Goal: Task Accomplishment & Management: Complete application form

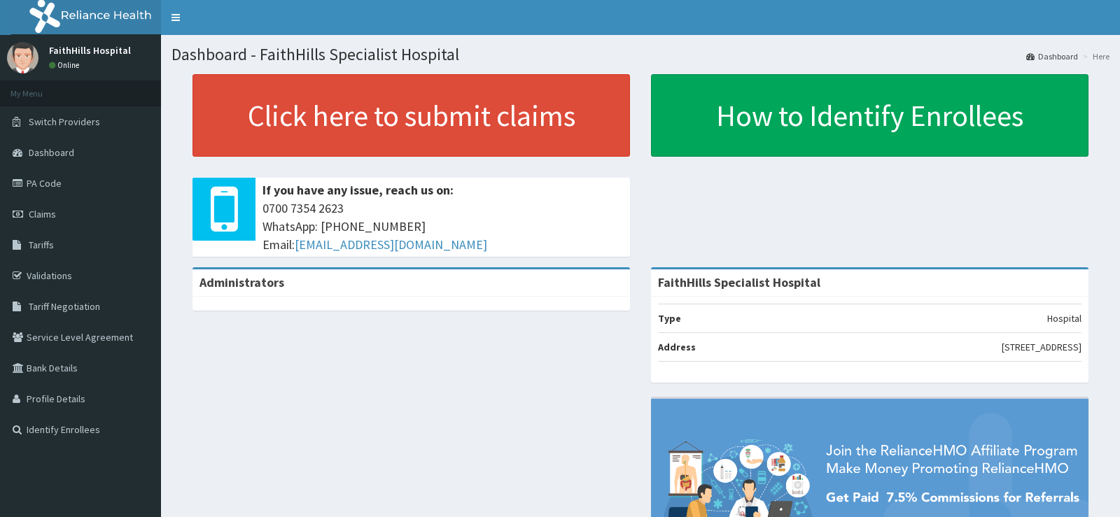
click at [42, 210] on span "Claims" at bounding box center [42, 214] width 27 height 13
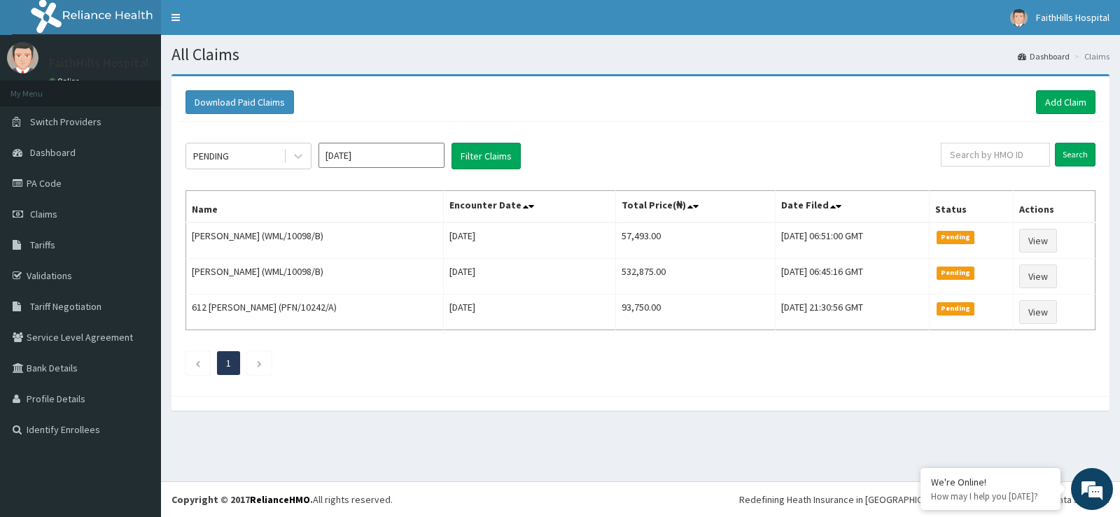
click at [1065, 89] on div "Download Paid Claims Add Claim" at bounding box center [640, 102] width 924 height 38
click at [857, 123] on div "PENDING Oct 2025 Filter Claims Search Name Encounter Date Total Price(₦) Date F…" at bounding box center [640, 255] width 924 height 267
click at [1060, 103] on link "Add Claim" at bounding box center [1065, 102] width 59 height 24
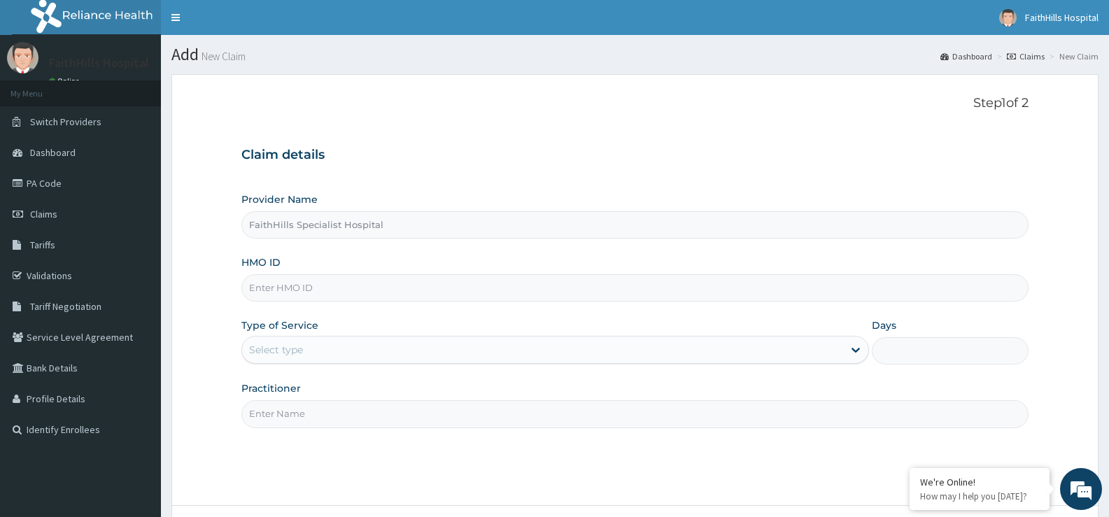
click at [381, 283] on input "HMO ID" at bounding box center [634, 287] width 787 height 27
type input "SBG/11332/C"
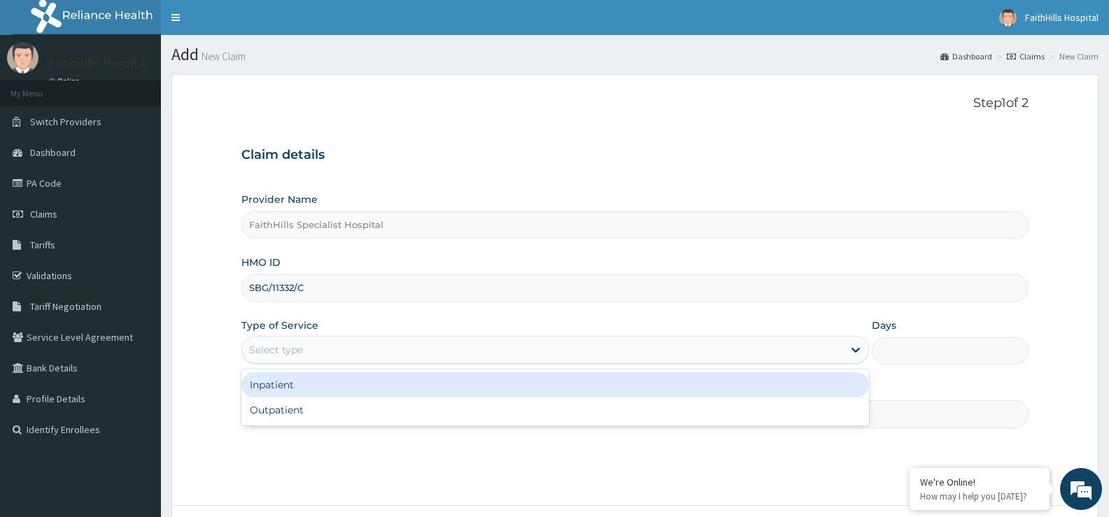
click at [366, 351] on div "Select type" at bounding box center [542, 350] width 601 height 22
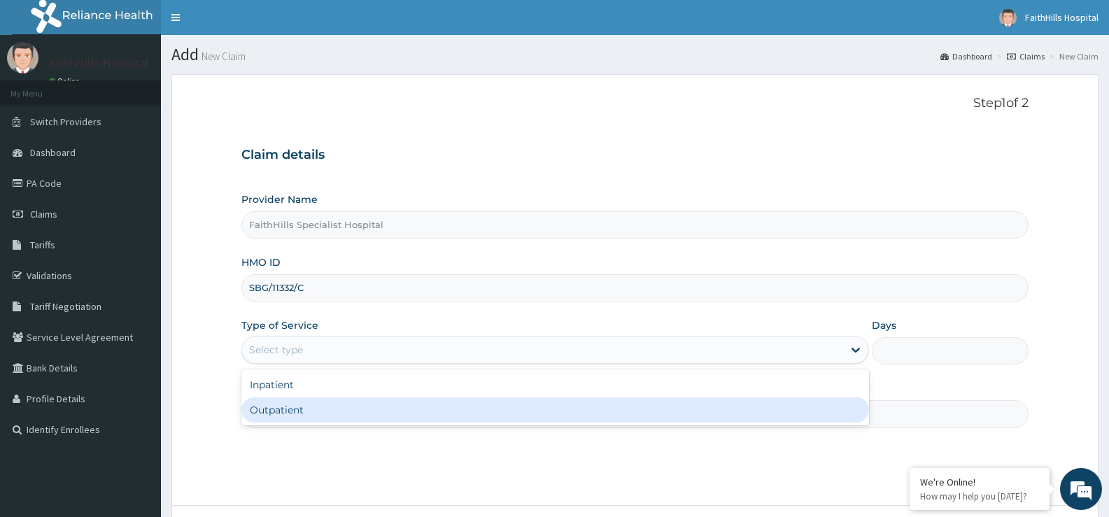
click at [338, 409] on div "Outpatient" at bounding box center [554, 410] width 627 height 25
type input "1"
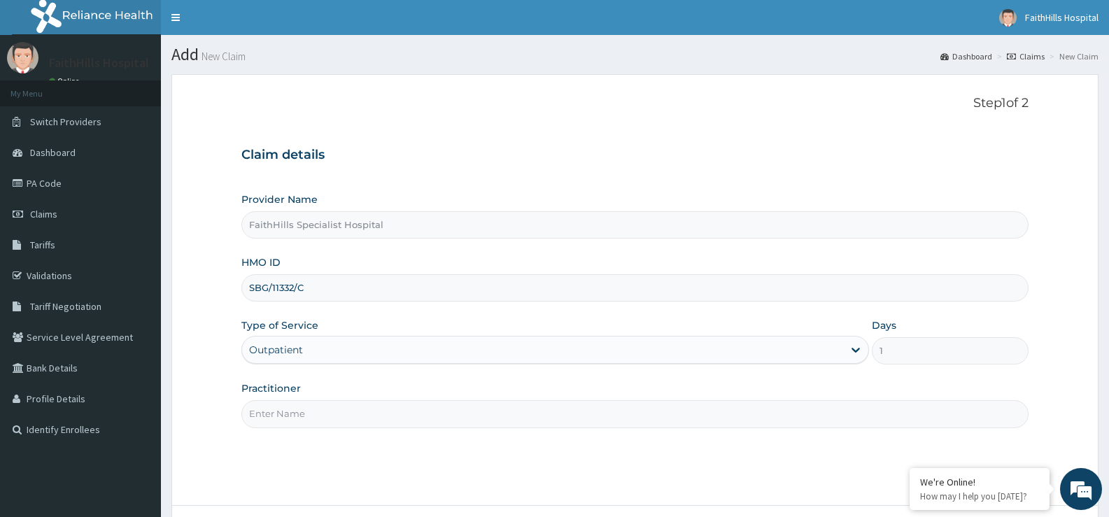
click at [338, 409] on input "Practitioner" at bounding box center [634, 413] width 787 height 27
type input "DR. JOSHUA"
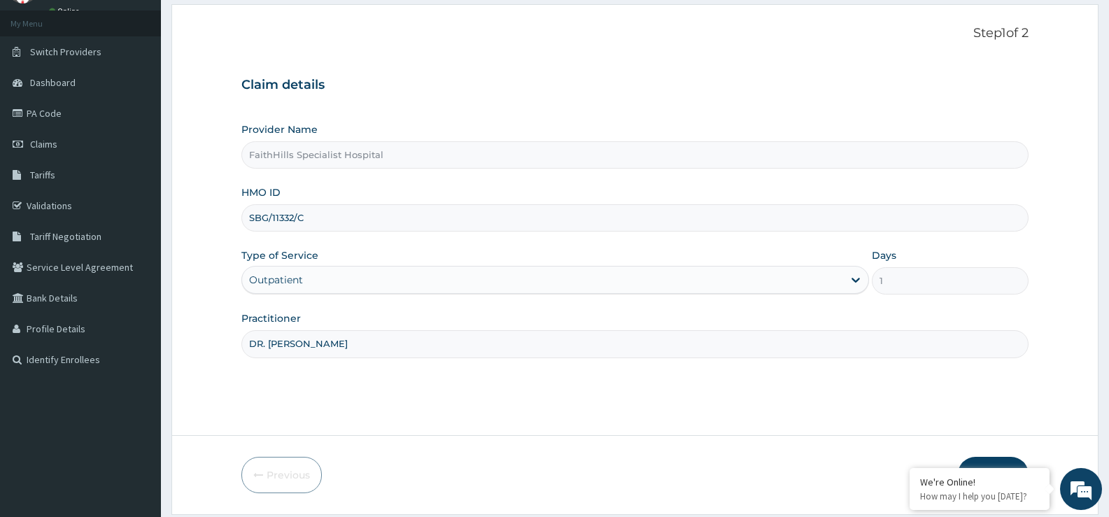
scroll to position [114, 0]
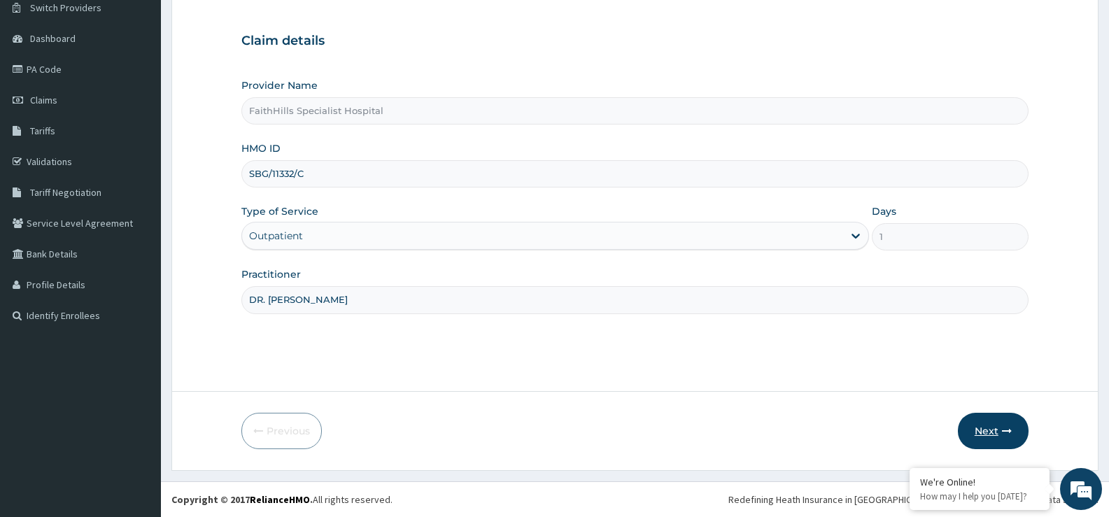
click at [997, 428] on button "Next" at bounding box center [993, 431] width 71 height 36
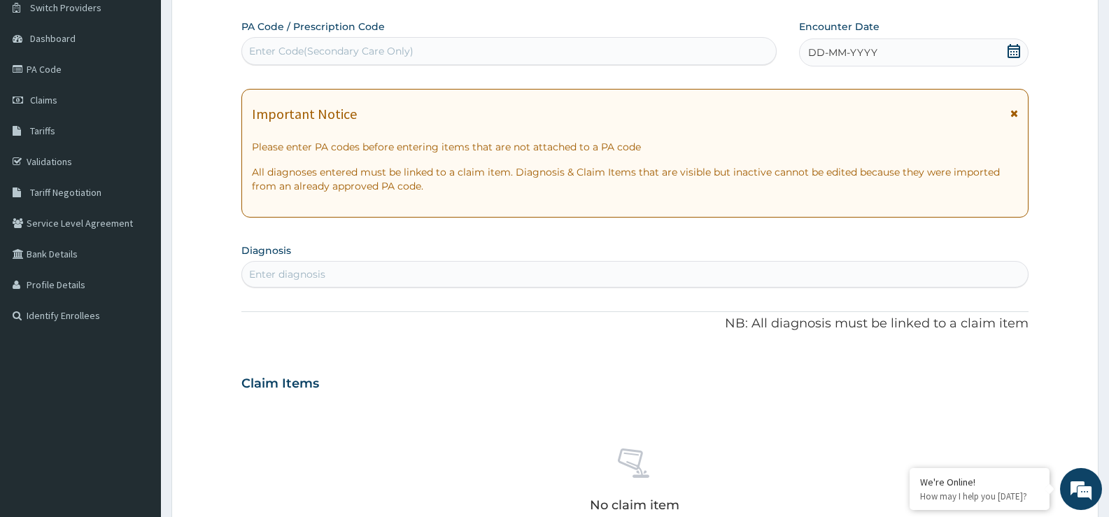
click at [1016, 47] on icon at bounding box center [1014, 51] width 14 height 14
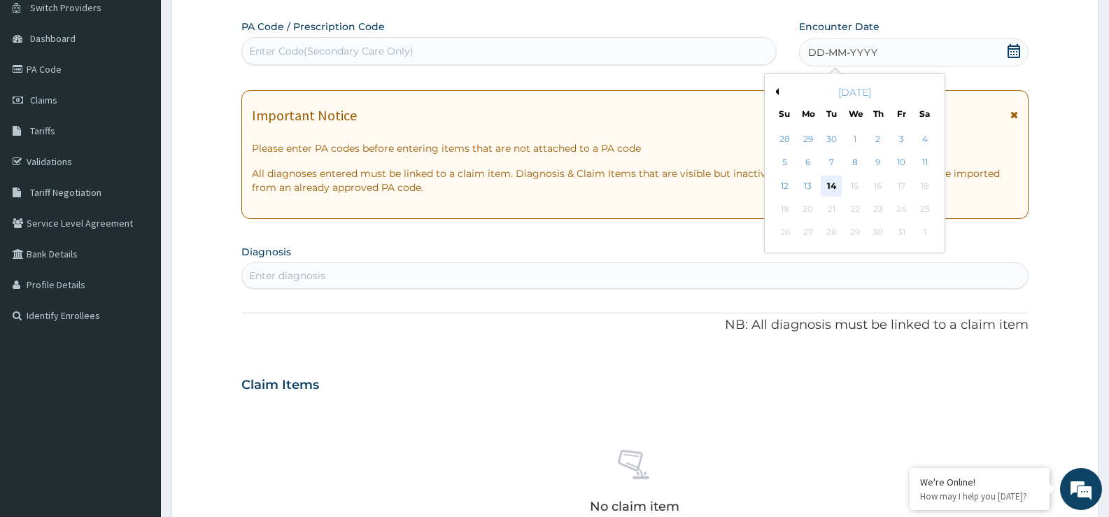
click at [832, 180] on div "14" at bounding box center [831, 186] width 21 height 21
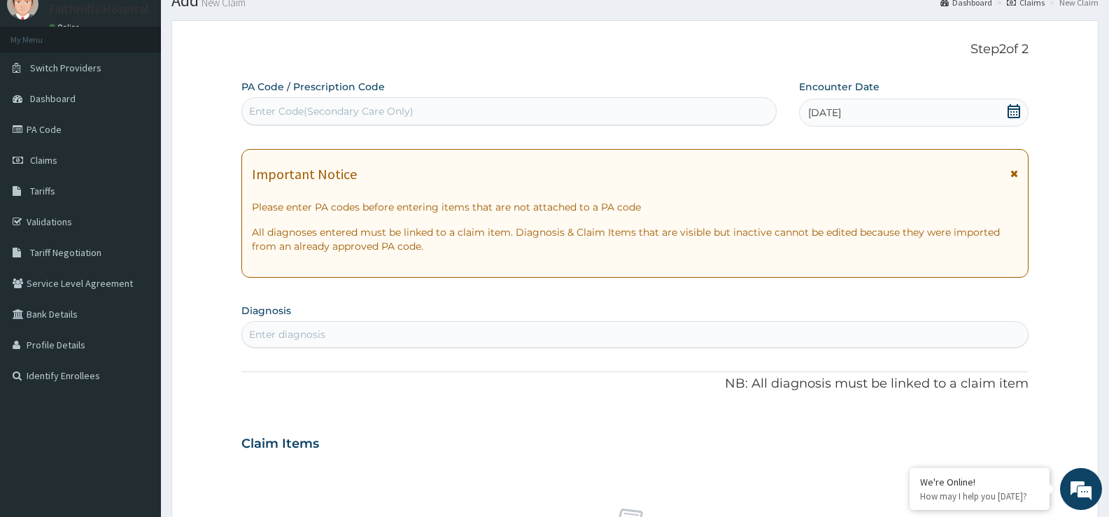
scroll to position [70, 0]
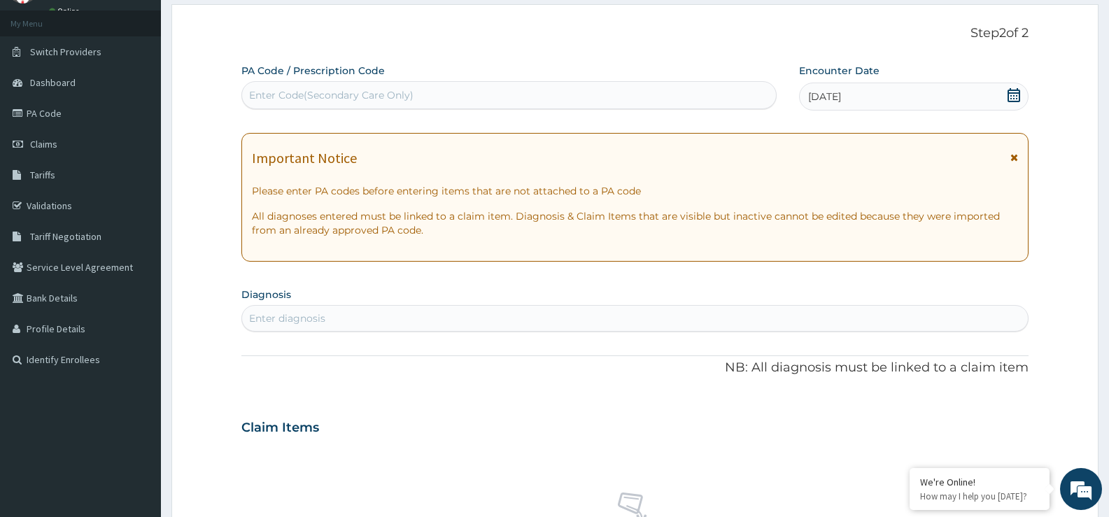
click at [476, 321] on div "Enter diagnosis" at bounding box center [635, 318] width 786 height 22
type input "FEVER"
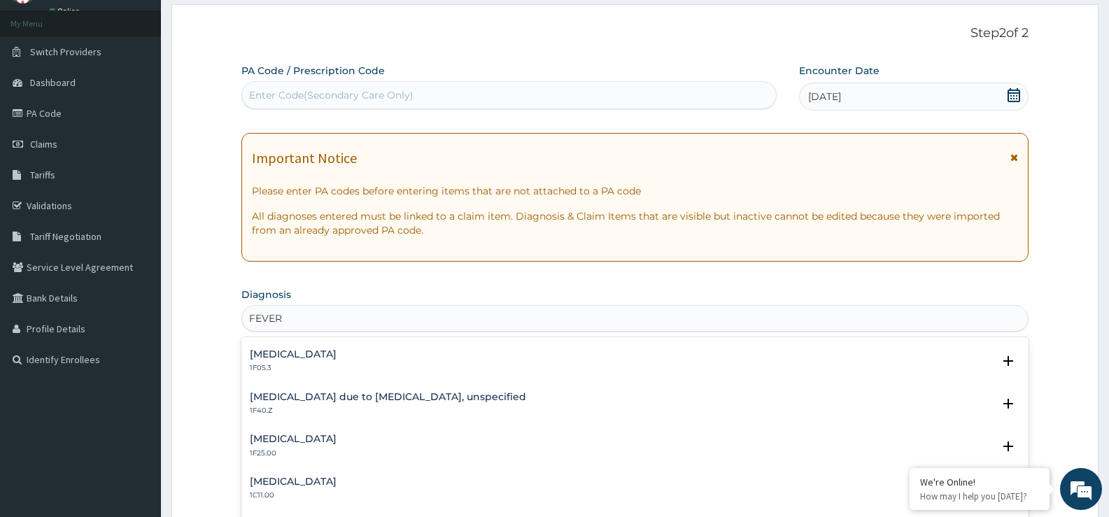
scroll to position [560, 0]
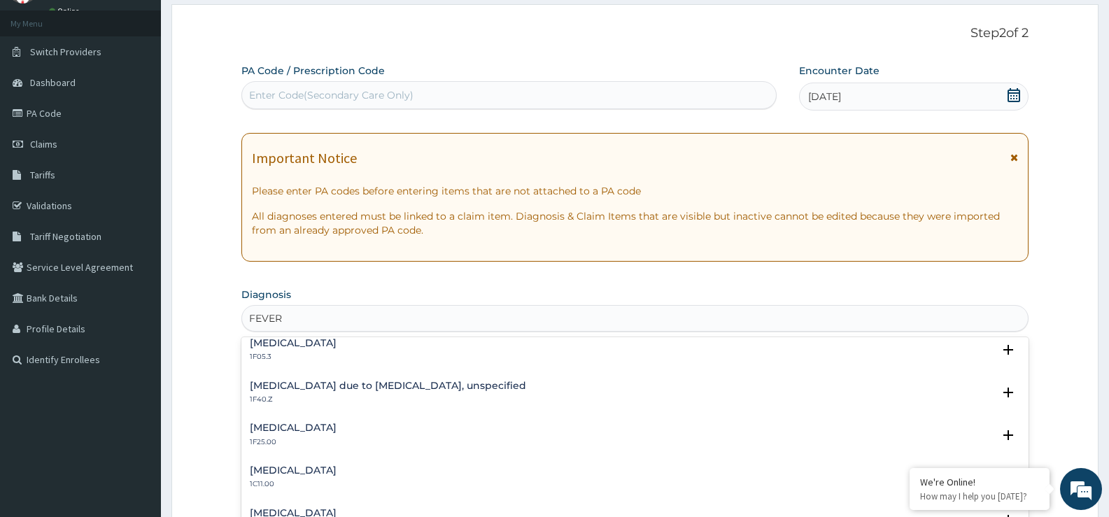
click at [354, 387] on h4 "[MEDICAL_DATA] due to [MEDICAL_DATA], unspecified" at bounding box center [388, 386] width 276 height 10
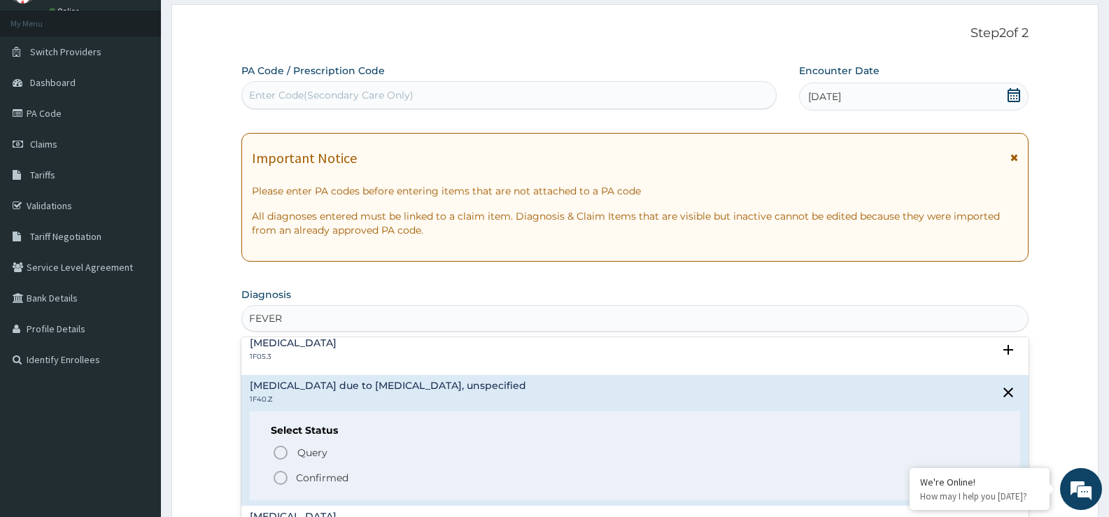
click at [314, 476] on p "Confirmed" at bounding box center [322, 478] width 52 height 14
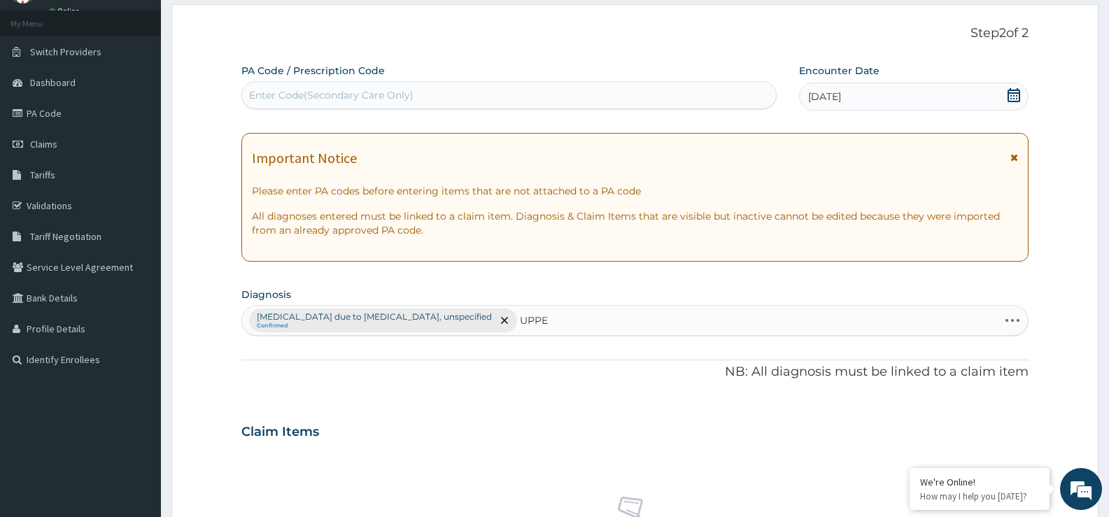
type input "UPPER"
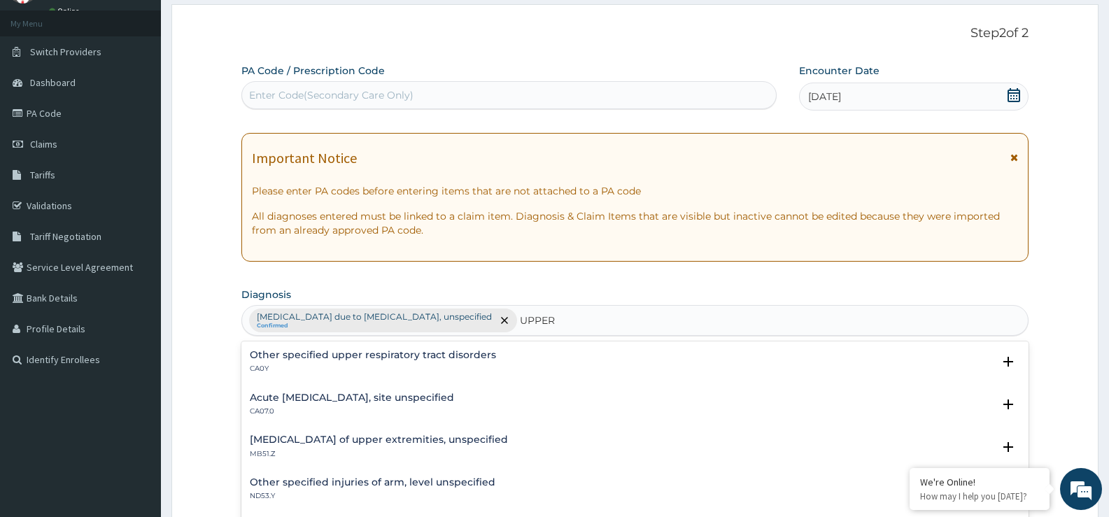
click at [454, 400] on h4 "Acute upper respiratory infection, site unspecified" at bounding box center [352, 398] width 204 height 10
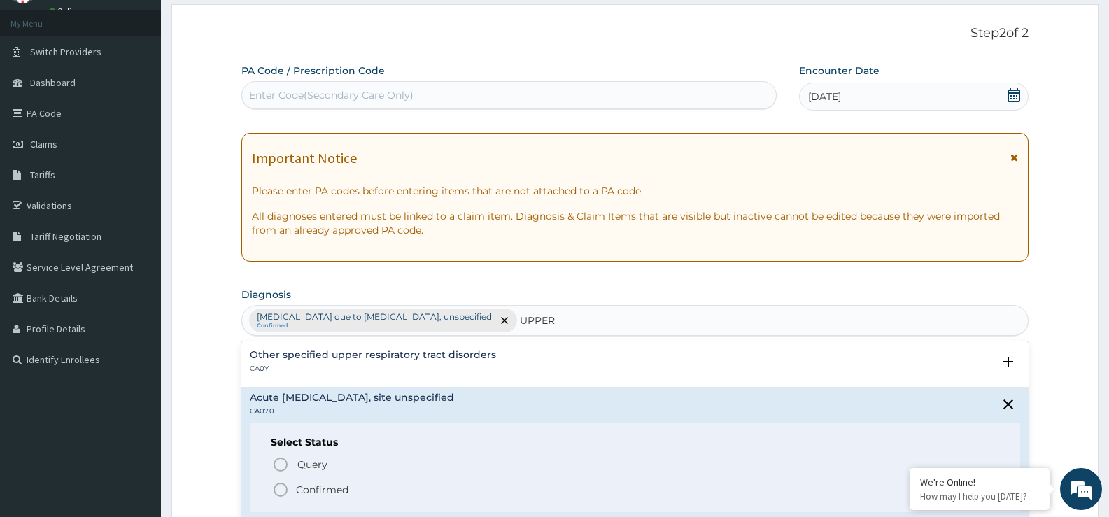
click at [330, 489] on p "Confirmed" at bounding box center [322, 490] width 52 height 14
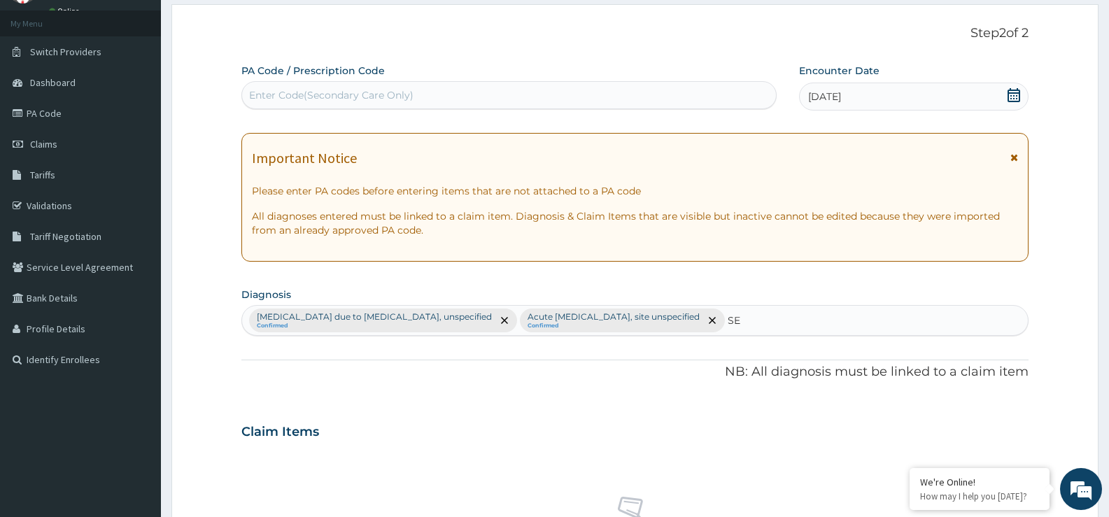
type input "S"
type input "ENTER"
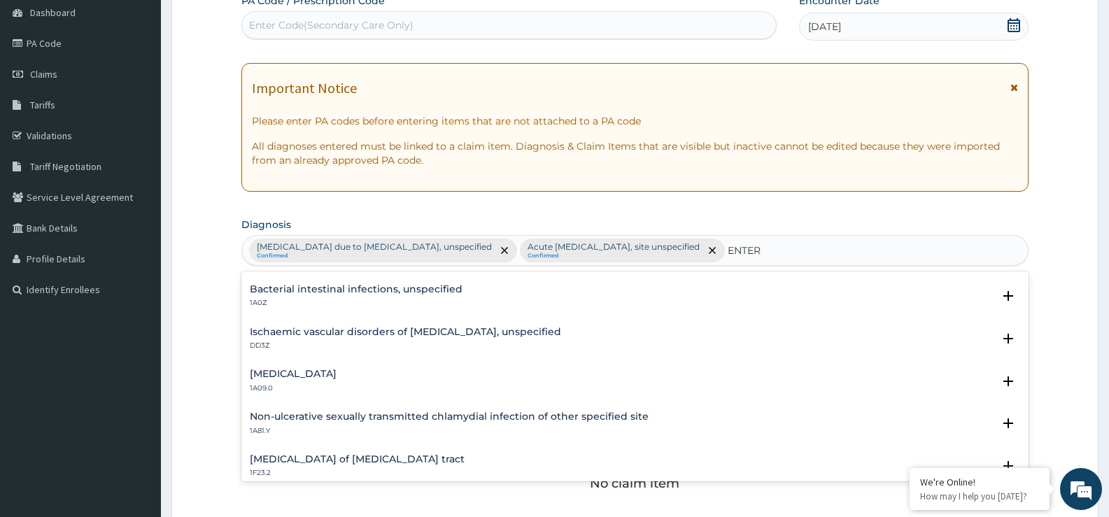
scroll to position [140, 0]
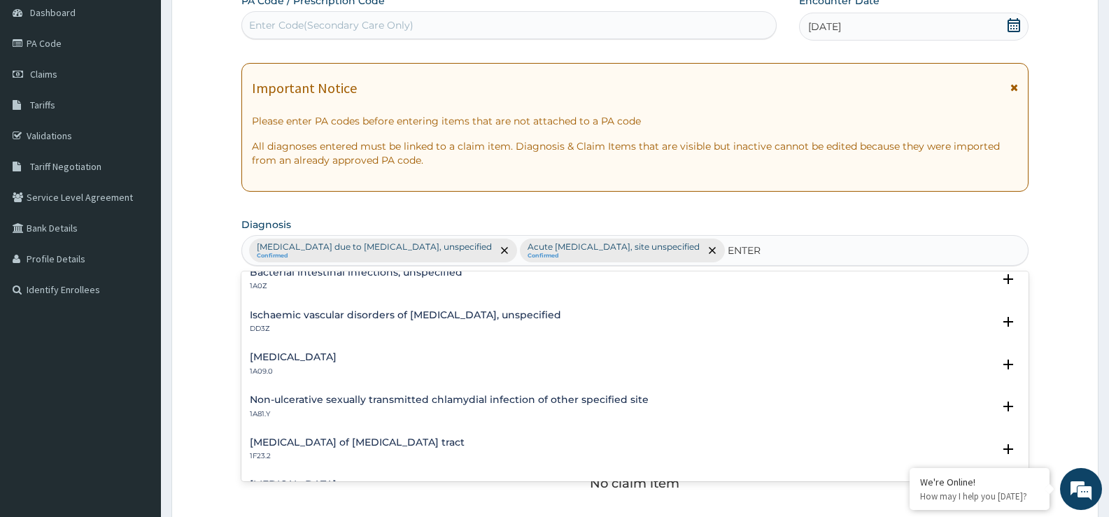
click at [303, 360] on h4 "Salmonella enteritis" at bounding box center [293, 357] width 87 height 10
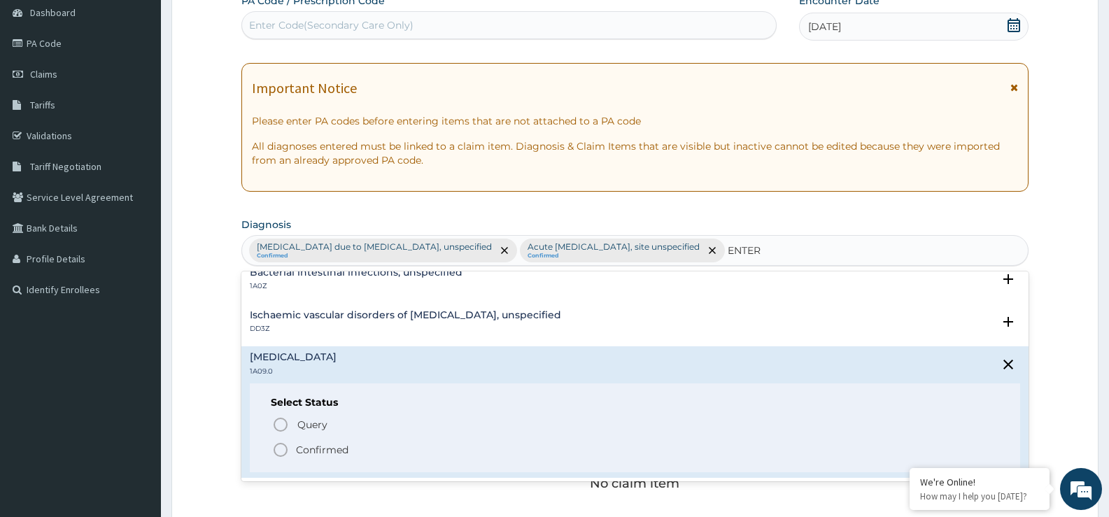
click at [316, 447] on p "Confirmed" at bounding box center [322, 450] width 52 height 14
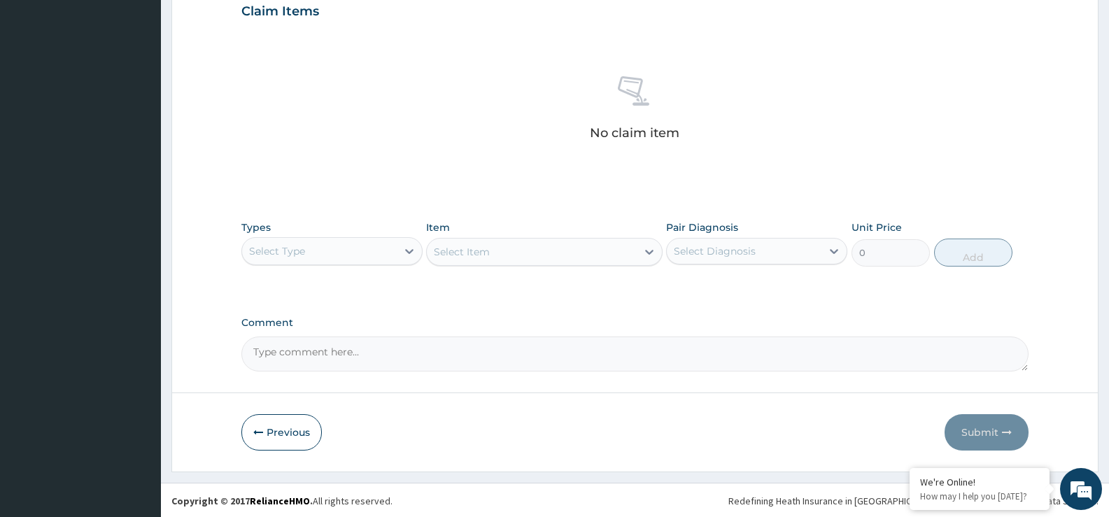
scroll to position [492, 0]
click at [409, 251] on icon at bounding box center [409, 250] width 8 height 5
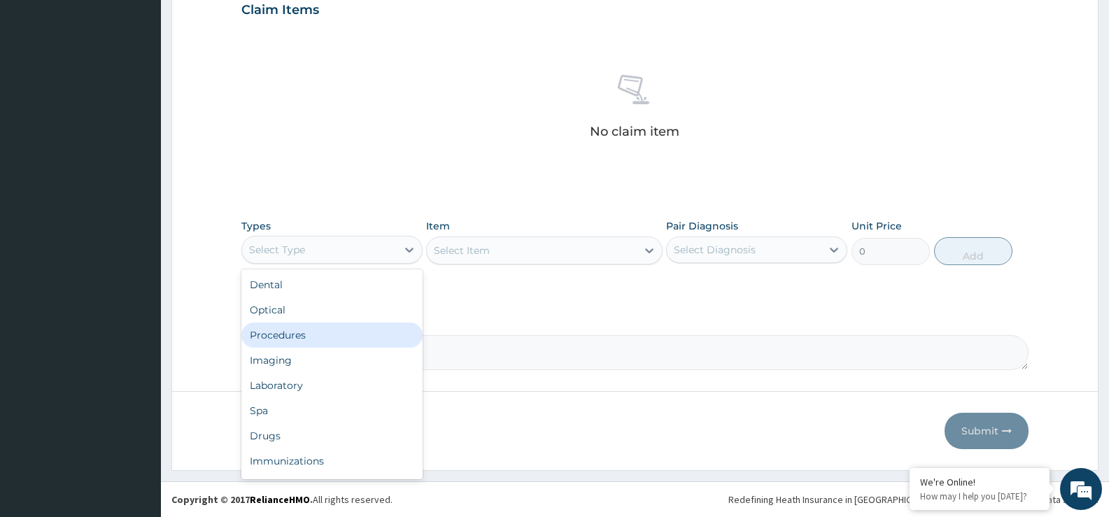
click at [342, 346] on div "Procedures" at bounding box center [331, 335] width 181 height 25
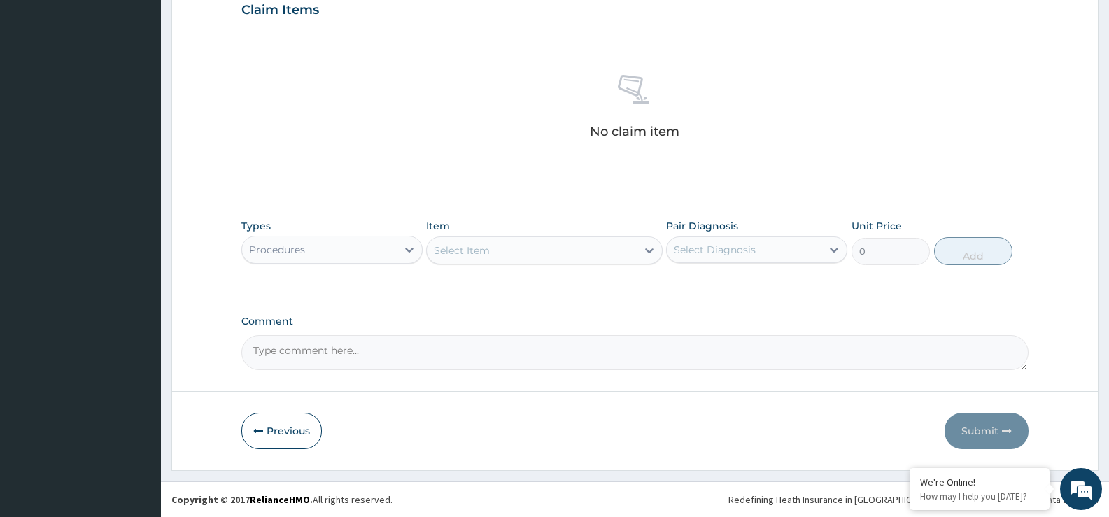
click at [643, 253] on icon at bounding box center [650, 251] width 14 height 14
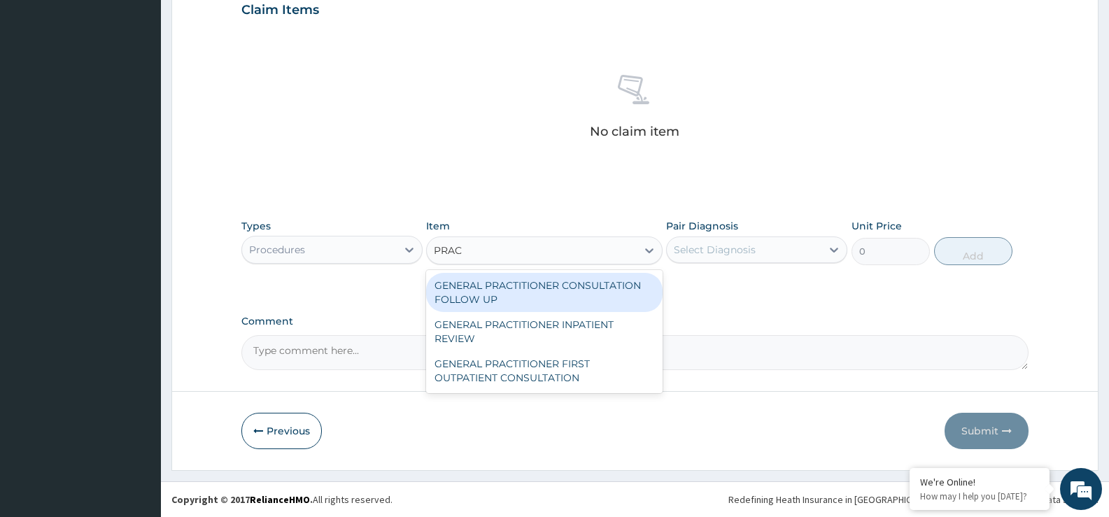
type input "PRACT"
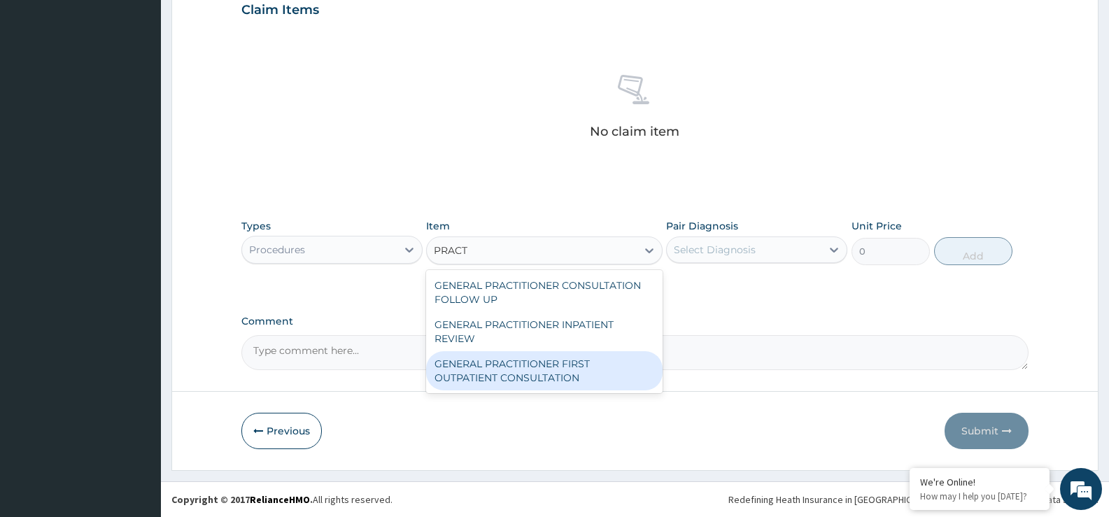
click at [545, 374] on div "GENERAL PRACTITIONER FIRST OUTPATIENT CONSULTATION" at bounding box center [544, 370] width 236 height 39
type input "3750"
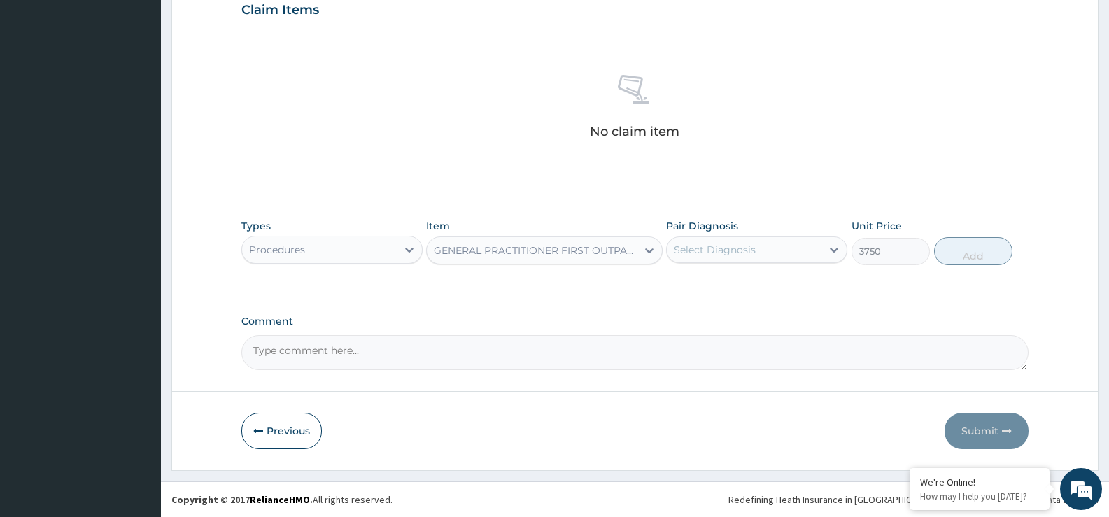
click at [762, 248] on div "Select Diagnosis" at bounding box center [744, 250] width 155 height 22
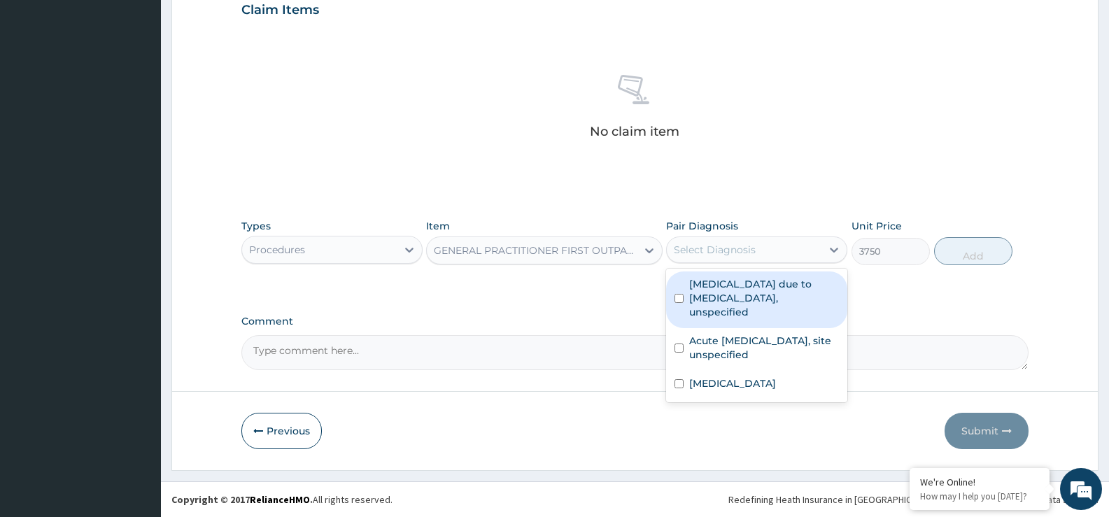
click at [764, 275] on div "[MEDICAL_DATA] due to [MEDICAL_DATA], unspecified" at bounding box center [756, 300] width 181 height 57
checkbox input "true"
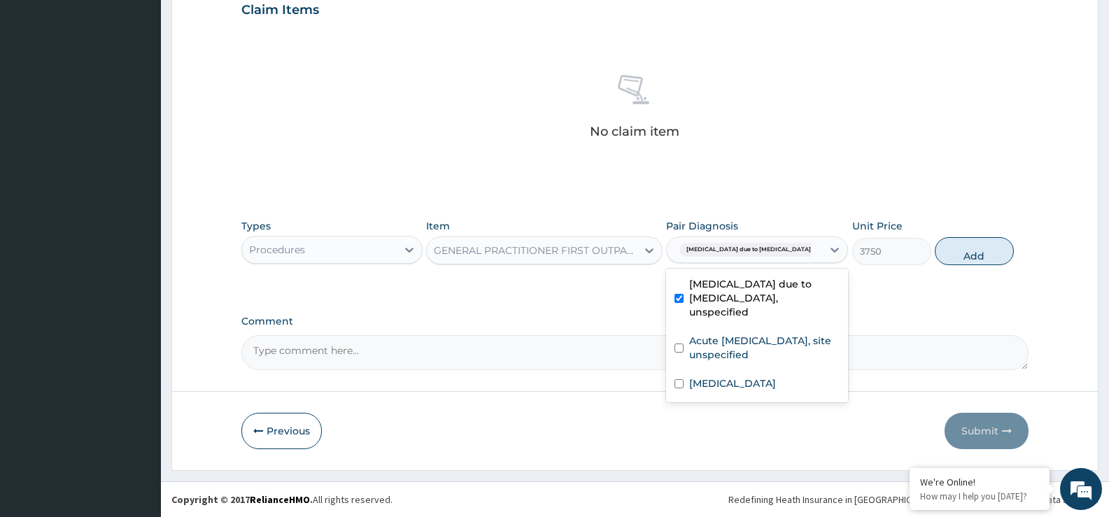
click at [752, 334] on label "Acute [MEDICAL_DATA], site unspecified" at bounding box center [764, 348] width 150 height 28
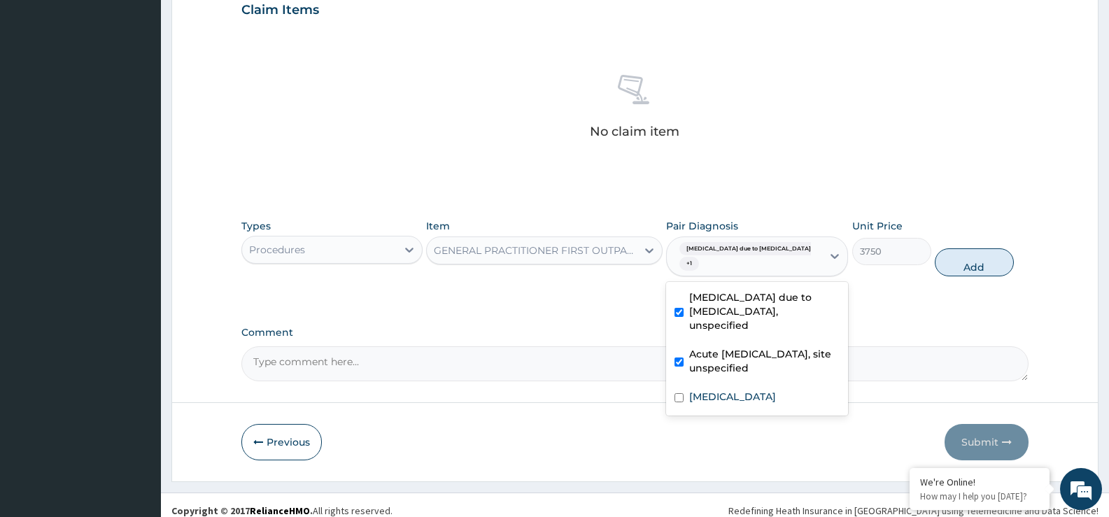
click at [744, 369] on div "Acute [MEDICAL_DATA], site unspecified" at bounding box center [757, 363] width 182 height 43
checkbox input "false"
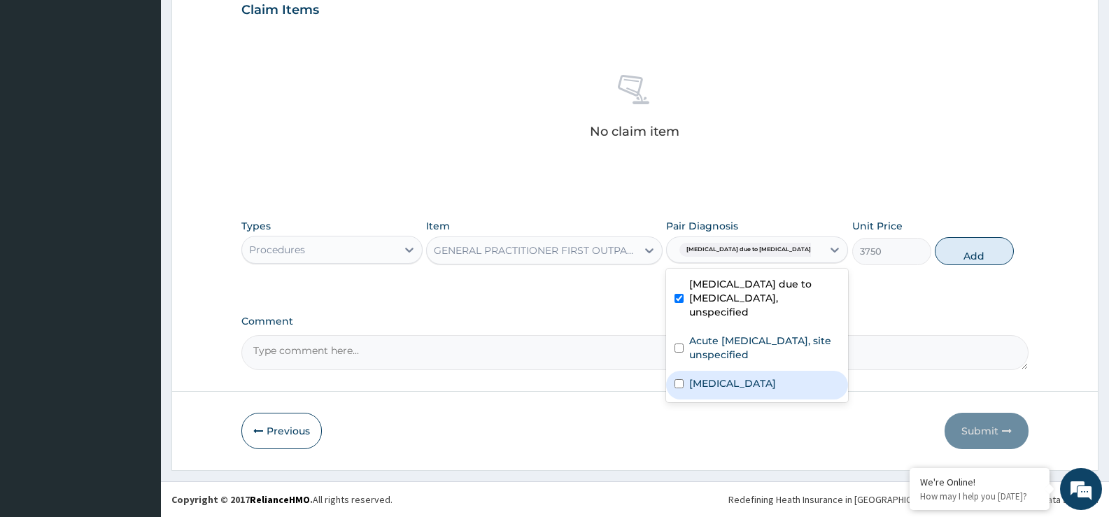
drag, startPoint x: 745, startPoint y: 370, endPoint x: 745, endPoint y: 353, distance: 16.1
click at [745, 377] on label "Salmonella enteritis" at bounding box center [732, 384] width 87 height 14
checkbox input "true"
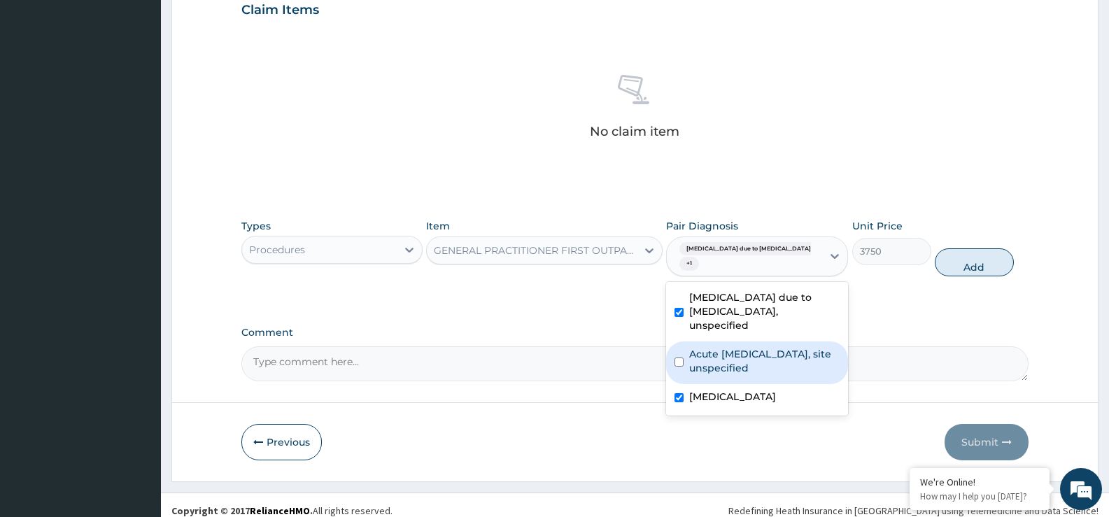
click at [745, 347] on label "Acute [MEDICAL_DATA], site unspecified" at bounding box center [764, 361] width 150 height 28
checkbox input "true"
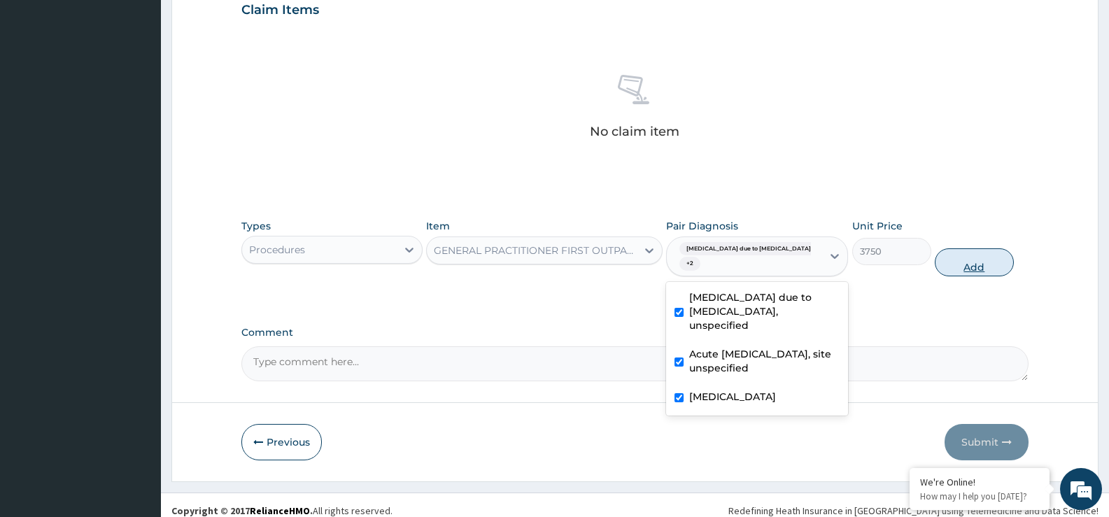
click at [983, 260] on button "Add" at bounding box center [974, 262] width 78 height 28
type input "0"
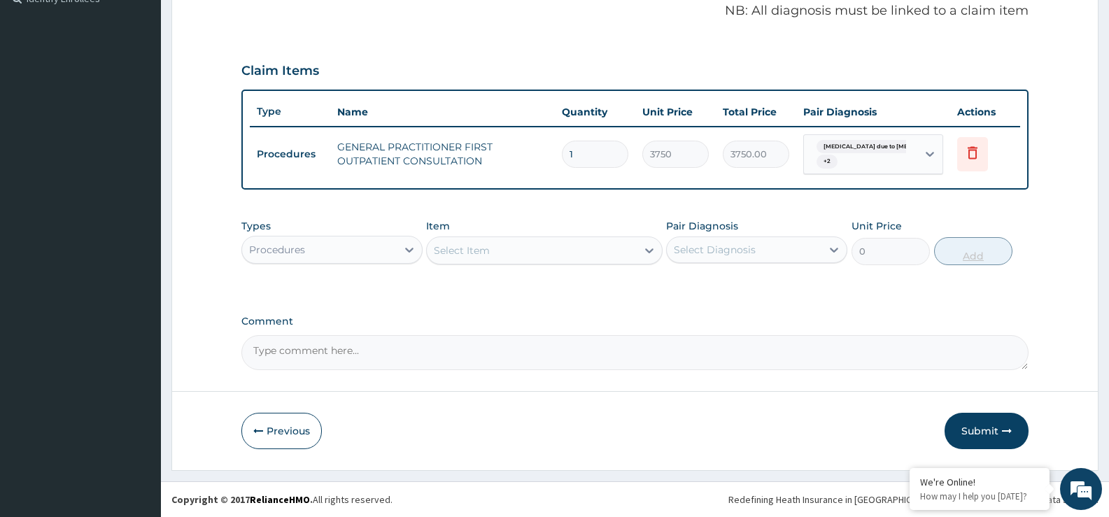
scroll to position [431, 0]
click at [386, 253] on div "Procedures" at bounding box center [319, 250] width 155 height 22
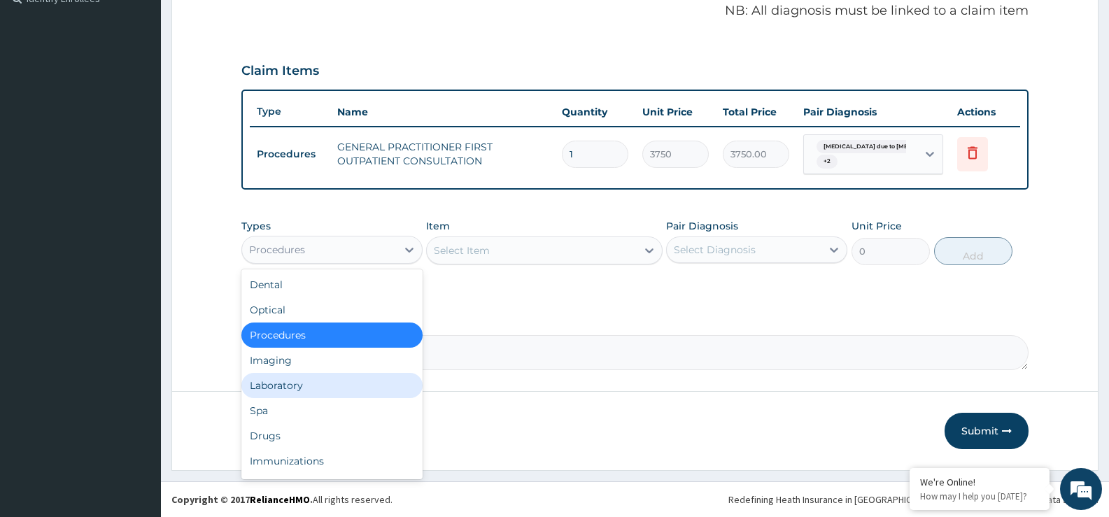
click at [292, 386] on div "Laboratory" at bounding box center [331, 385] width 181 height 25
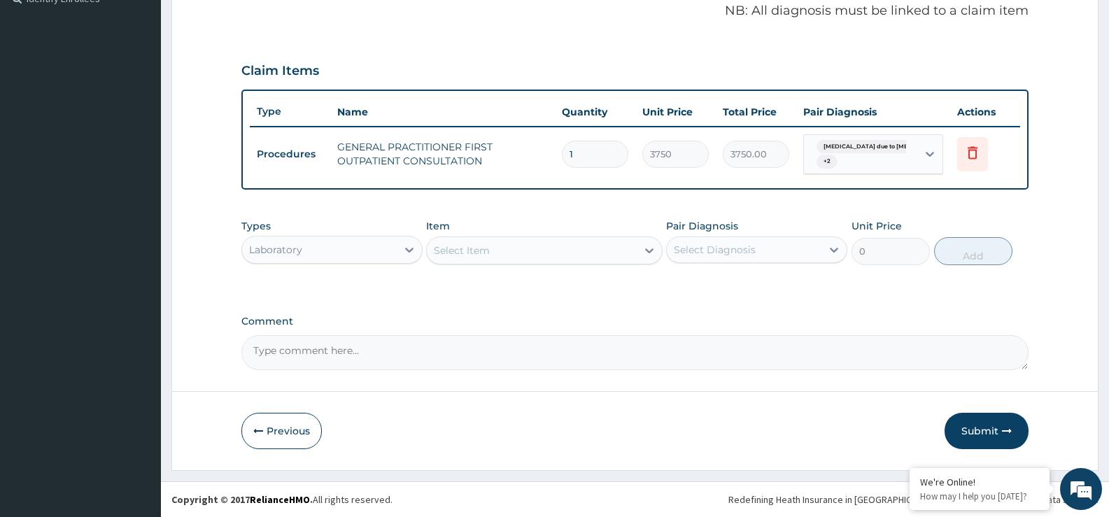
click at [557, 248] on div "Select Item" at bounding box center [531, 250] width 209 height 22
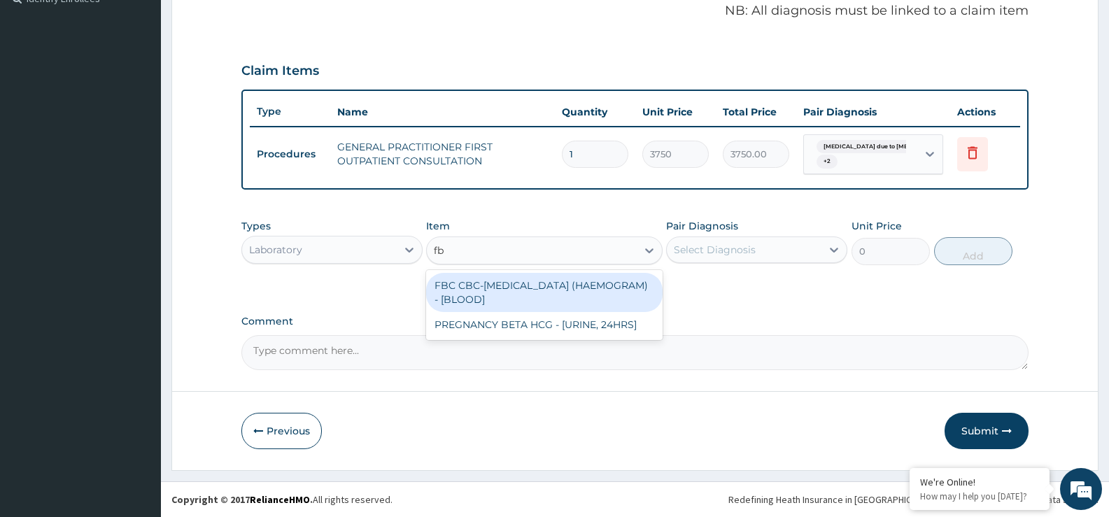
type input "fbc"
click at [568, 295] on div "FBC CBC-[MEDICAL_DATA] (HAEMOGRAM) - [BLOOD]" at bounding box center [544, 292] width 236 height 39
type input "5000"
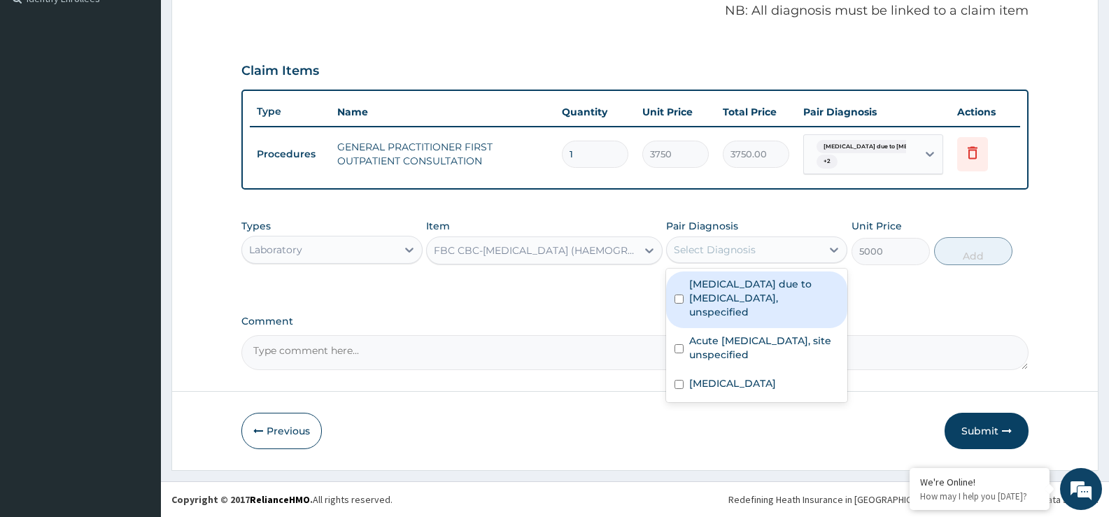
click at [734, 255] on div "Select Diagnosis" at bounding box center [715, 250] width 82 height 14
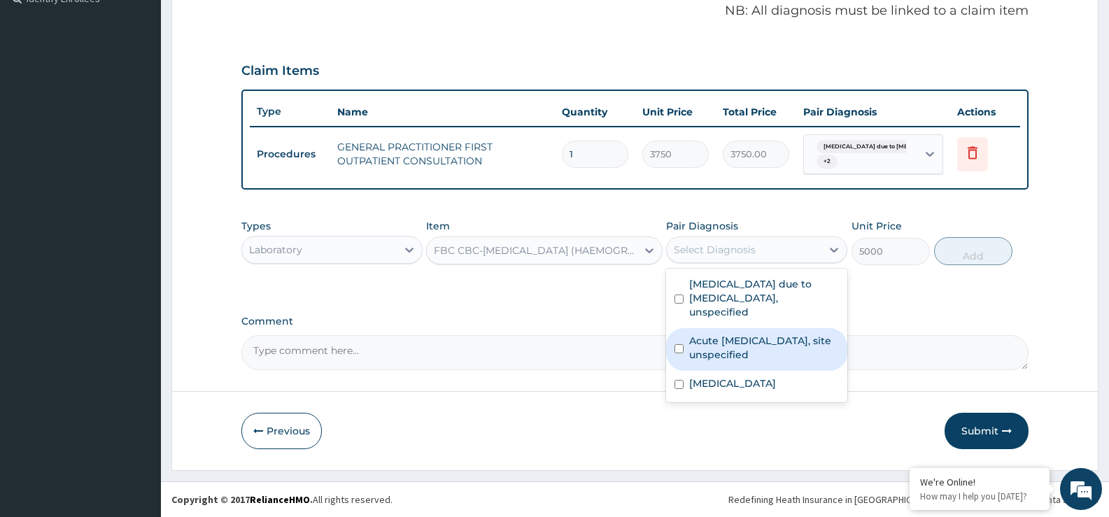
drag, startPoint x: 731, startPoint y: 330, endPoint x: 743, endPoint y: 358, distance: 29.5
click at [731, 334] on label "Acute [MEDICAL_DATA], site unspecified" at bounding box center [764, 348] width 150 height 28
checkbox input "true"
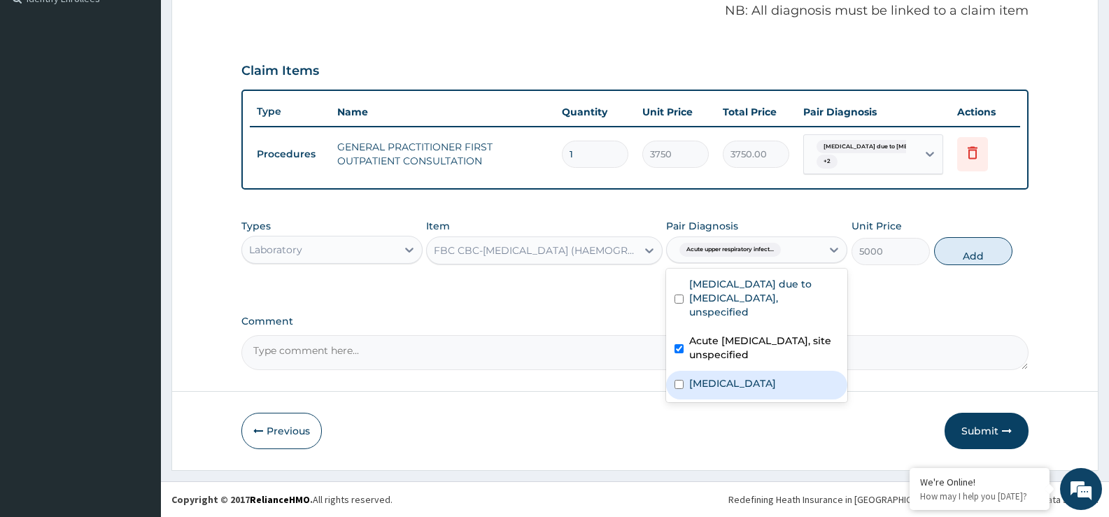
click at [744, 378] on div "Salmonella enteritis" at bounding box center [756, 385] width 181 height 29
checkbox input "true"
click at [983, 257] on button "Add" at bounding box center [973, 251] width 78 height 28
type input "0"
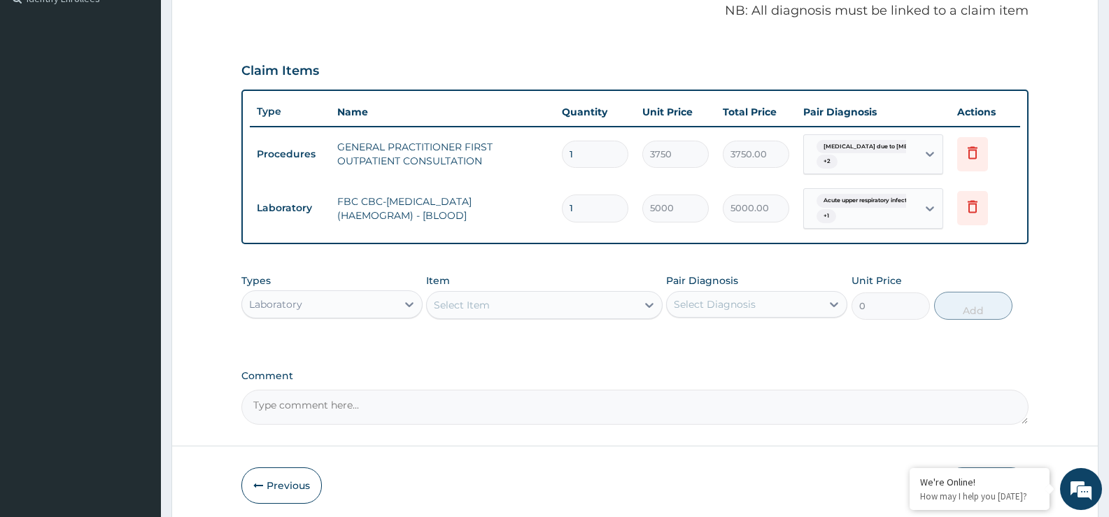
click at [584, 298] on div "Select Item" at bounding box center [531, 305] width 209 height 22
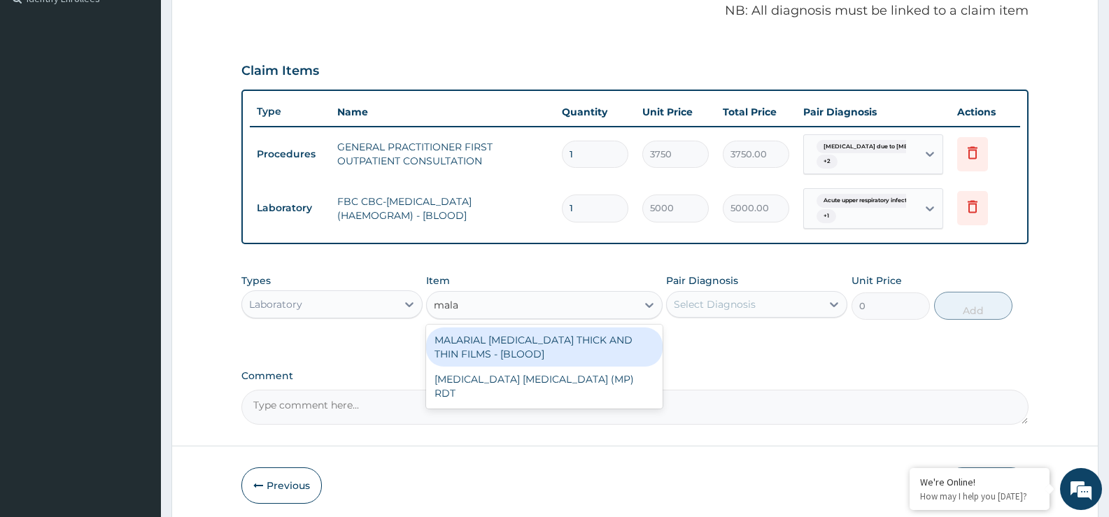
type input "malar"
click at [538, 346] on div "MALARIAL [MEDICAL_DATA] THICK AND THIN FILMS - [BLOOD]" at bounding box center [544, 347] width 236 height 39
type input "2187.5"
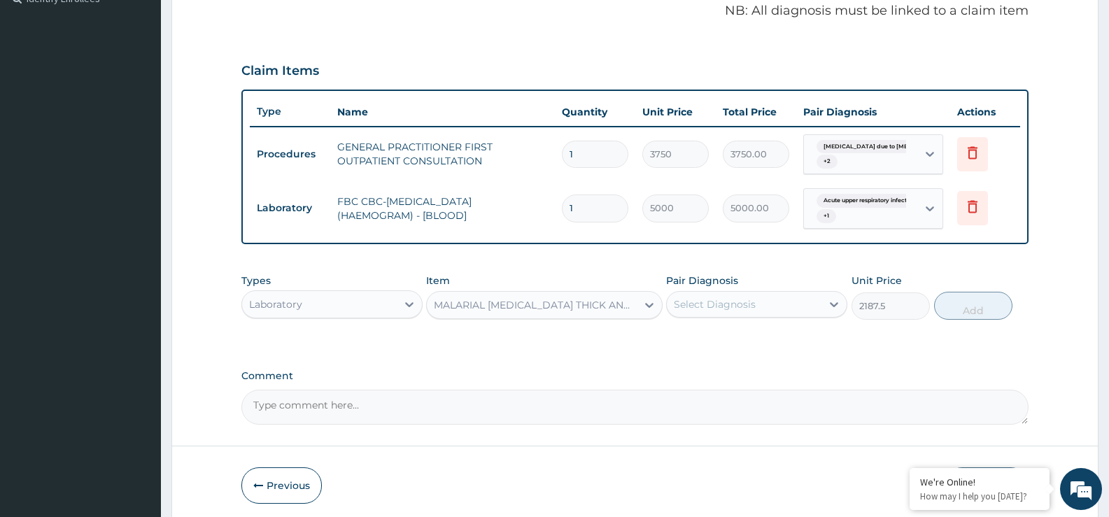
click at [735, 306] on div "Select Diagnosis" at bounding box center [715, 304] width 82 height 14
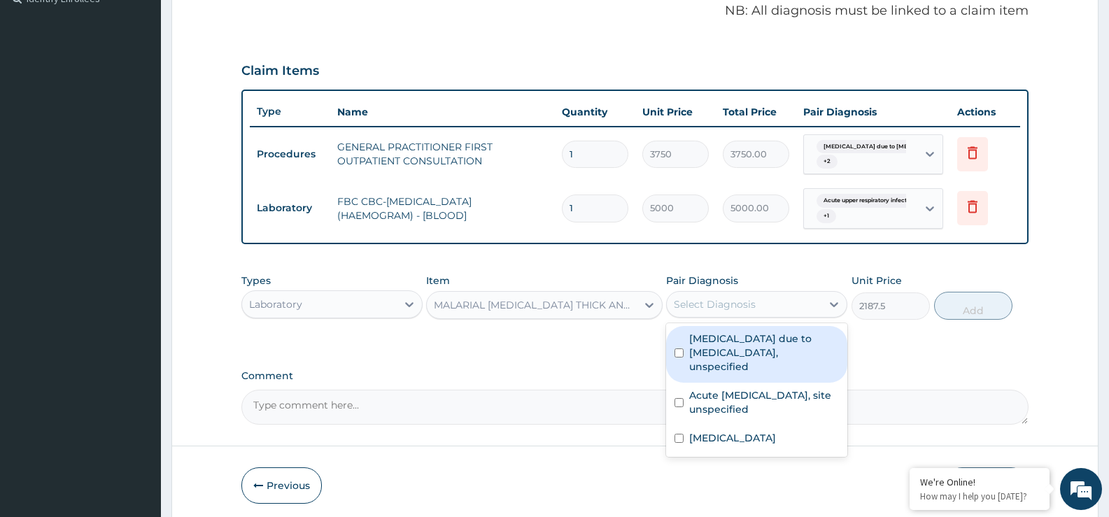
click at [750, 352] on label "[MEDICAL_DATA] due to [MEDICAL_DATA], unspecified" at bounding box center [764, 353] width 150 height 42
checkbox input "true"
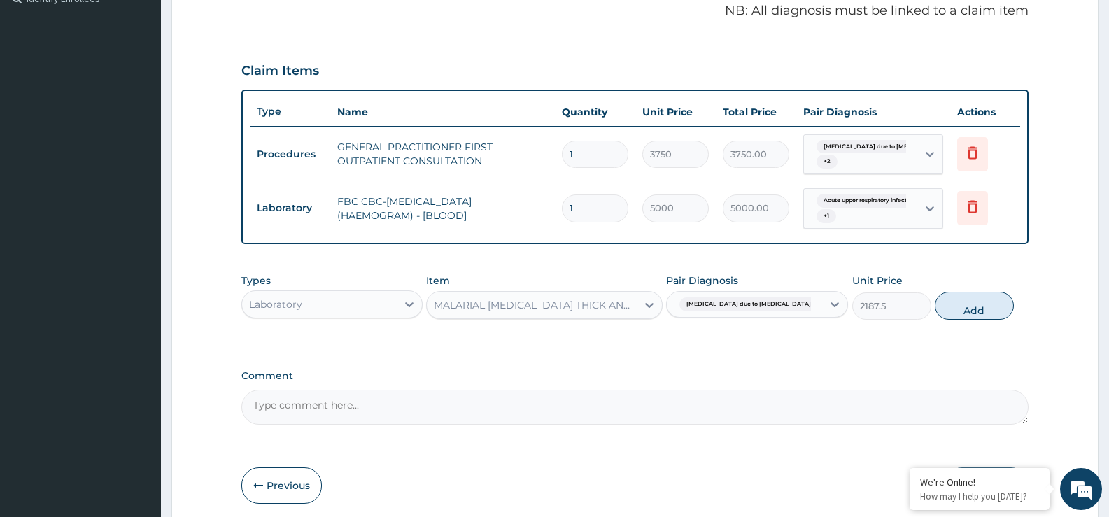
click at [981, 301] on button "Add" at bounding box center [974, 306] width 78 height 28
type input "0"
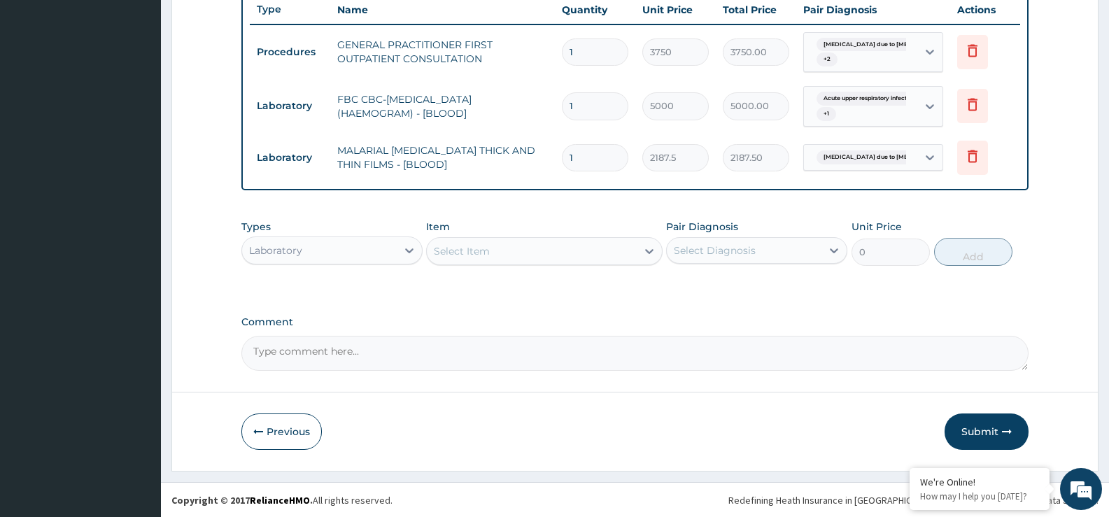
scroll to position [534, 0]
click at [371, 250] on div "Laboratory" at bounding box center [319, 250] width 155 height 22
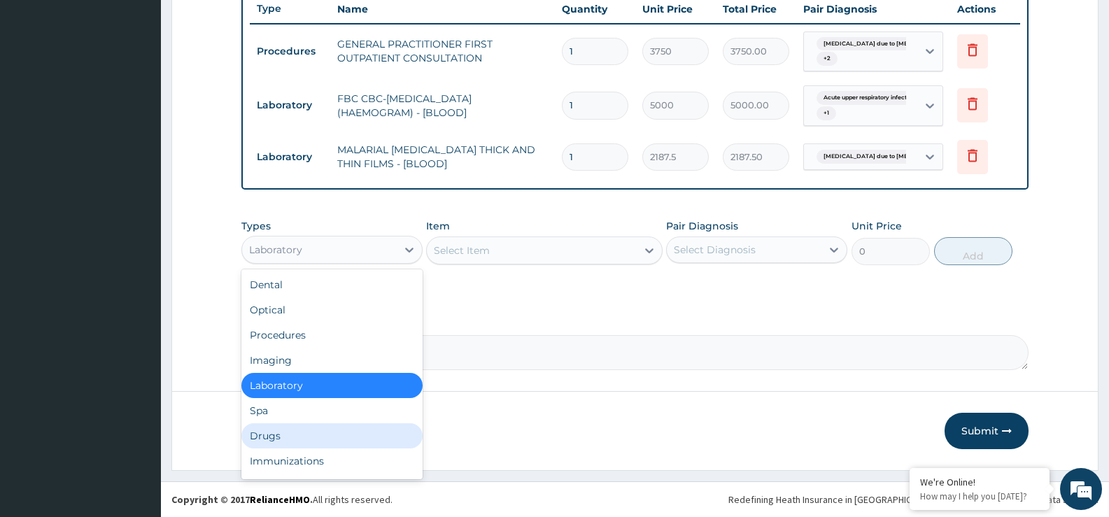
drag, startPoint x: 309, startPoint y: 418, endPoint x: 306, endPoint y: 430, distance: 12.9
click at [307, 428] on div "Dental Optical Procedures Imaging Laboratory Spa Drugs Immunizations Others Gym" at bounding box center [331, 374] width 181 height 210
click at [300, 440] on div "Drugs" at bounding box center [331, 435] width 181 height 25
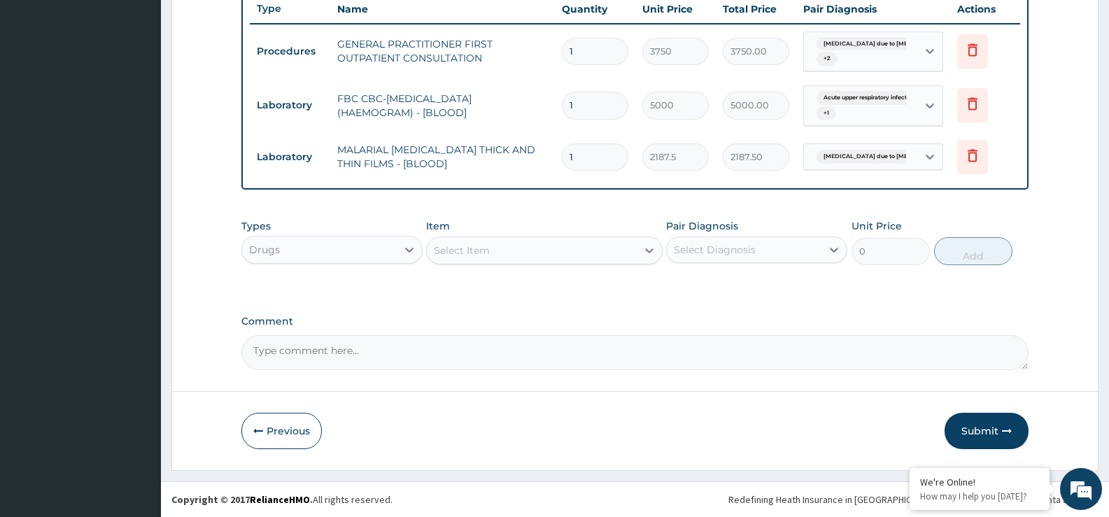
click at [743, 251] on div "Select Diagnosis" at bounding box center [715, 250] width 82 height 14
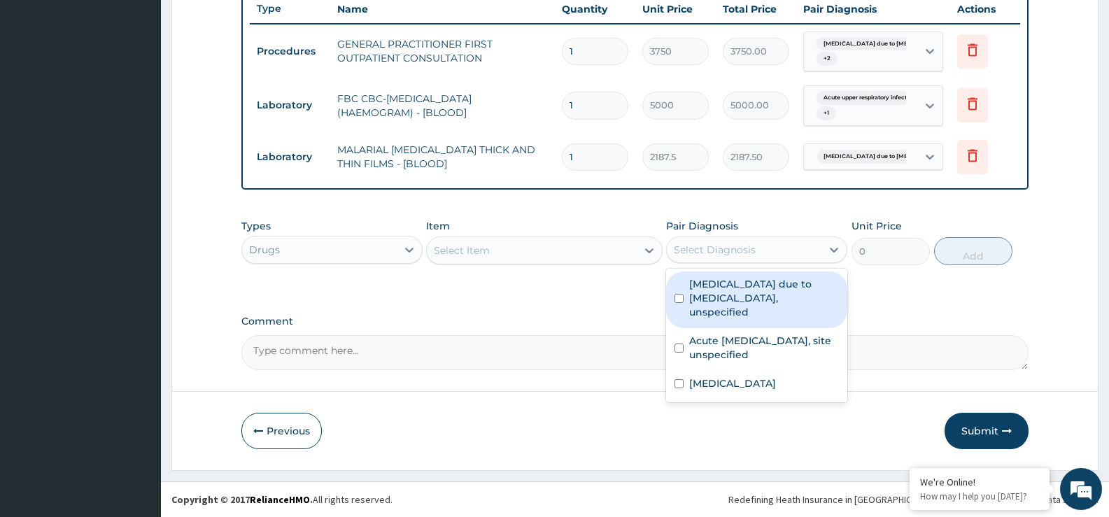
click at [565, 246] on div "Select Item" at bounding box center [531, 250] width 209 height 22
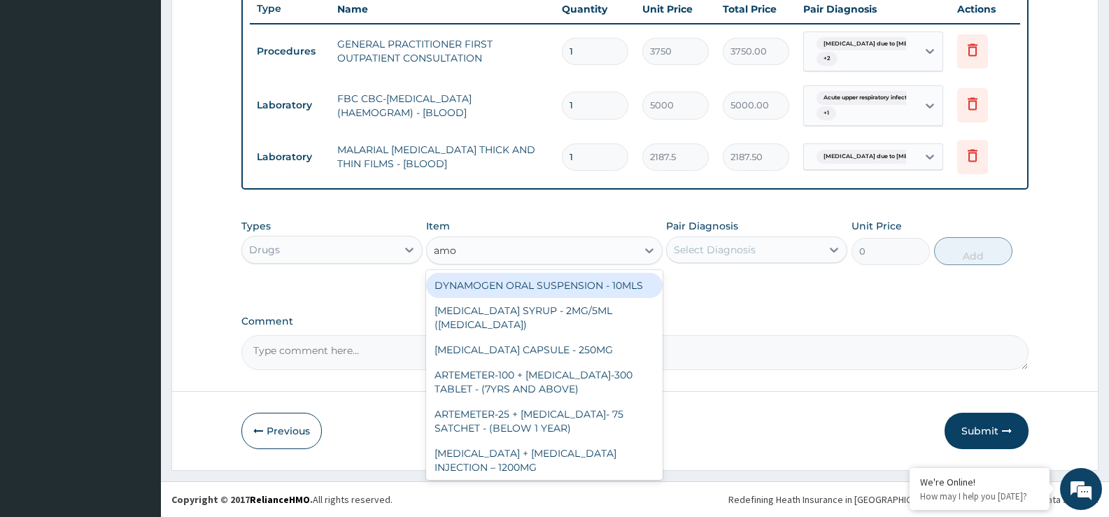
type input "amox"
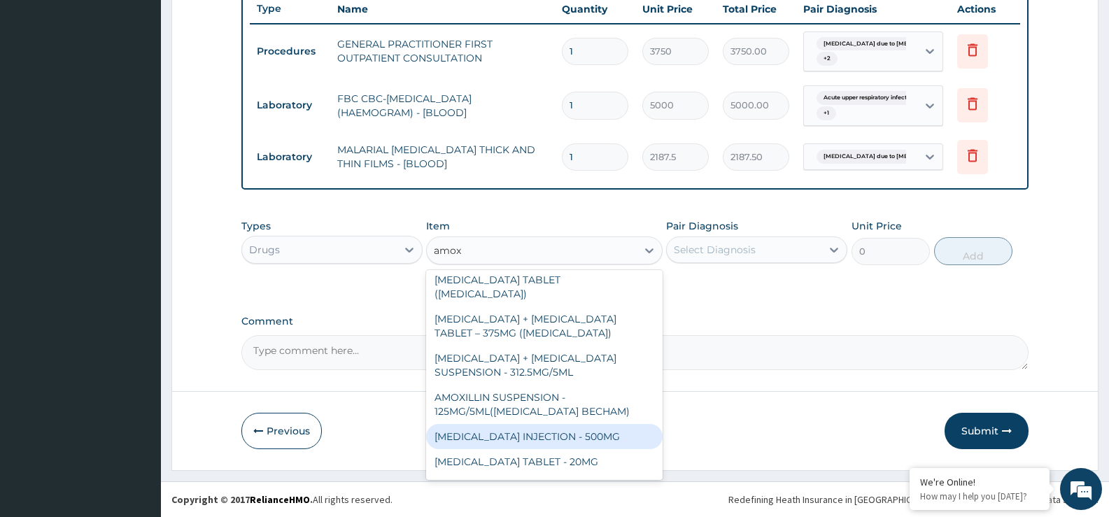
scroll to position [350, 0]
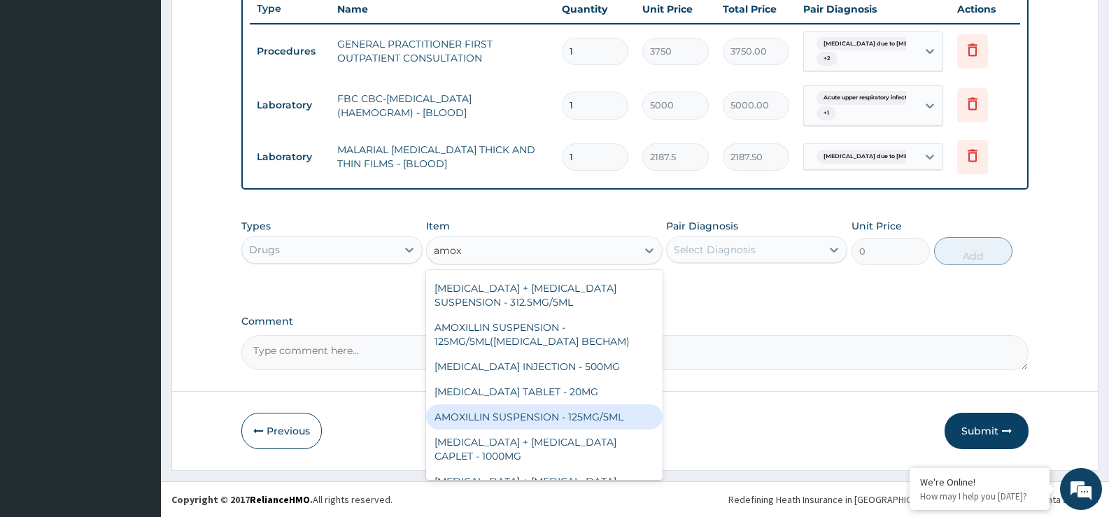
click at [578, 405] on div "AMOXILLIN SUSPENSION - 125MG/5ML" at bounding box center [544, 417] width 236 height 25
type input "840"
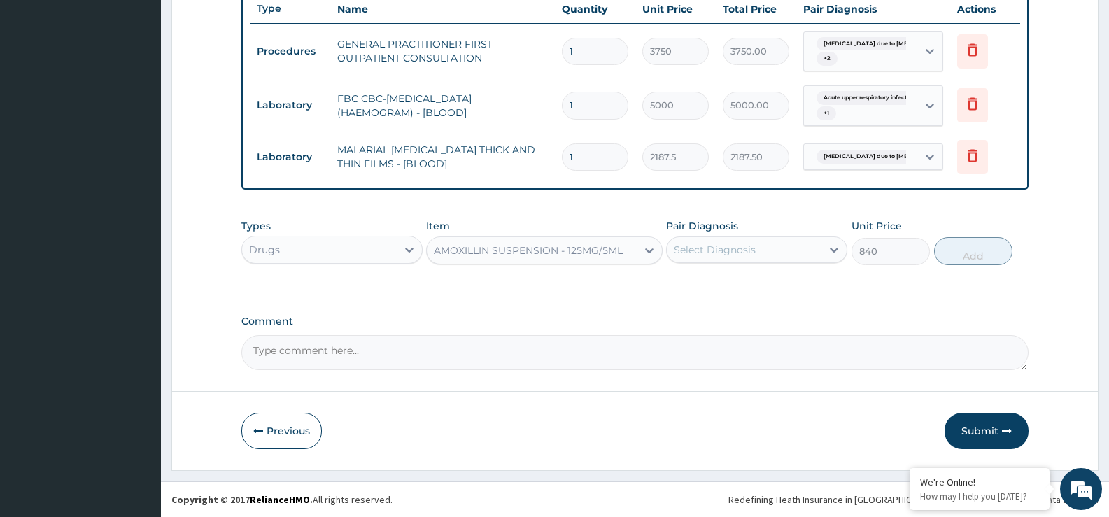
click at [736, 257] on div "Select Diagnosis" at bounding box center [744, 250] width 155 height 22
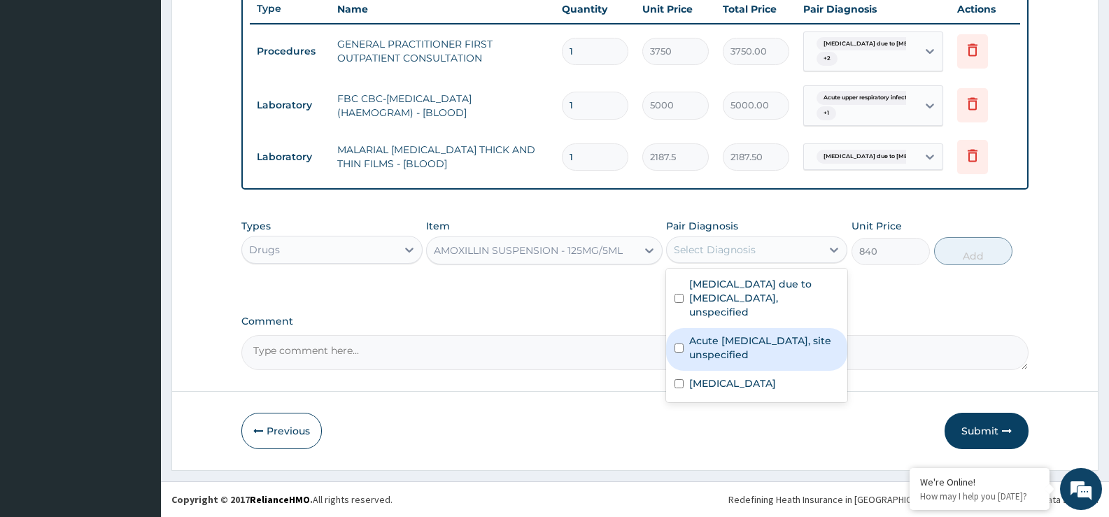
click at [744, 337] on label "Acute [MEDICAL_DATA], site unspecified" at bounding box center [764, 348] width 150 height 28
checkbox input "true"
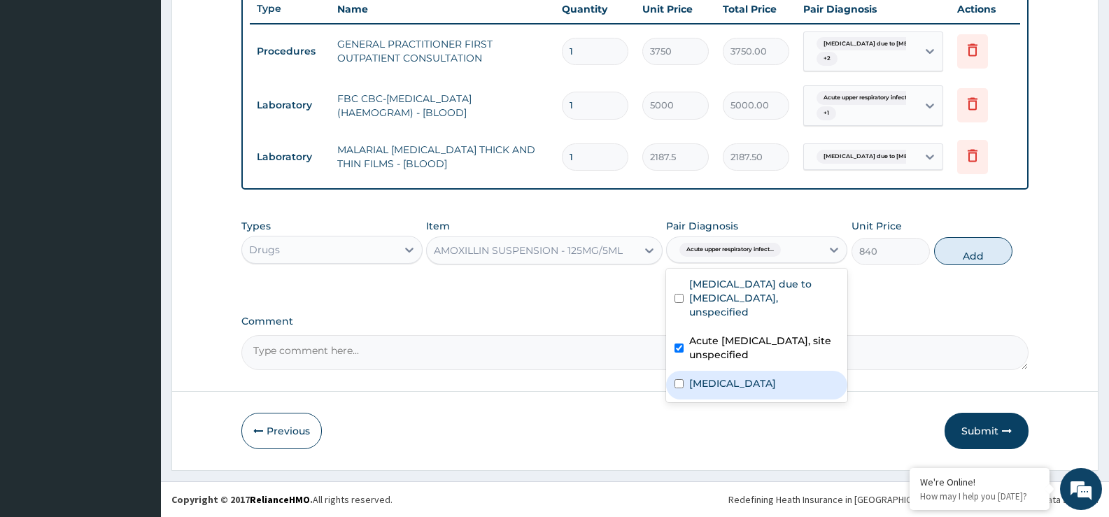
click at [739, 377] on div "Salmonella enteritis" at bounding box center [756, 385] width 181 height 29
checkbox input "true"
click at [979, 257] on button "Add" at bounding box center [973, 251] width 78 height 28
type input "0"
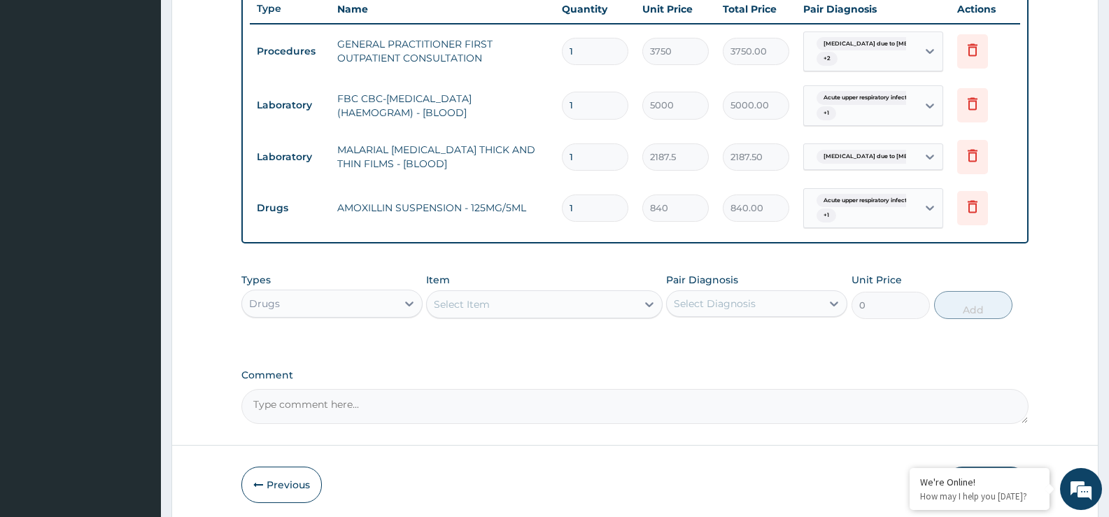
click at [586, 356] on div "PA Code / Prescription Code Enter Code(Secondary Care Only) Encounter Date 14-1…" at bounding box center [634, 12] width 787 height 825
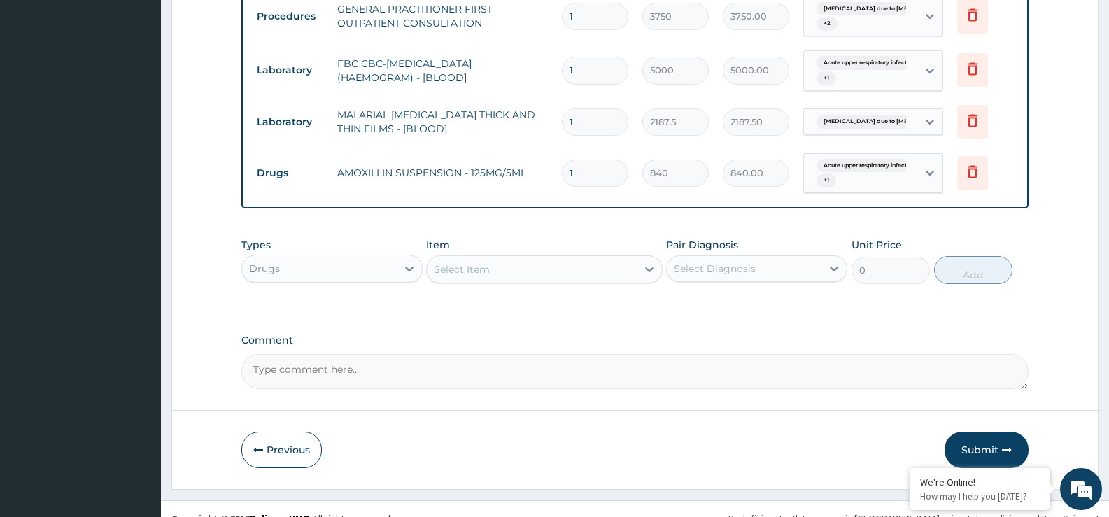
scroll to position [588, 0]
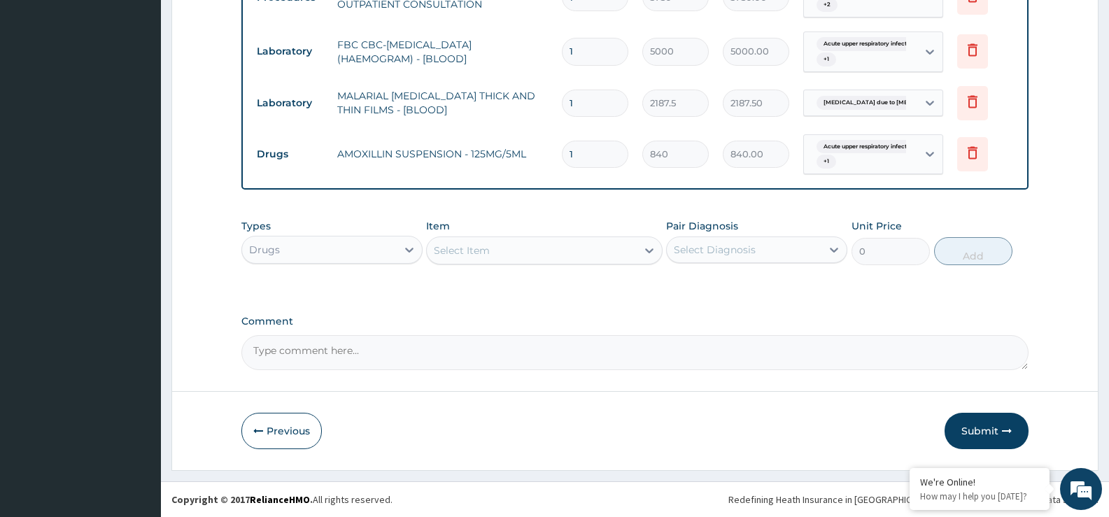
click at [598, 253] on div "Select Item" at bounding box center [531, 250] width 209 height 22
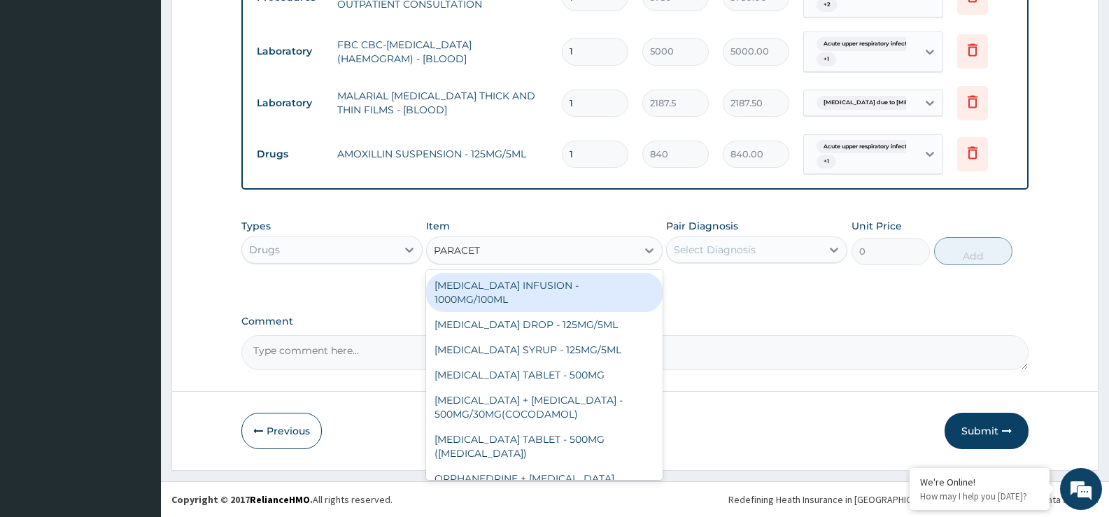
type input "PARACETA"
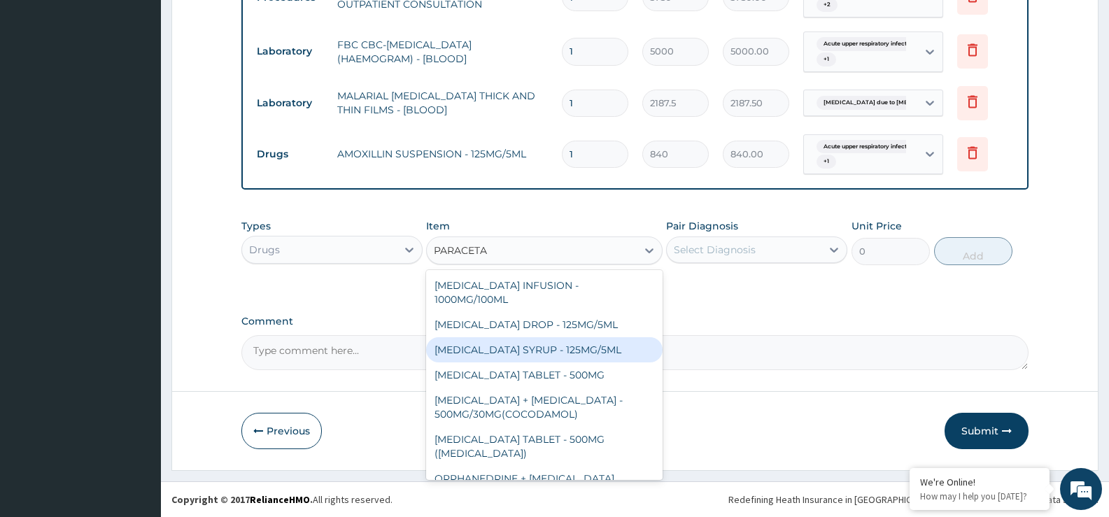
click at [591, 349] on div "[MEDICAL_DATA] SYRUP - 125MG/5ML" at bounding box center [544, 349] width 236 height 25
type input "840"
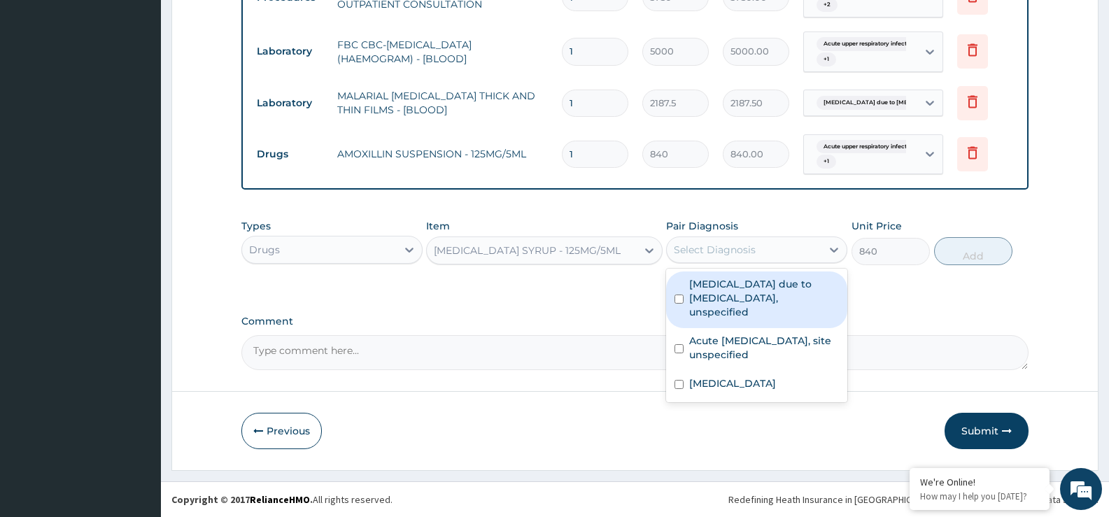
click at [723, 253] on div "Select Diagnosis" at bounding box center [715, 250] width 82 height 14
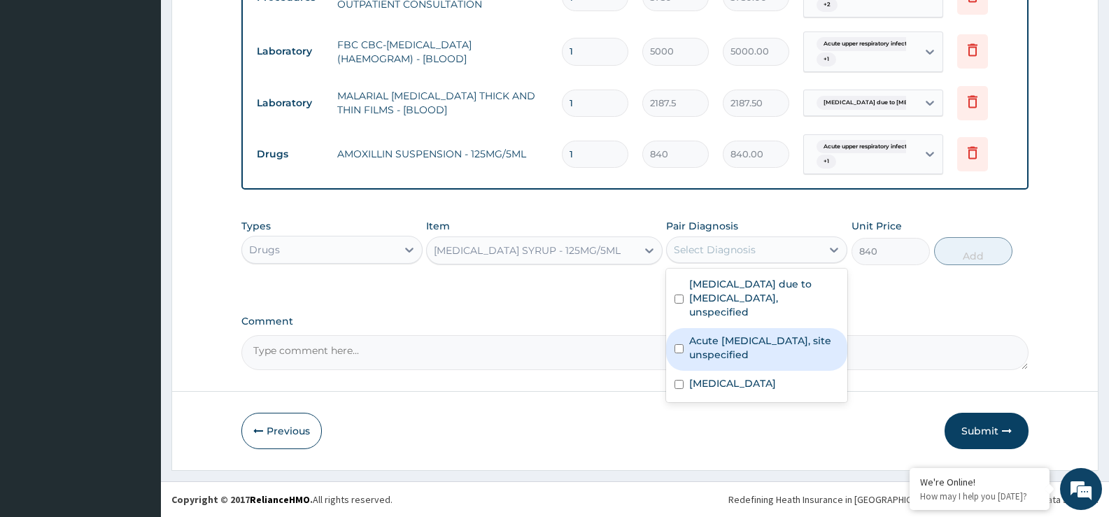
click at [725, 340] on label "Acute [MEDICAL_DATA], site unspecified" at bounding box center [764, 348] width 150 height 28
checkbox input "true"
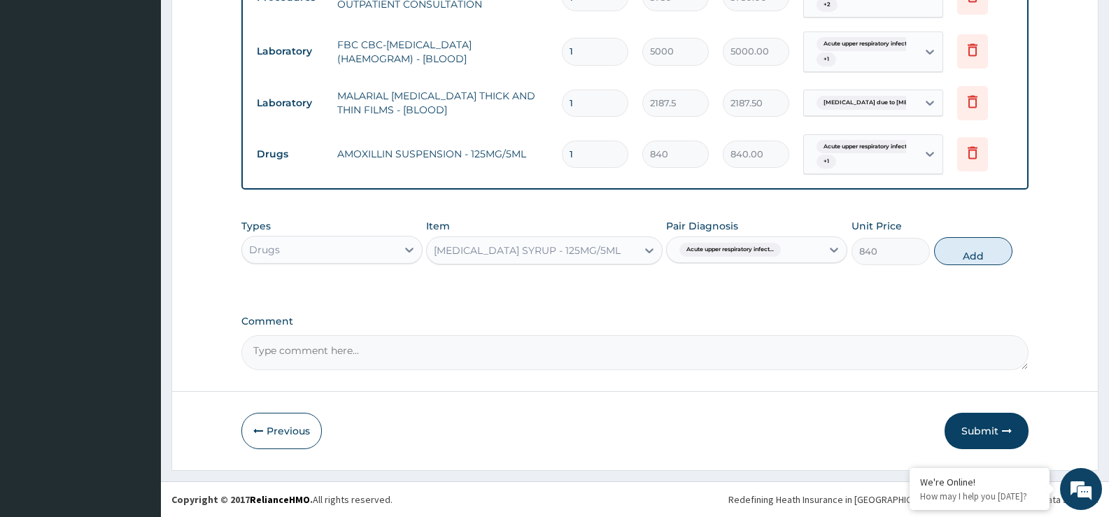
click at [771, 249] on span "Acute upper respiratory infect..." at bounding box center [730, 250] width 101 height 14
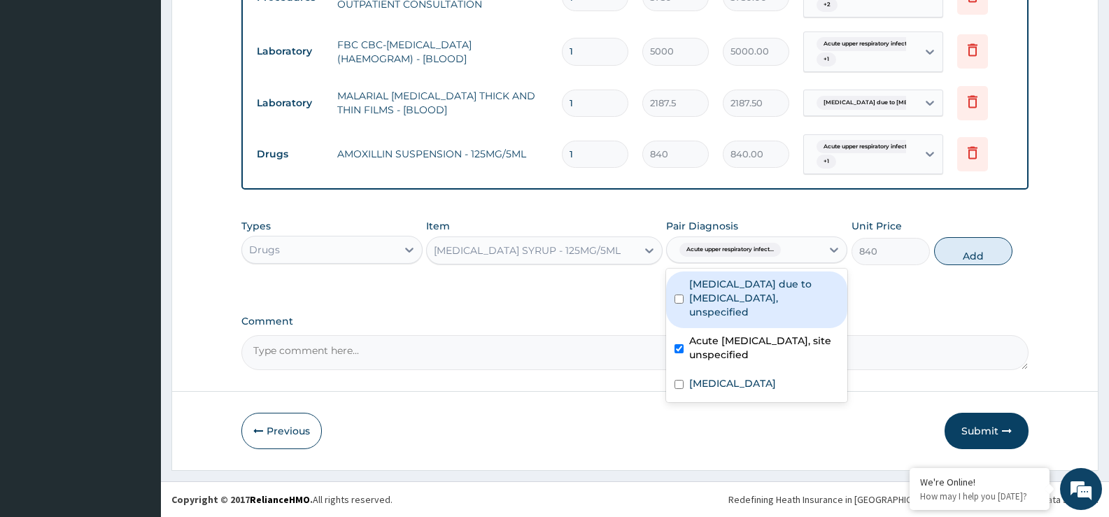
click at [760, 295] on label "[MEDICAL_DATA] due to [MEDICAL_DATA], unspecified" at bounding box center [764, 298] width 150 height 42
checkbox input "true"
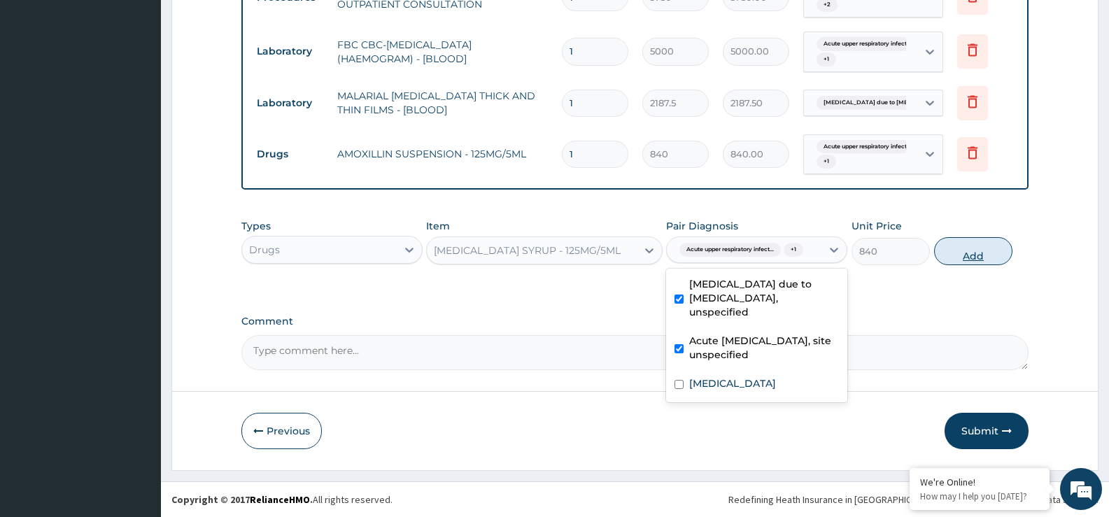
click at [976, 245] on button "Add" at bounding box center [973, 251] width 78 height 28
type input "0"
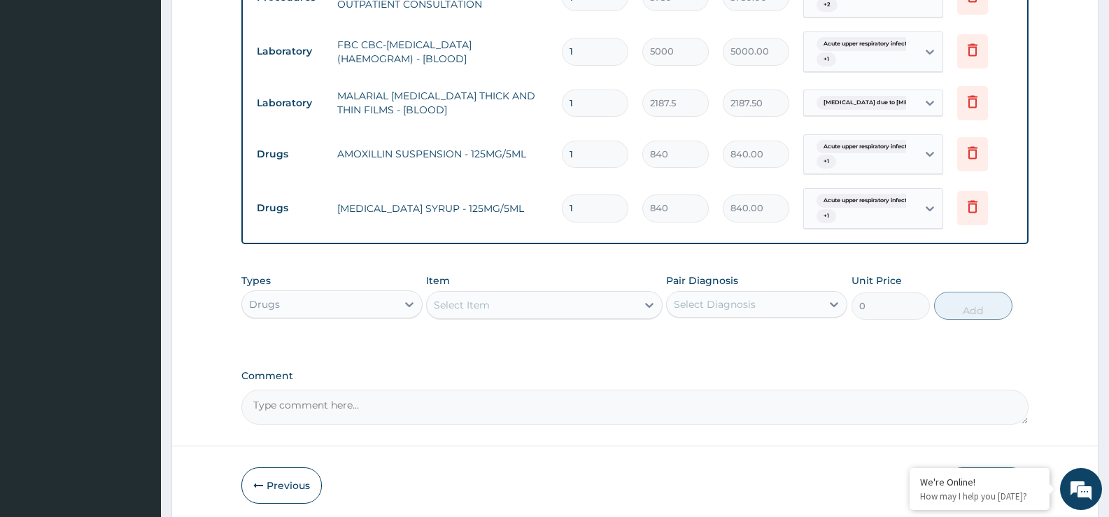
click at [604, 309] on div "Select Item" at bounding box center [531, 305] width 209 height 22
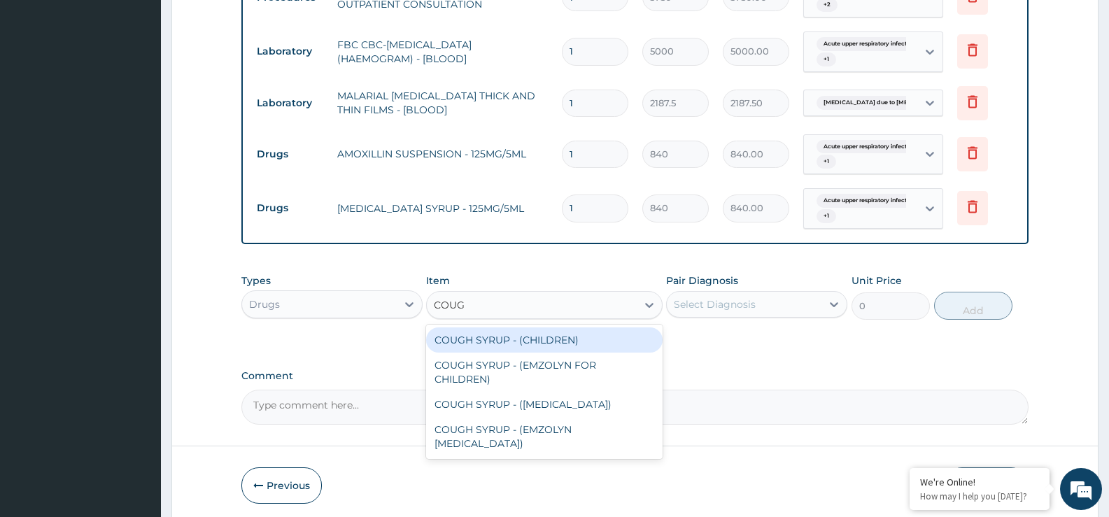
type input "COUGH"
click at [534, 343] on div "COUGH SYRUP - (CHILDREN)" at bounding box center [544, 340] width 236 height 25
type input "1120"
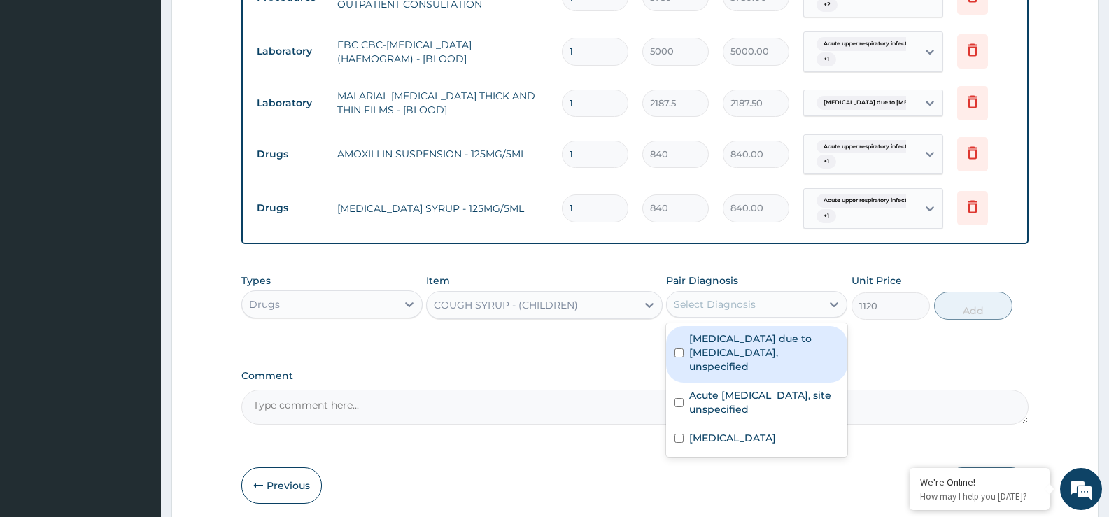
click at [734, 299] on div "Select Diagnosis" at bounding box center [715, 304] width 82 height 14
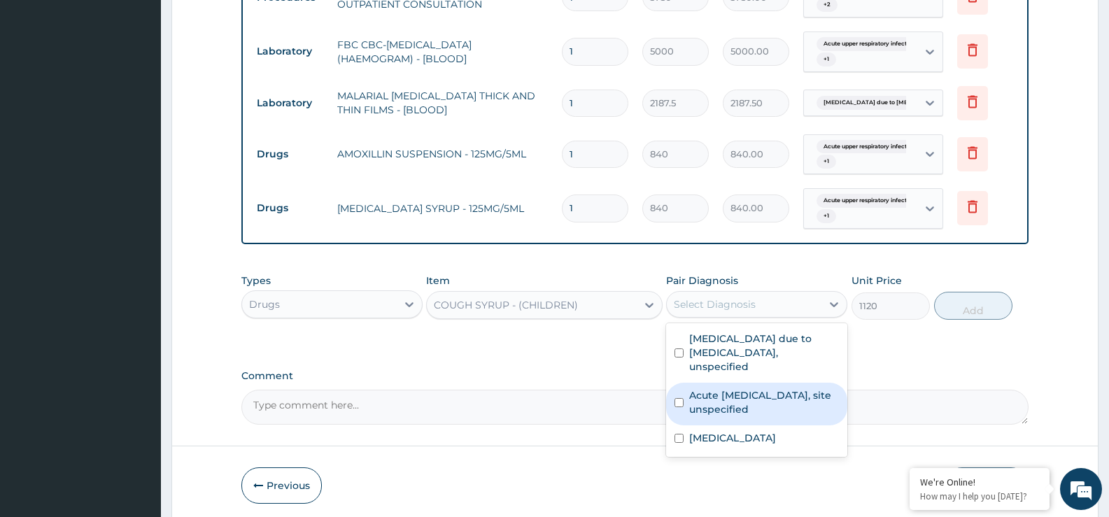
click at [735, 388] on label "Acute [MEDICAL_DATA], site unspecified" at bounding box center [764, 402] width 150 height 28
checkbox input "true"
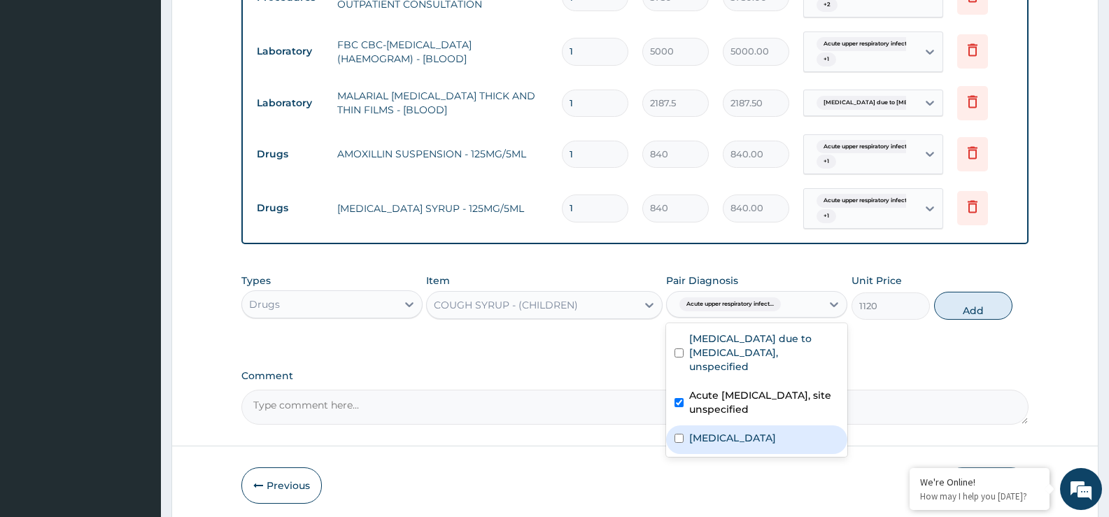
click at [739, 431] on label "Salmonella enteritis" at bounding box center [732, 438] width 87 height 14
click at [734, 431] on label "Salmonella enteritis" at bounding box center [732, 438] width 87 height 14
checkbox input "false"
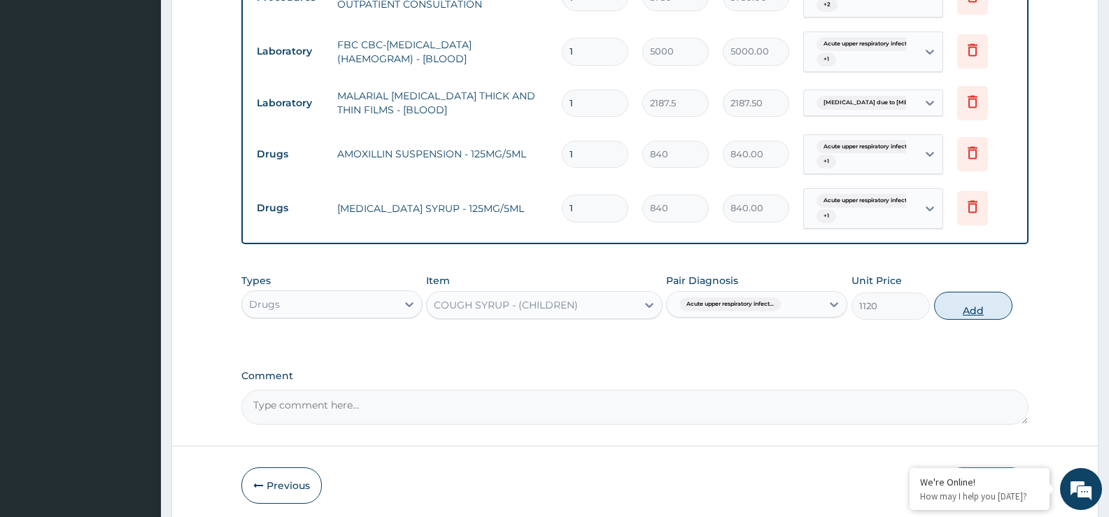
click at [983, 306] on button "Add" at bounding box center [973, 306] width 78 height 28
type input "0"
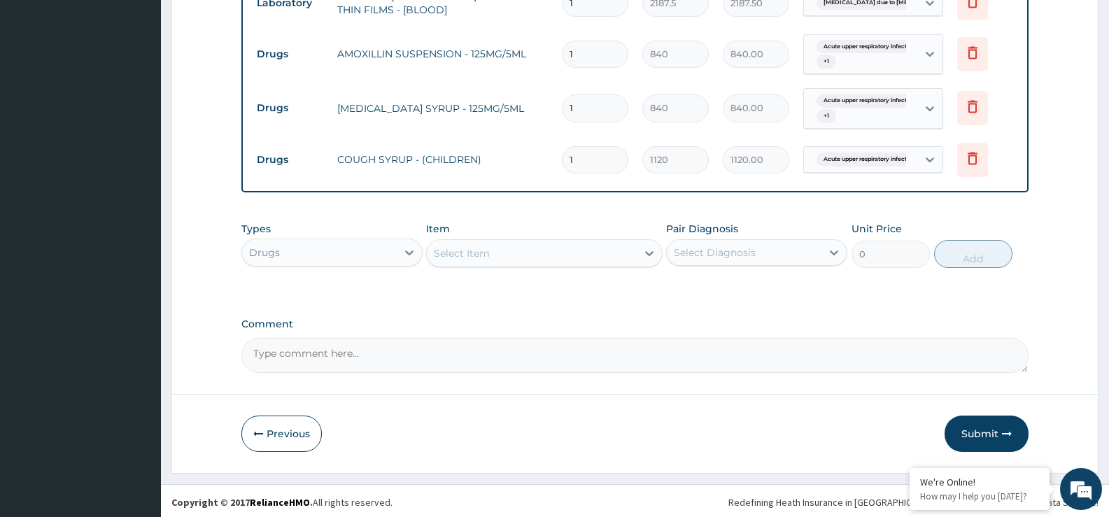
scroll to position [691, 0]
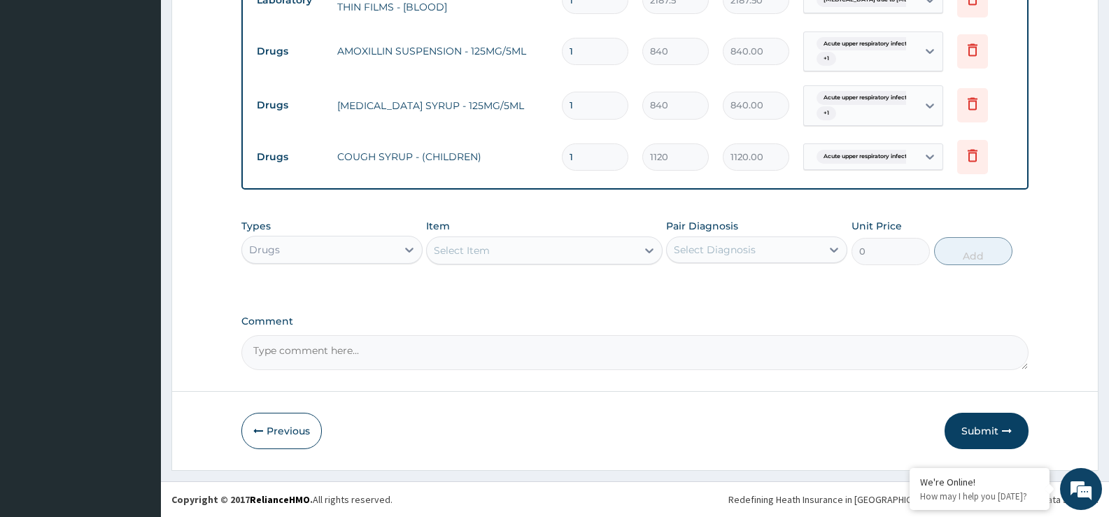
click at [601, 245] on div "Select Item" at bounding box center [531, 250] width 209 height 22
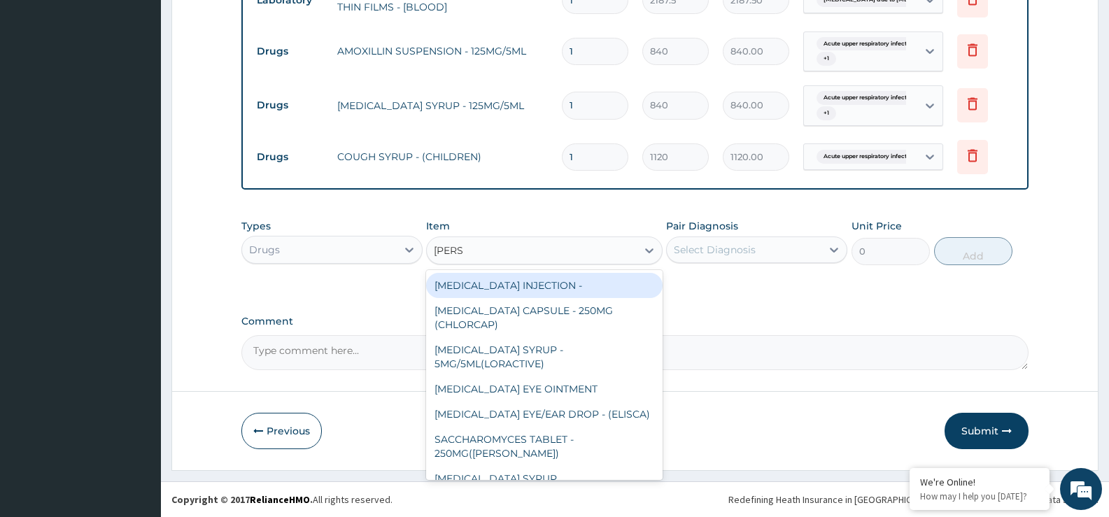
type input "LORAT"
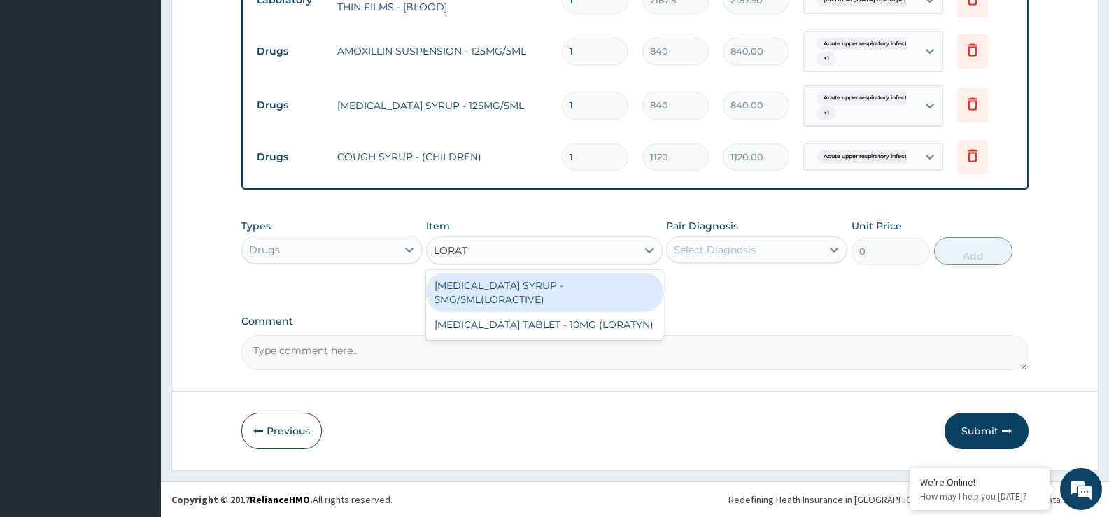
click at [503, 286] on div "[MEDICAL_DATA] SYRUP - 5MG/5ML(LORACTIVE)" at bounding box center [544, 292] width 236 height 39
type input "1232"
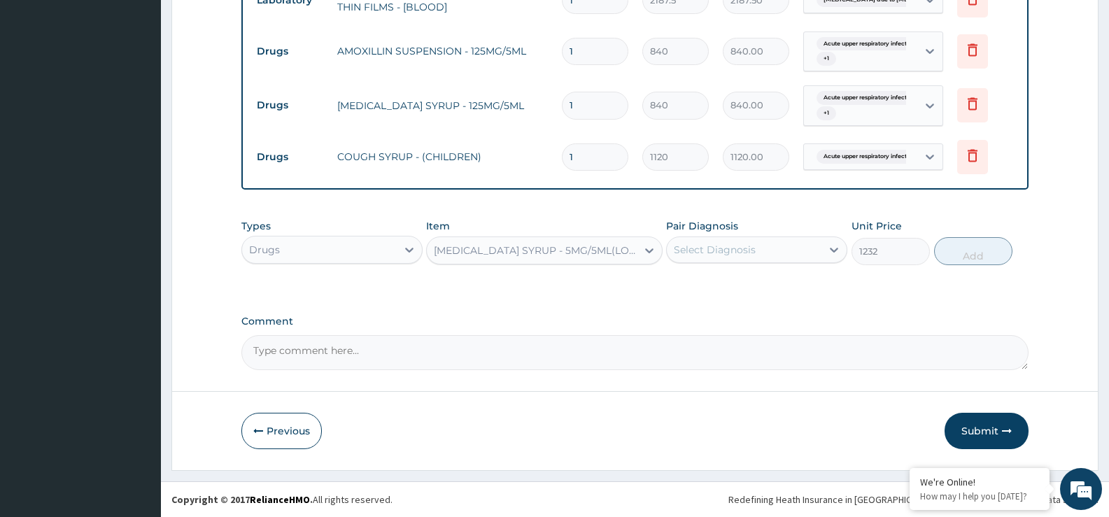
click at [726, 249] on div "Select Diagnosis" at bounding box center [715, 250] width 82 height 14
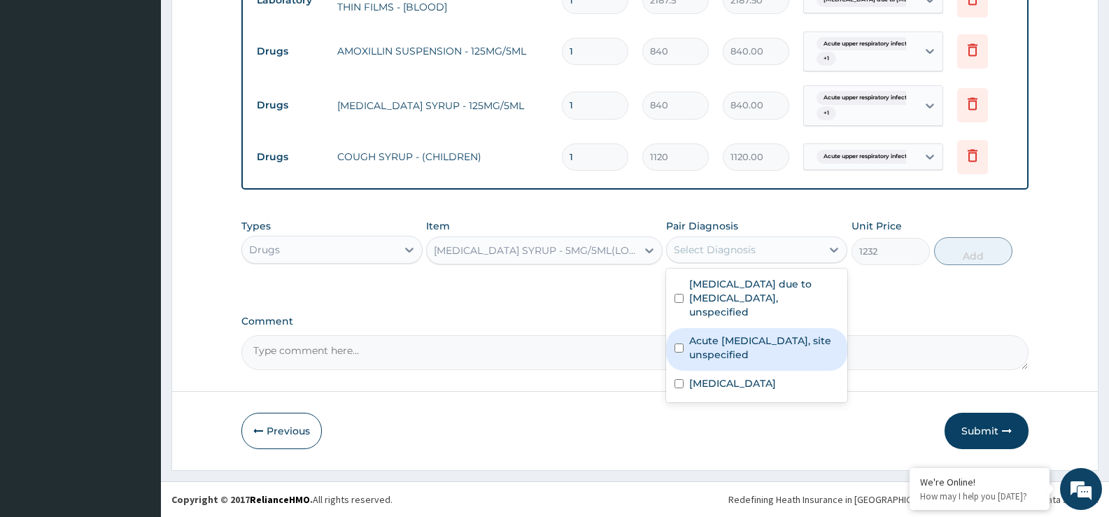
drag, startPoint x: 730, startPoint y: 330, endPoint x: 890, endPoint y: 283, distance: 166.1
click at [729, 334] on label "Acute [MEDICAL_DATA], site unspecified" at bounding box center [764, 348] width 150 height 28
checkbox input "true"
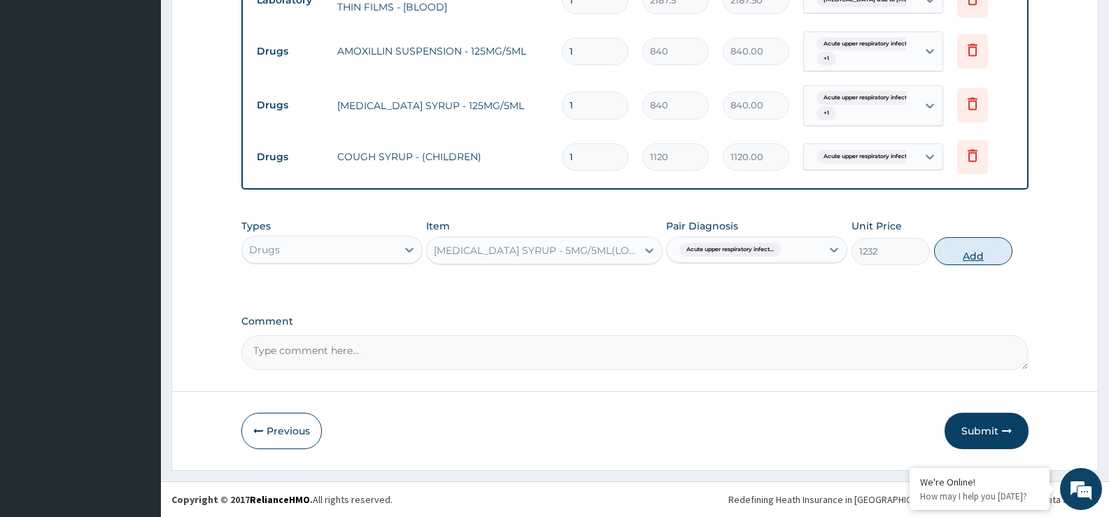
click at [978, 245] on button "Add" at bounding box center [973, 251] width 78 height 28
type input "0"
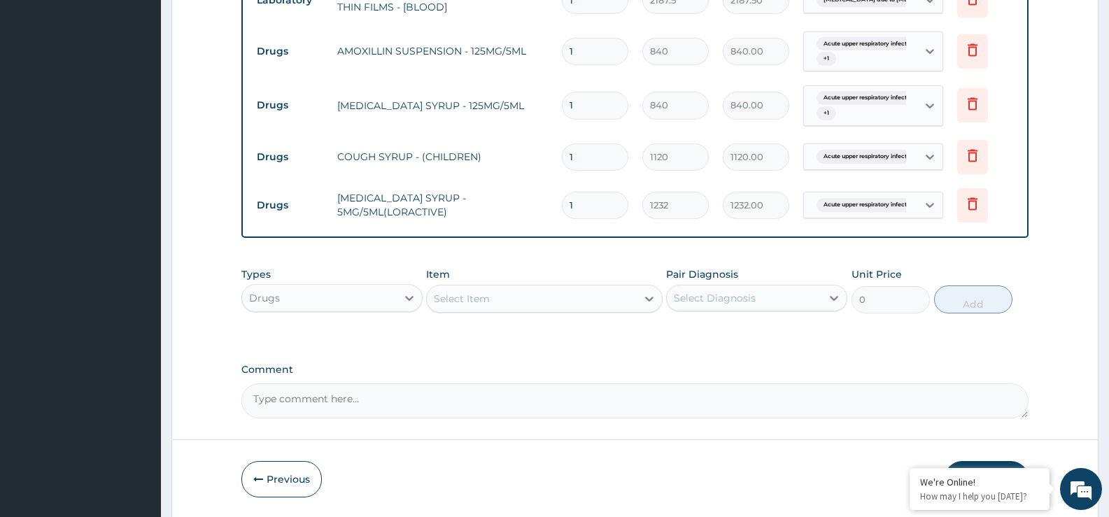
click at [571, 300] on div "Select Item" at bounding box center [531, 299] width 209 height 22
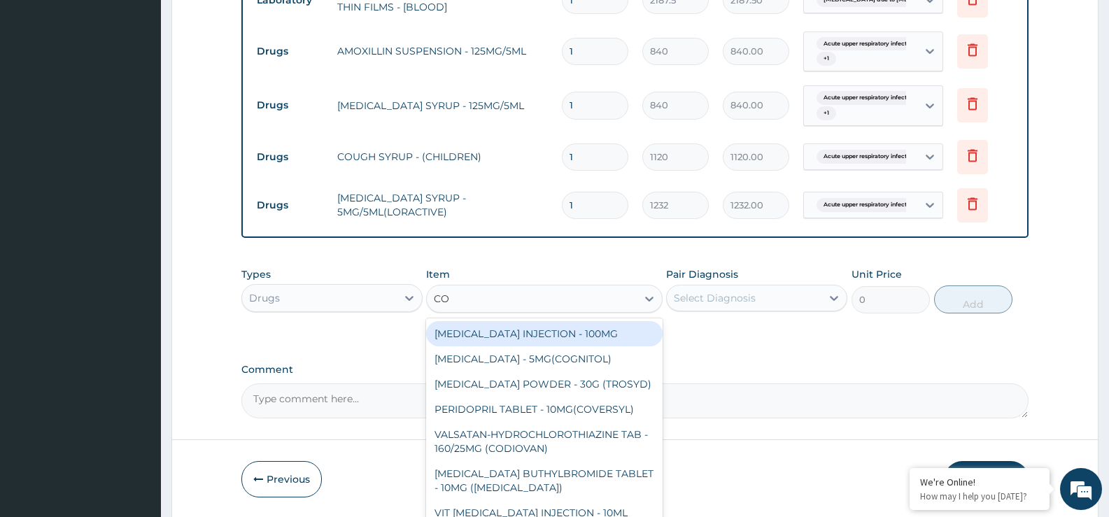
type input "COA"
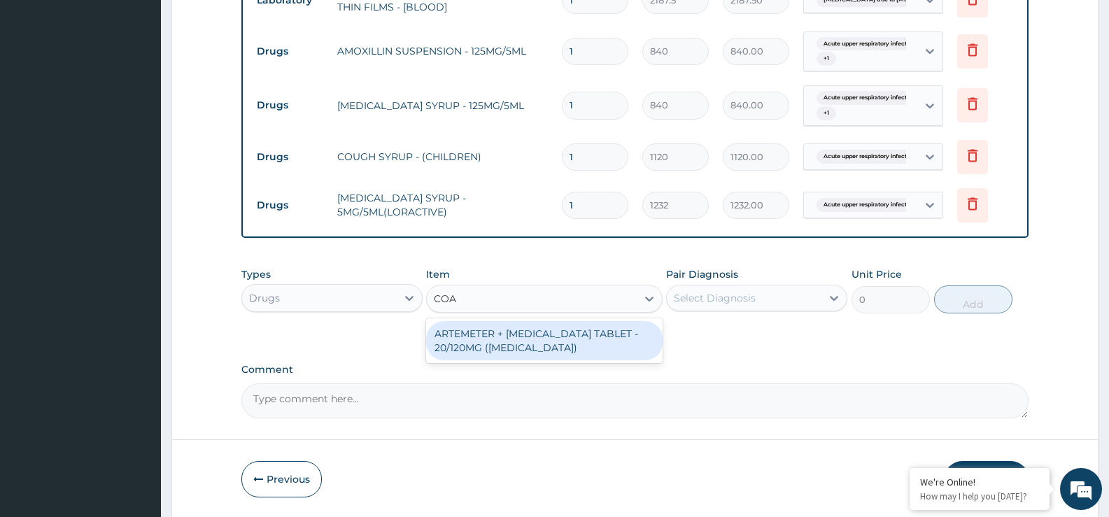
click at [552, 347] on div "ARTEMETER + [MEDICAL_DATA] TABLET - 20/120MG ([MEDICAL_DATA])" at bounding box center [544, 340] width 236 height 39
type input "210"
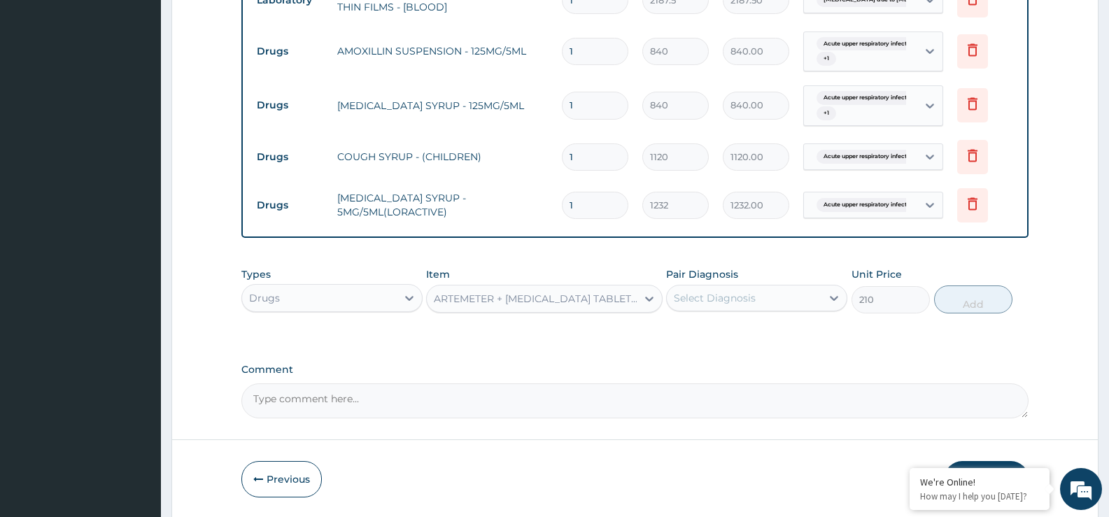
click at [753, 304] on div "Select Diagnosis" at bounding box center [715, 298] width 82 height 14
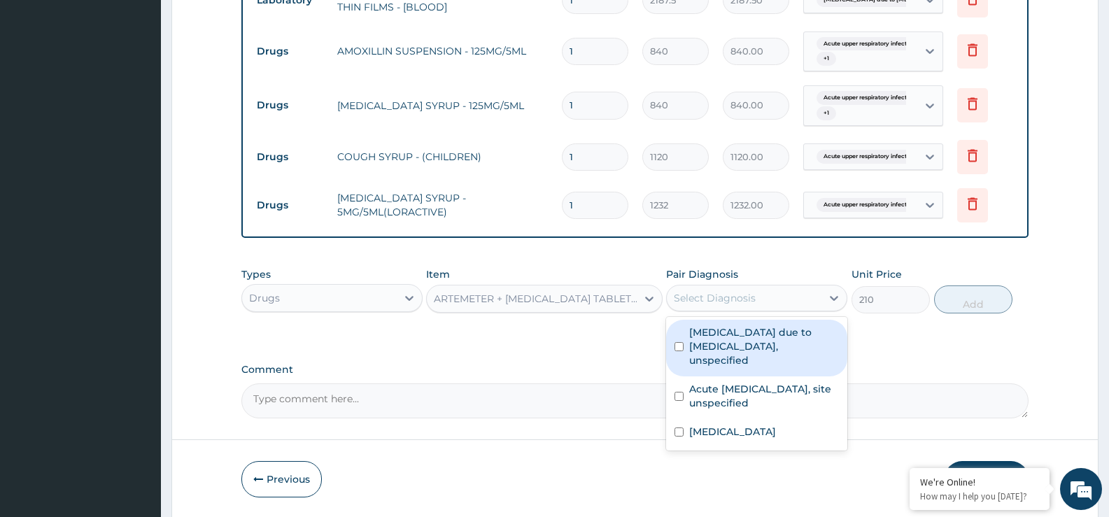
click at [733, 339] on label "[MEDICAL_DATA] due to [MEDICAL_DATA], unspecified" at bounding box center [764, 346] width 150 height 42
checkbox input "true"
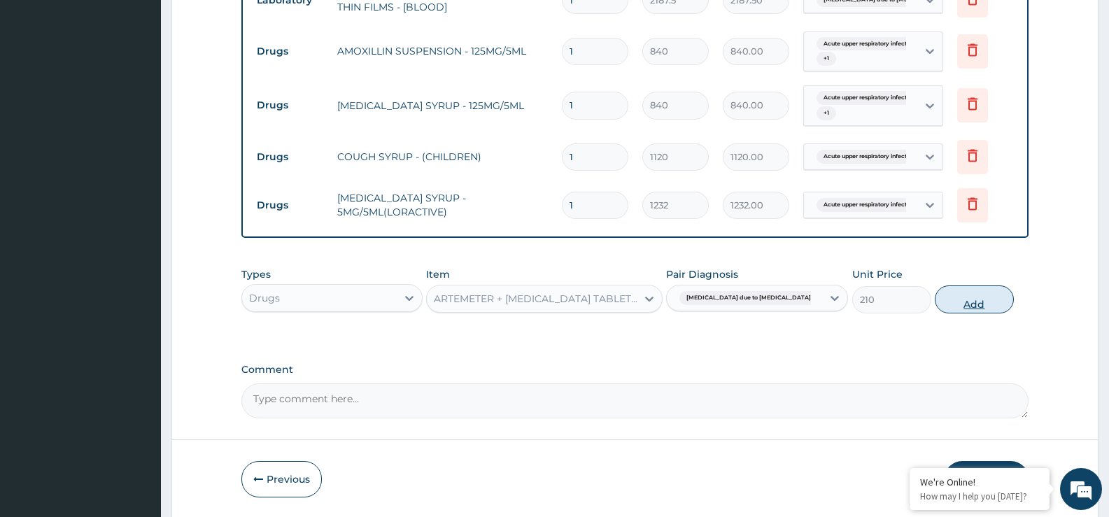
click at [986, 300] on button "Add" at bounding box center [974, 300] width 78 height 28
type input "0"
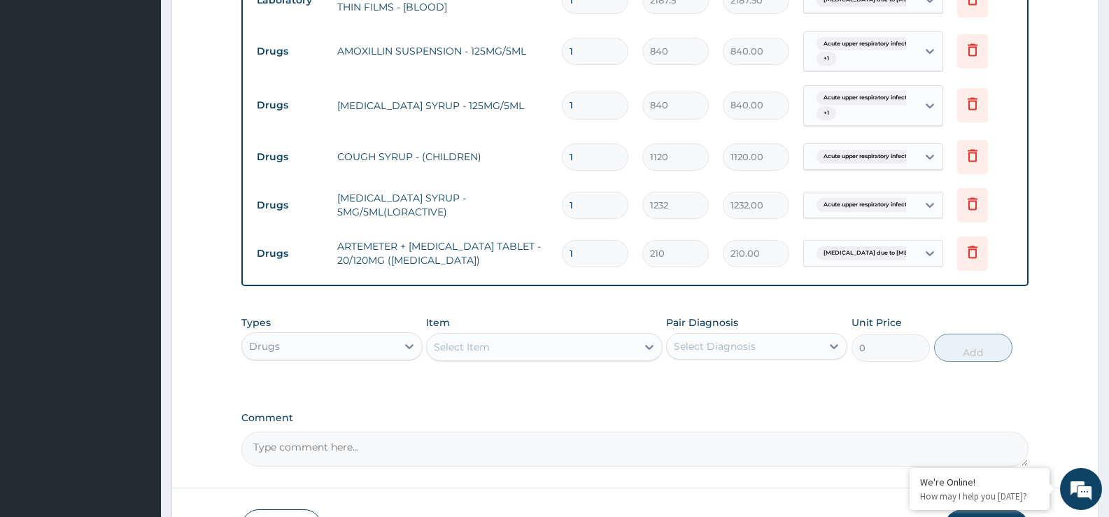
type input "0.00"
type input "6"
type input "1260.00"
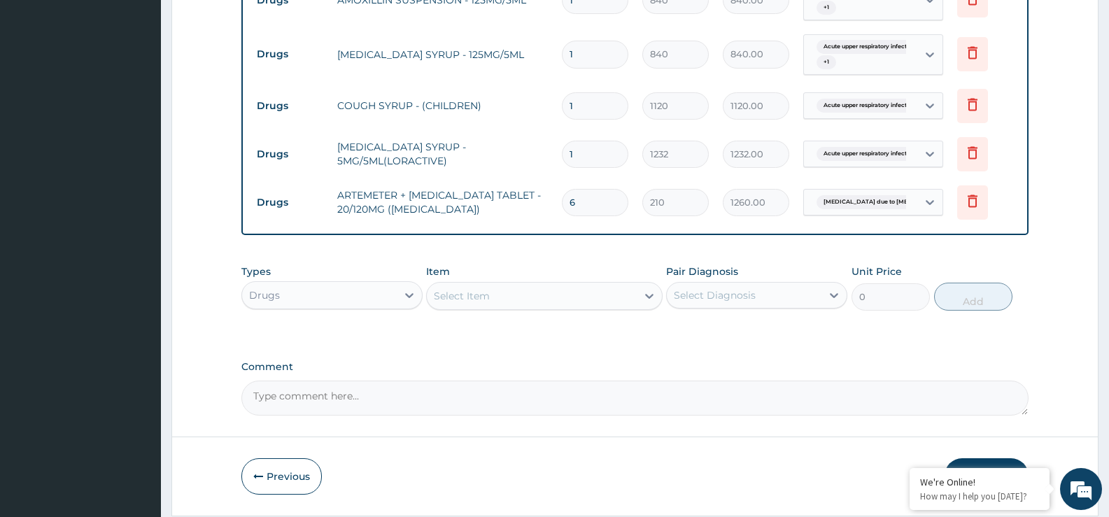
scroll to position [787, 0]
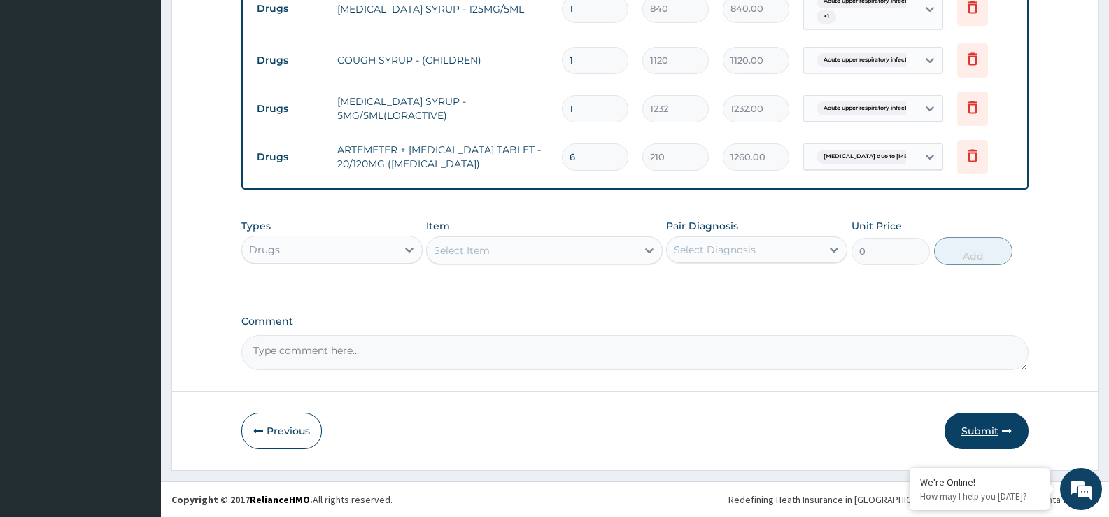
type input "6"
click at [1006, 430] on icon "button" at bounding box center [1007, 431] width 10 height 10
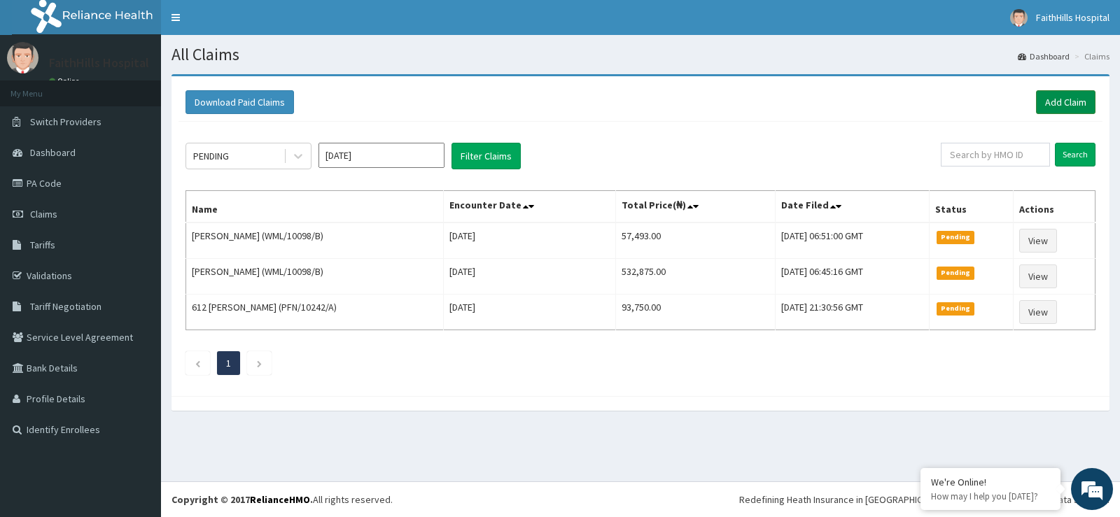
click at [1072, 97] on link "Add Claim" at bounding box center [1065, 102] width 59 height 24
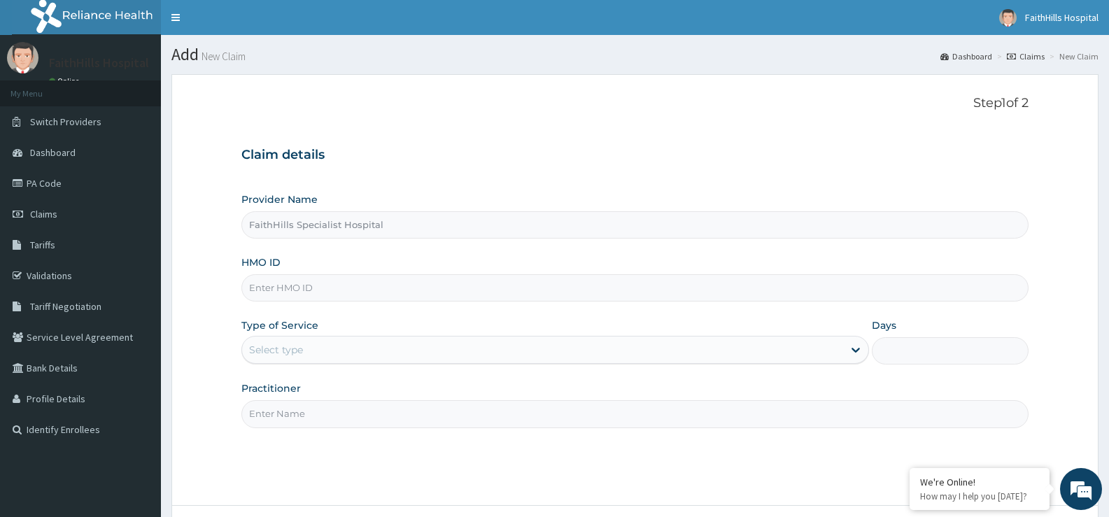
click at [396, 290] on input "HMO ID" at bounding box center [634, 287] width 787 height 27
type input "SBG/11332/D"
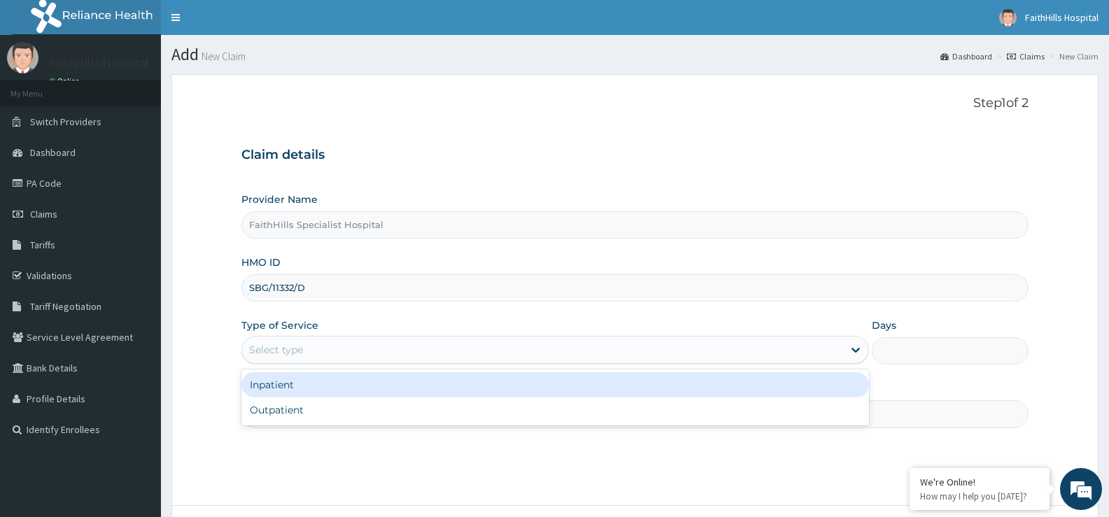
click at [329, 347] on div "Select type" at bounding box center [542, 350] width 601 height 22
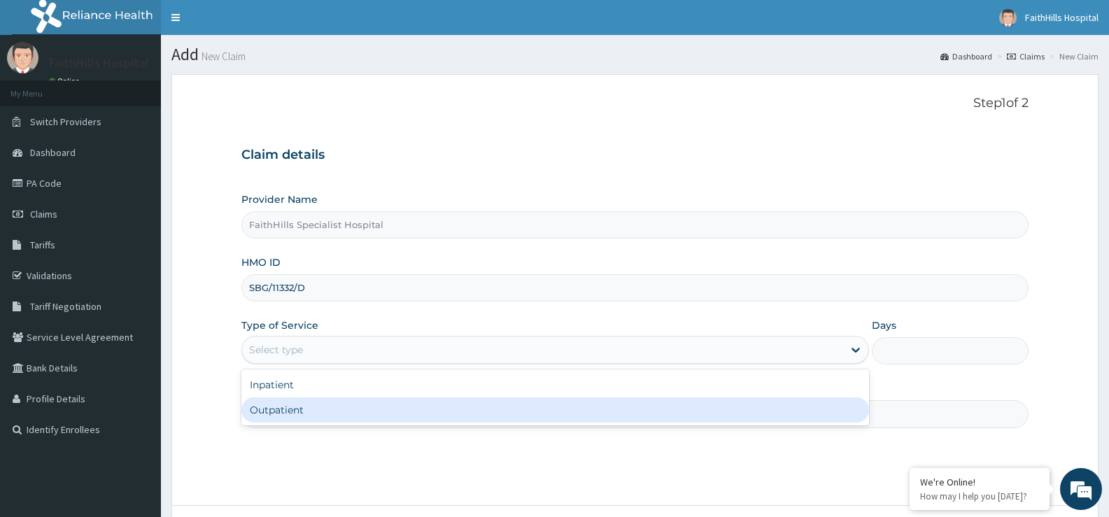
click at [317, 404] on div "Outpatient" at bounding box center [554, 410] width 627 height 25
type input "1"
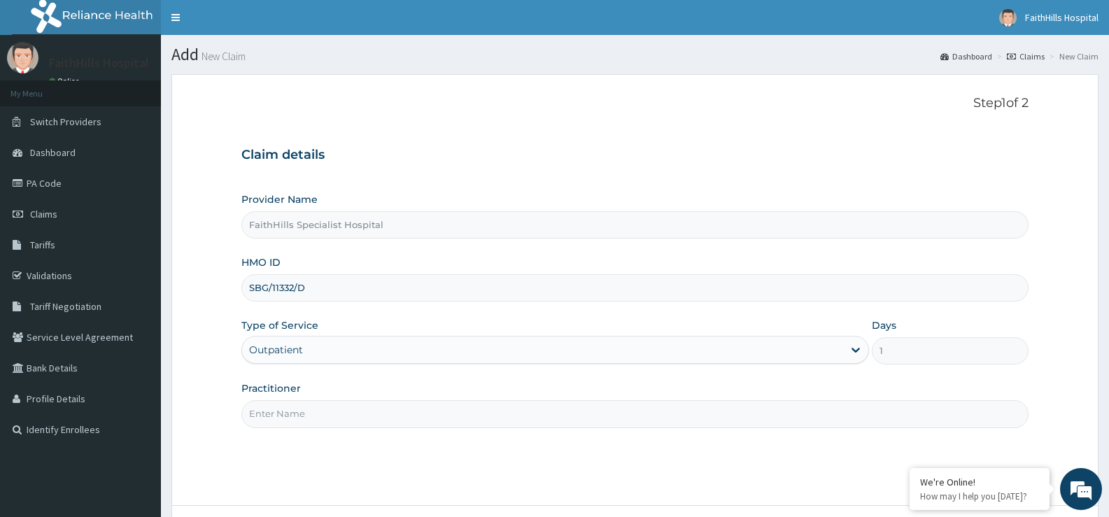
click at [316, 407] on input "Practitioner" at bounding box center [634, 413] width 787 height 27
type input "DR. JOSHUA"
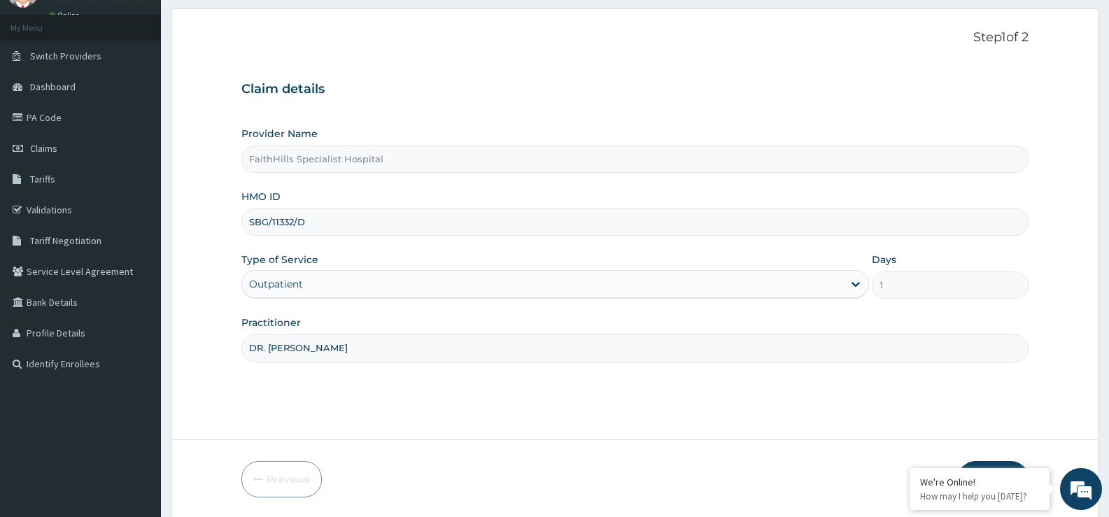
scroll to position [114, 0]
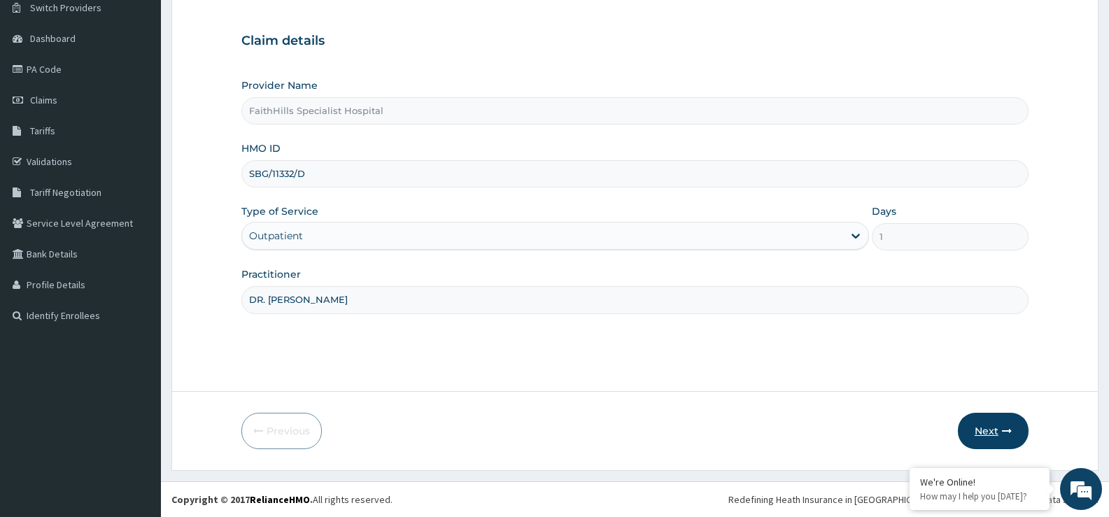
click at [1005, 429] on icon "button" at bounding box center [1007, 431] width 10 height 10
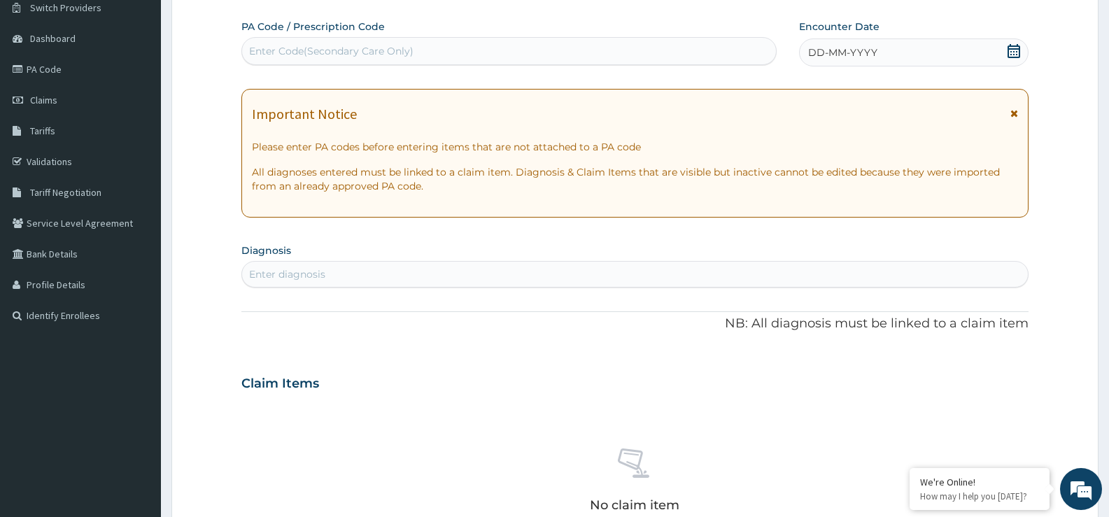
click at [1012, 48] on icon at bounding box center [1014, 51] width 14 height 14
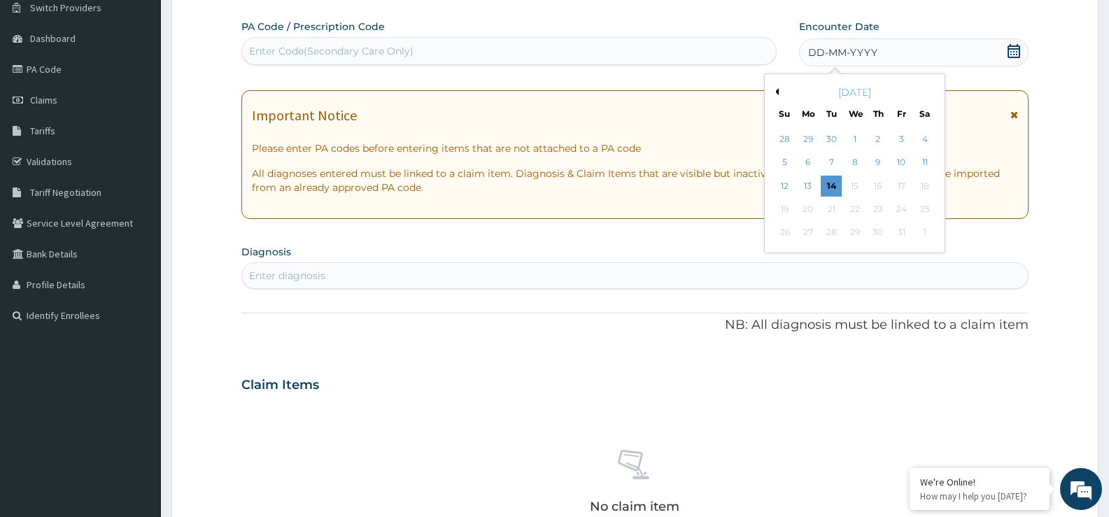
drag, startPoint x: 835, startPoint y: 188, endPoint x: 808, endPoint y: 178, distance: 28.3
click at [835, 187] on div "14" at bounding box center [831, 186] width 21 height 21
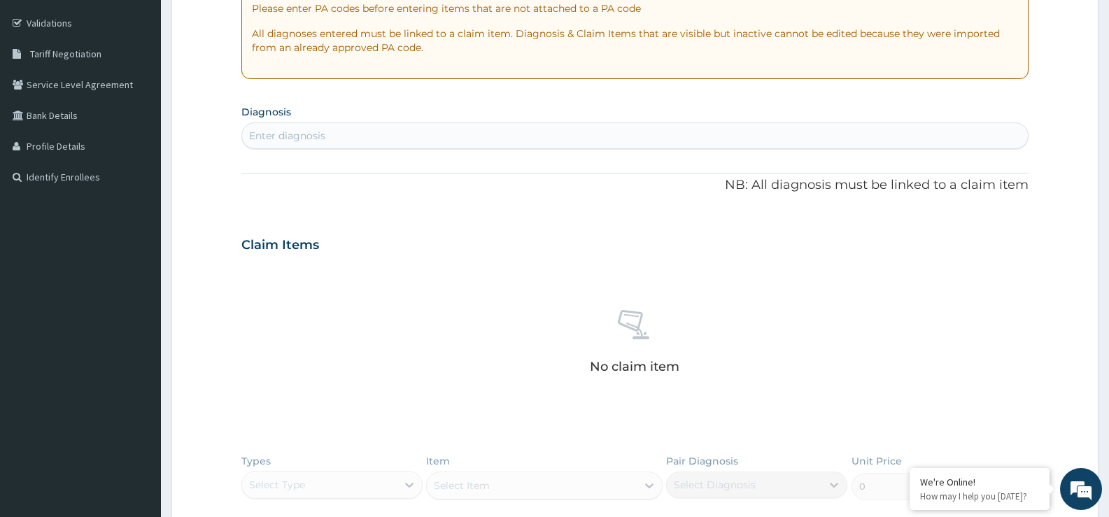
scroll to position [254, 0]
click at [411, 134] on div "Enter diagnosis" at bounding box center [635, 134] width 786 height 22
type input "FEVER"
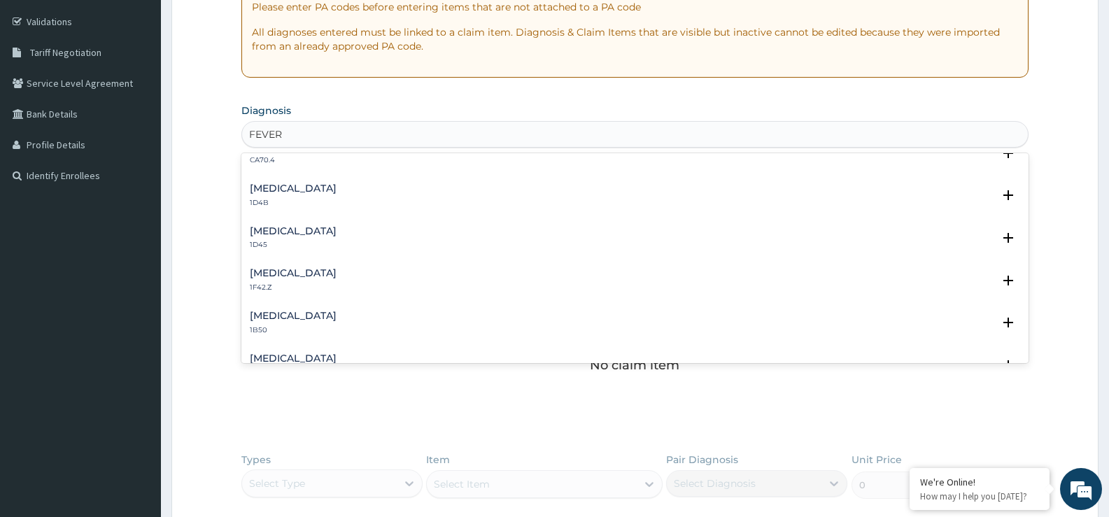
scroll to position [1050, 0]
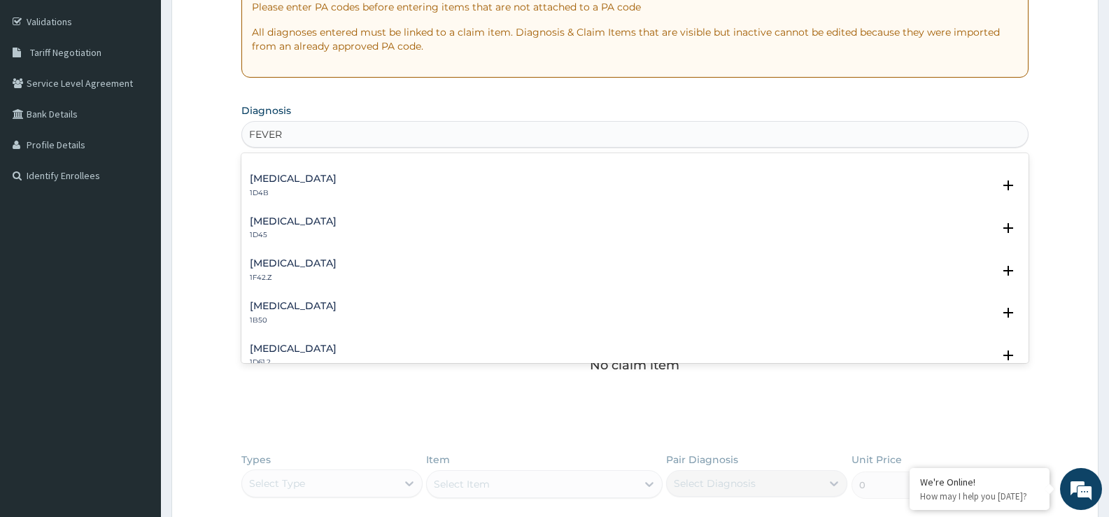
click at [337, 264] on h4 "[MEDICAL_DATA]" at bounding box center [293, 263] width 87 height 10
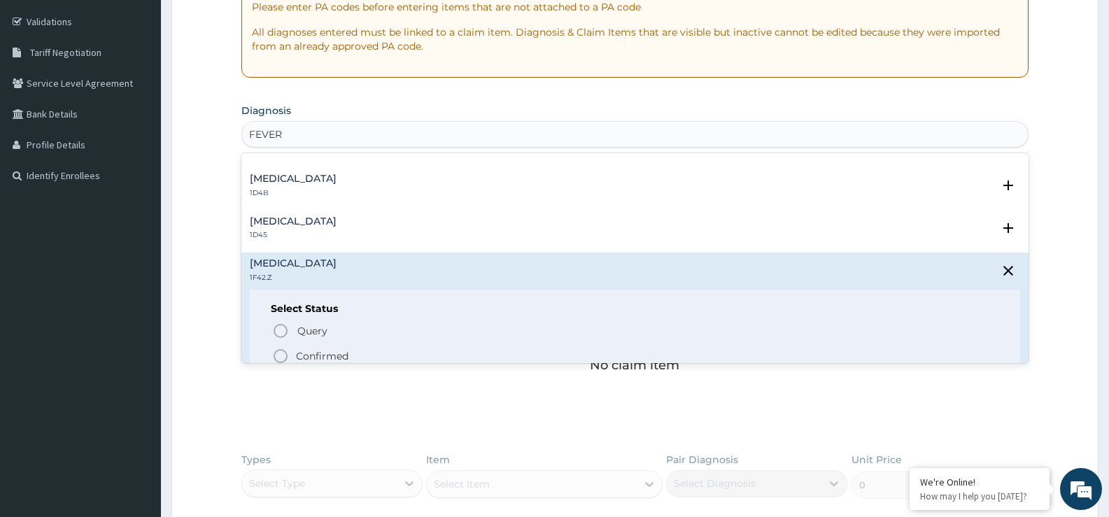
click at [354, 353] on span "Confirmed" at bounding box center [635, 356] width 727 height 17
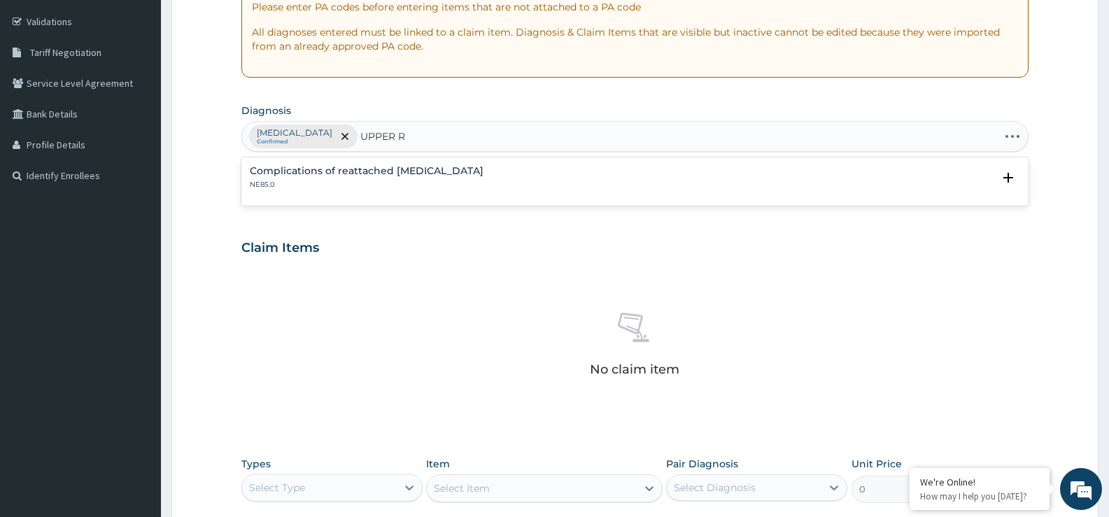
type input "UPPER"
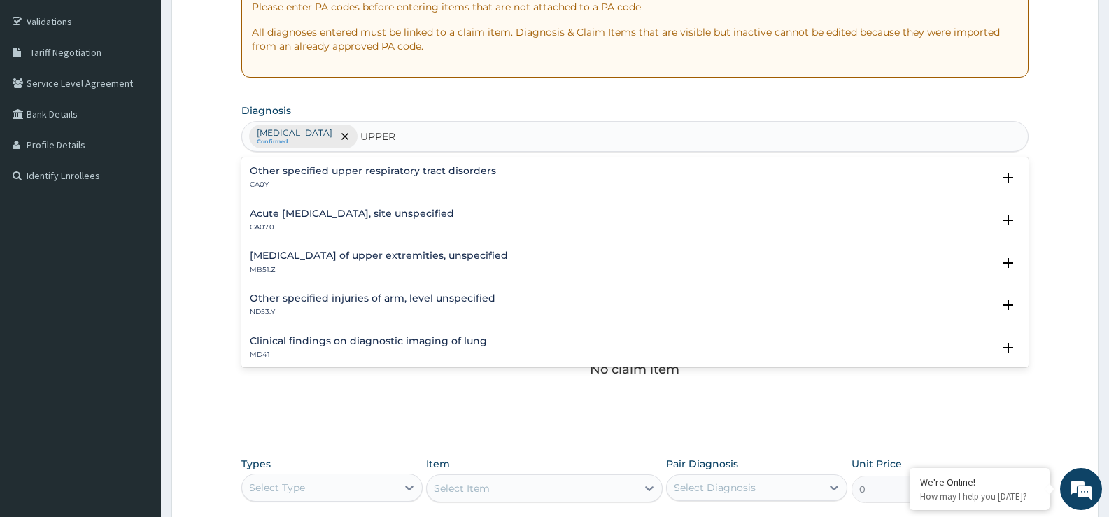
click at [454, 212] on h4 "Acute upper respiratory infection, site unspecified" at bounding box center [352, 214] width 204 height 10
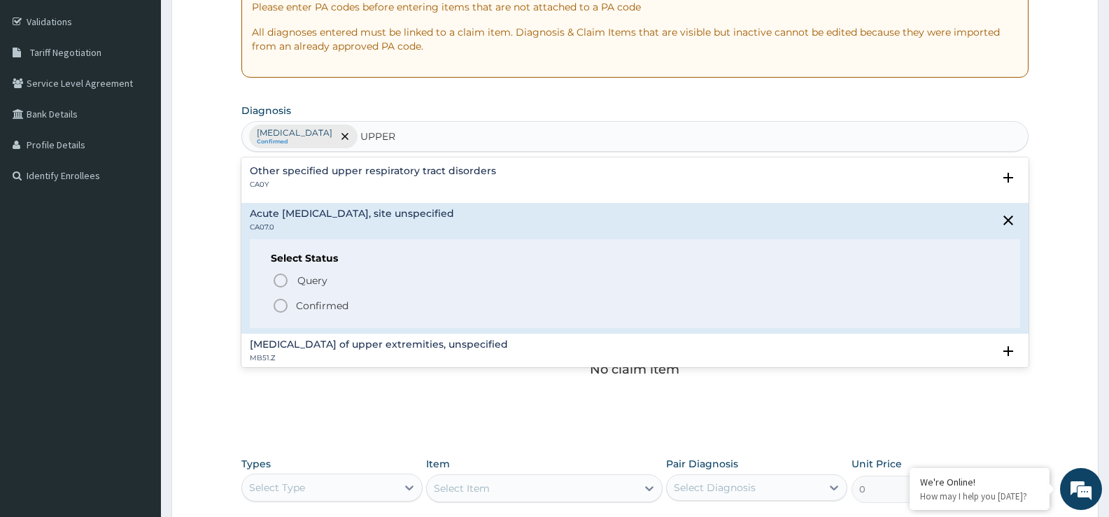
click at [335, 304] on p "Confirmed" at bounding box center [322, 306] width 52 height 14
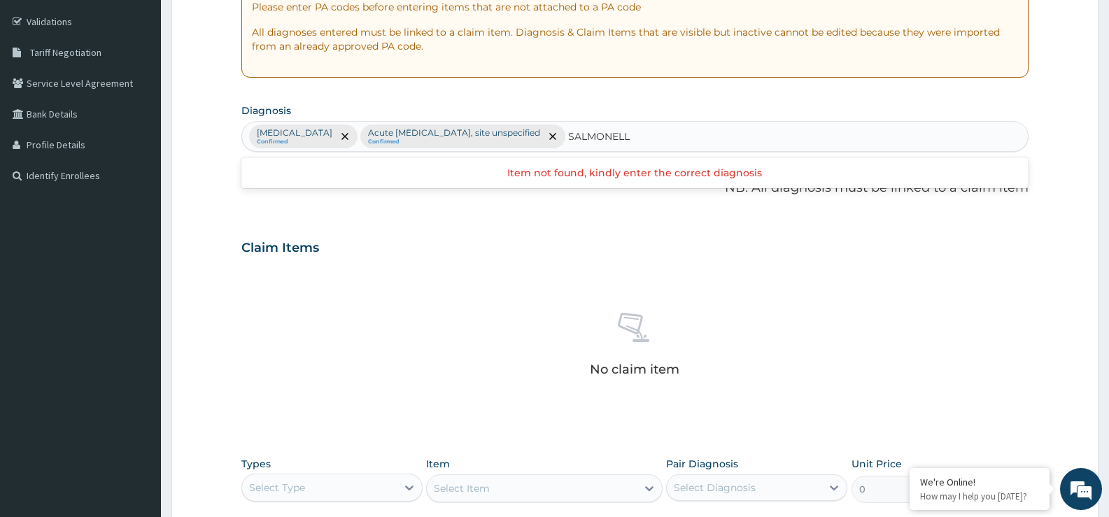
type input "SALMONELLA"
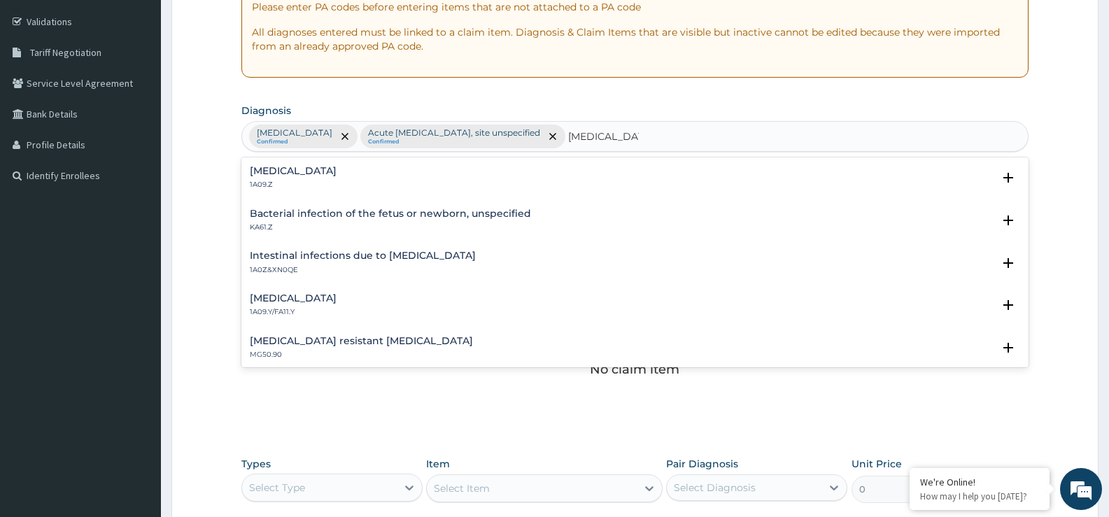
click at [337, 175] on h4 "Salmonella infection, unspecified" at bounding box center [293, 171] width 87 height 10
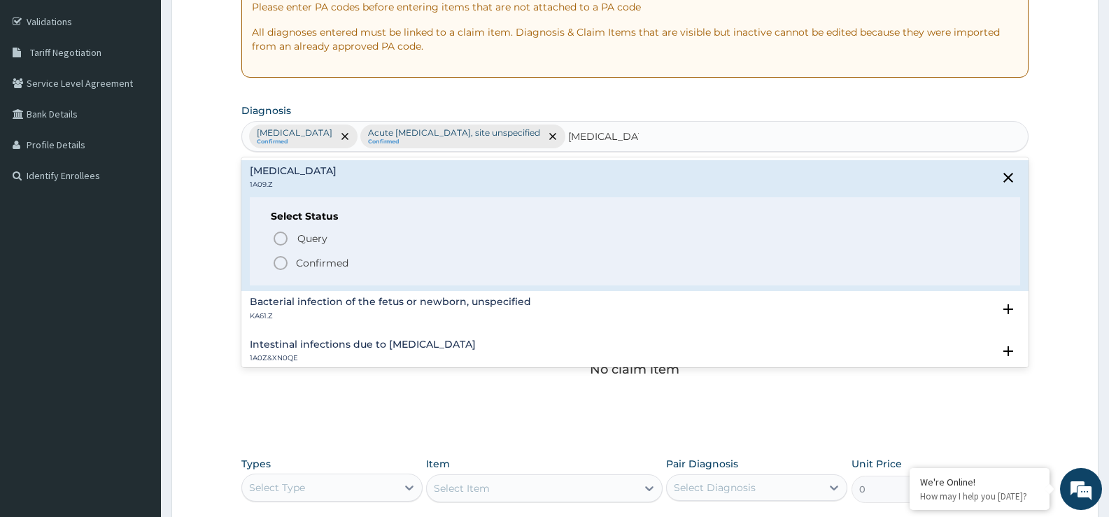
click at [343, 263] on p "Confirmed" at bounding box center [322, 263] width 52 height 14
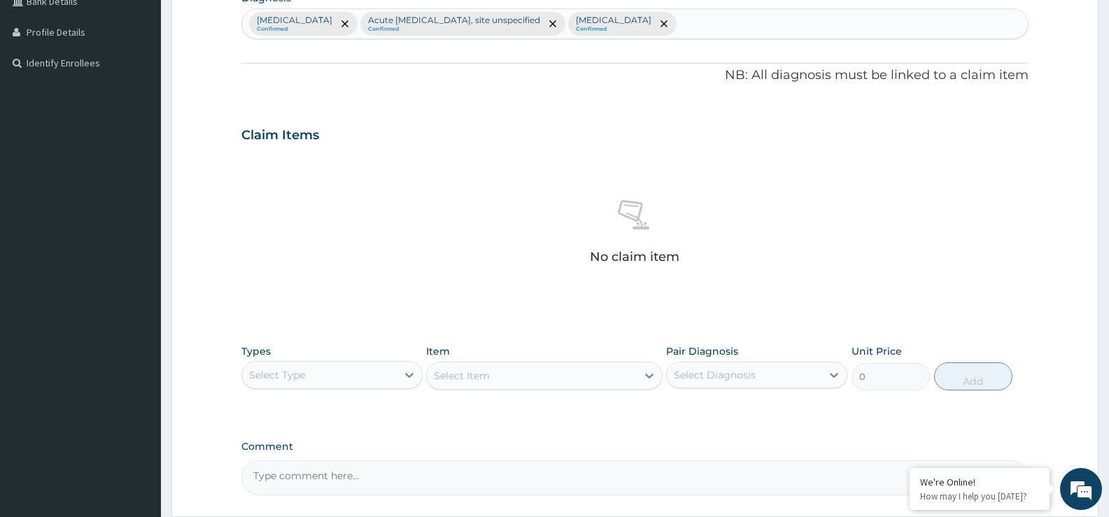
scroll to position [492, 0]
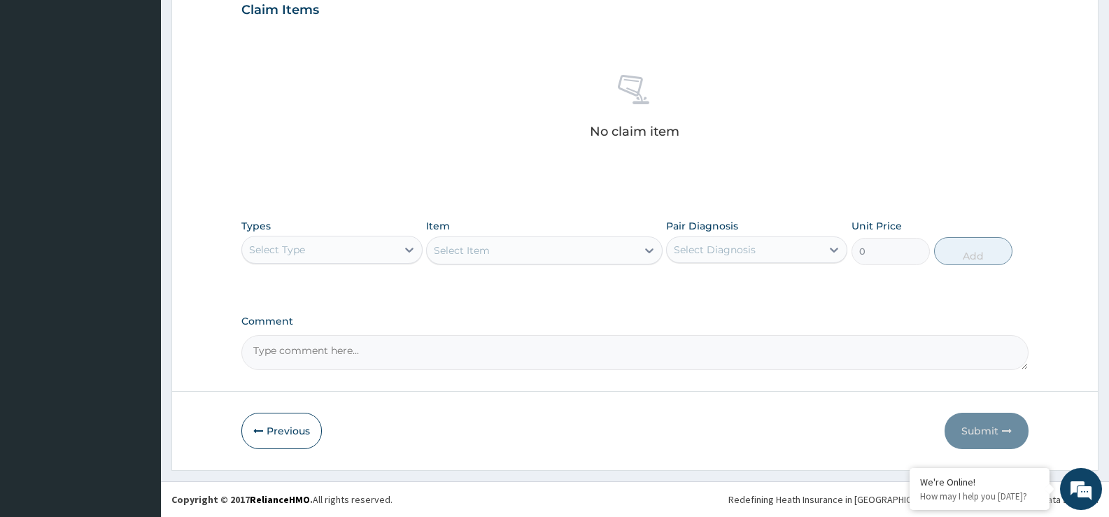
click at [378, 252] on div "Select Type" at bounding box center [319, 250] width 155 height 22
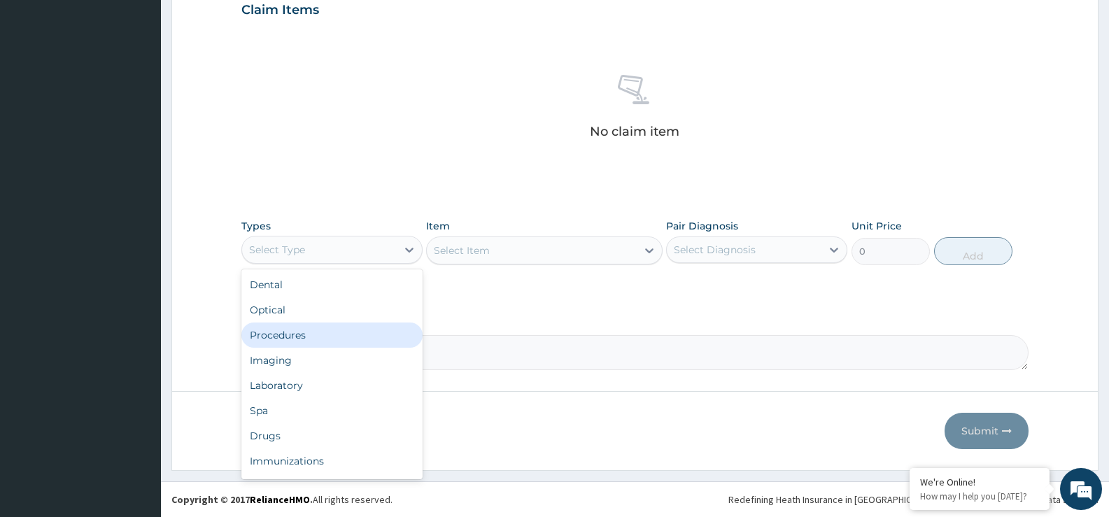
click at [341, 334] on div "Procedures" at bounding box center [331, 335] width 181 height 25
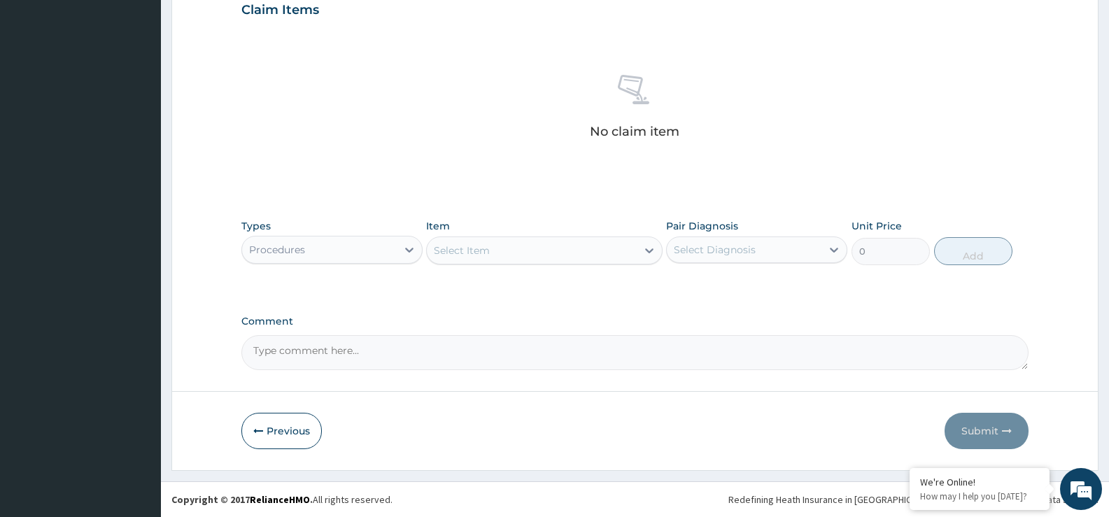
click at [601, 257] on div "Select Item" at bounding box center [531, 250] width 209 height 22
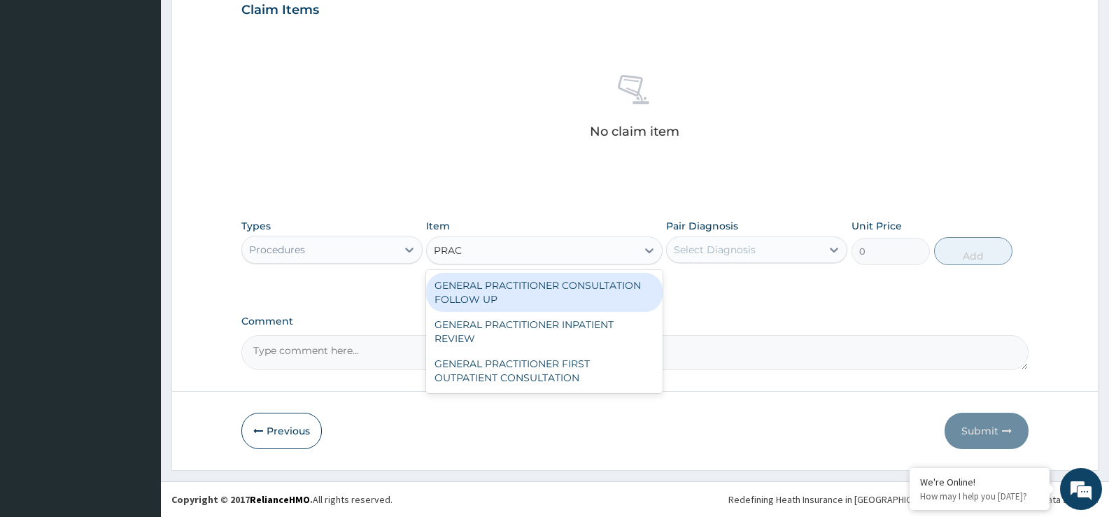
type input "PRACT"
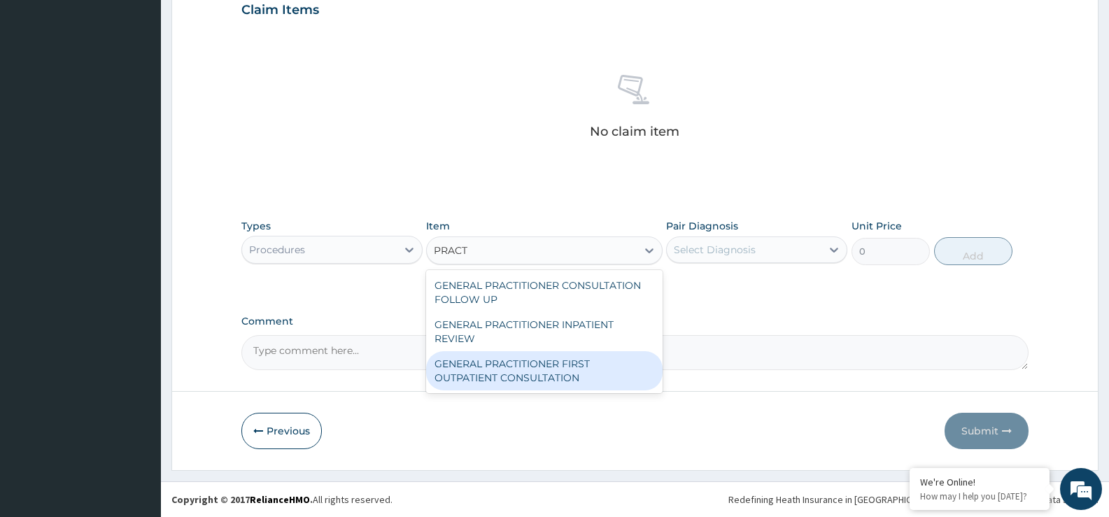
click at [575, 371] on div "GENERAL PRACTITIONER FIRST OUTPATIENT CONSULTATION" at bounding box center [544, 370] width 236 height 39
type input "3750"
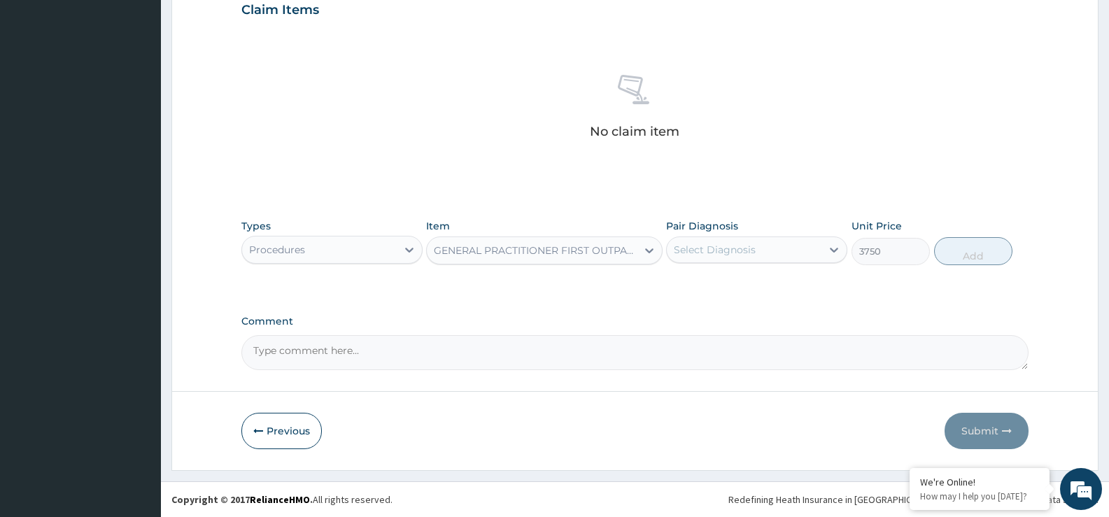
click at [738, 246] on div "Select Diagnosis" at bounding box center [715, 250] width 82 height 14
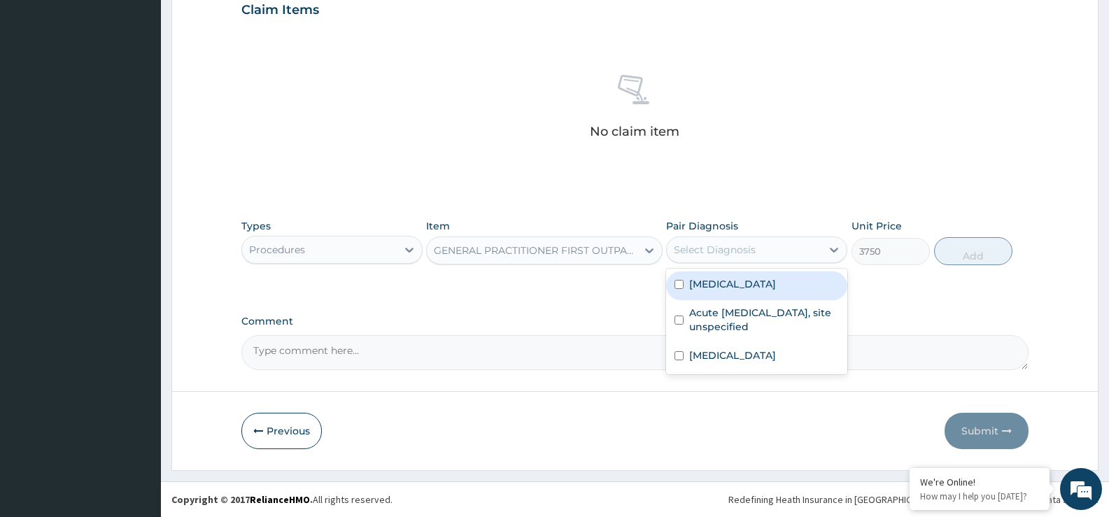
click at [730, 288] on label "Plasmodium malariae malaria without complication" at bounding box center [732, 284] width 87 height 14
checkbox input "true"
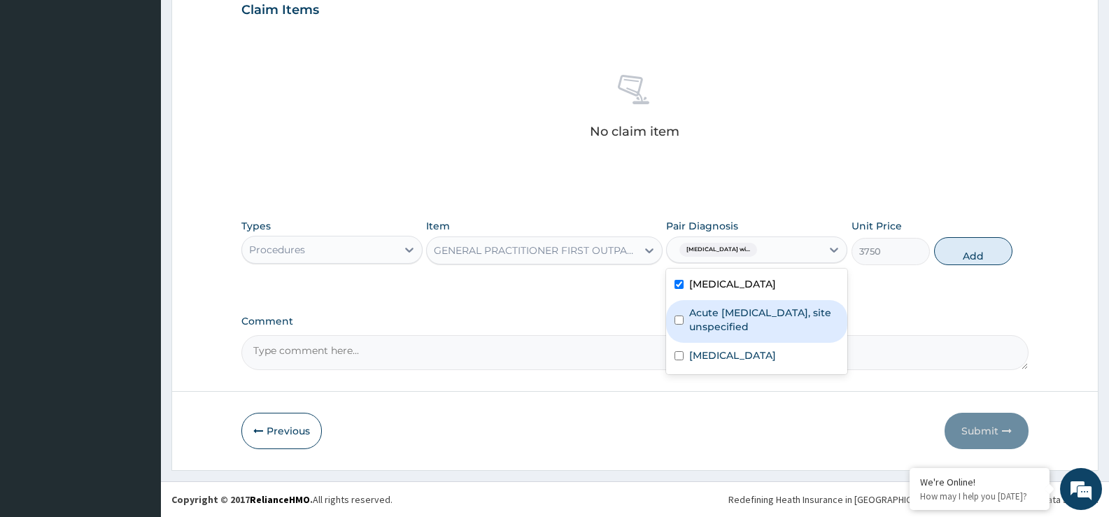
click at [729, 329] on label "Acute [MEDICAL_DATA], site unspecified" at bounding box center [764, 320] width 150 height 28
checkbox input "true"
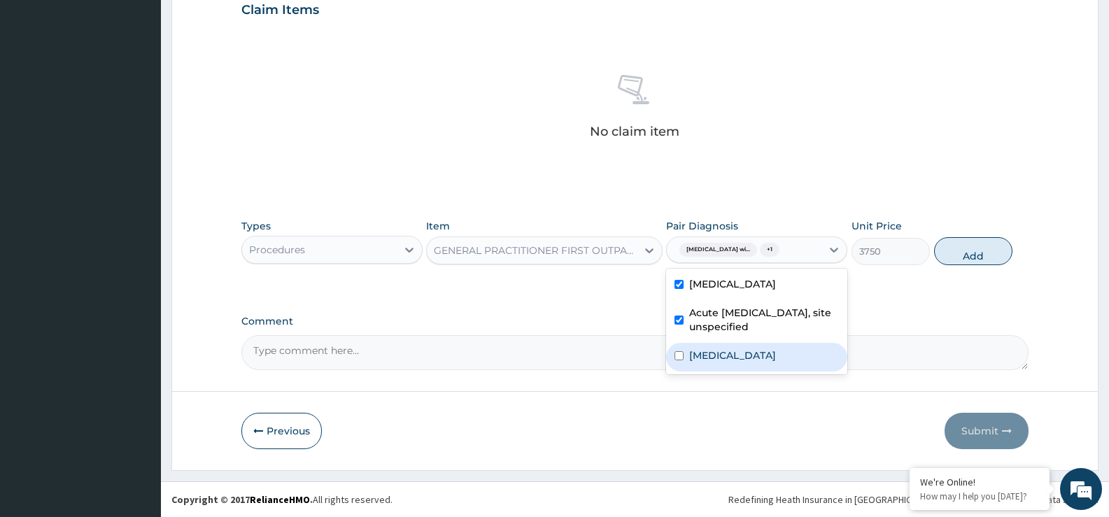
click at [753, 363] on label "Salmonella infection, unspecified" at bounding box center [732, 356] width 87 height 14
checkbox input "true"
click at [967, 262] on button "Add" at bounding box center [973, 251] width 78 height 28
type input "0"
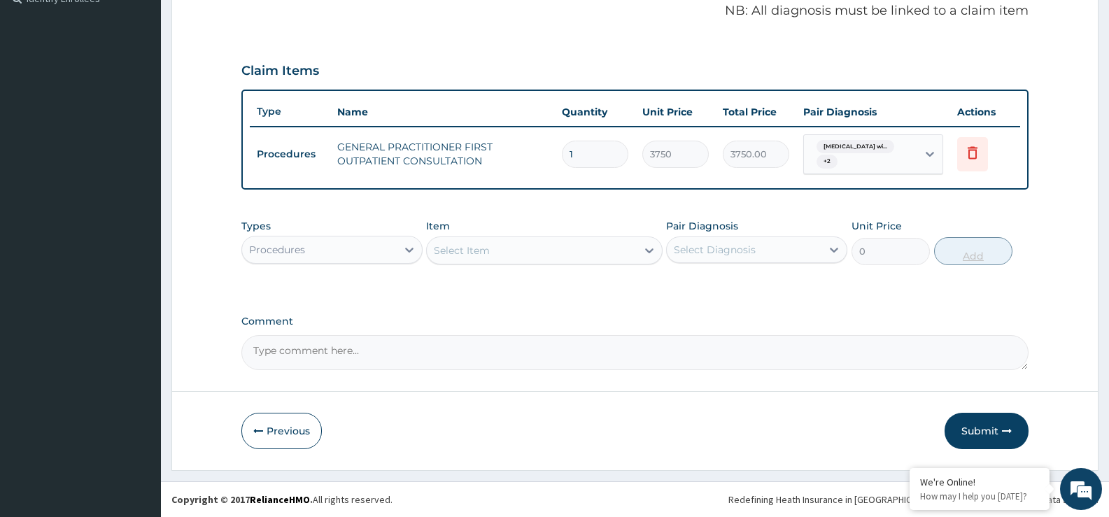
scroll to position [431, 0]
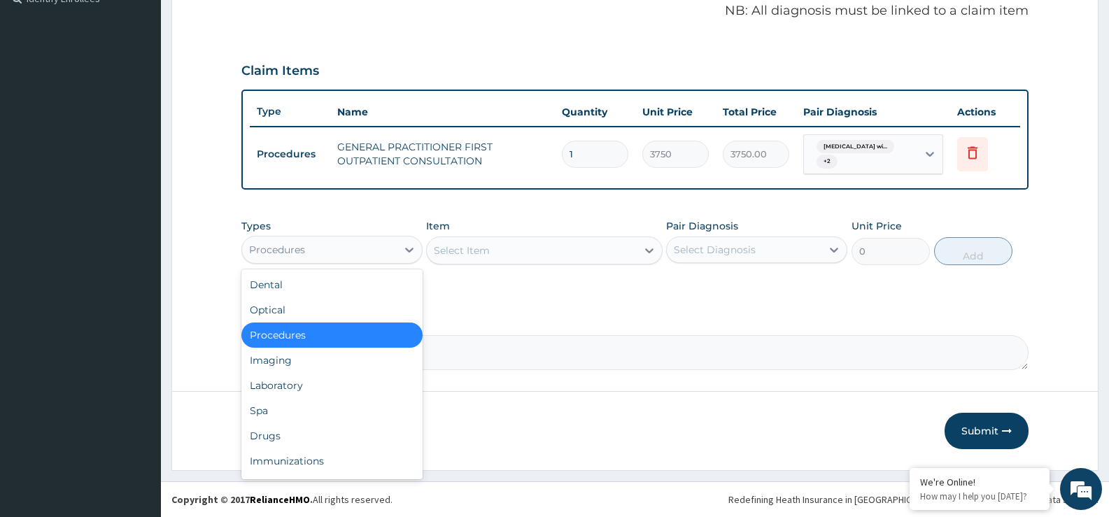
drag, startPoint x: 391, startPoint y: 245, endPoint x: 392, endPoint y: 297, distance: 51.8
click at [390, 245] on div "Procedures" at bounding box center [319, 250] width 155 height 22
click at [332, 386] on div "Laboratory" at bounding box center [331, 385] width 181 height 25
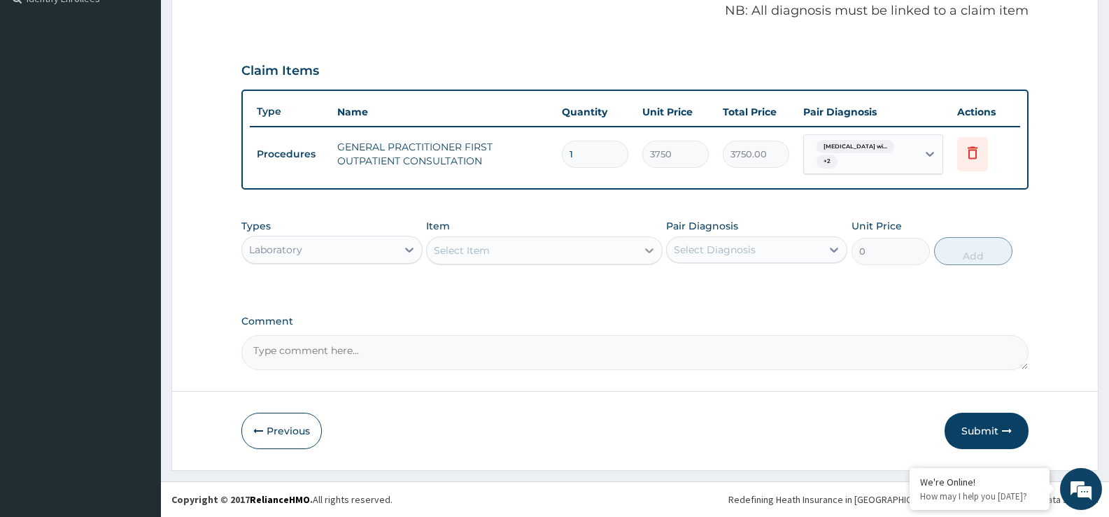
click at [638, 248] on div at bounding box center [649, 250] width 25 height 25
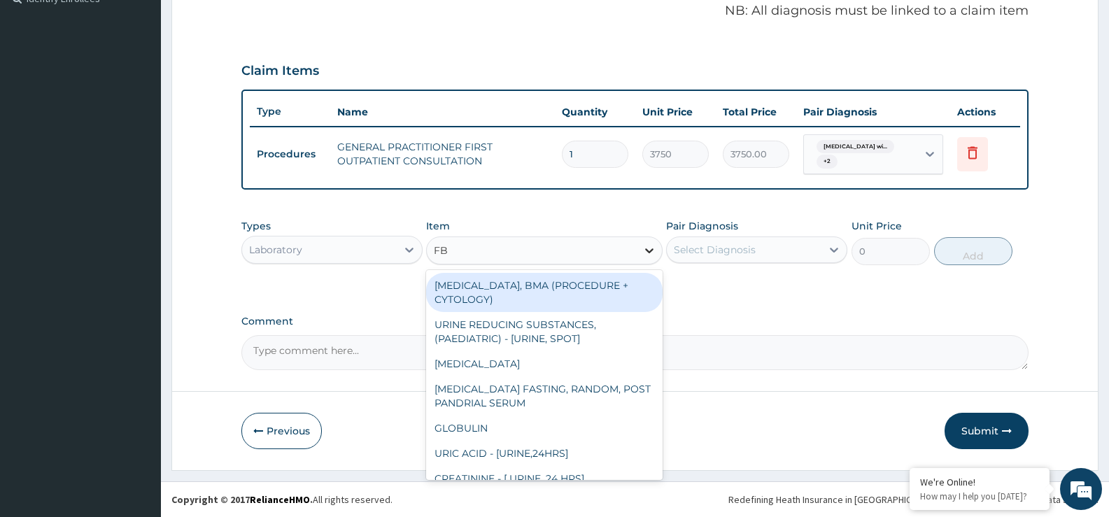
type input "FBC"
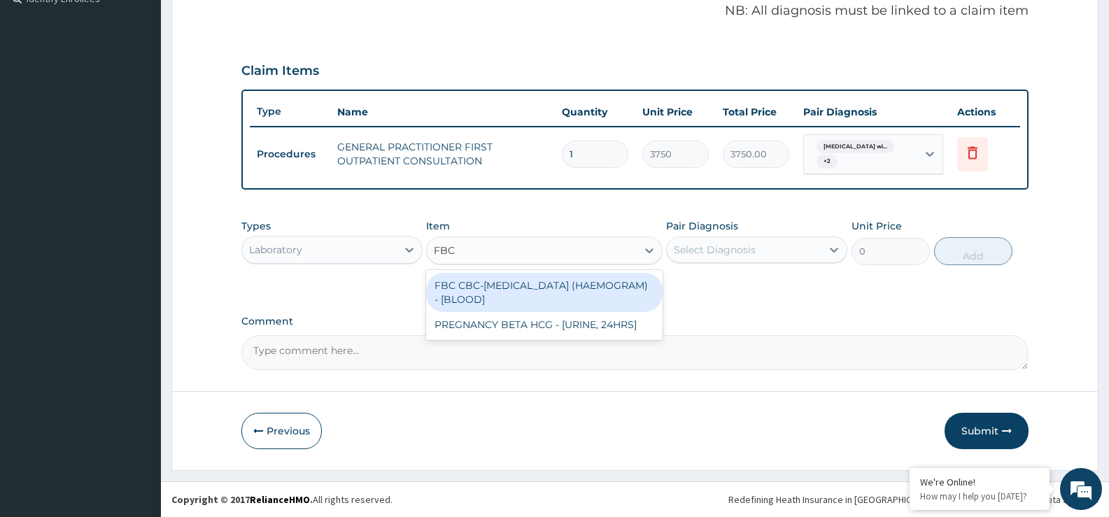
drag, startPoint x: 619, startPoint y: 295, endPoint x: 629, endPoint y: 286, distance: 13.9
click at [618, 295] on div "FBC CBC-COMPLETE BLOOD COUNT (HAEMOGRAM) - [BLOOD]" at bounding box center [544, 292] width 236 height 39
type input "5000"
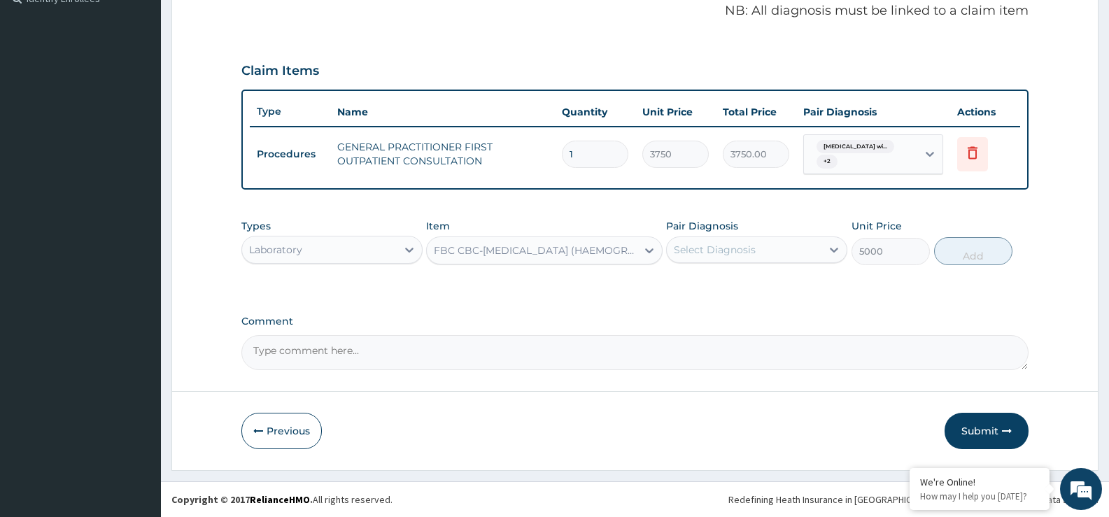
click at [750, 251] on div "Select Diagnosis" at bounding box center [715, 250] width 82 height 14
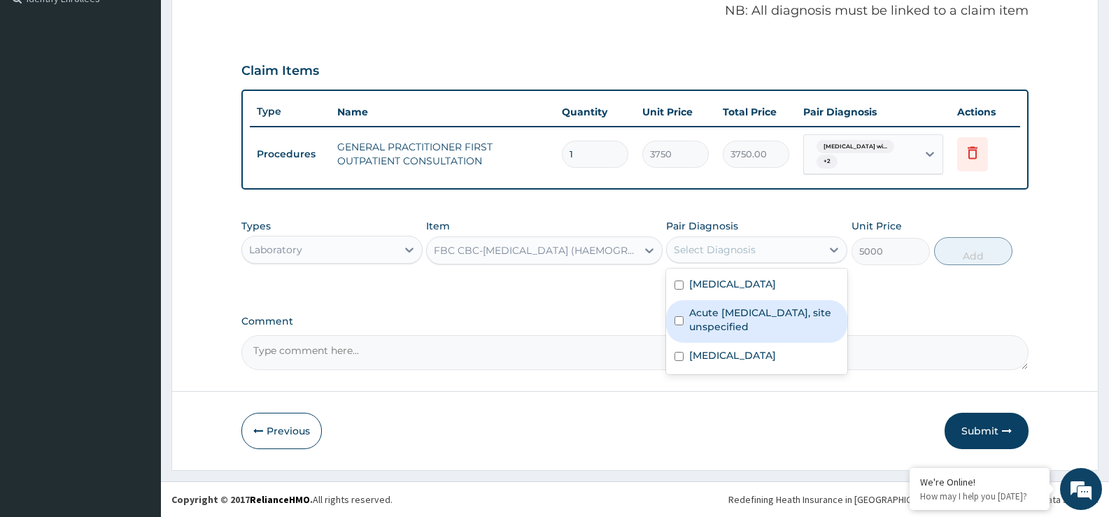
click at [745, 334] on label "Acute [MEDICAL_DATA], site unspecified" at bounding box center [764, 320] width 150 height 28
checkbox input "true"
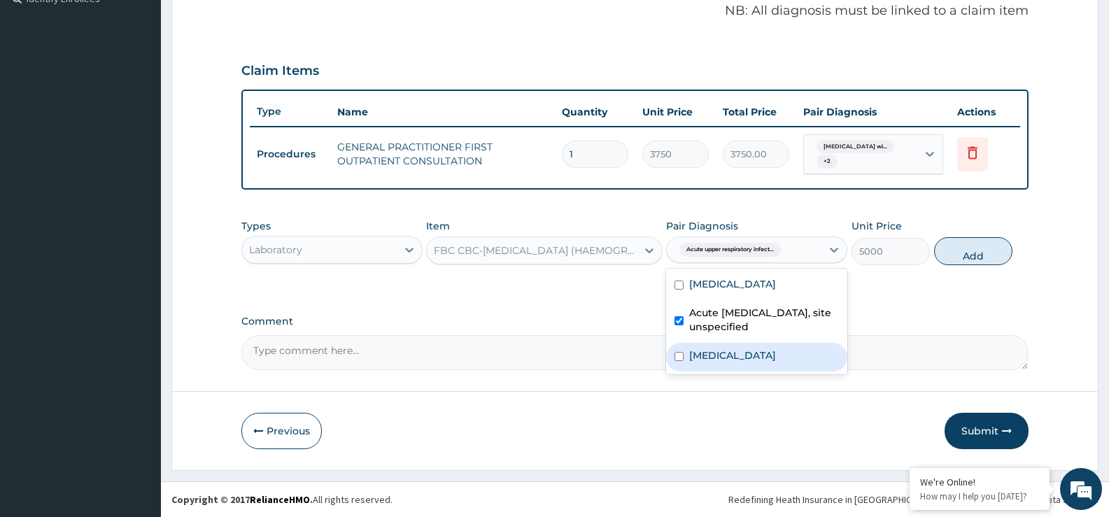
click at [737, 363] on label "Salmonella infection, unspecified" at bounding box center [732, 356] width 87 height 14
checkbox input "true"
click at [977, 253] on button "Add" at bounding box center [973, 251] width 78 height 28
type input "0"
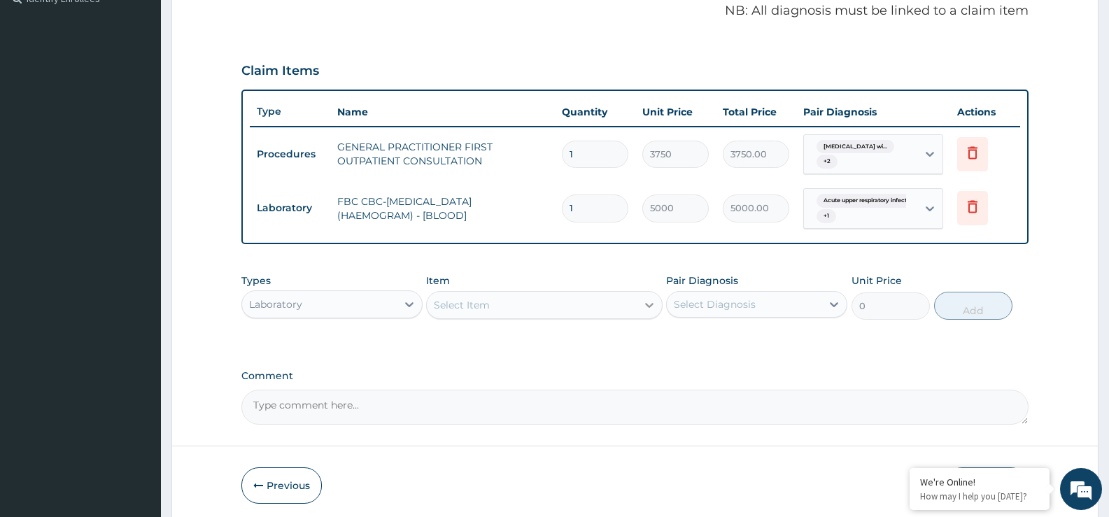
click at [656, 314] on div at bounding box center [649, 305] width 25 height 25
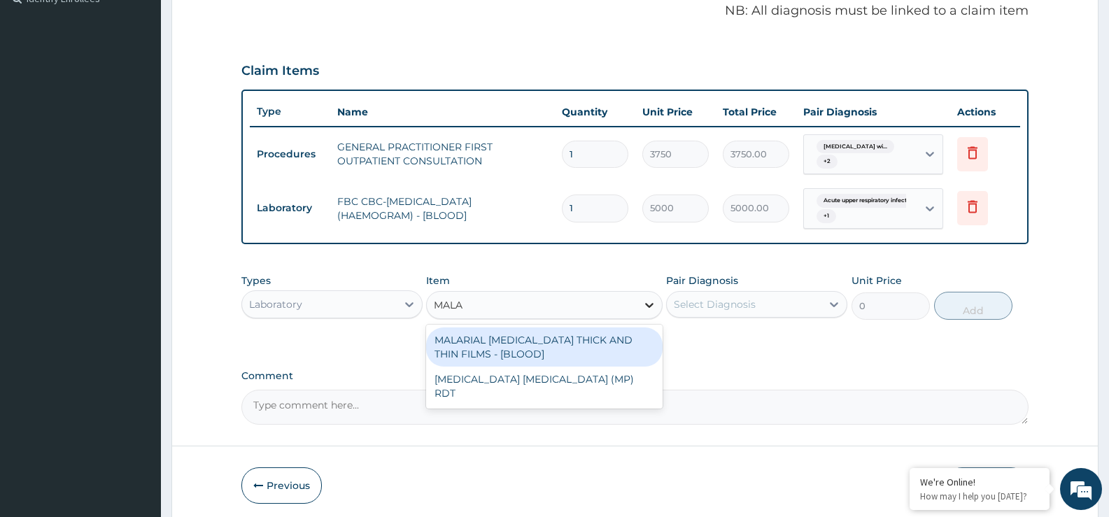
type input "MALAR"
click at [592, 357] on div "MALARIAL PARASITE THICK AND THIN FILMS - [BLOOD]" at bounding box center [544, 347] width 236 height 39
type input "2187.5"
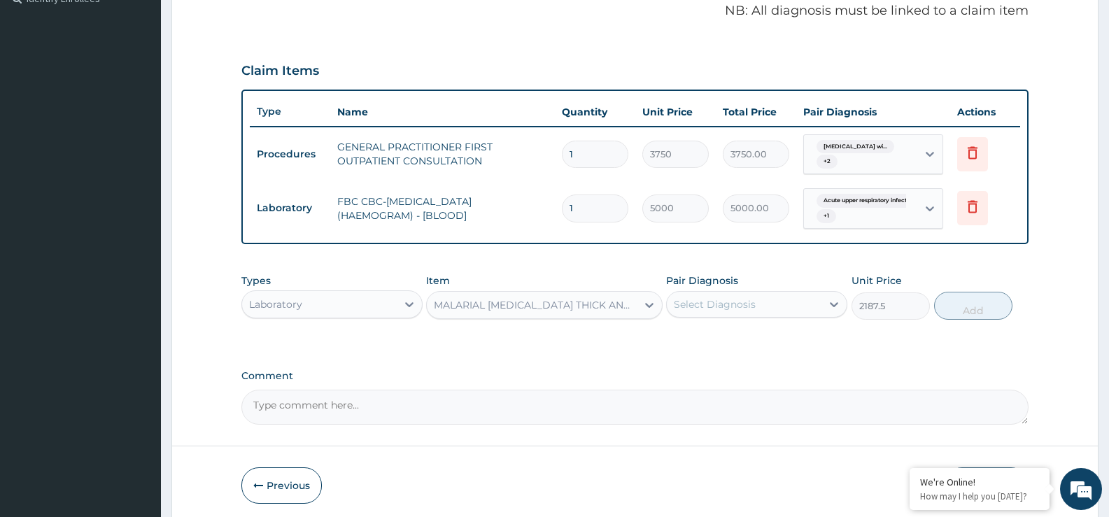
click at [724, 314] on div "Select Diagnosis" at bounding box center [744, 304] width 155 height 22
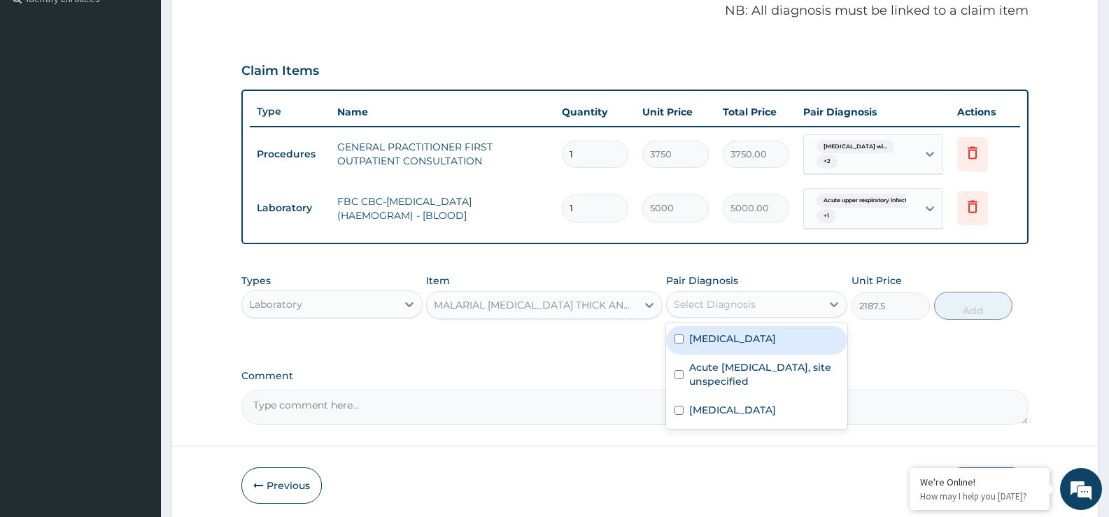
drag, startPoint x: 736, startPoint y: 342, endPoint x: 791, endPoint y: 329, distance: 56.0
click at [737, 341] on label "Plasmodium malariae malaria without complication" at bounding box center [732, 339] width 87 height 14
checkbox input "true"
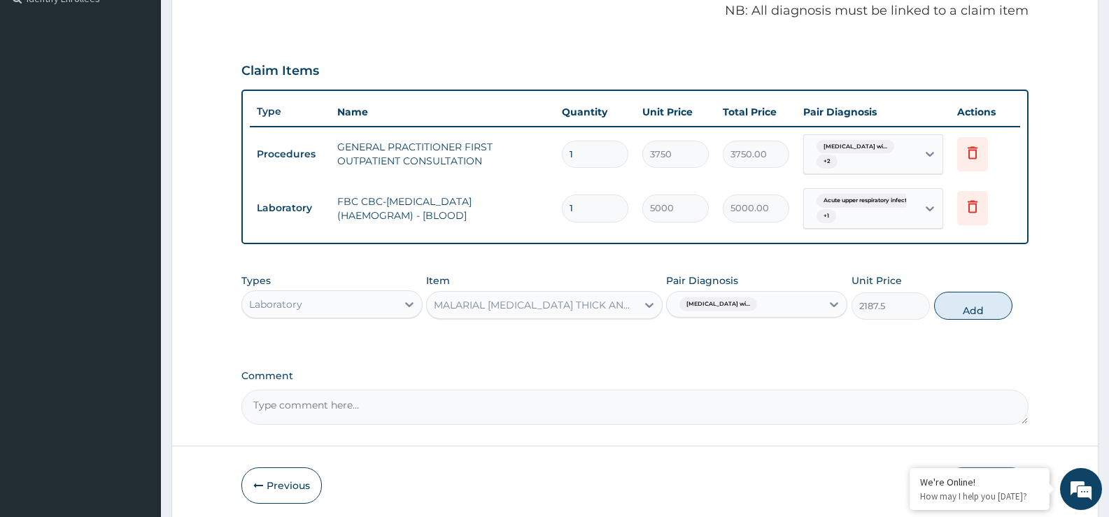
click at [1004, 309] on button "Add" at bounding box center [973, 306] width 78 height 28
type input "0"
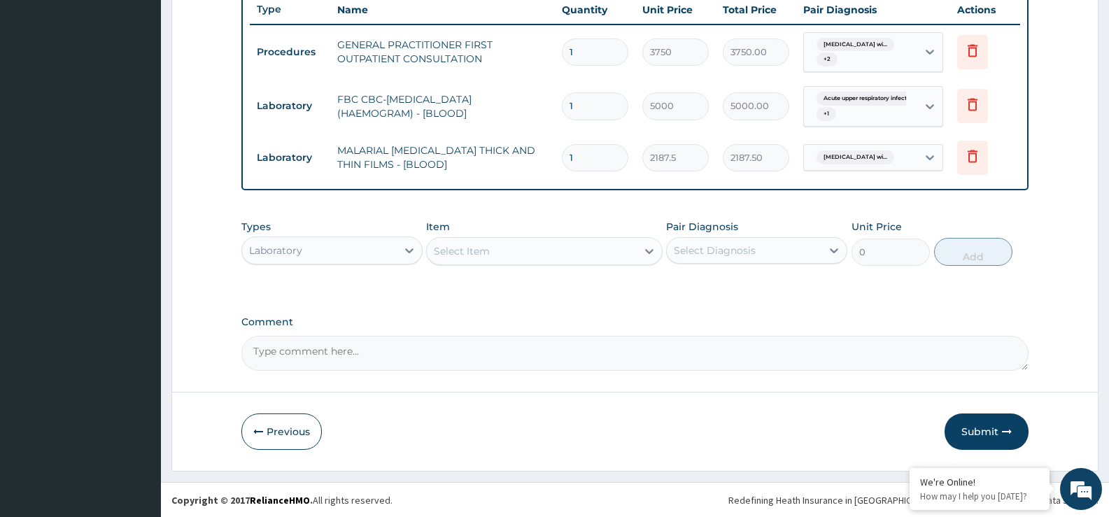
scroll to position [534, 0]
click at [322, 241] on div "Laboratory" at bounding box center [319, 250] width 155 height 22
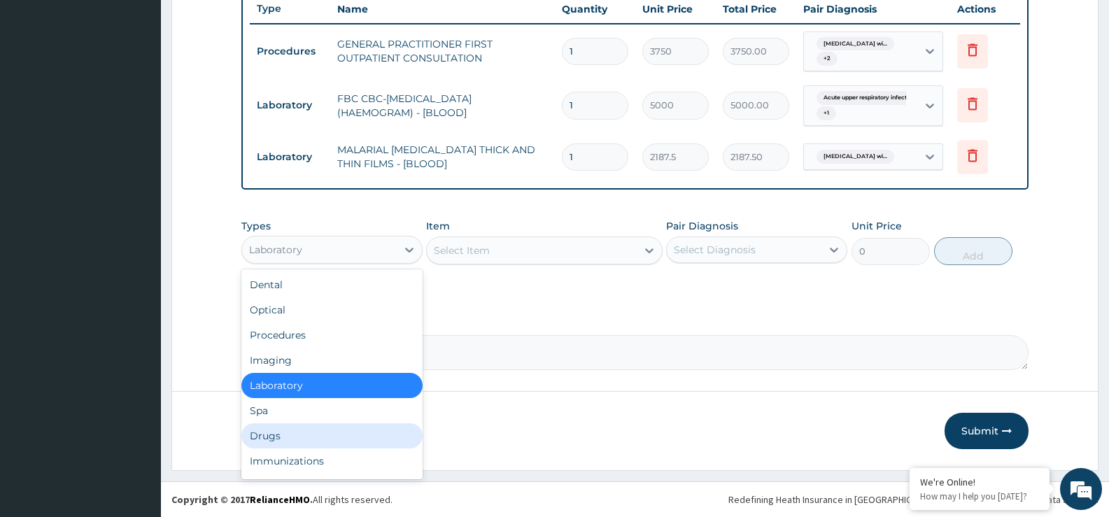
click at [270, 435] on div "Drugs" at bounding box center [331, 435] width 181 height 25
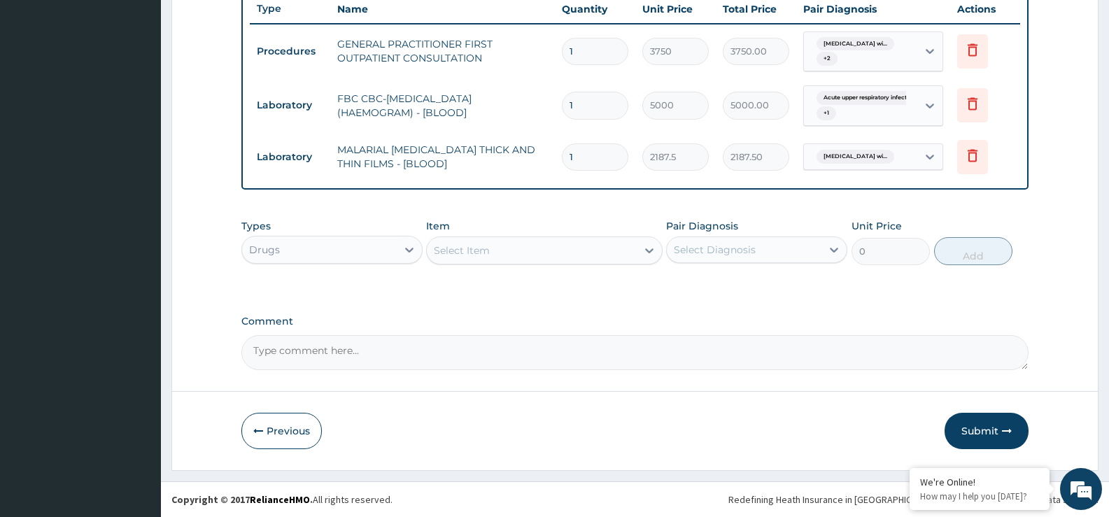
click at [568, 251] on div "Select Item" at bounding box center [531, 250] width 209 height 22
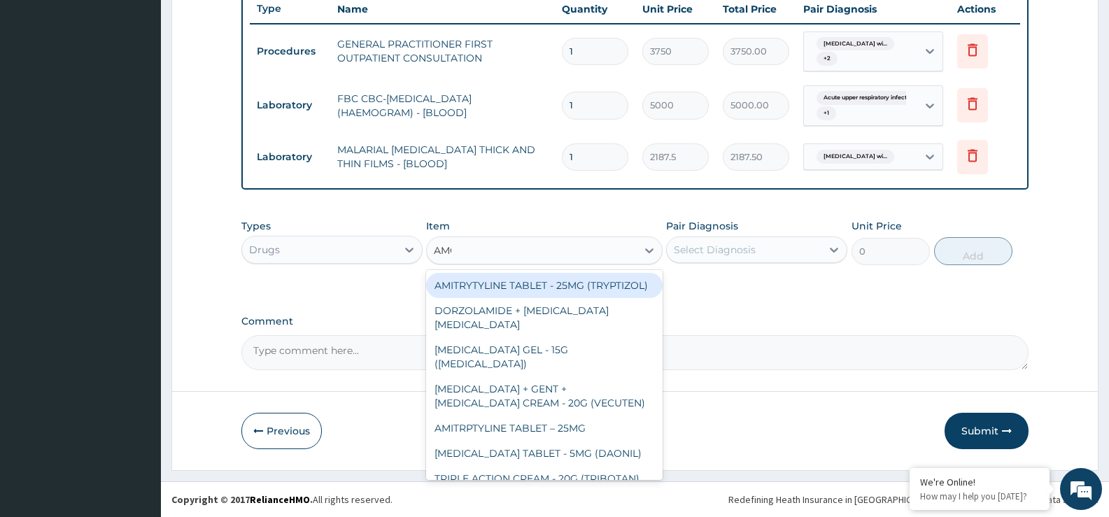
type input "AMOX"
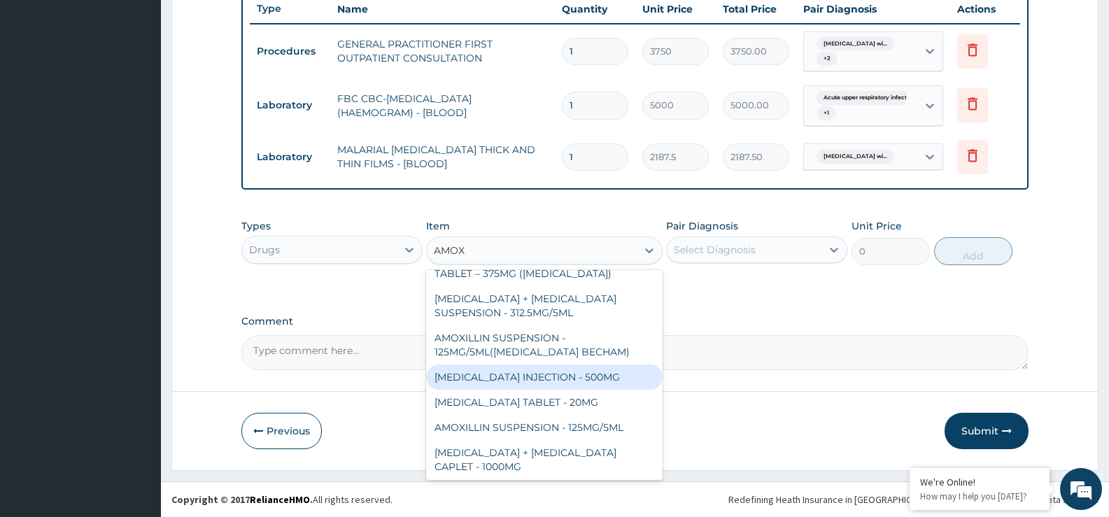
scroll to position [350, 0]
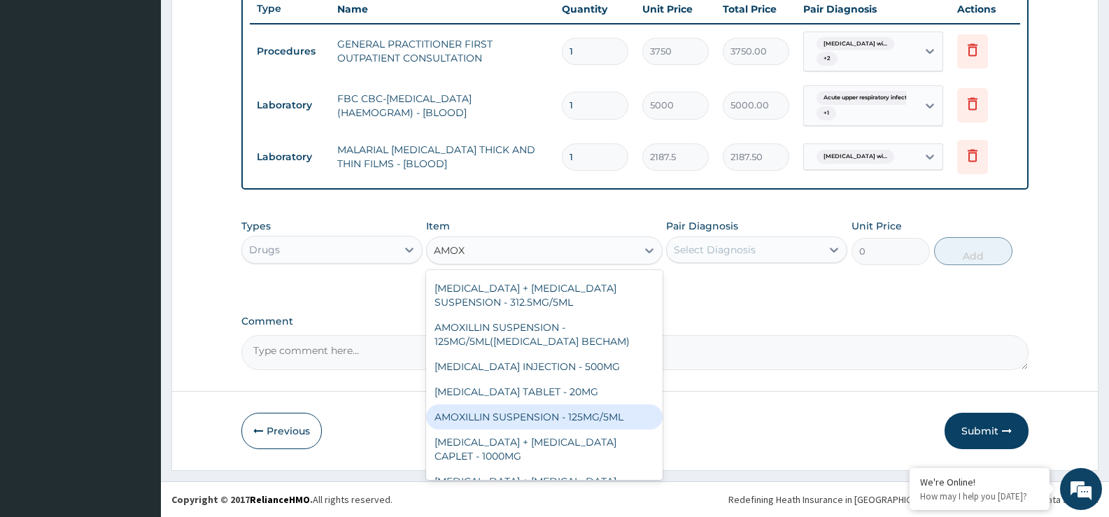
click at [573, 405] on div "AMOXILLIN SUSPENSION - 125MG/5ML" at bounding box center [544, 417] width 236 height 25
type input "840"
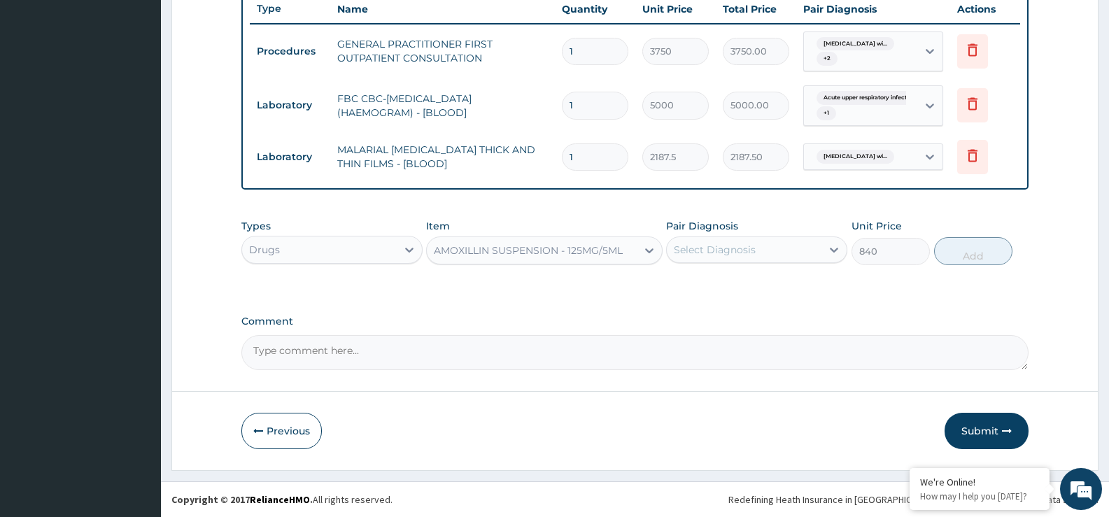
click at [773, 262] on div "Select Diagnosis" at bounding box center [756, 250] width 181 height 27
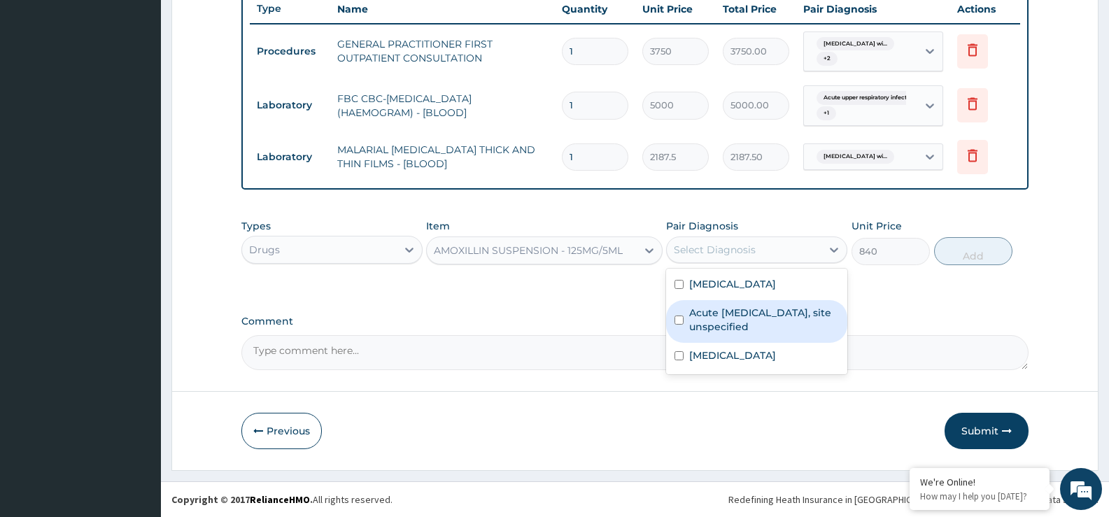
click at [760, 334] on label "Acute [MEDICAL_DATA], site unspecified" at bounding box center [764, 320] width 150 height 28
checkbox input "true"
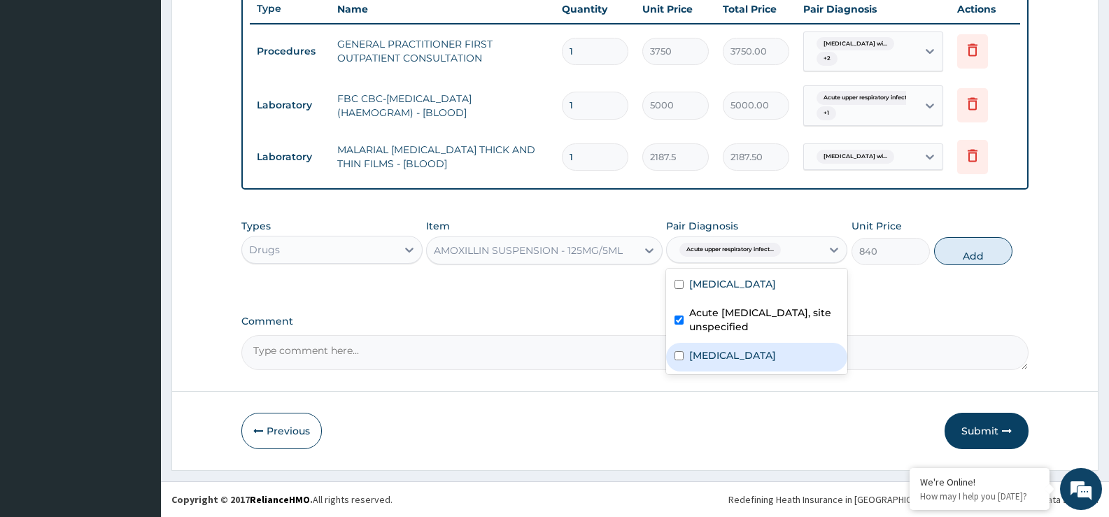
drag, startPoint x: 753, startPoint y: 373, endPoint x: 811, endPoint y: 314, distance: 83.2
click at [753, 363] on label "Salmonella infection, unspecified" at bounding box center [732, 356] width 87 height 14
checkbox input "true"
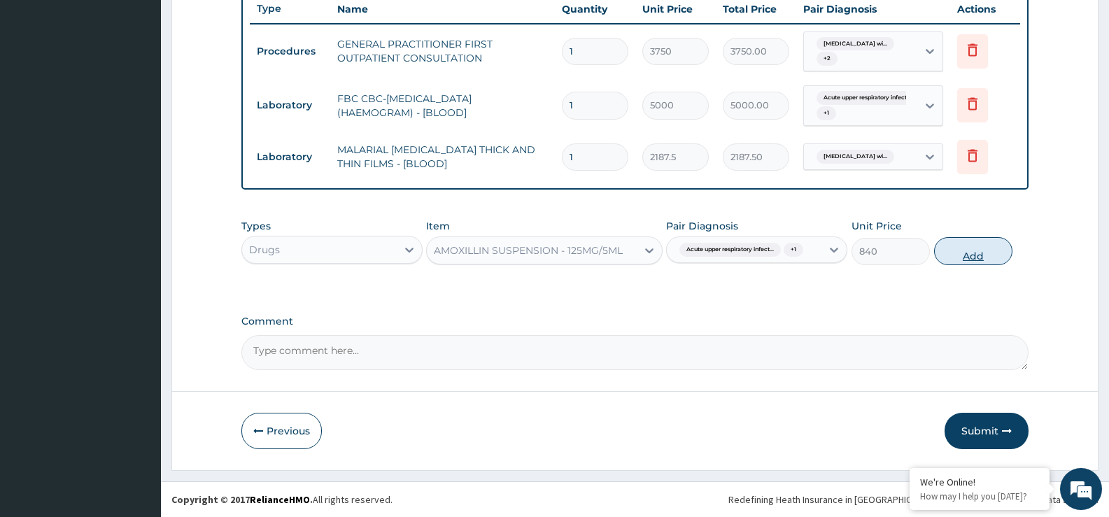
click at [984, 246] on button "Add" at bounding box center [973, 251] width 78 height 28
type input "0"
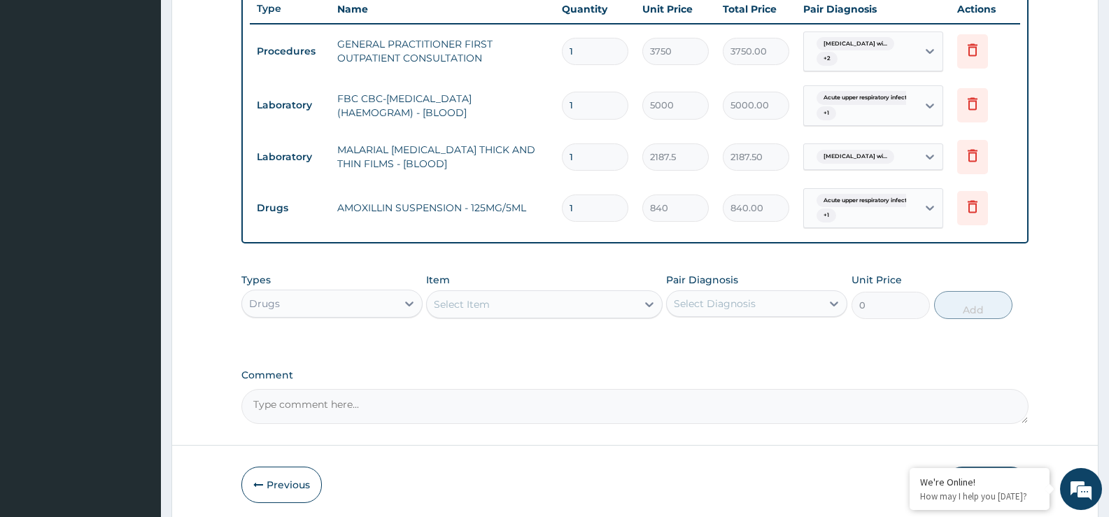
click at [507, 304] on div "Select Item" at bounding box center [531, 304] width 209 height 22
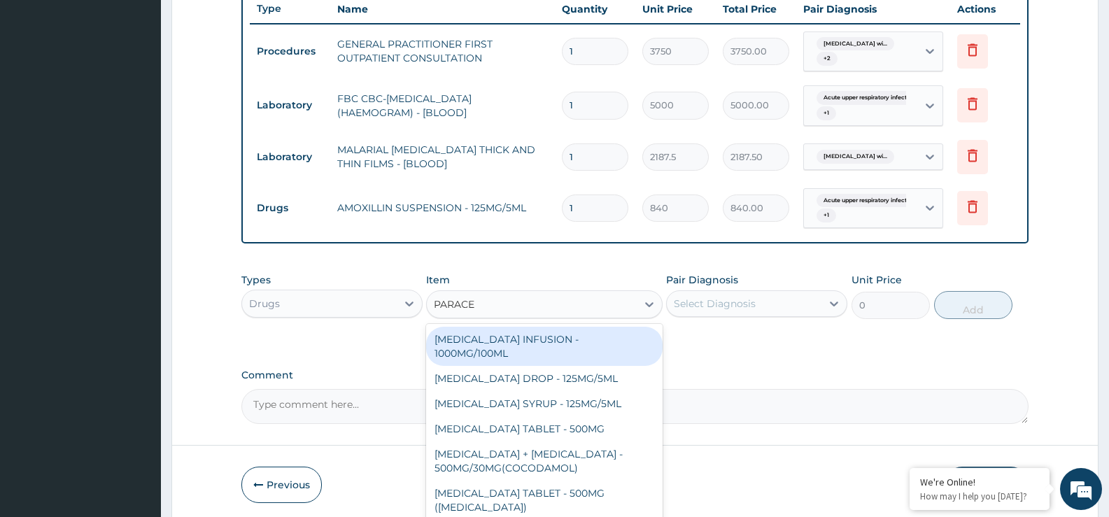
type input "PARACET"
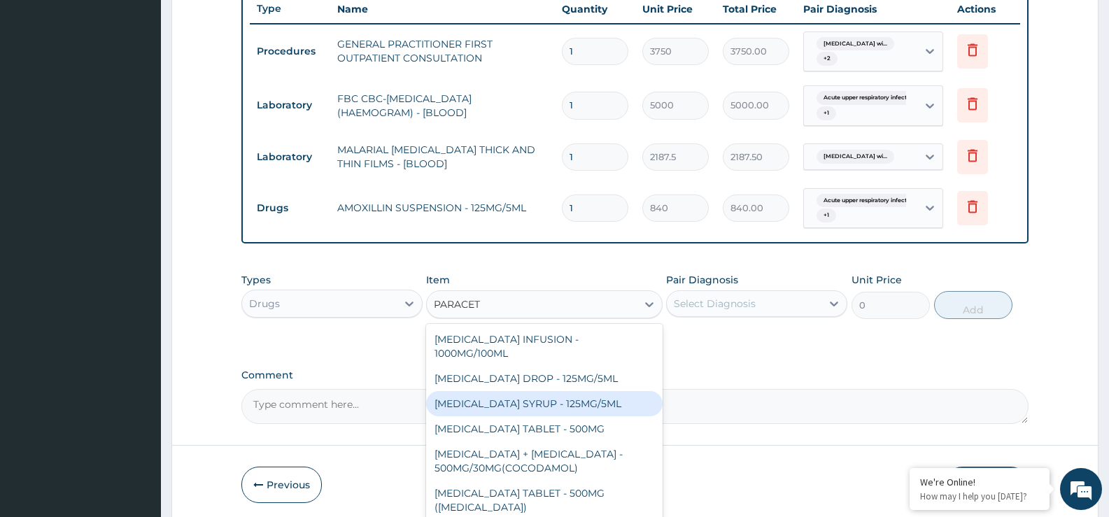
click at [514, 410] on div "PARACETAMOL SYRUP - 125MG/5ML" at bounding box center [544, 403] width 236 height 25
type input "840"
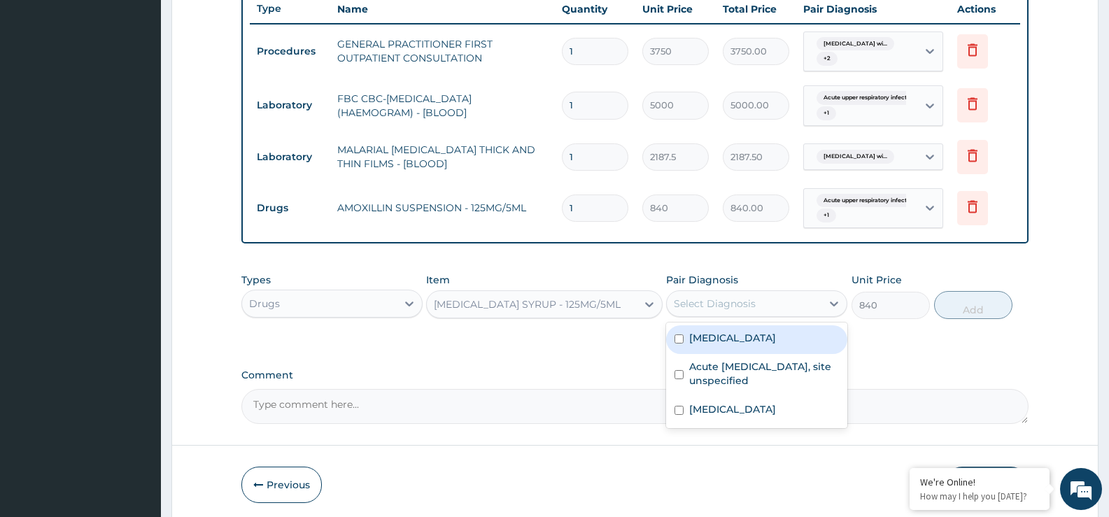
click at [707, 309] on div "Select Diagnosis" at bounding box center [715, 304] width 82 height 14
click at [732, 345] on label "Plasmodium malariae malaria without complication" at bounding box center [732, 338] width 87 height 14
checkbox input "true"
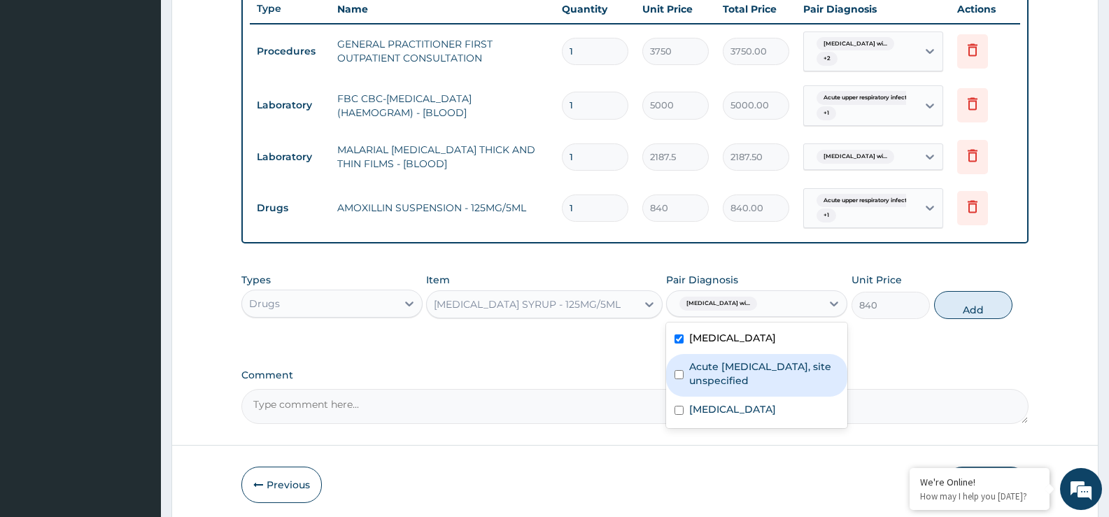
click at [736, 388] on label "Acute [MEDICAL_DATA], site unspecified" at bounding box center [764, 374] width 150 height 28
checkbox input "true"
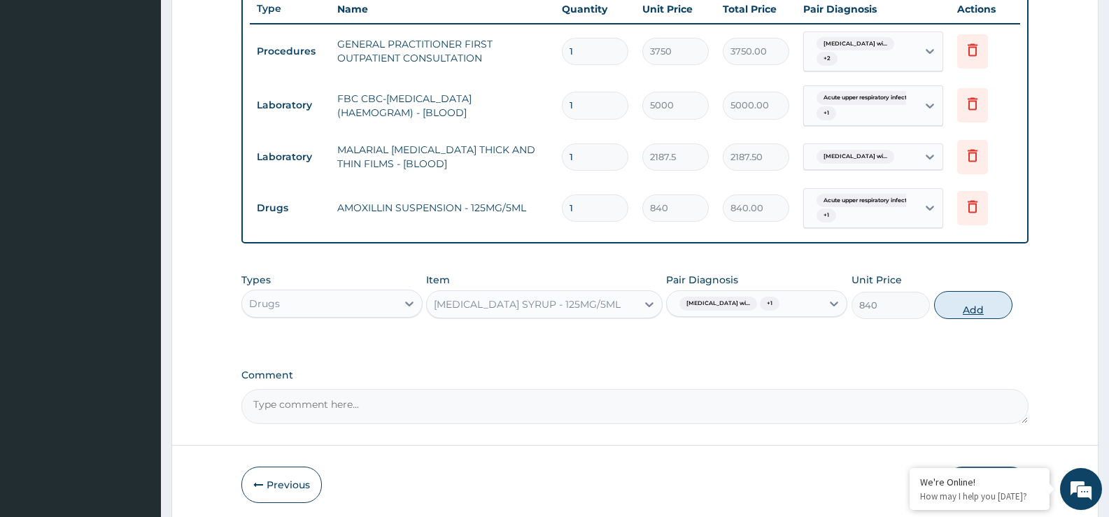
click at [948, 319] on button "Add" at bounding box center [973, 305] width 78 height 28
type input "0"
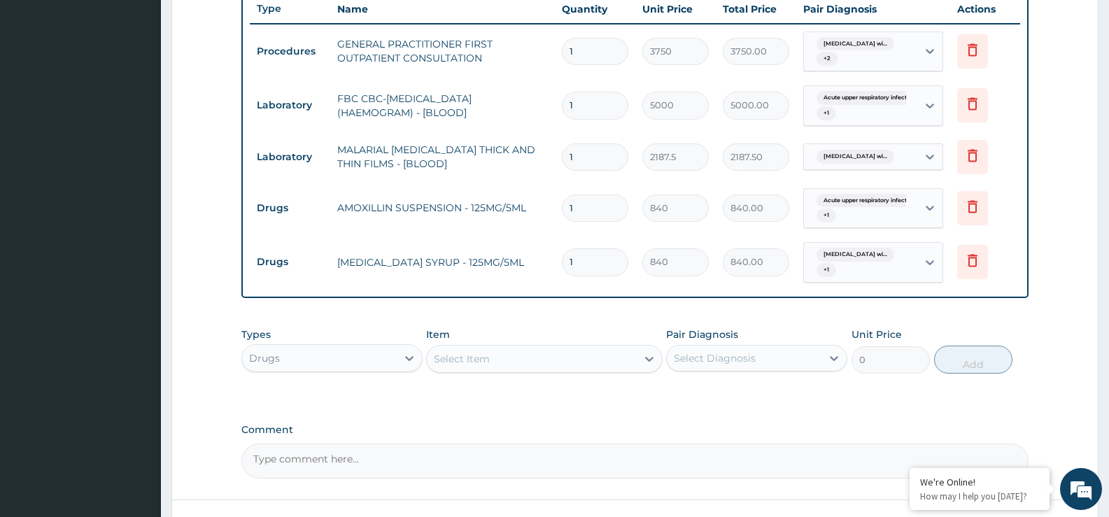
scroll to position [643, 0]
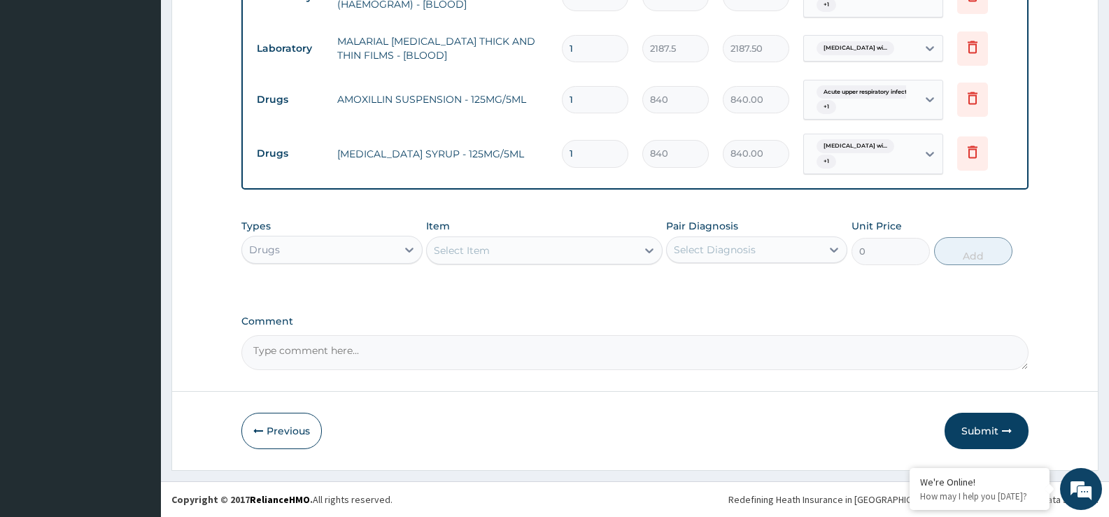
click at [548, 256] on div "Select Item" at bounding box center [531, 250] width 209 height 22
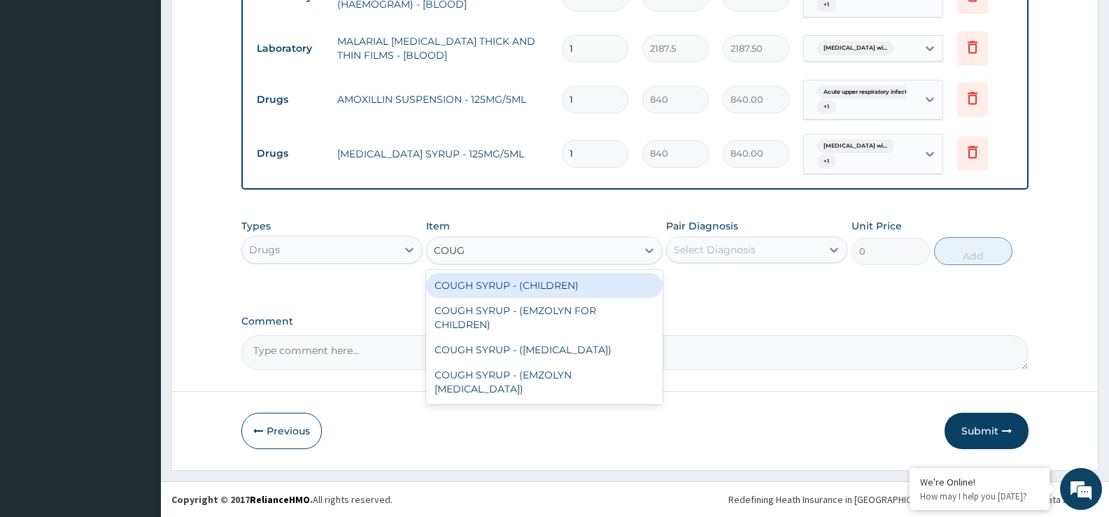
type input "COUGH"
click at [547, 288] on div "COUGH SYRUP - (CHILDREN)" at bounding box center [544, 285] width 236 height 25
type input "1120"
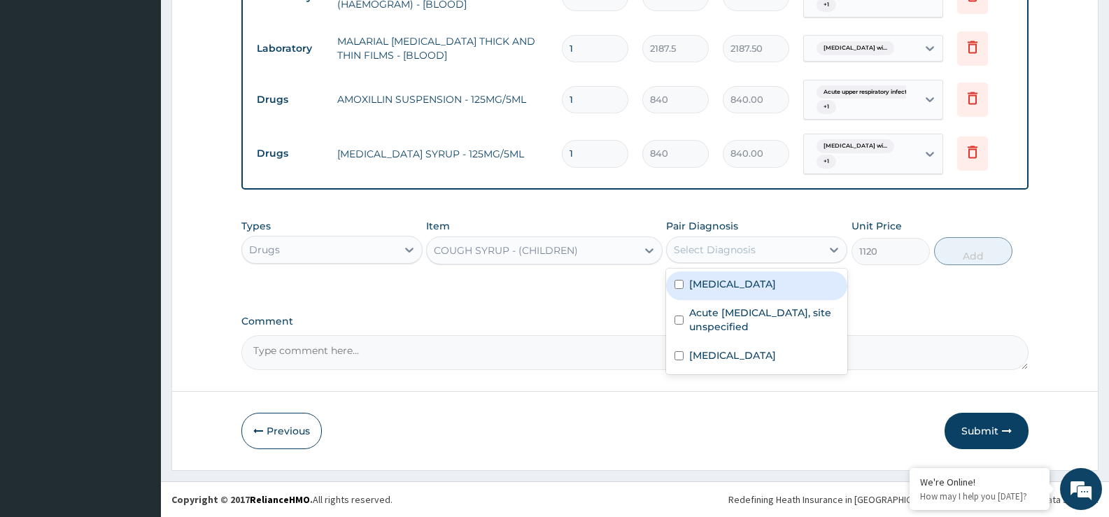
click at [770, 258] on div "Select Diagnosis" at bounding box center [744, 250] width 155 height 22
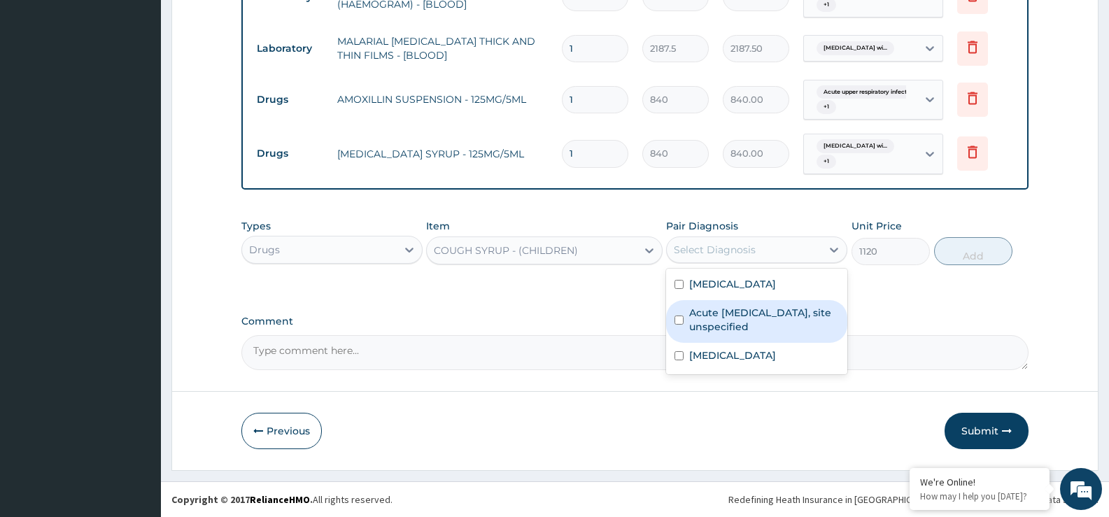
click at [749, 334] on label "Acute [MEDICAL_DATA], site unspecified" at bounding box center [764, 320] width 150 height 28
checkbox input "true"
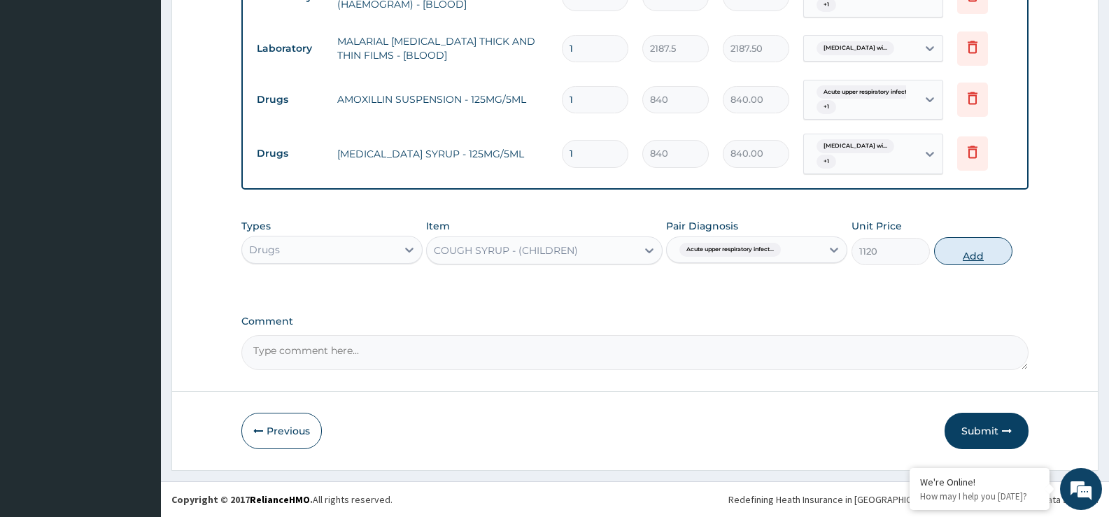
click at [965, 258] on button "Add" at bounding box center [973, 251] width 78 height 28
type input "0"
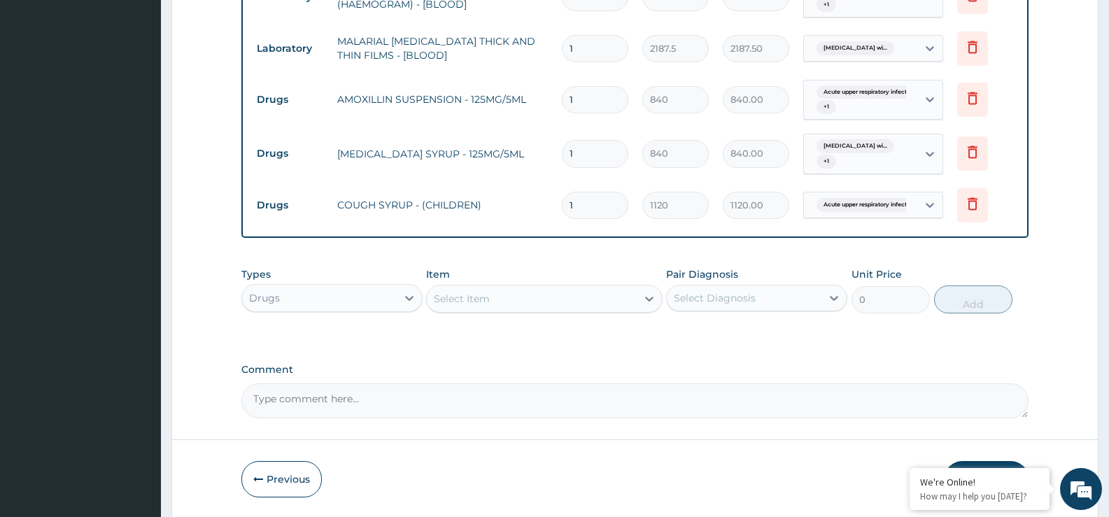
click at [630, 304] on div "Select Item" at bounding box center [531, 299] width 209 height 22
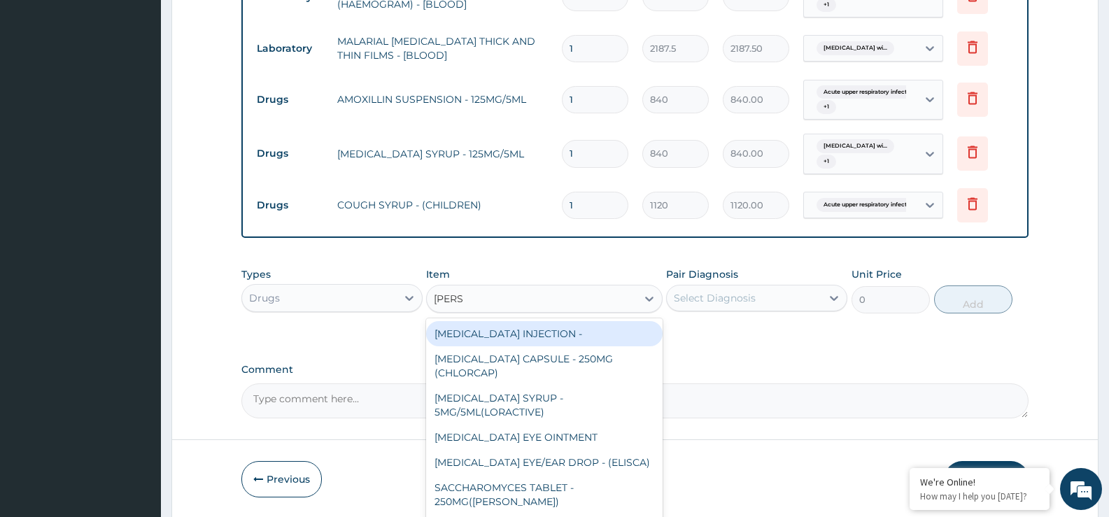
type input "LORAT"
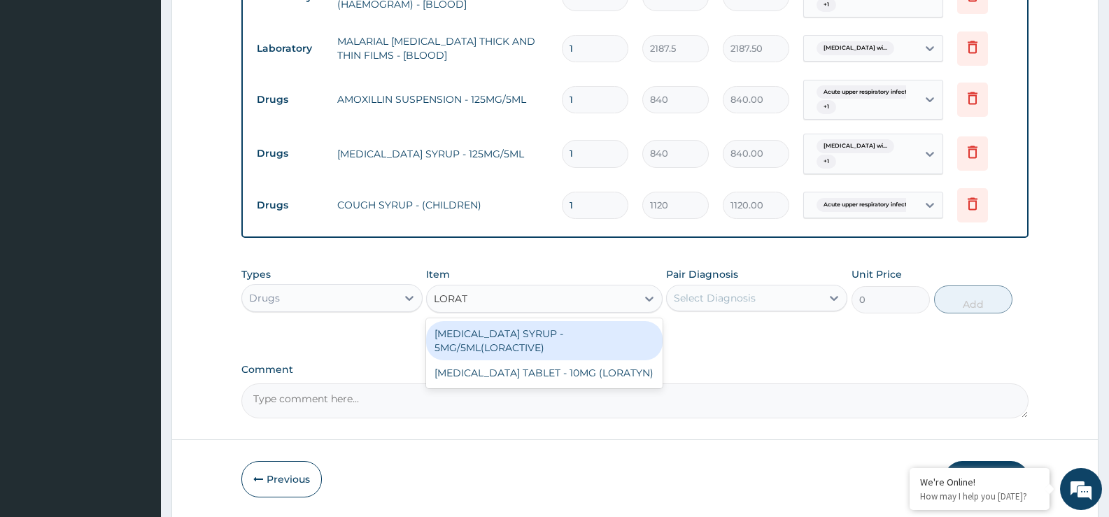
click at [578, 349] on div "LORATADINE SYRUP - 5MG/5ML(LORACTIVE)" at bounding box center [544, 340] width 236 height 39
type input "1232"
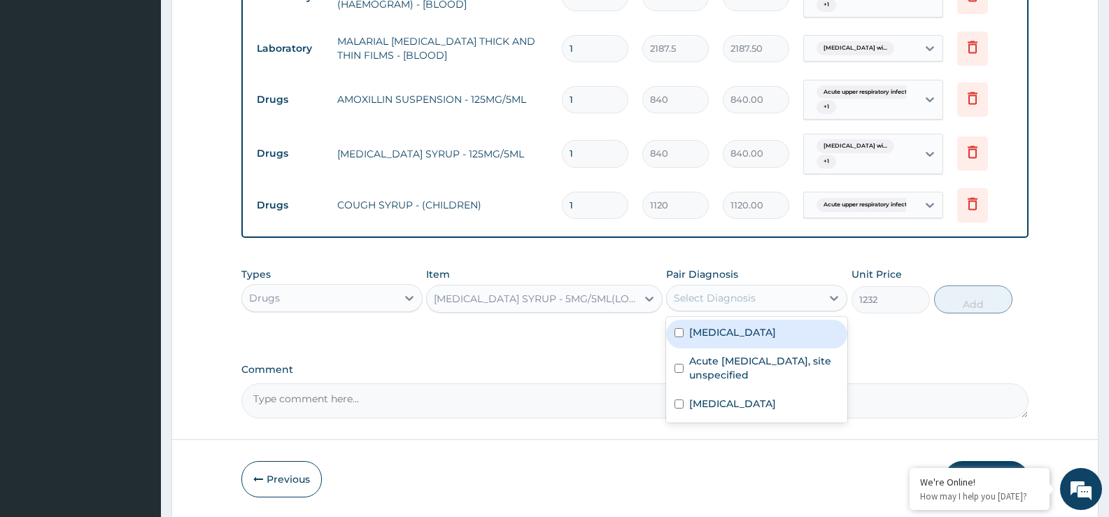
click at [726, 289] on div "Select Diagnosis" at bounding box center [744, 298] width 155 height 22
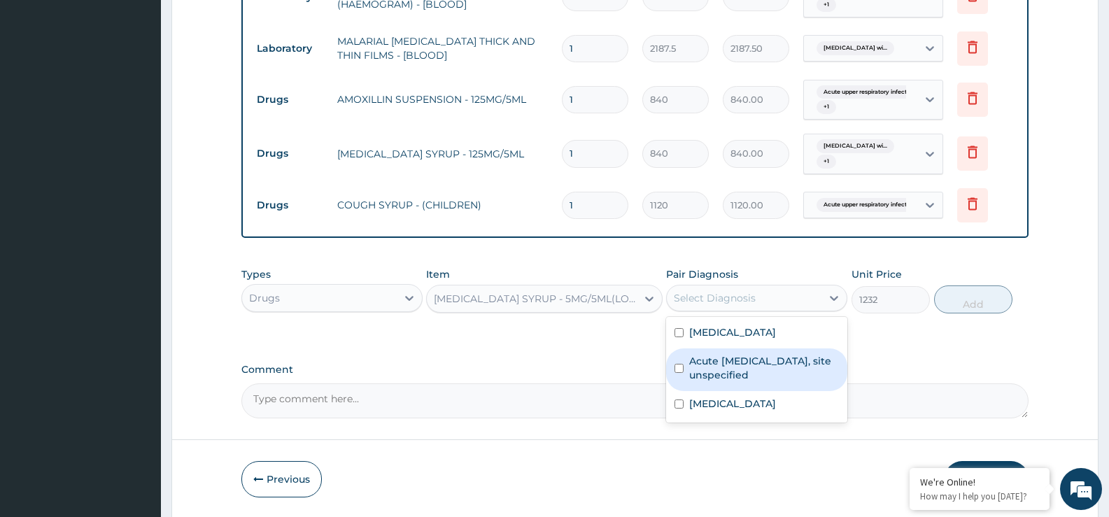
drag, startPoint x: 737, startPoint y: 388, endPoint x: 909, endPoint y: 337, distance: 179.4
click at [752, 381] on label "Acute [MEDICAL_DATA], site unspecified" at bounding box center [764, 368] width 150 height 28
checkbox input "true"
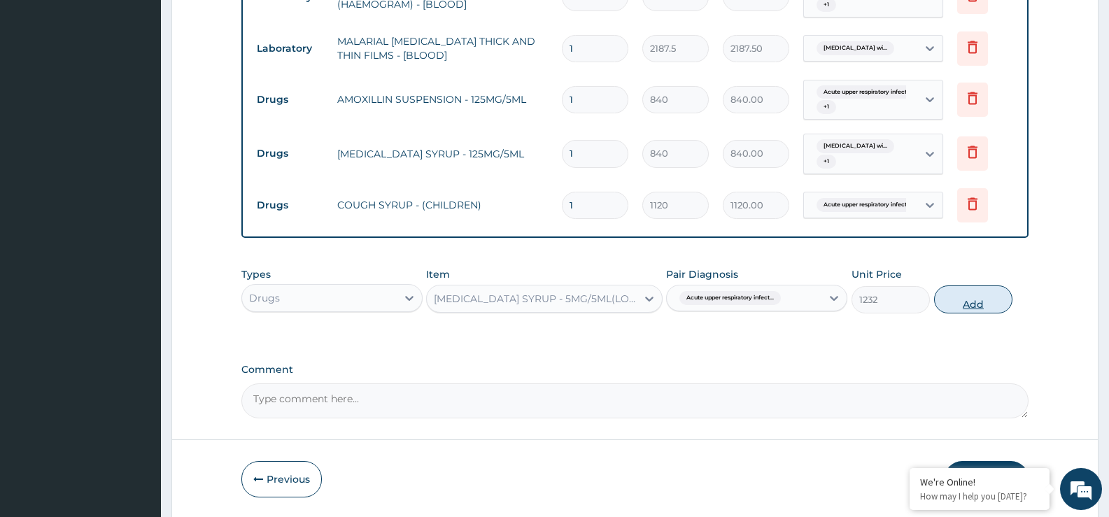
click at [981, 298] on button "Add" at bounding box center [973, 300] width 78 height 28
type input "0"
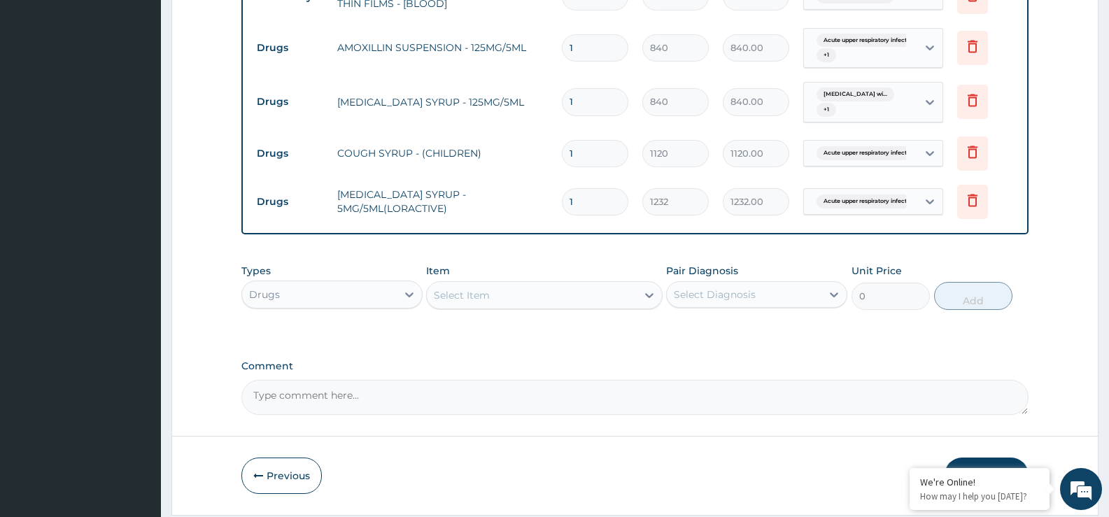
scroll to position [739, 0]
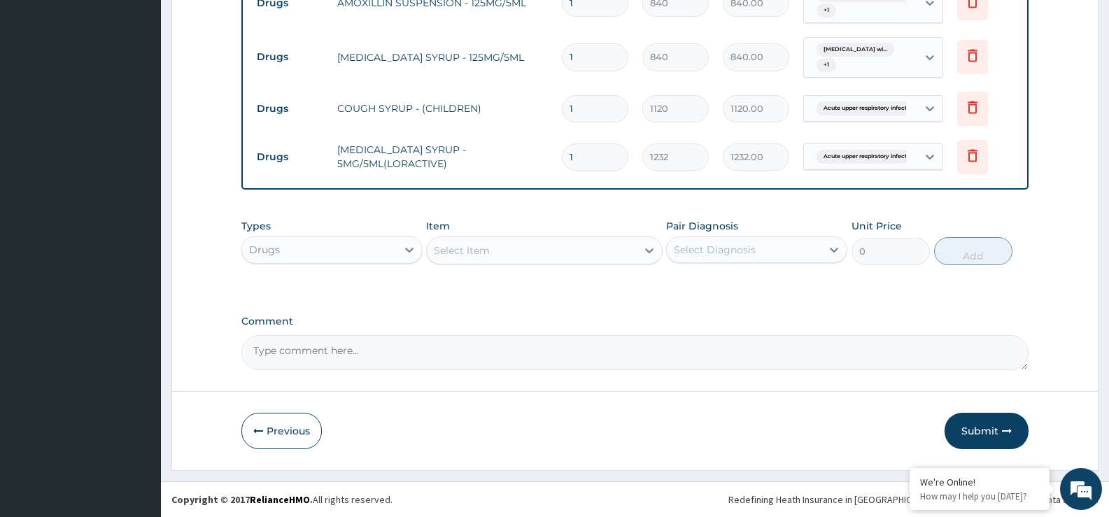
click at [577, 250] on div "Select Item" at bounding box center [531, 250] width 209 height 22
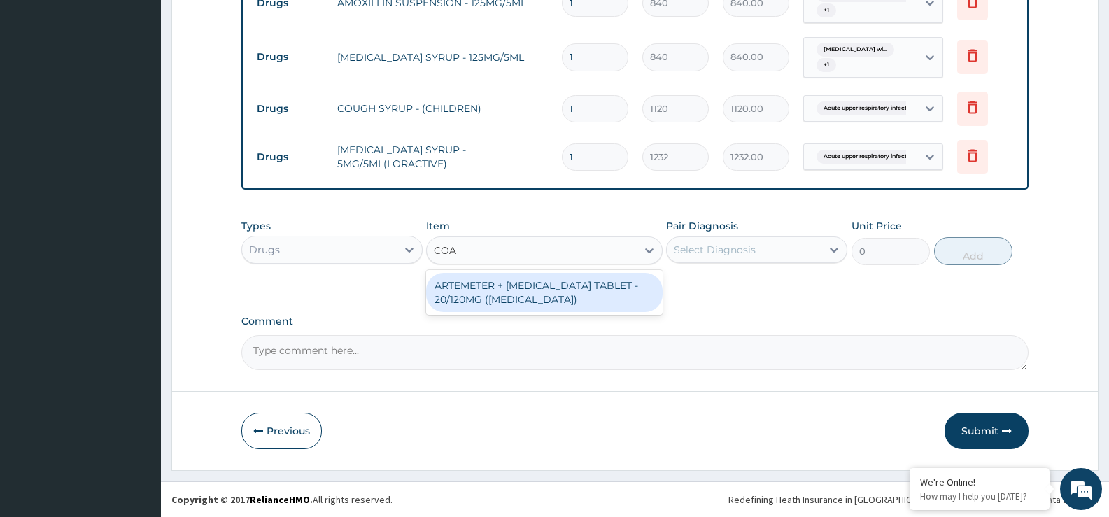
type input "COAR"
click at [563, 304] on div "ARTEMETER + LUMEFANTRINE TABLET - 20/120MG (COARTEM)" at bounding box center [544, 292] width 236 height 39
type input "210"
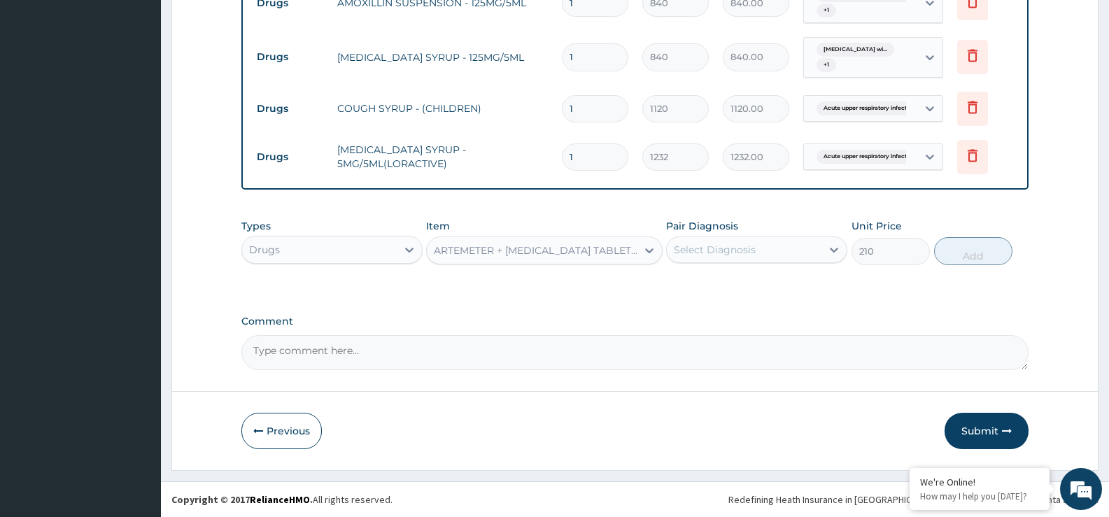
click at [717, 248] on div "Select Diagnosis" at bounding box center [715, 250] width 82 height 14
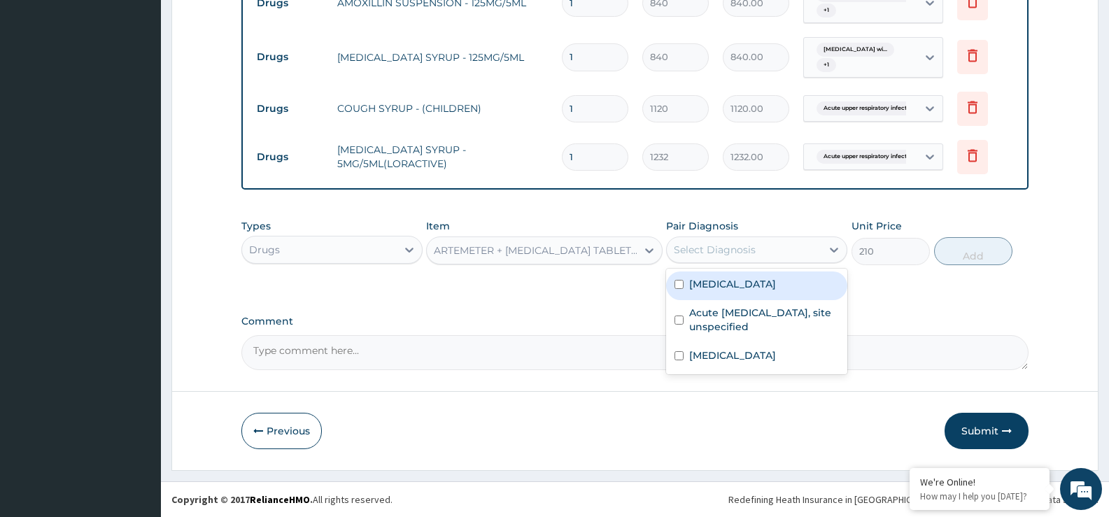
click at [747, 282] on label "Plasmodium malariae malaria without complication" at bounding box center [732, 284] width 87 height 14
checkbox input "true"
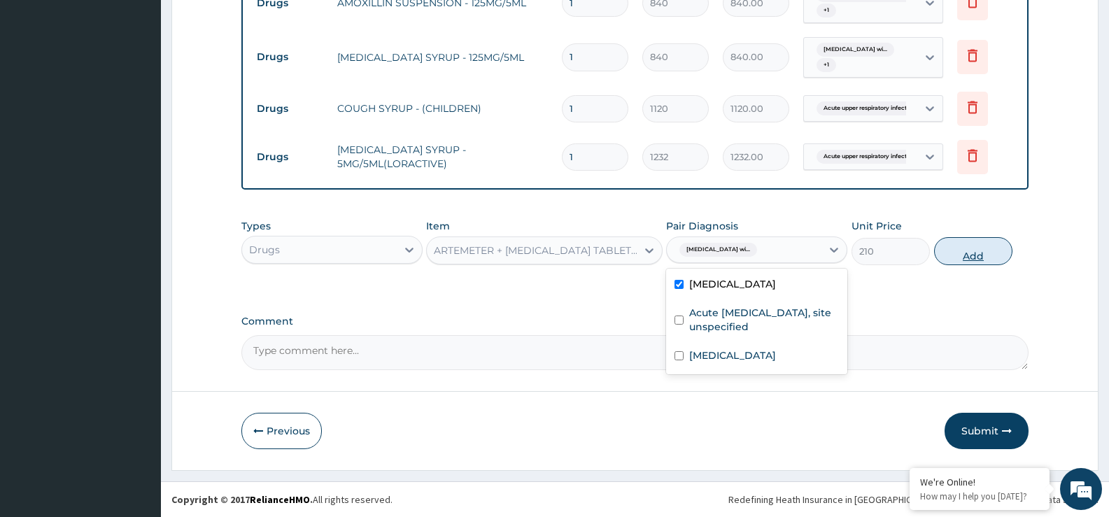
click at [972, 261] on button "Add" at bounding box center [973, 251] width 78 height 28
type input "0"
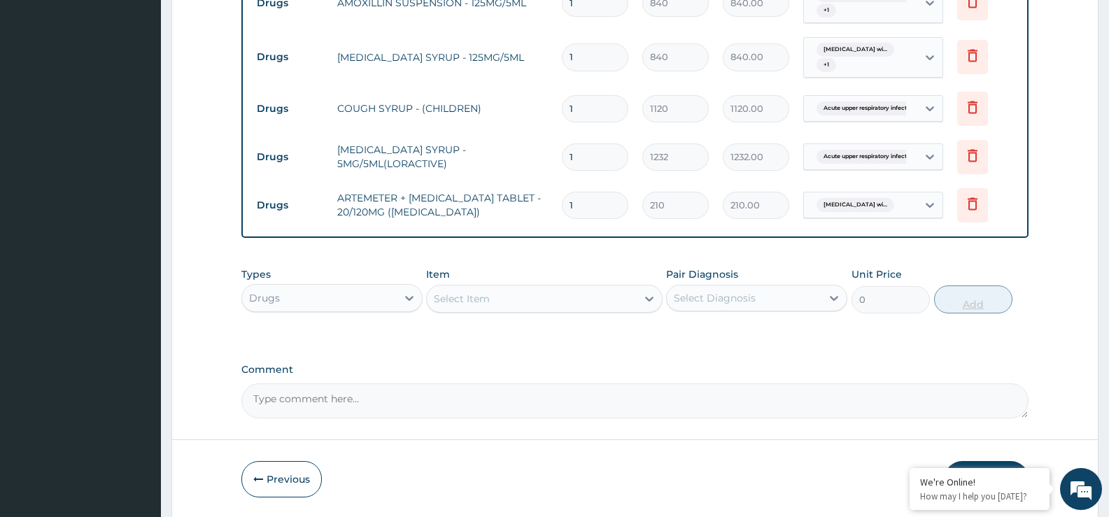
type input "0.00"
type input "6"
type input "1260.00"
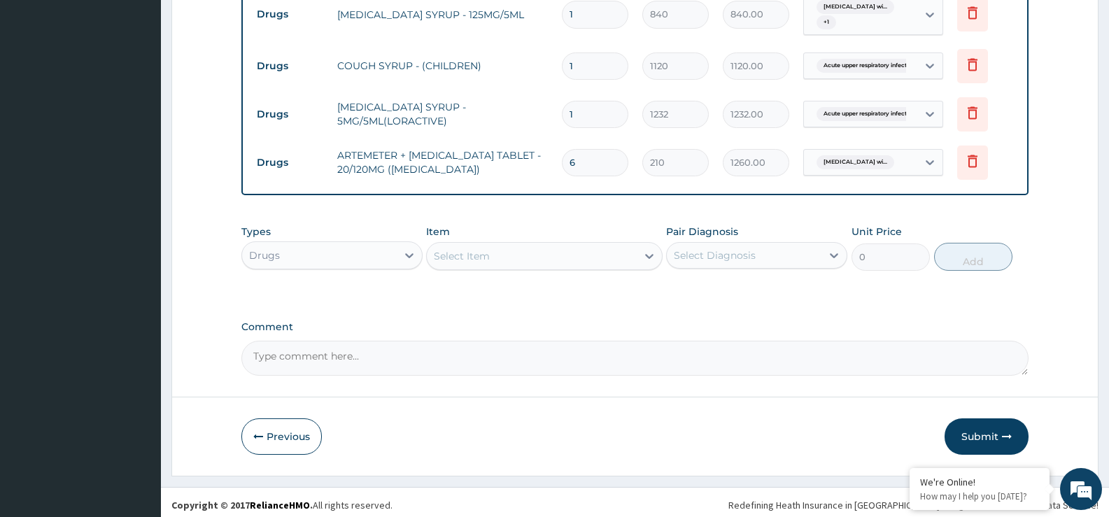
scroll to position [787, 0]
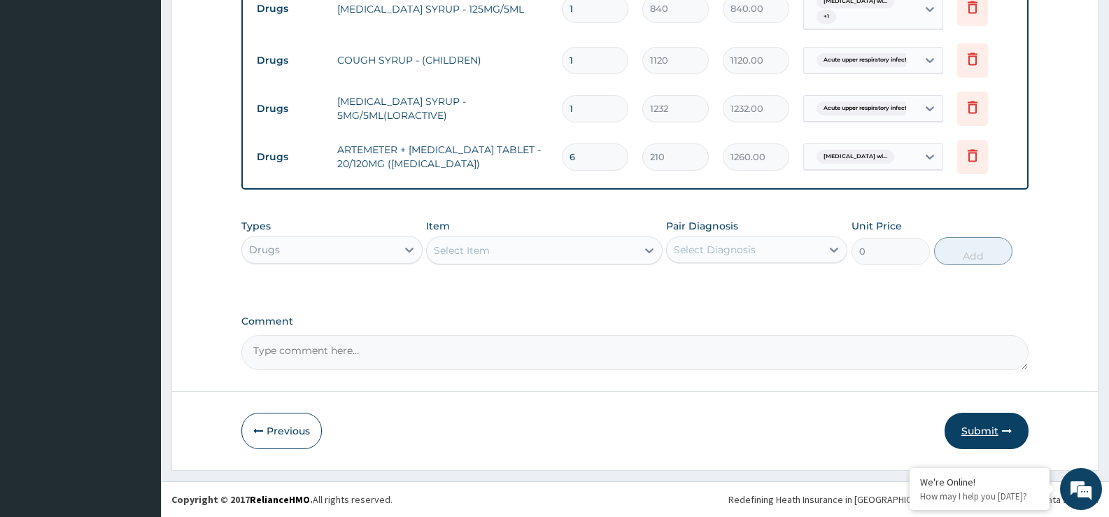
type input "6"
click at [985, 421] on button "Submit" at bounding box center [987, 431] width 84 height 36
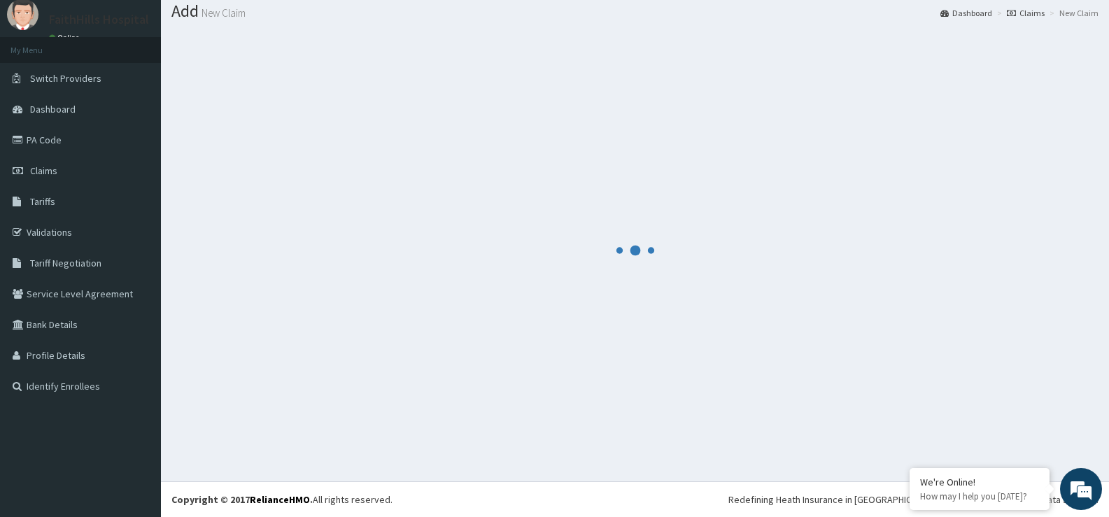
scroll to position [43, 0]
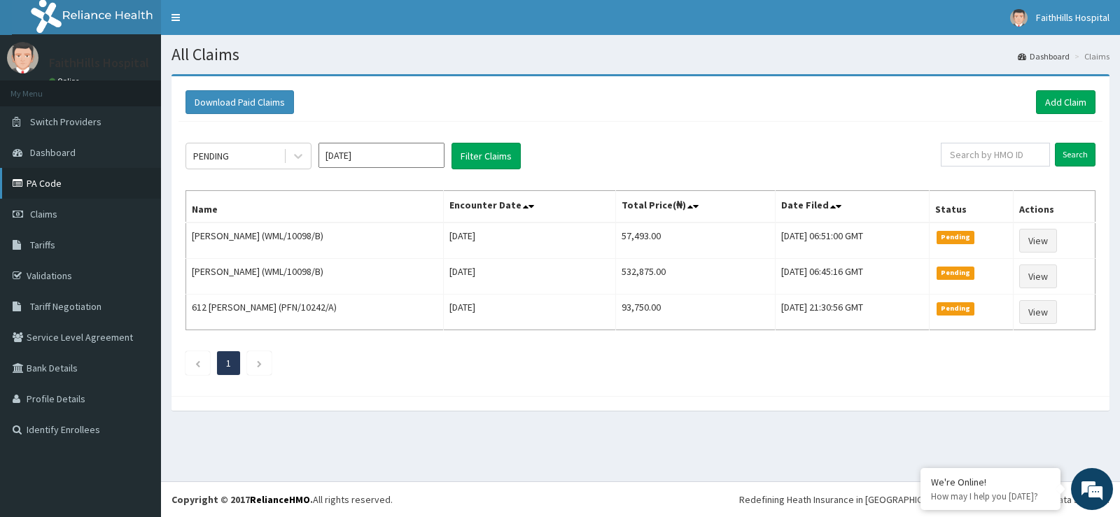
click at [55, 180] on link "PA Code" at bounding box center [80, 183] width 161 height 31
click at [1079, 103] on link "Add Claim" at bounding box center [1065, 102] width 59 height 24
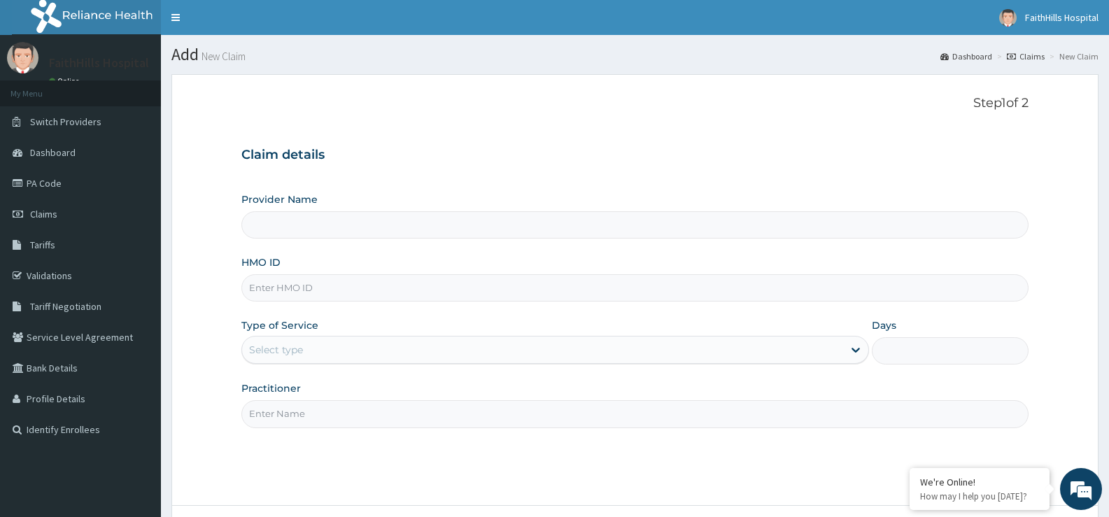
type input "FaithHills Specialist Hospital"
drag, startPoint x: 1075, startPoint y: 95, endPoint x: 1072, endPoint y: 101, distance: 7.2
click at [345, 295] on input "HMO ID" at bounding box center [634, 287] width 787 height 27
type input "F"
type input "RFL/10135/D"
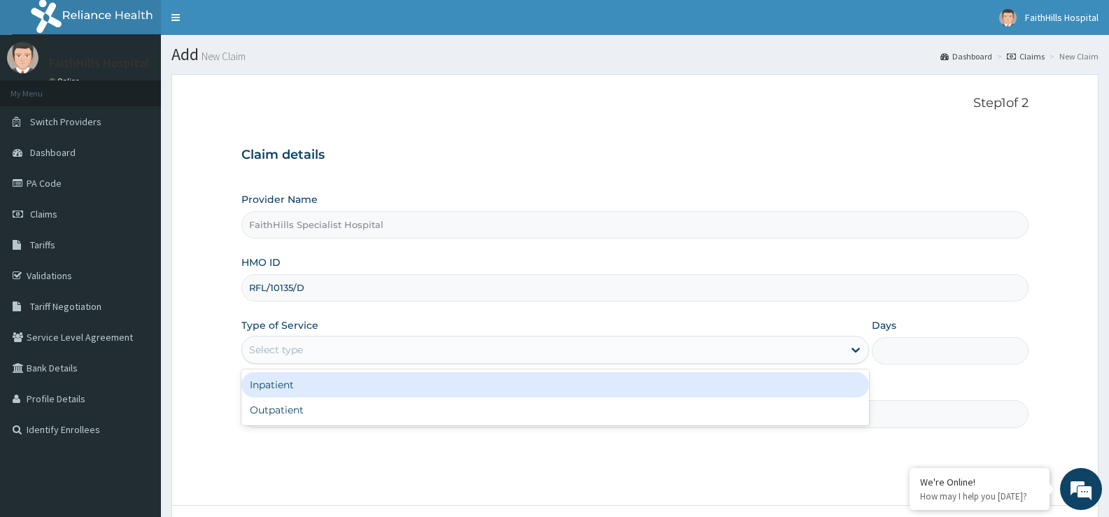
click at [328, 345] on div "Select type" at bounding box center [542, 350] width 601 height 22
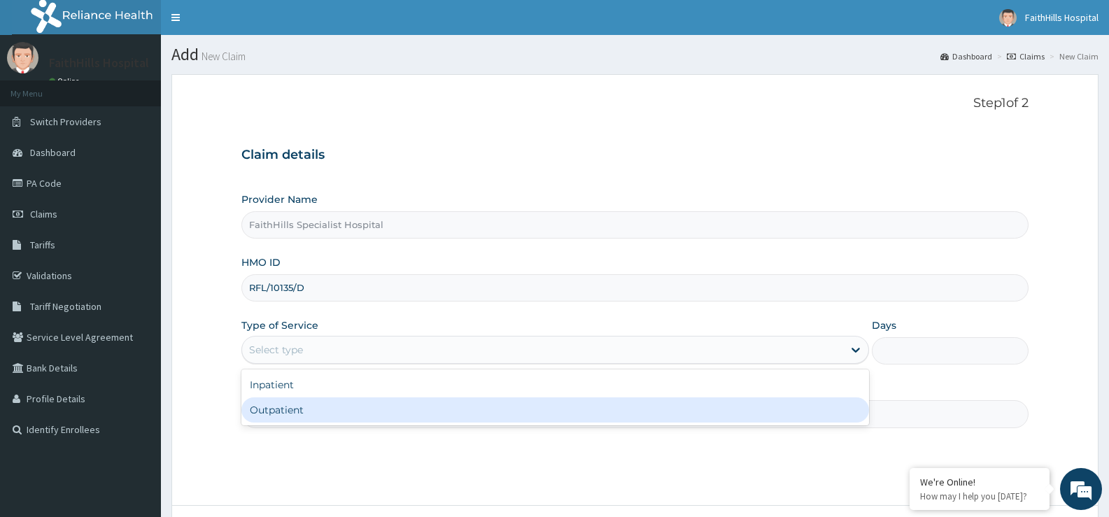
click at [308, 412] on div "Outpatient" at bounding box center [554, 410] width 627 height 25
type input "1"
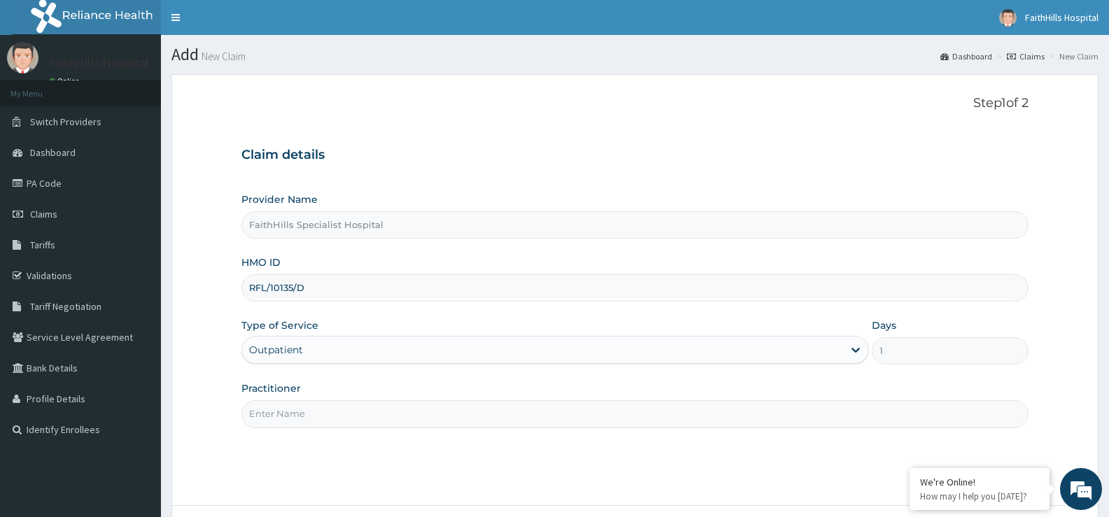
click at [323, 415] on input "Practitioner" at bounding box center [634, 413] width 787 height 27
type input "DR. AKUMA"
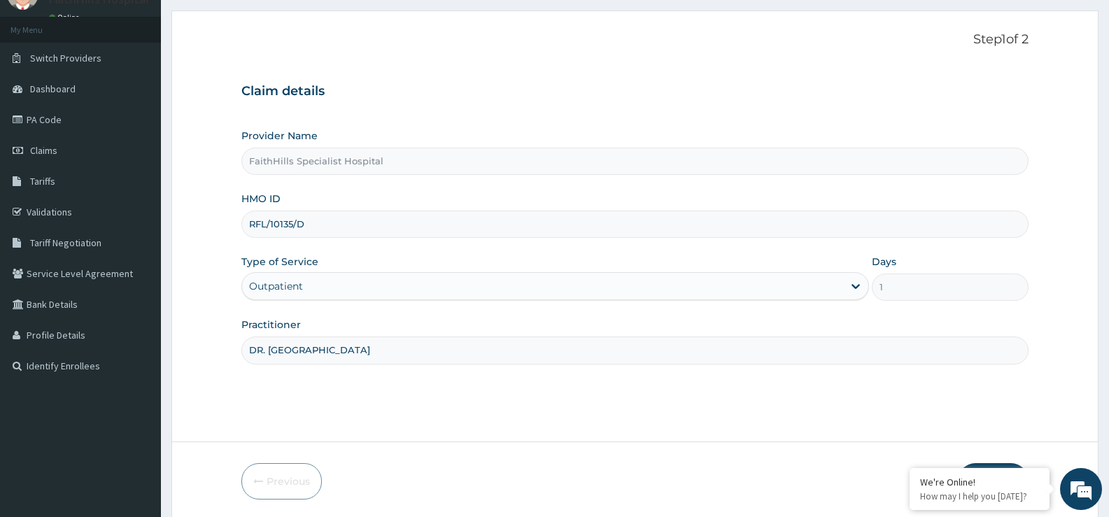
scroll to position [114, 0]
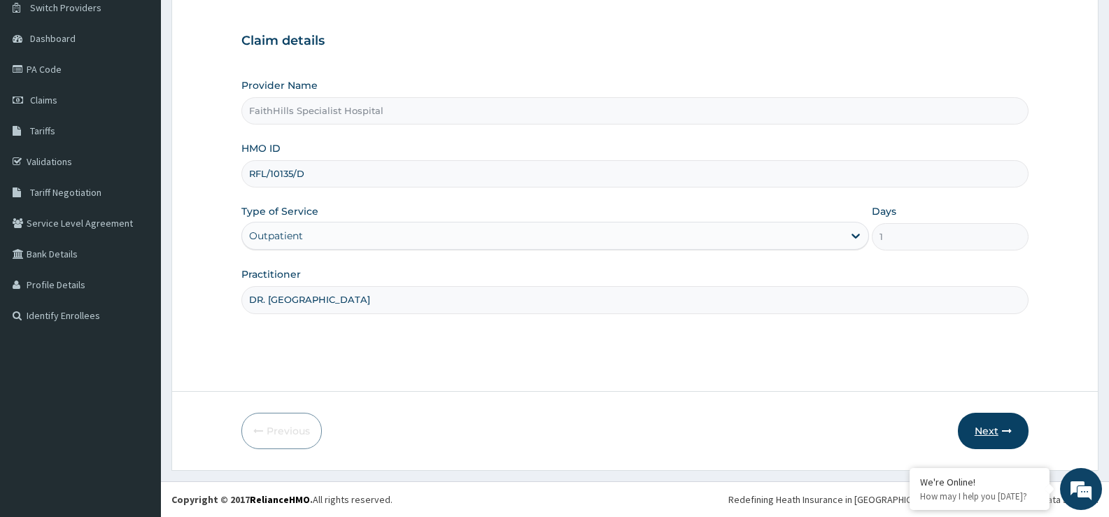
click at [1000, 430] on button "Next" at bounding box center [993, 431] width 71 height 36
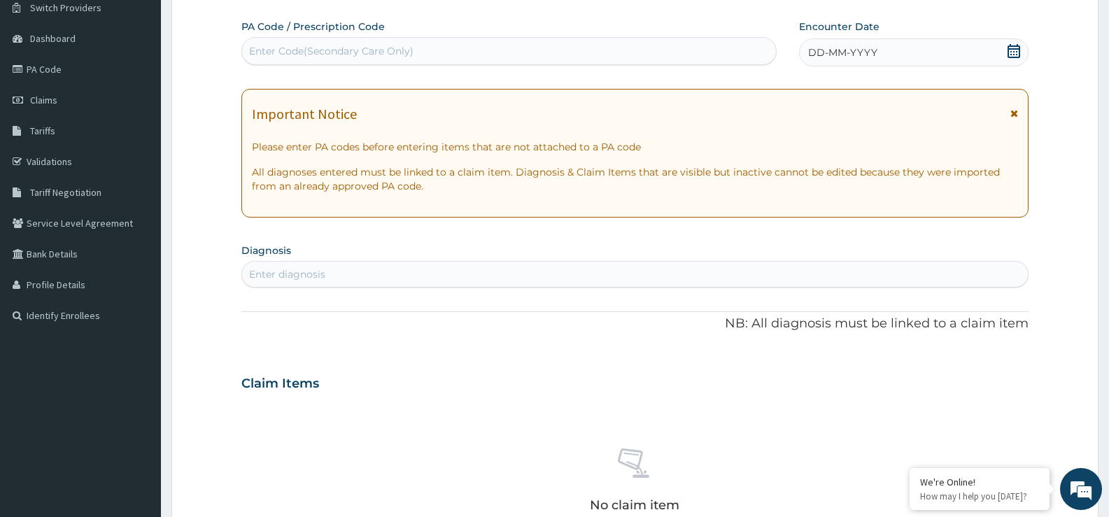
click at [1012, 44] on icon at bounding box center [1014, 51] width 14 height 14
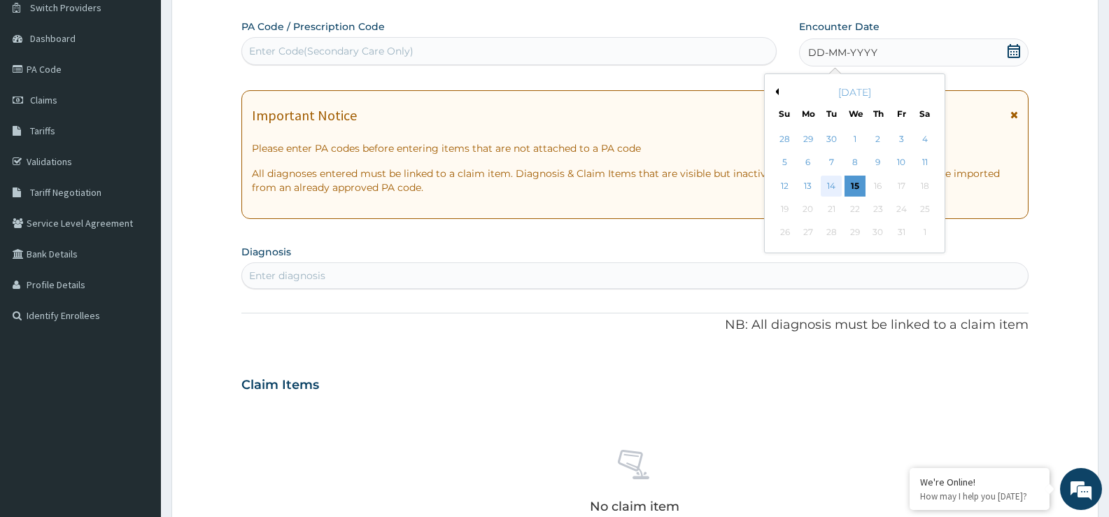
click at [833, 187] on div "14" at bounding box center [831, 186] width 21 height 21
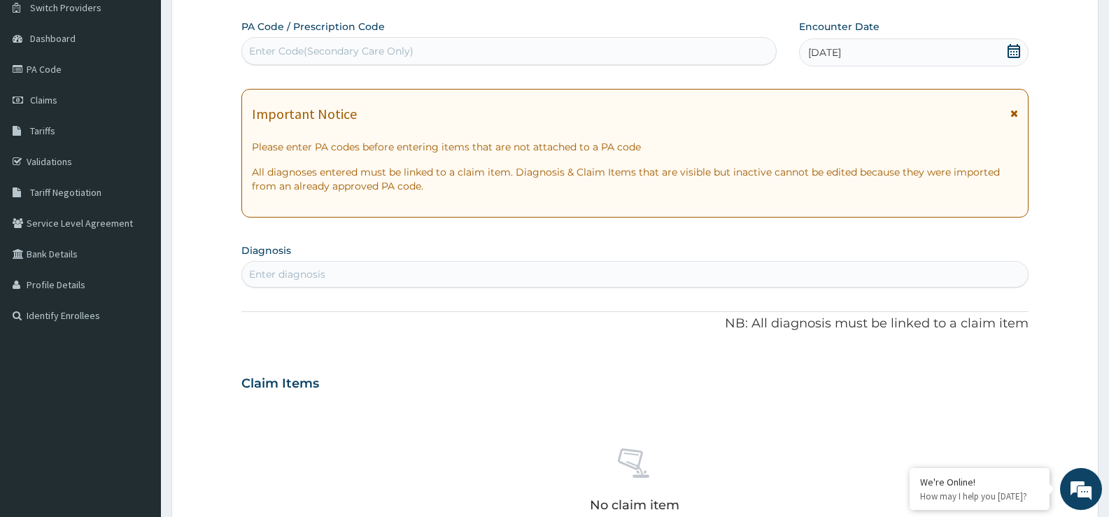
click at [521, 269] on div "Enter diagnosis" at bounding box center [635, 274] width 786 height 22
type input "P"
type input "FEVER"
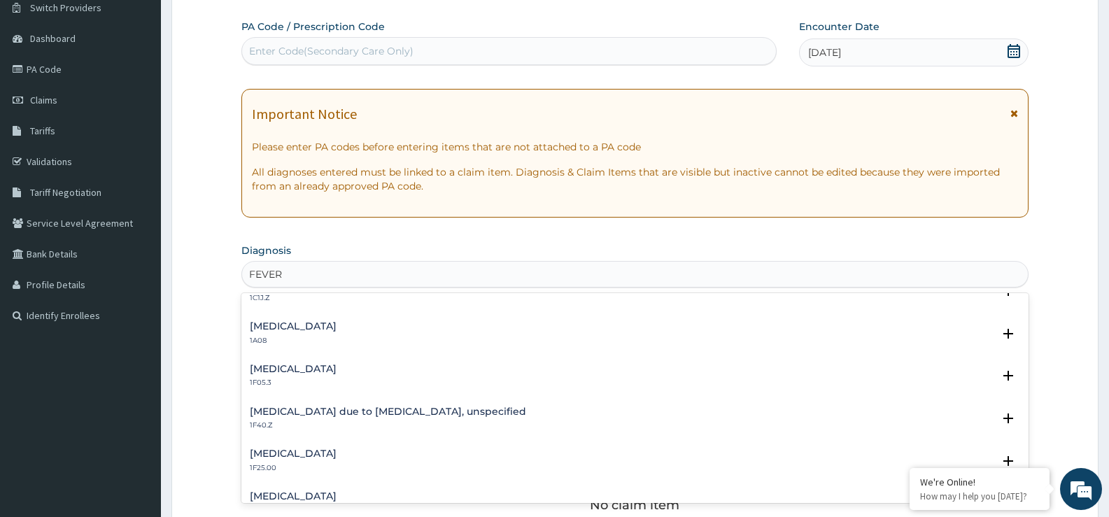
scroll to position [560, 0]
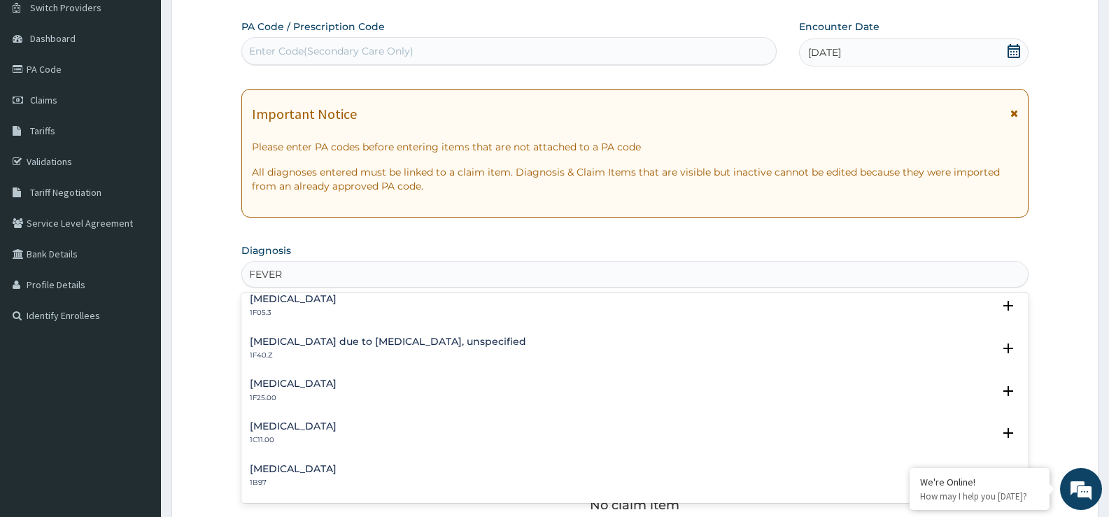
click at [505, 346] on h4 "[MEDICAL_DATA] due to [MEDICAL_DATA], unspecified" at bounding box center [388, 342] width 276 height 10
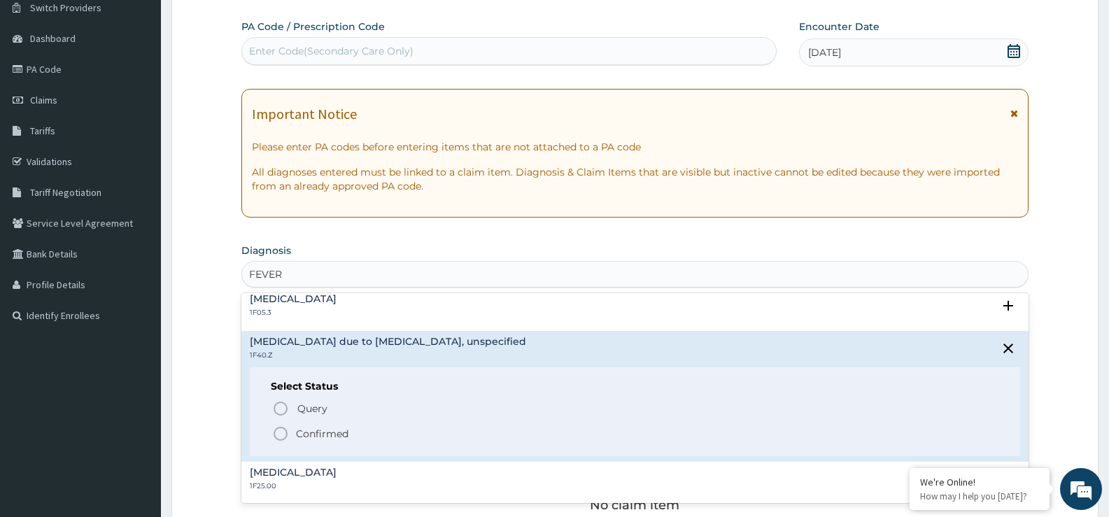
click at [309, 433] on p "Confirmed" at bounding box center [322, 434] width 52 height 14
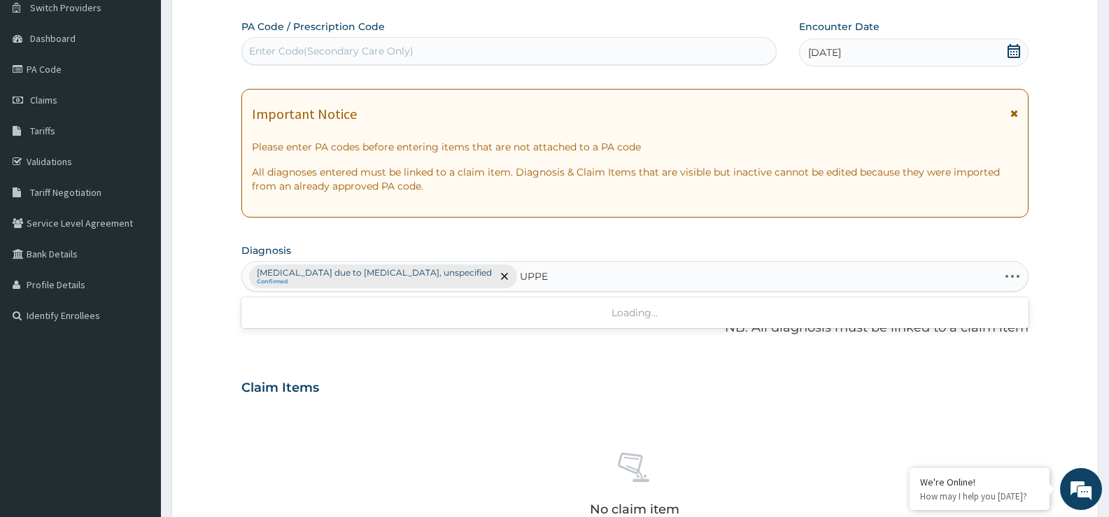
type input "UPPER"
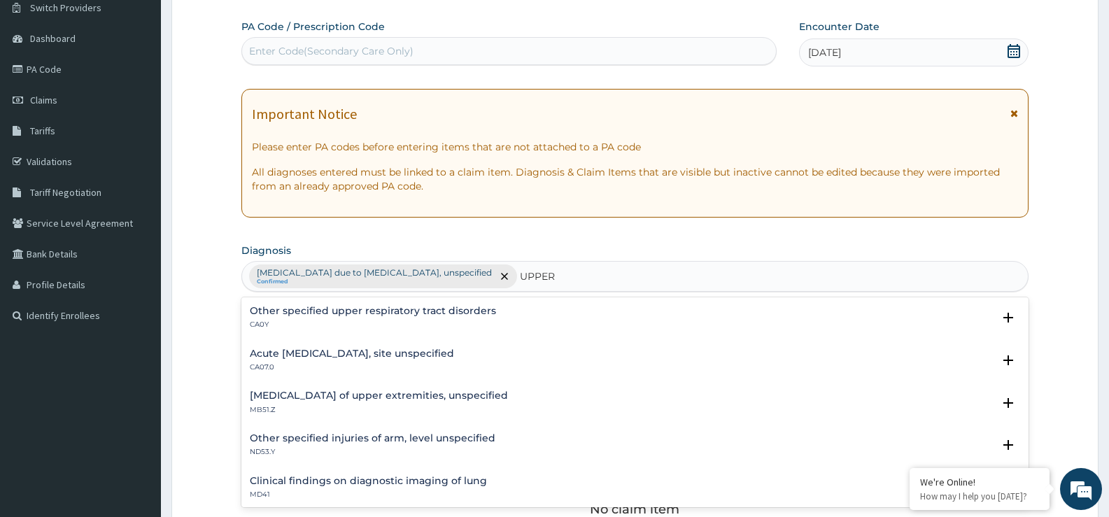
click at [454, 350] on h4 "Acute [MEDICAL_DATA], site unspecified" at bounding box center [352, 354] width 204 height 10
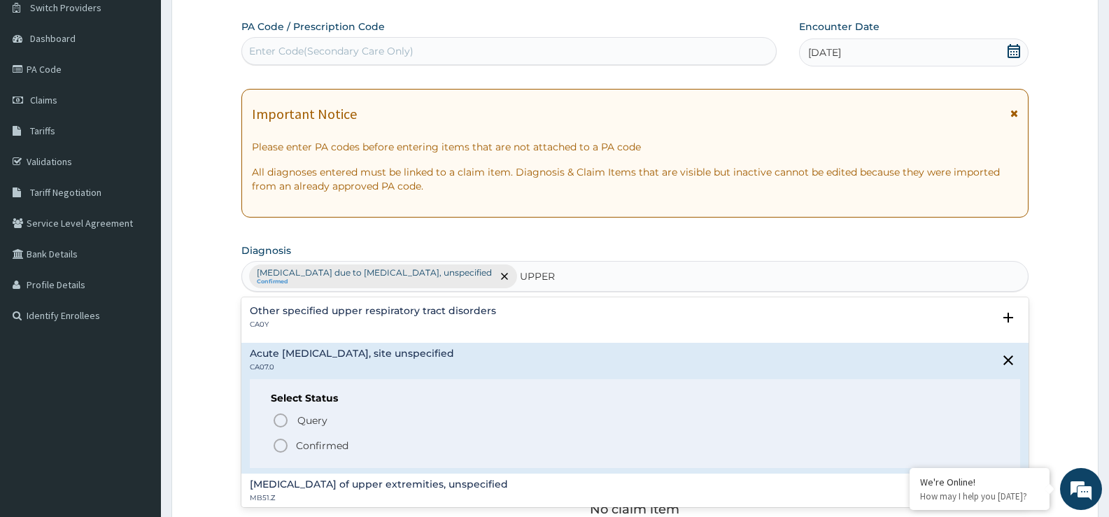
click at [316, 447] on p "Confirmed" at bounding box center [322, 446] width 52 height 14
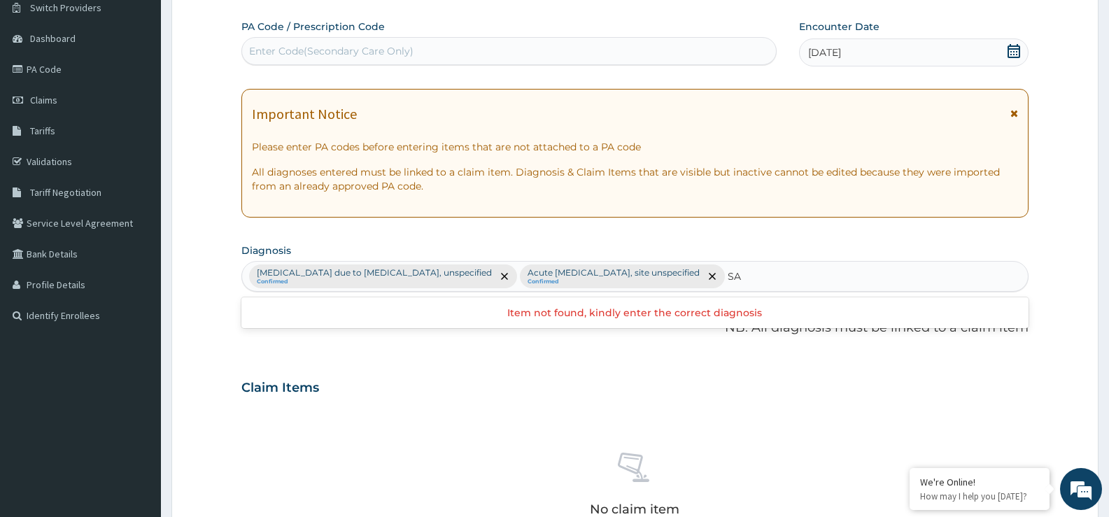
type input "S"
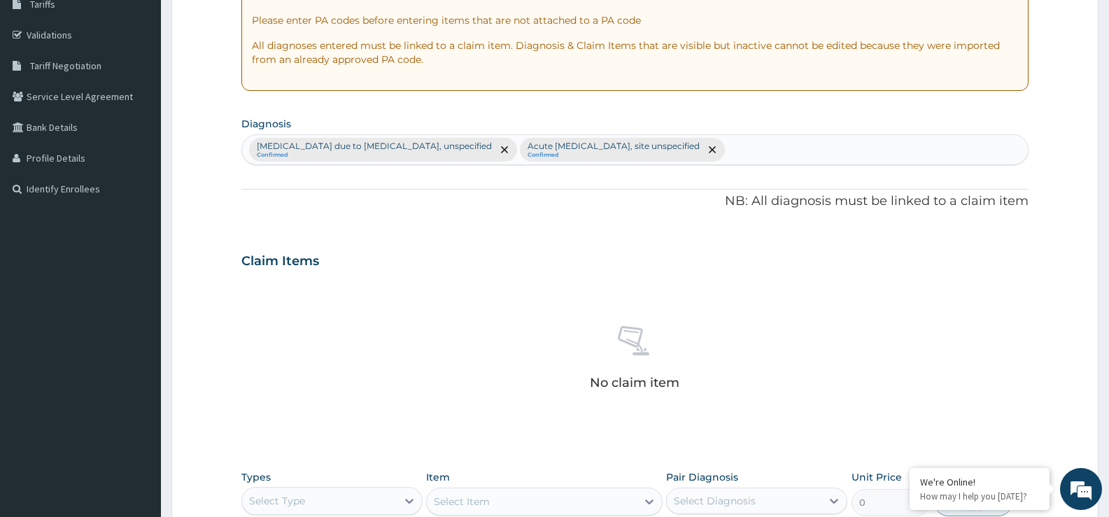
scroll to position [254, 0]
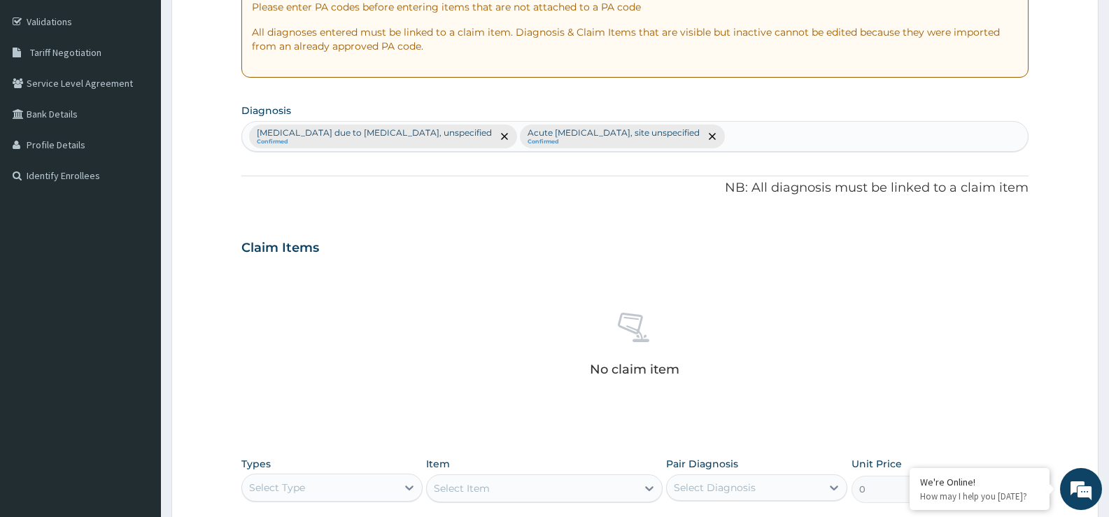
click at [782, 140] on div "Malaria due to Plasmodium falciparum, unspecified Confirmed Acute upper respira…" at bounding box center [635, 136] width 786 height 29
type input "S"
type input "SE"
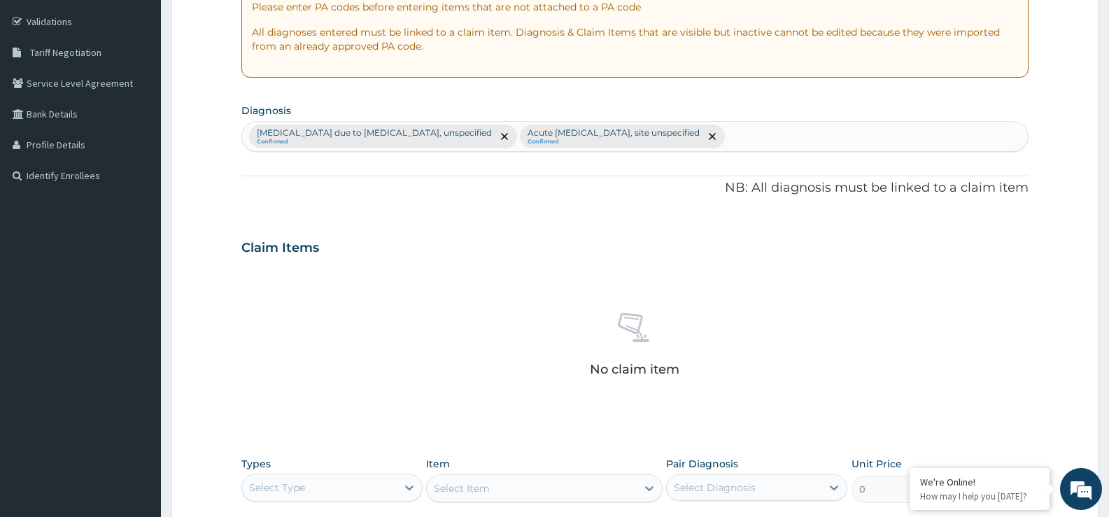
click at [771, 139] on div "Malaria due to Plasmodium falciparum, unspecified Confirmed Acute upper respira…" at bounding box center [635, 136] width 786 height 29
type input "s"
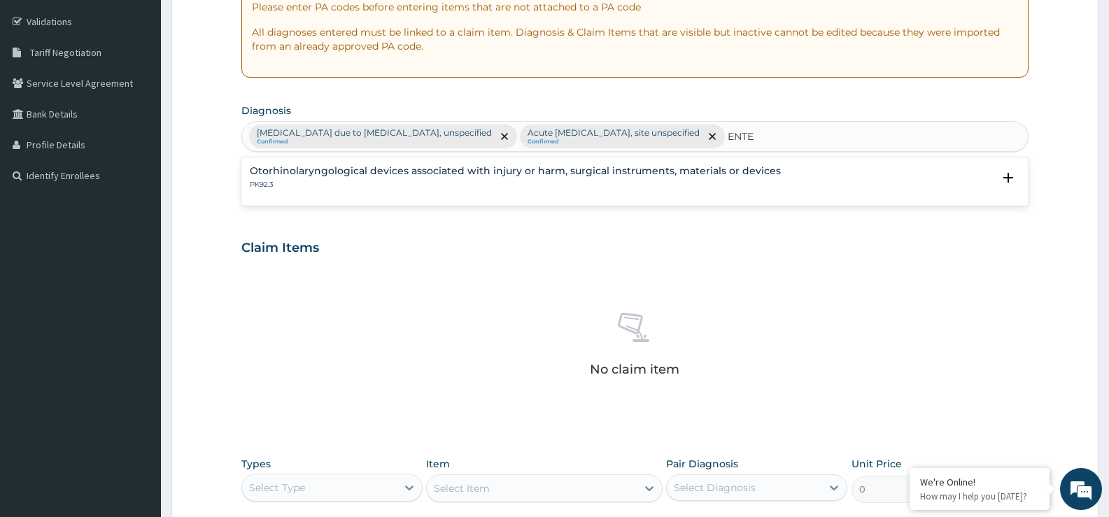
type input "ENTER"
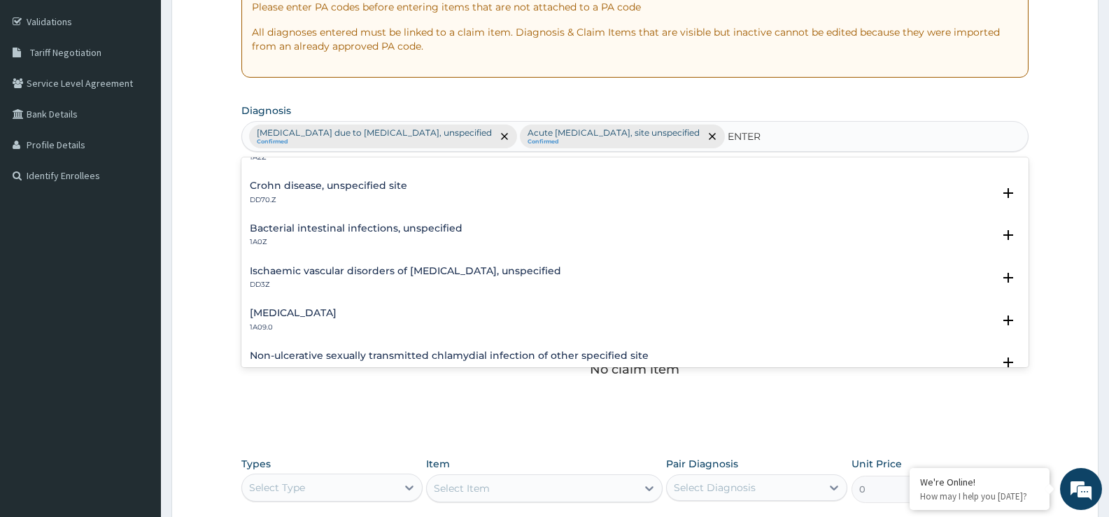
scroll to position [140, 0]
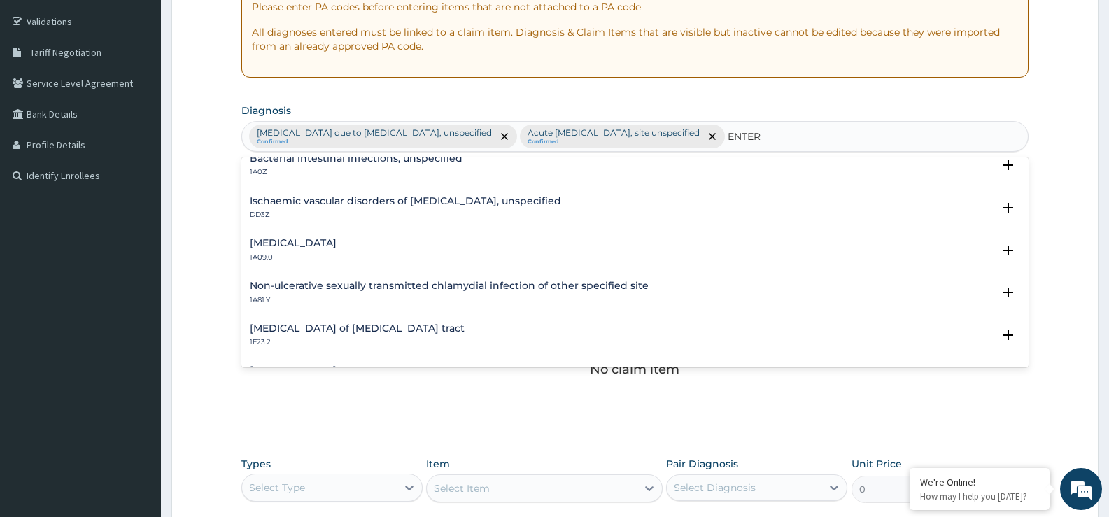
click at [337, 247] on h4 "Salmonella enteritis" at bounding box center [293, 243] width 87 height 10
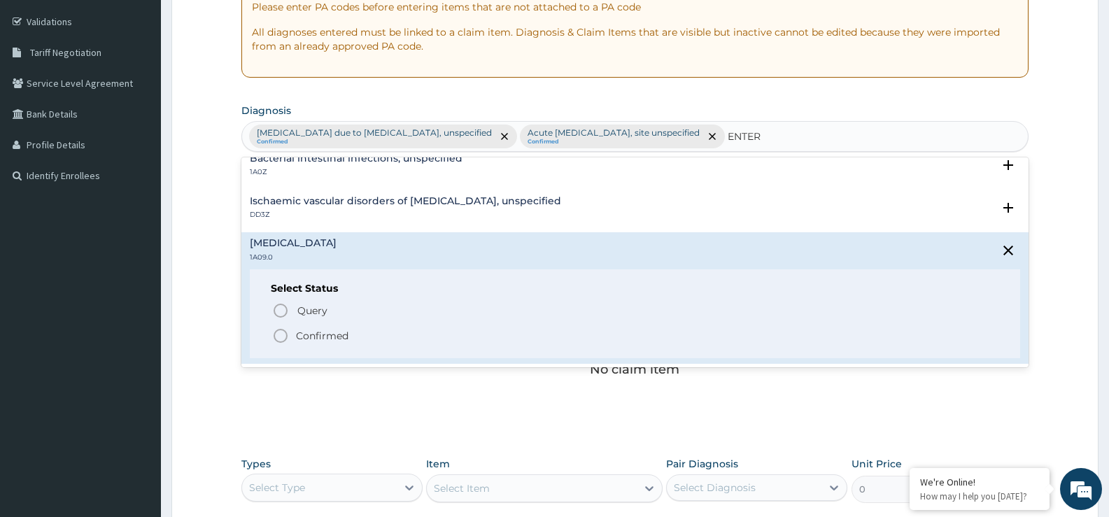
click at [298, 335] on p "Confirmed" at bounding box center [322, 336] width 52 height 14
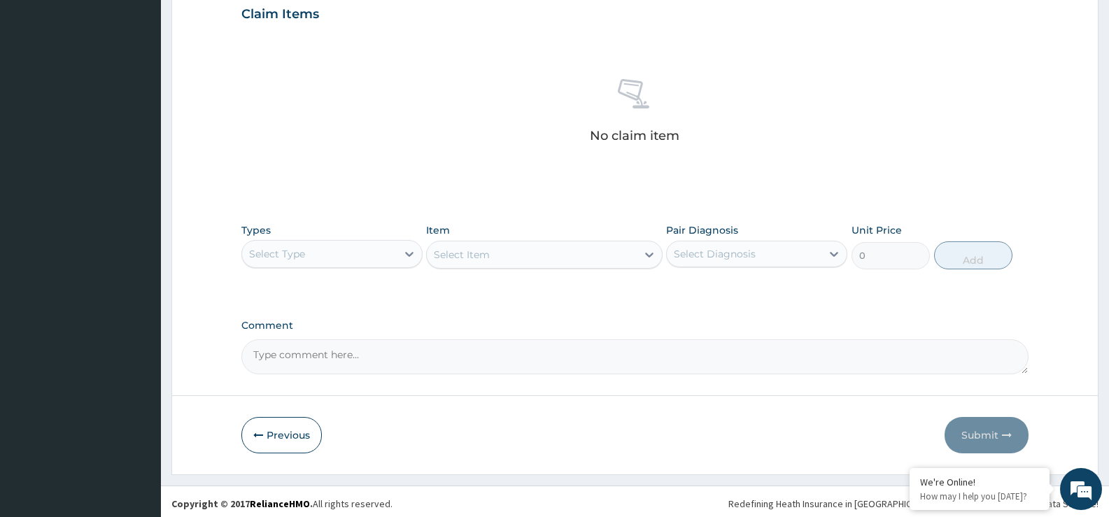
scroll to position [492, 0]
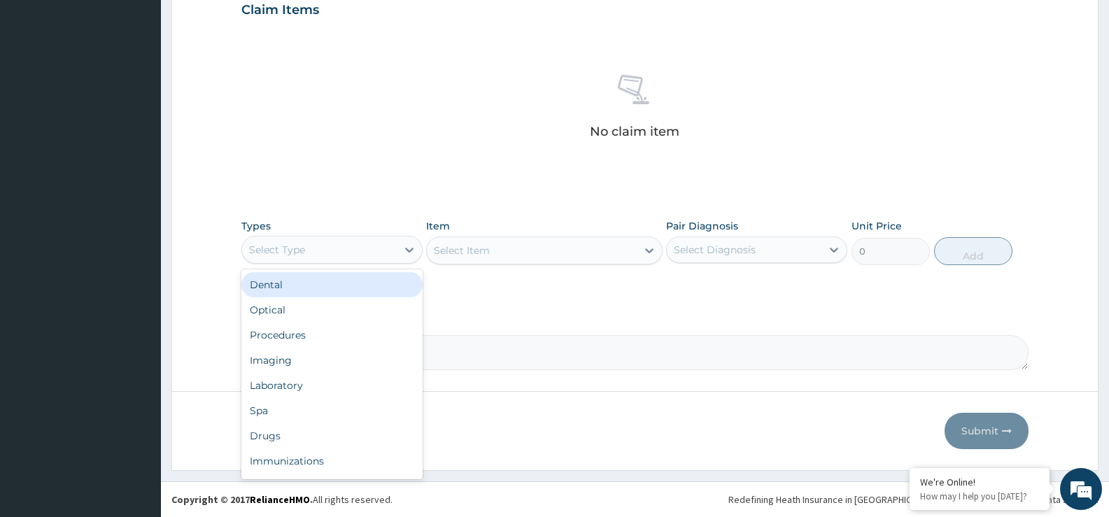
click at [356, 258] on div "Select Type" at bounding box center [319, 250] width 155 height 22
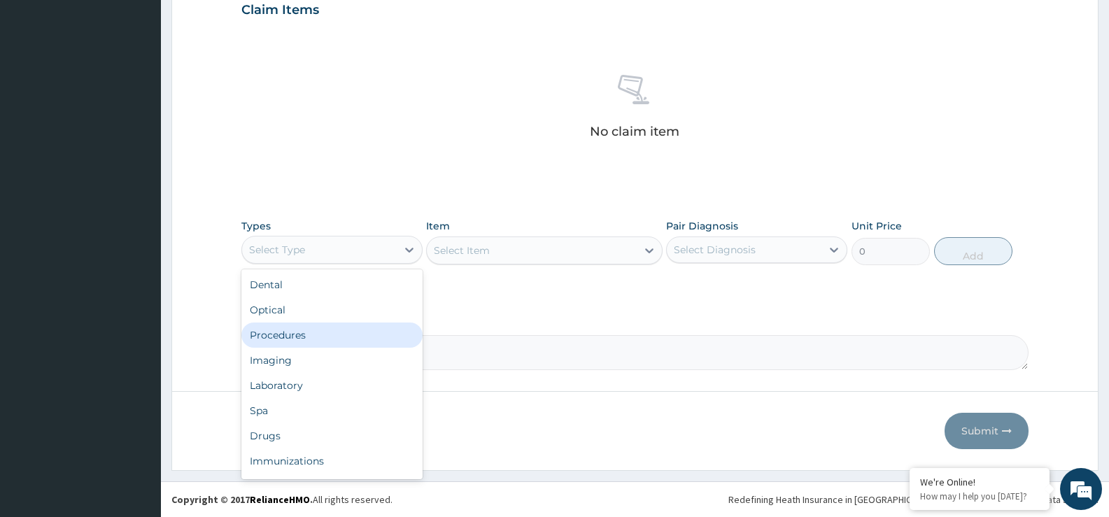
click at [326, 332] on div "Procedures" at bounding box center [331, 335] width 181 height 25
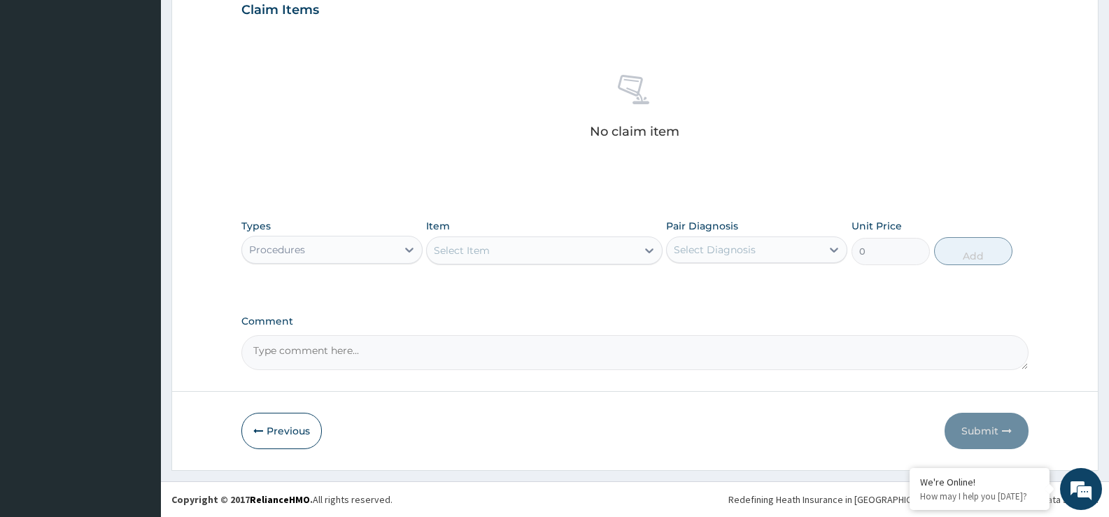
click at [626, 264] on div "Select Item" at bounding box center [544, 251] width 236 height 28
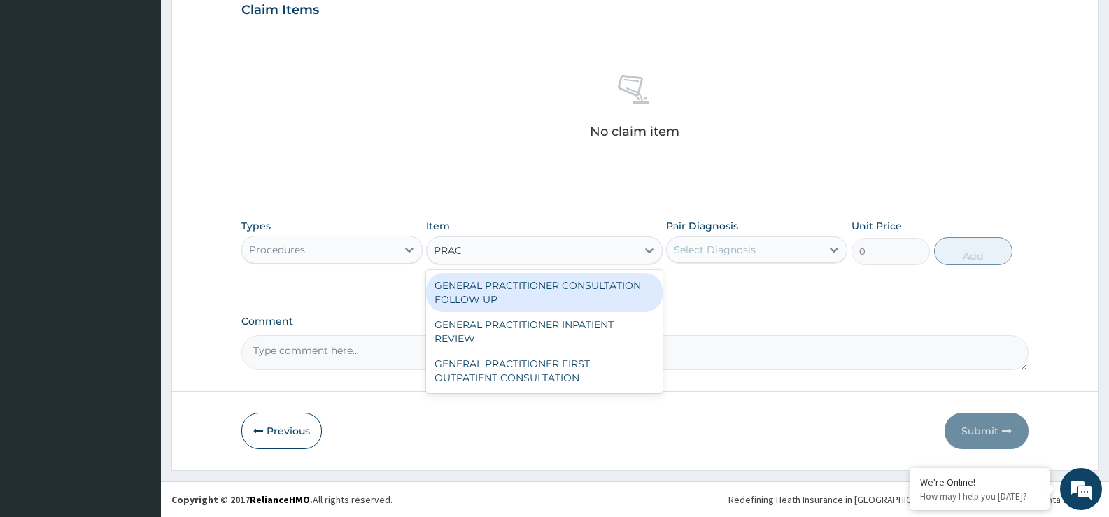
type input "PRACT"
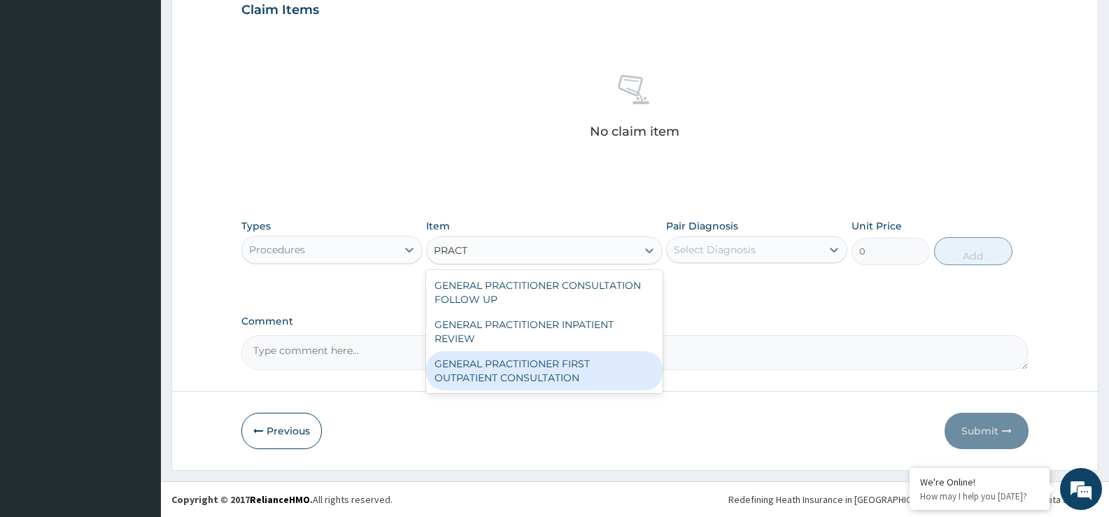
click at [552, 374] on div "GENERAL PRACTITIONER FIRST OUTPATIENT CONSULTATION" at bounding box center [544, 370] width 236 height 39
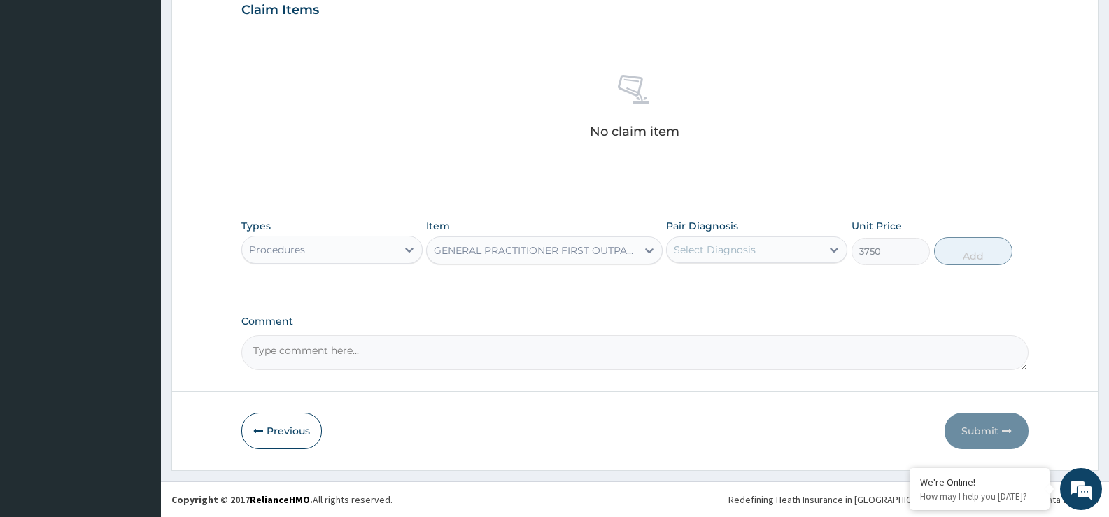
type input "3750"
click at [708, 245] on div "Select Diagnosis" at bounding box center [715, 250] width 82 height 14
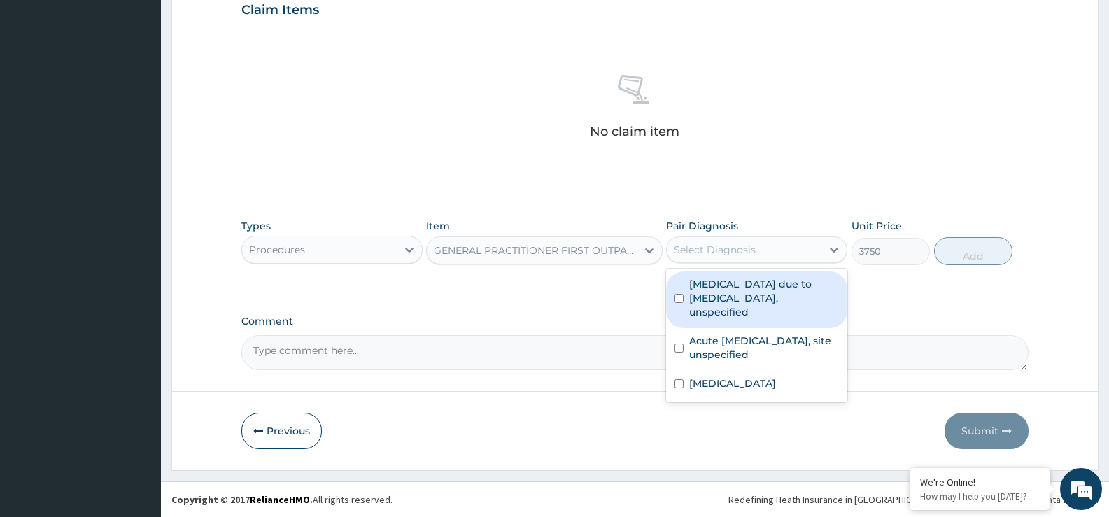
click at [715, 288] on label "[MEDICAL_DATA] due to [MEDICAL_DATA], unspecified" at bounding box center [764, 298] width 150 height 42
checkbox input "true"
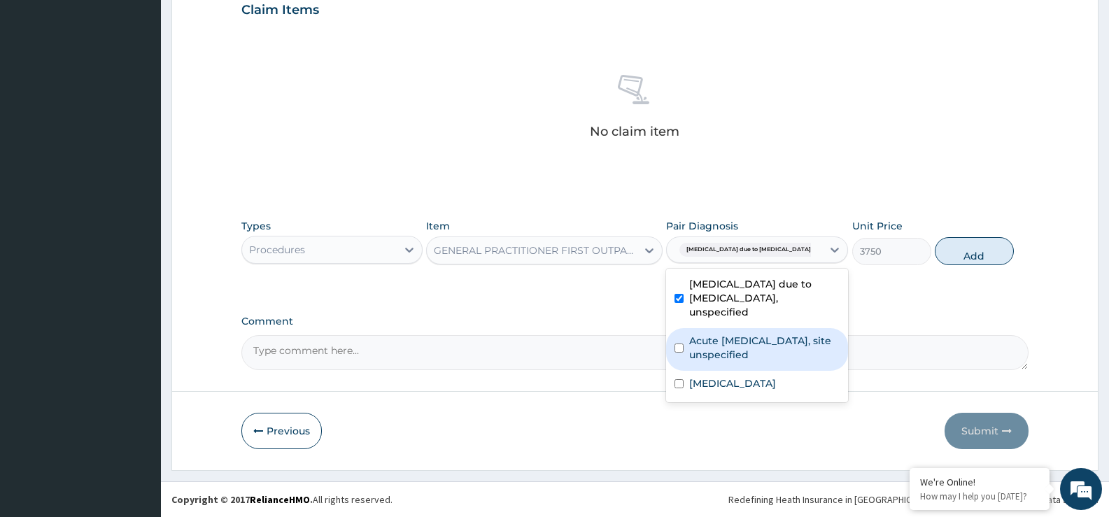
click at [722, 334] on label "Acute [MEDICAL_DATA], site unspecified" at bounding box center [764, 348] width 150 height 28
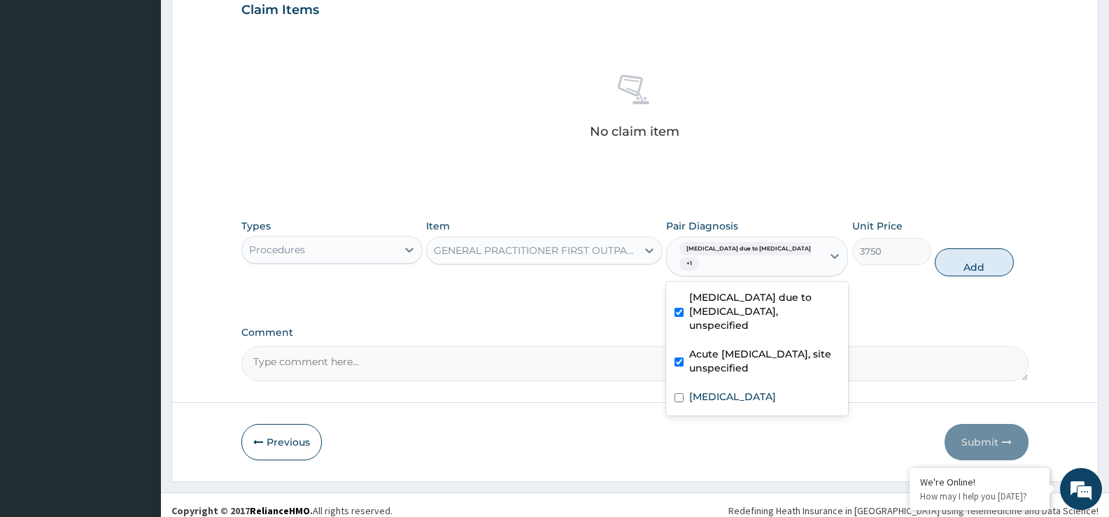
click at [724, 370] on div "Acute [MEDICAL_DATA], site unspecified" at bounding box center [757, 363] width 182 height 43
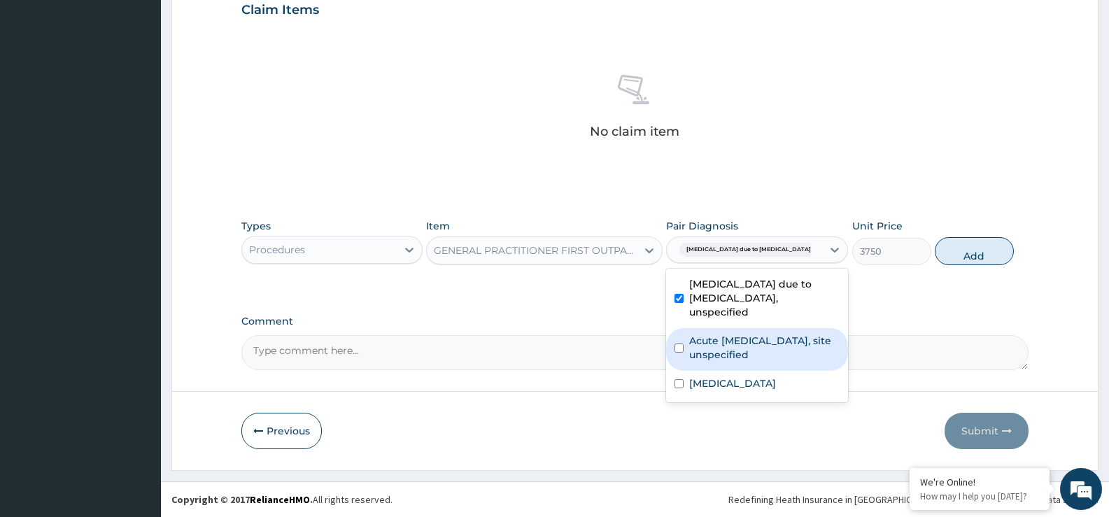
click at [749, 335] on label "Acute [MEDICAL_DATA], site unspecified" at bounding box center [764, 348] width 150 height 28
checkbox input "true"
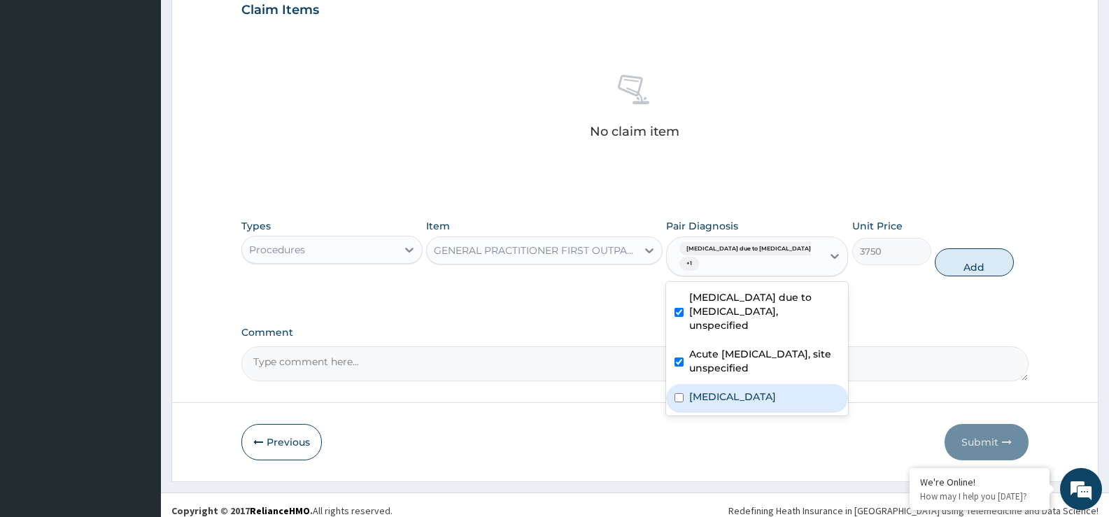
click at [735, 390] on label "Salmonella enteritis" at bounding box center [732, 397] width 87 height 14
checkbox input "true"
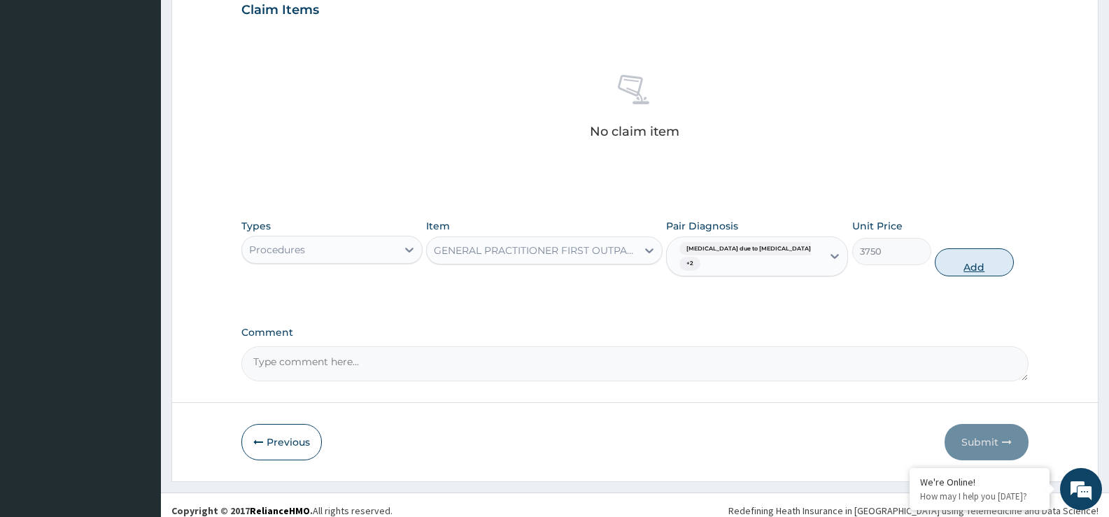
click at [986, 264] on button "Add" at bounding box center [974, 262] width 78 height 28
type input "0"
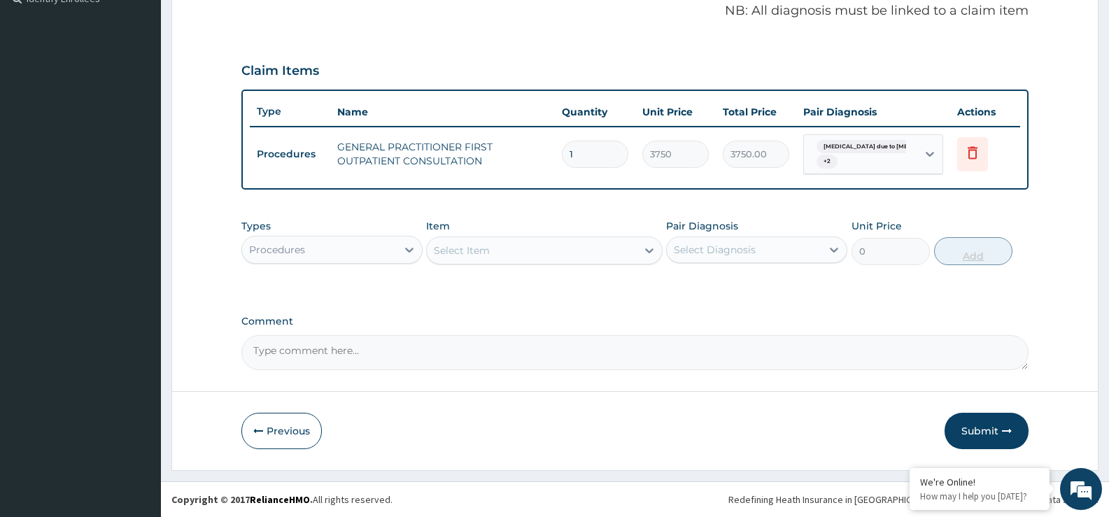
scroll to position [431, 0]
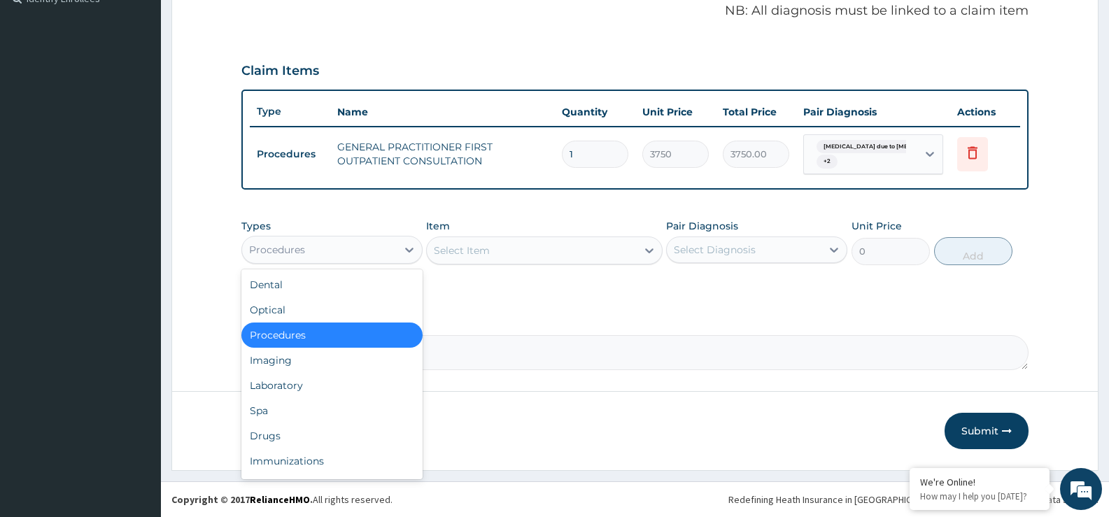
click at [360, 245] on div "Procedures" at bounding box center [319, 250] width 155 height 22
click at [302, 380] on div "Laboratory" at bounding box center [331, 385] width 181 height 25
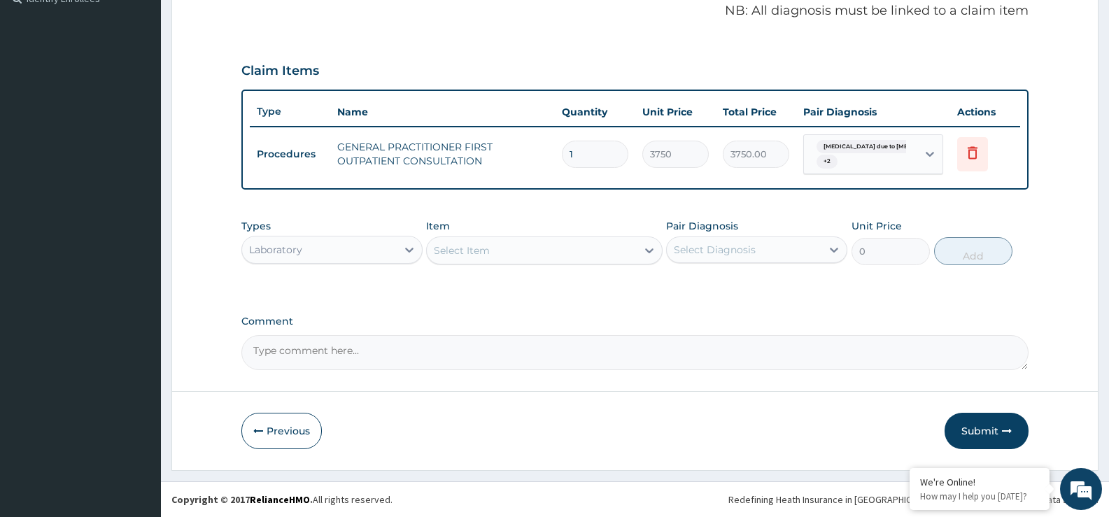
click at [615, 252] on div "Select Item" at bounding box center [531, 250] width 209 height 22
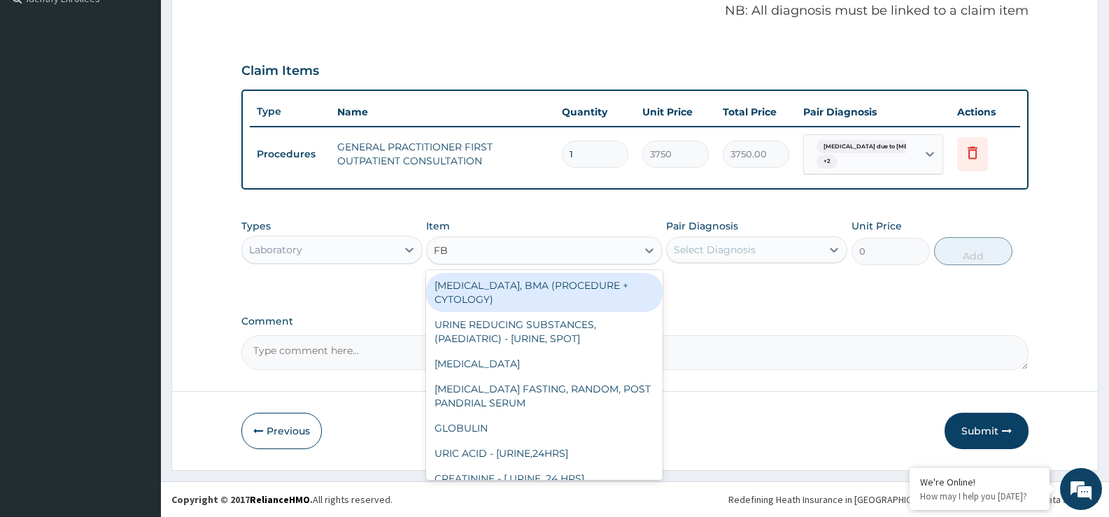
type input "FBC"
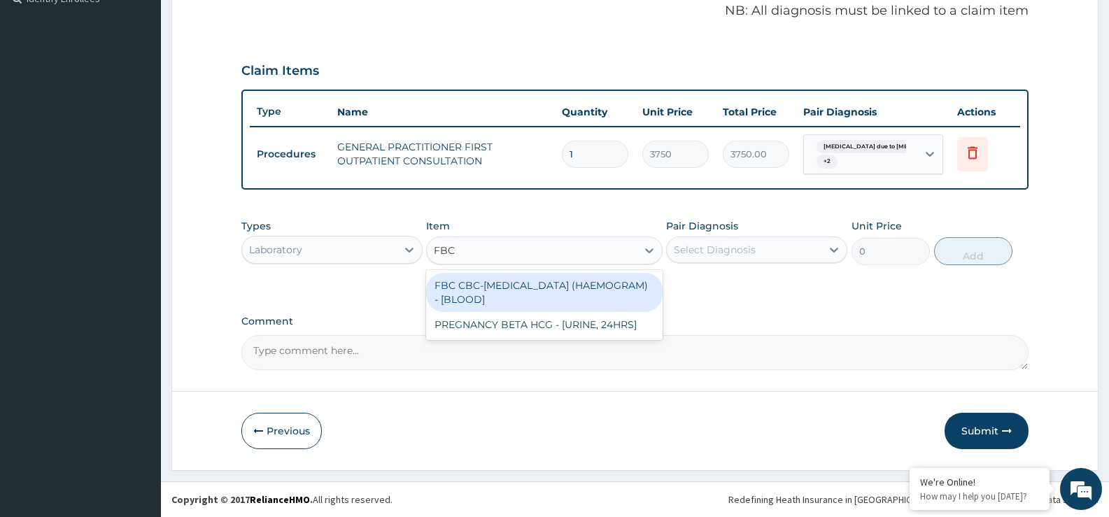
click at [586, 286] on div "FBC CBC-[MEDICAL_DATA] (HAEMOGRAM) - [BLOOD]" at bounding box center [544, 292] width 236 height 39
type input "5000"
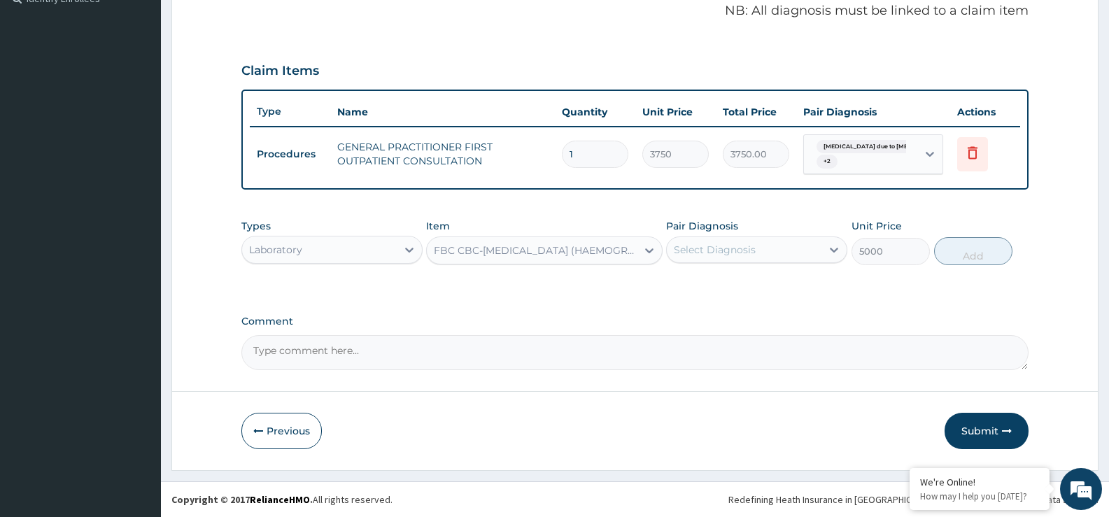
click at [694, 252] on div "Select Diagnosis" at bounding box center [715, 250] width 82 height 14
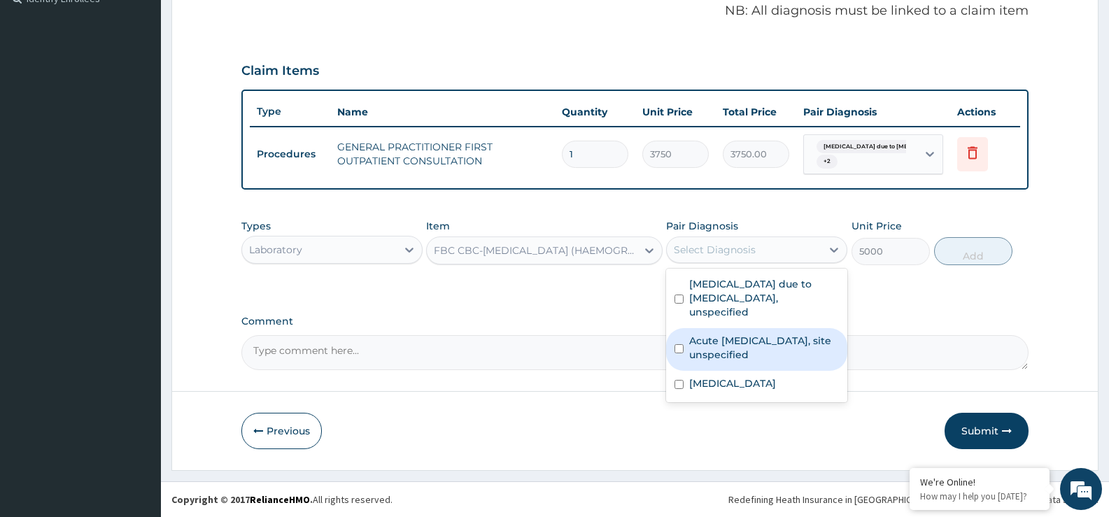
drag, startPoint x: 728, startPoint y: 338, endPoint x: 736, endPoint y: 362, distance: 25.0
click at [728, 339] on label "Acute upper respiratory infection, site unspecified" at bounding box center [764, 348] width 150 height 28
checkbox input "true"
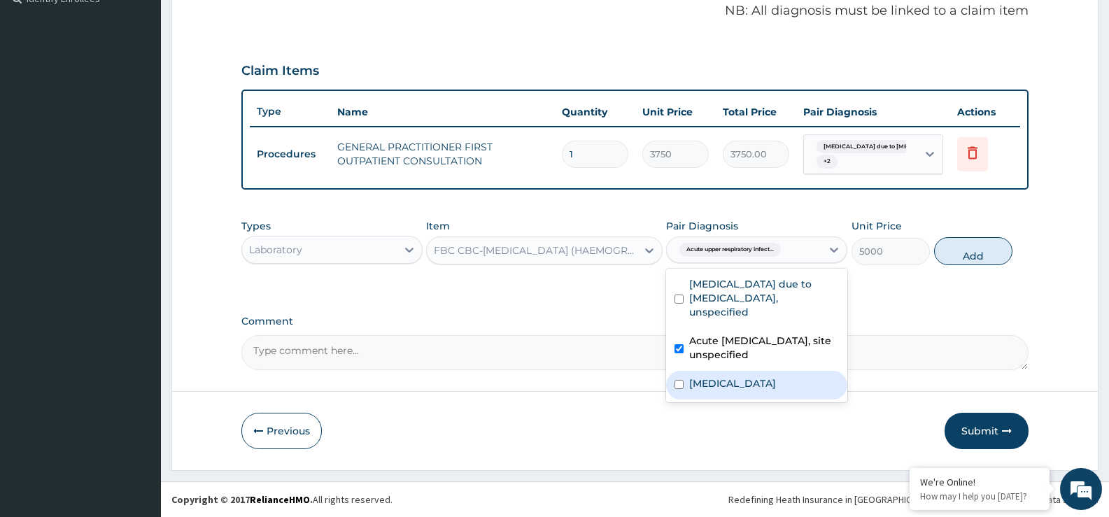
click at [742, 377] on label "Salmonella enteritis" at bounding box center [732, 384] width 87 height 14
checkbox input "true"
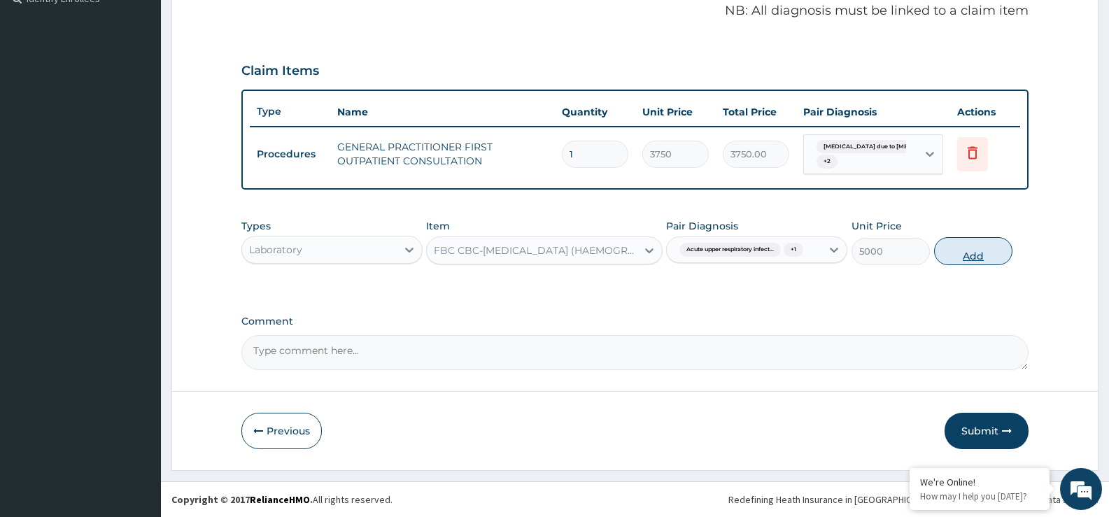
click at [979, 250] on button "Add" at bounding box center [973, 251] width 78 height 28
type input "0"
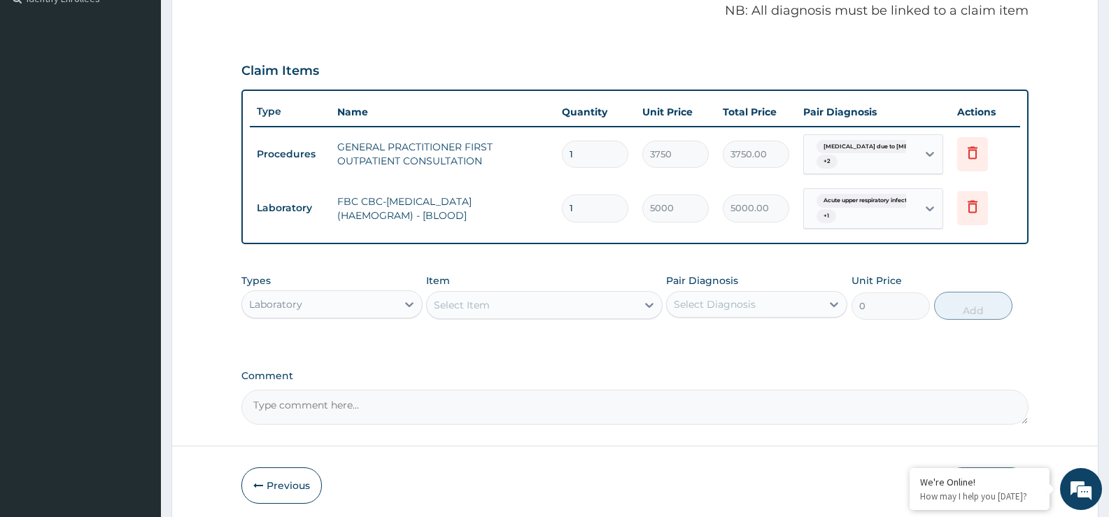
click at [528, 302] on div "Select Item" at bounding box center [531, 305] width 209 height 22
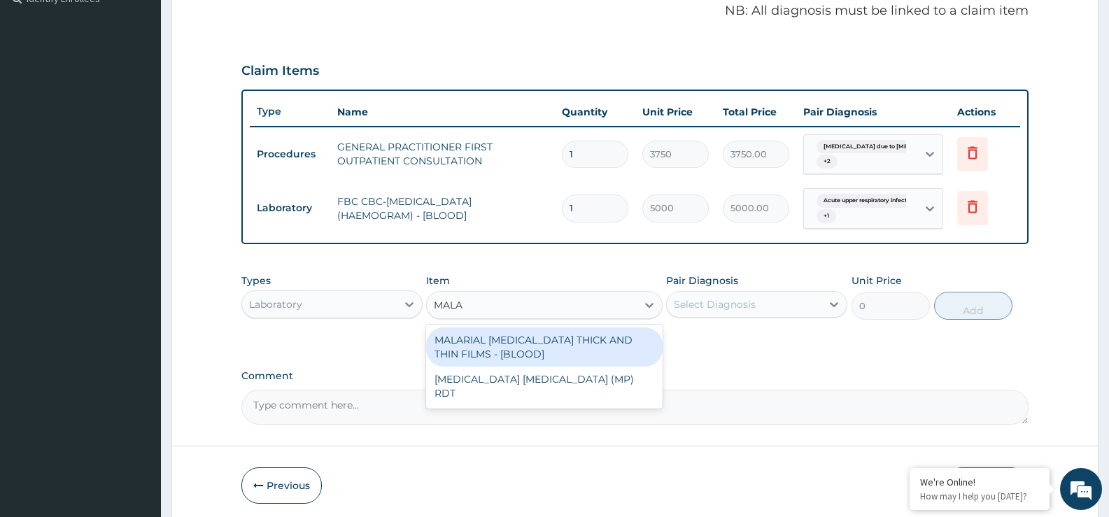
type input "MALAR"
click at [512, 348] on div "MALARIAL PARASITE THICK AND THIN FILMS - [BLOOD]" at bounding box center [544, 347] width 236 height 39
type input "2187.5"
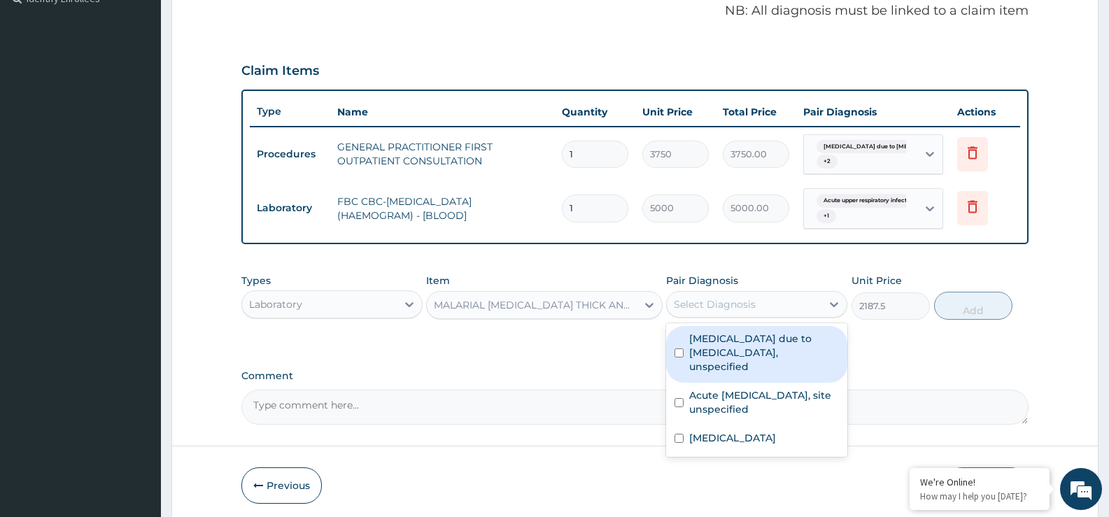
click at [731, 300] on div "Select Diagnosis" at bounding box center [715, 304] width 82 height 14
click at [731, 339] on label "Malaria due to Plasmodium falciparum, unspecified" at bounding box center [764, 353] width 150 height 42
checkbox input "true"
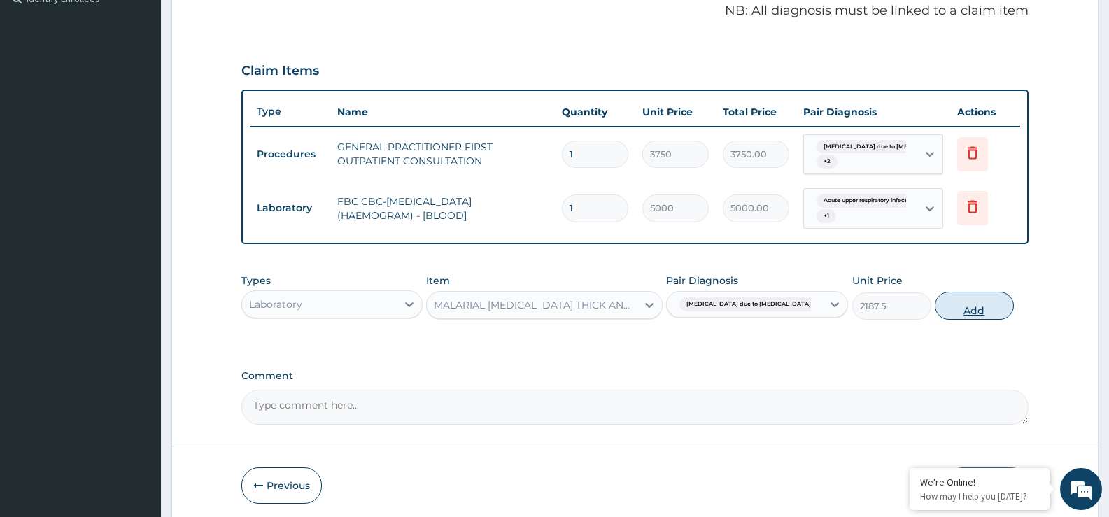
click at [967, 308] on button "Add" at bounding box center [974, 306] width 78 height 28
type input "0"
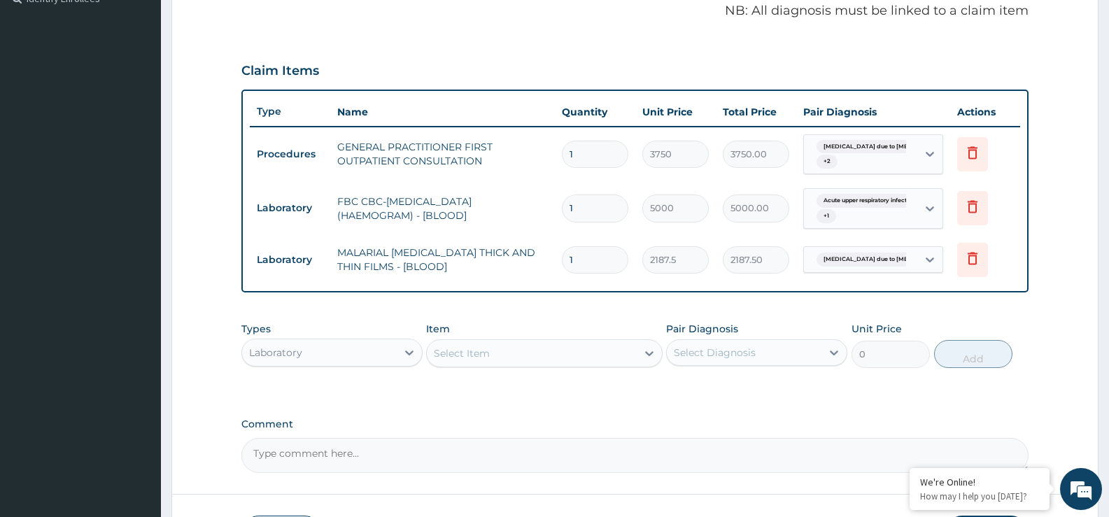
click at [379, 359] on div "Laboratory" at bounding box center [319, 353] width 155 height 22
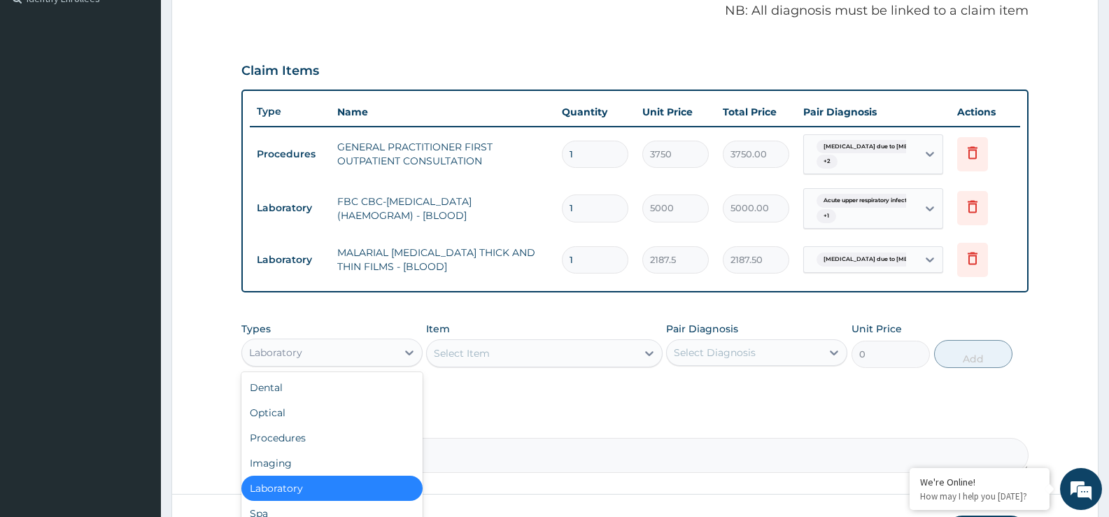
scroll to position [48, 0]
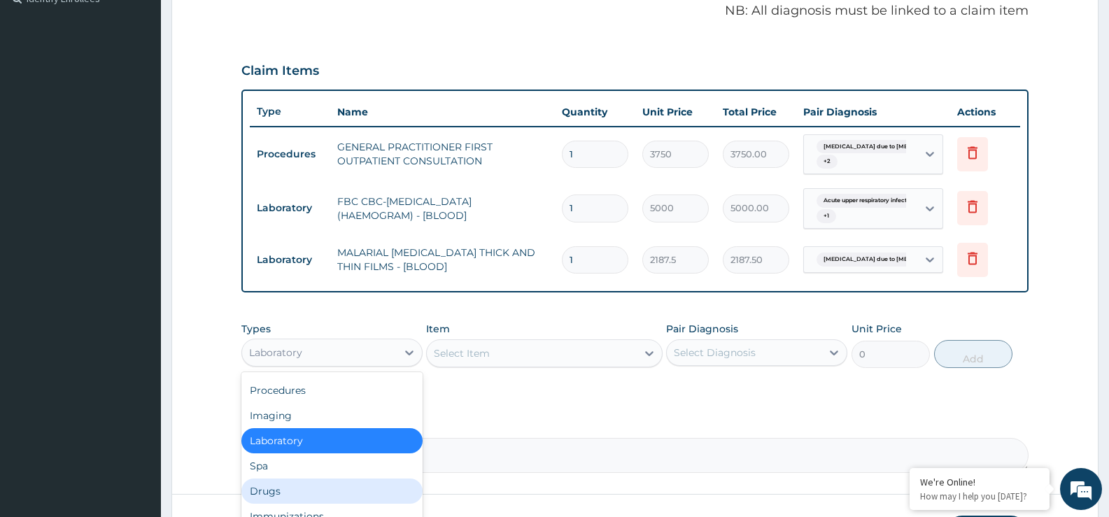
click at [307, 483] on div "Drugs" at bounding box center [331, 491] width 181 height 25
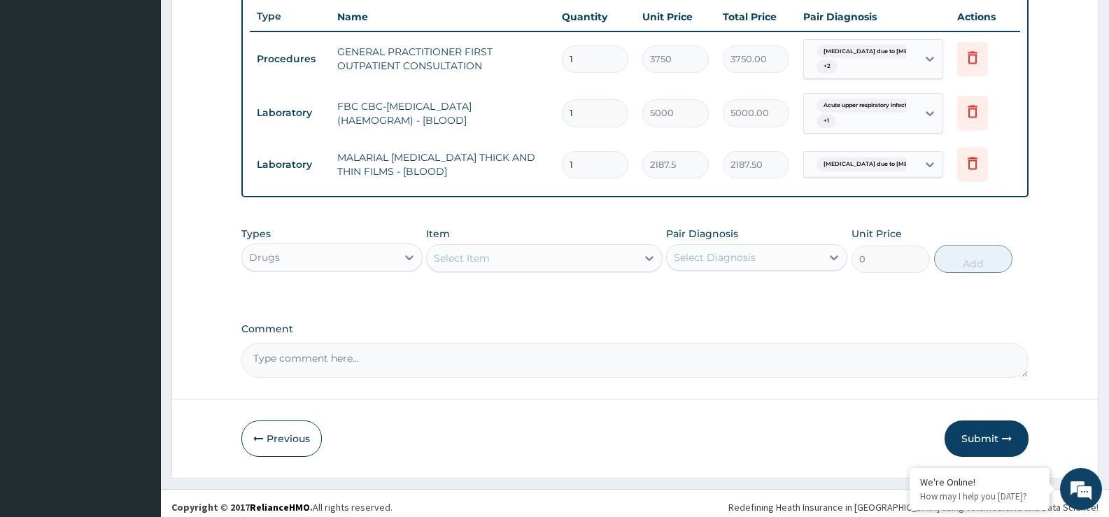
scroll to position [534, 0]
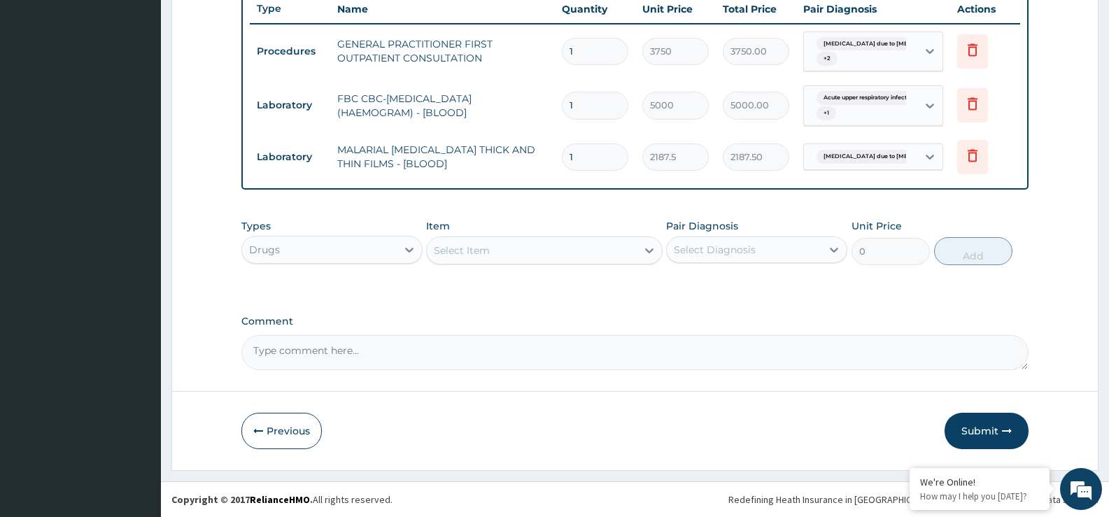
click at [524, 258] on div "Select Item" at bounding box center [531, 250] width 209 height 22
click at [492, 247] on div "Select Item" at bounding box center [531, 250] width 209 height 22
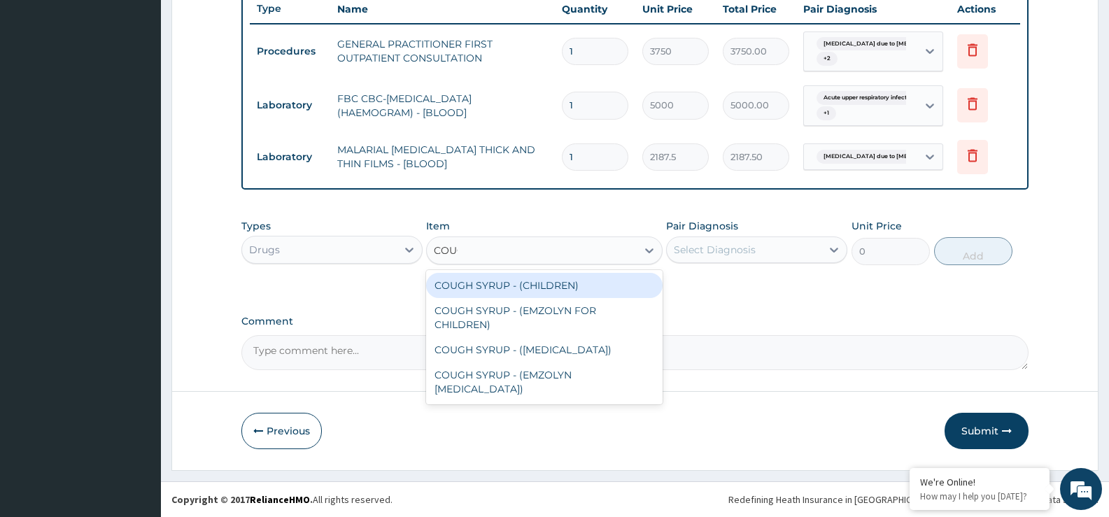
type input "COUGH"
click at [528, 274] on div "COUGH SYRUP - (CHILDREN)" at bounding box center [544, 285] width 236 height 25
type input "1120"
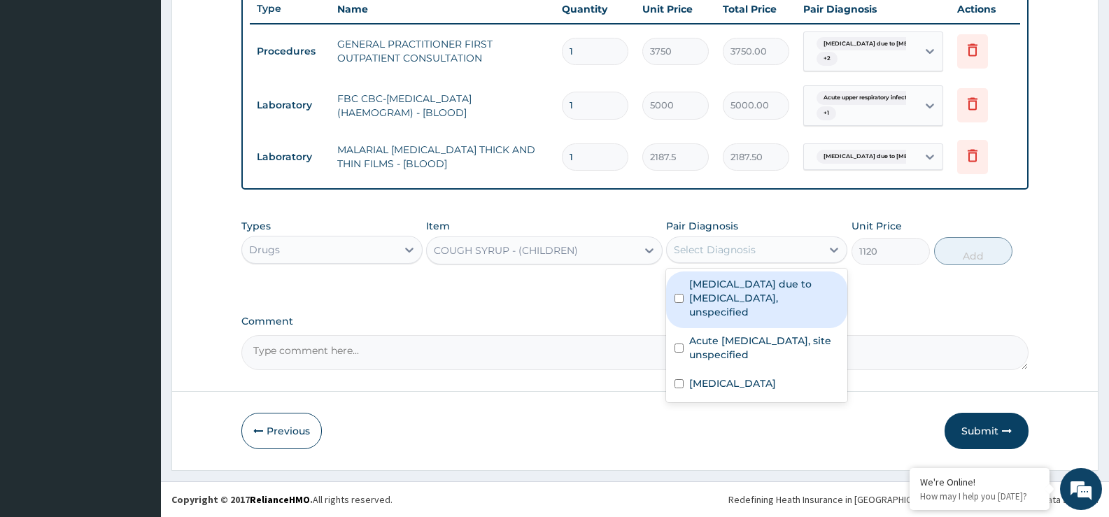
click at [747, 251] on div "Select Diagnosis" at bounding box center [715, 250] width 82 height 14
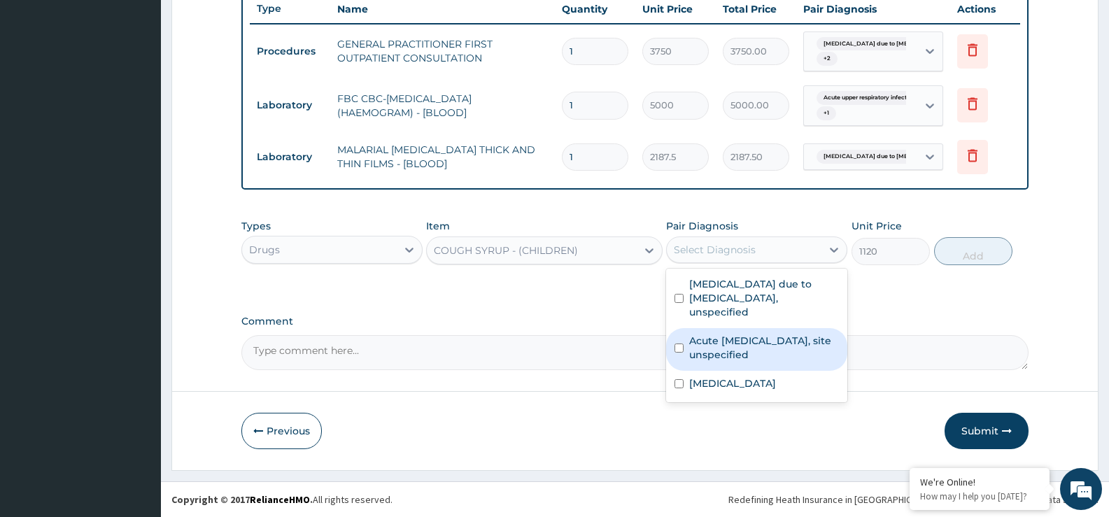
drag, startPoint x: 754, startPoint y: 346, endPoint x: 960, endPoint y: 297, distance: 212.1
click at [757, 346] on label "Acute [MEDICAL_DATA], site unspecified" at bounding box center [764, 348] width 150 height 28
checkbox input "true"
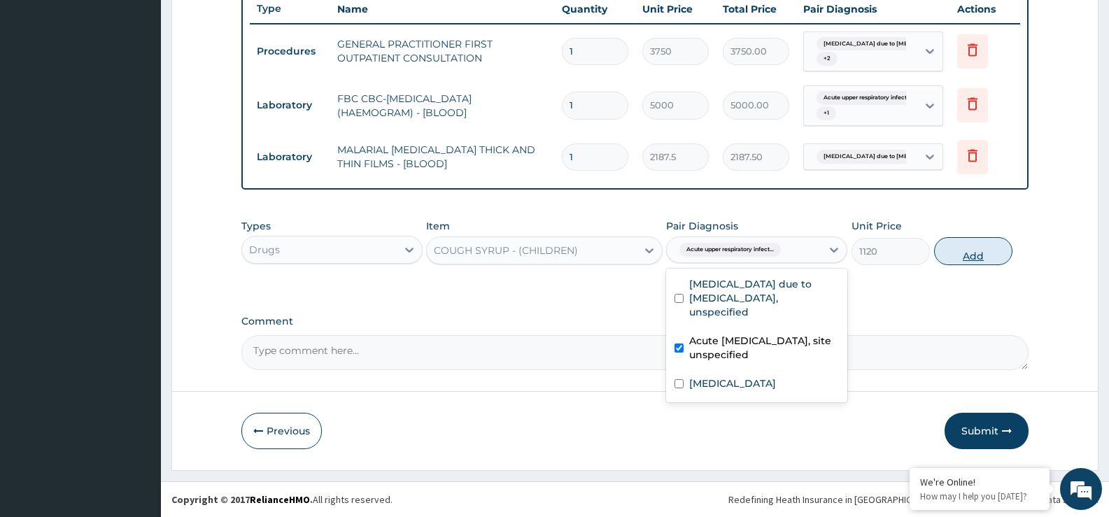
click at [983, 257] on button "Add" at bounding box center [973, 251] width 78 height 28
type input "0"
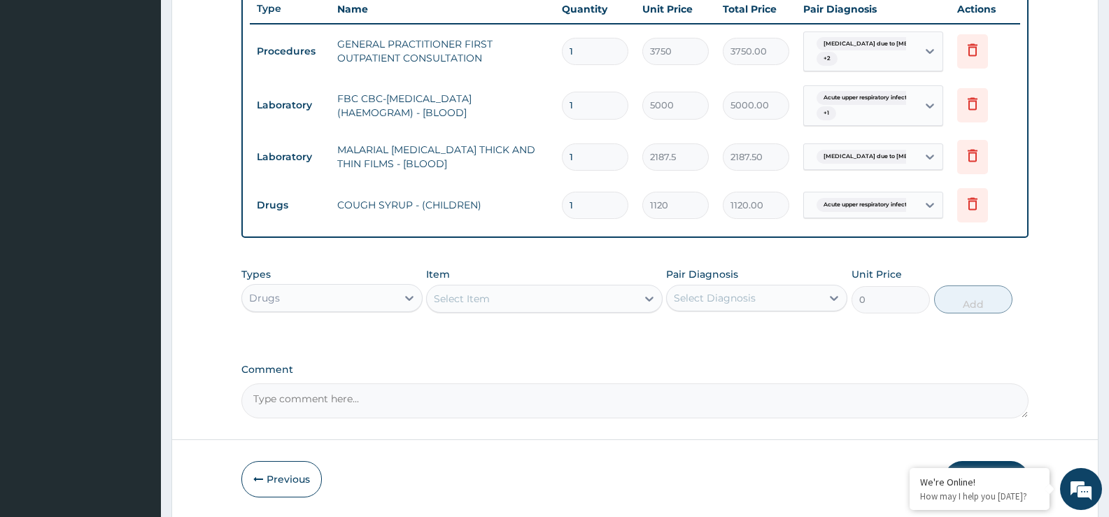
click at [549, 297] on div "Select Item" at bounding box center [531, 299] width 209 height 22
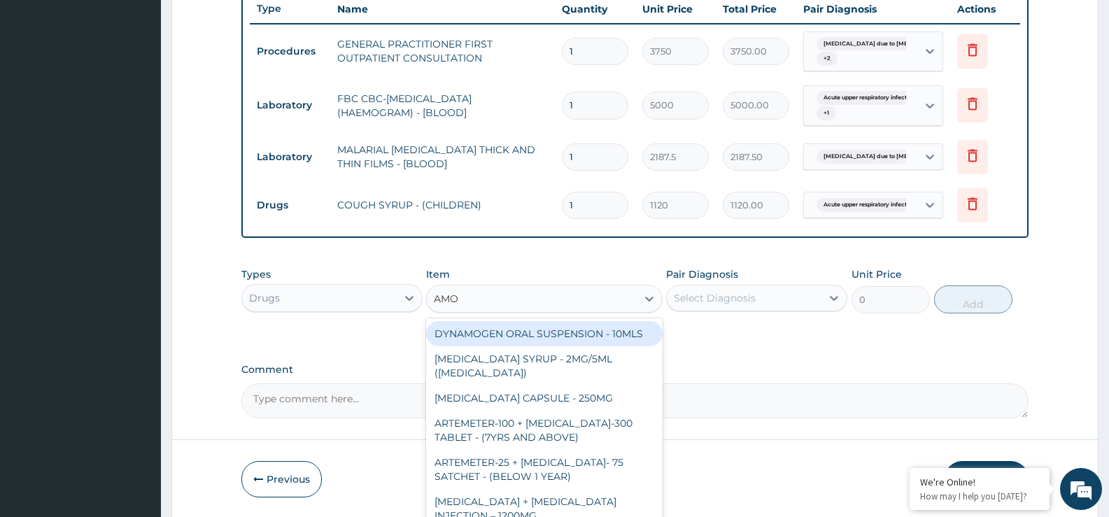
type input "AMOX"
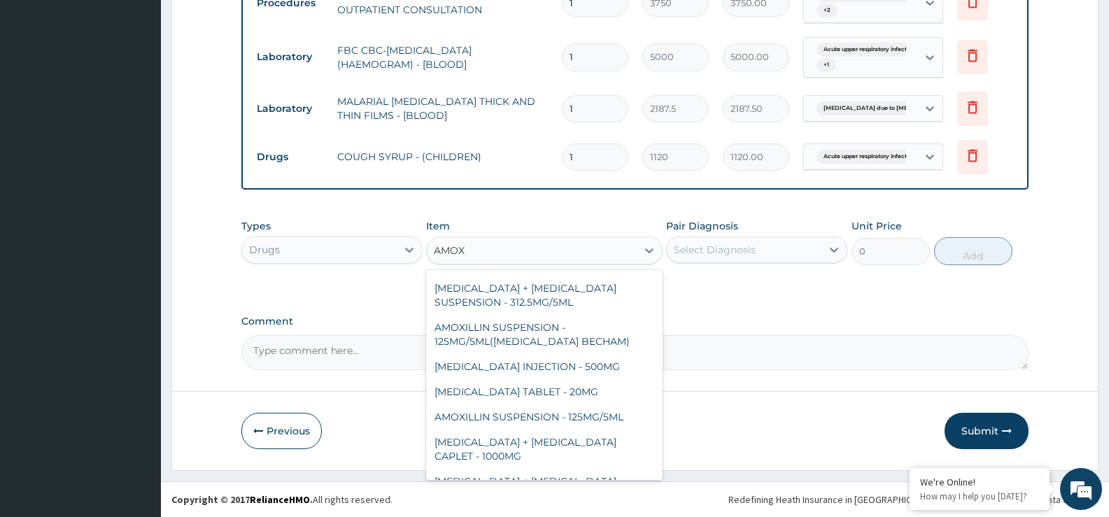
scroll to position [417, 0]
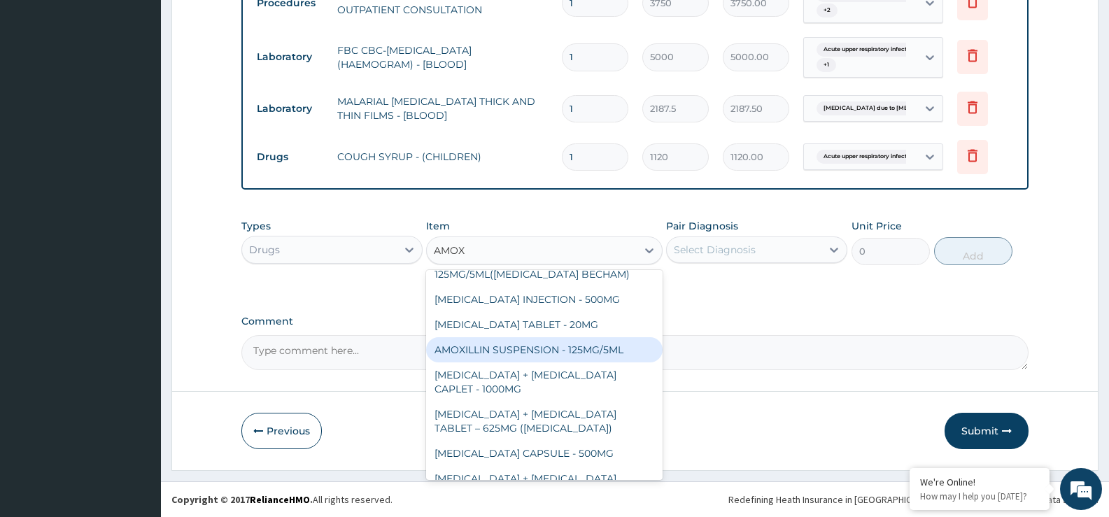
click at [559, 337] on div "AMOXILLIN SUSPENSION - 125MG/5ML" at bounding box center [544, 349] width 236 height 25
type input "840"
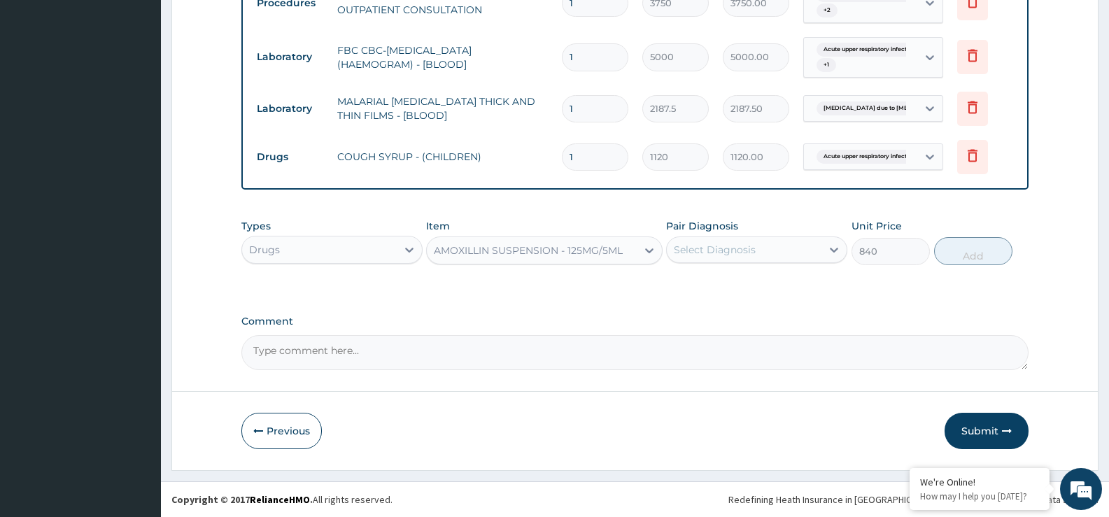
click at [703, 254] on div "Select Diagnosis" at bounding box center [715, 250] width 82 height 14
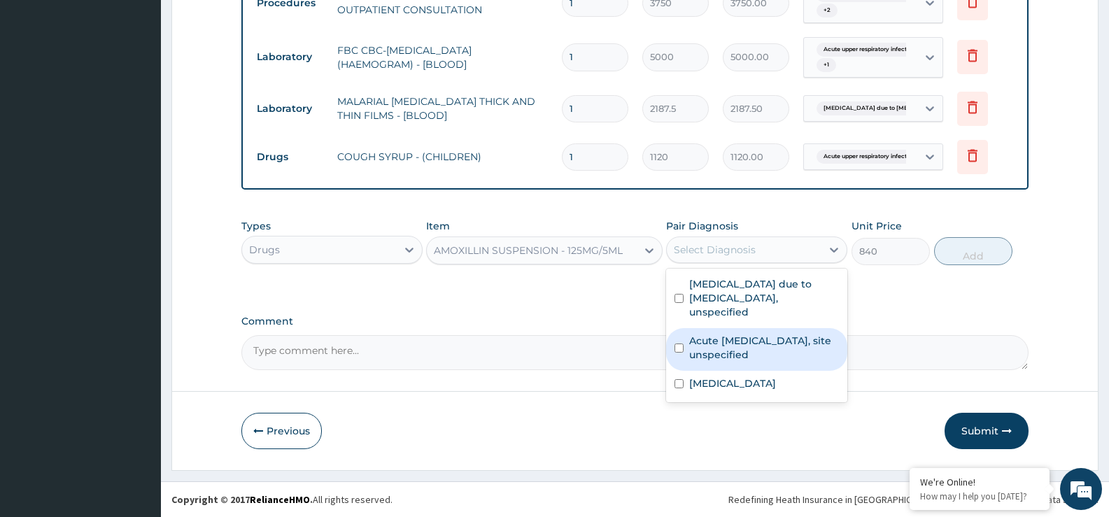
click at [734, 334] on label "Acute [MEDICAL_DATA], site unspecified" at bounding box center [764, 348] width 150 height 28
checkbox input "true"
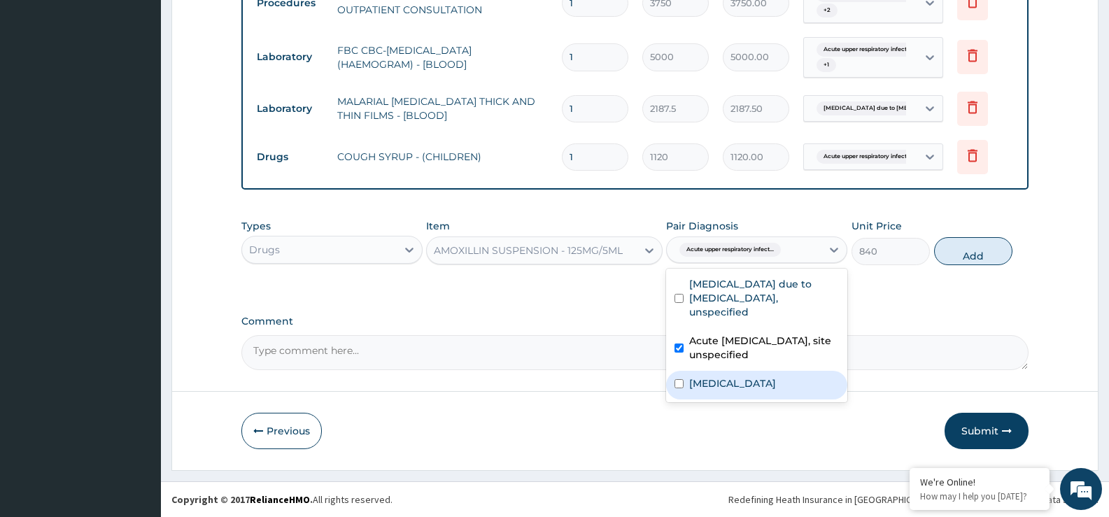
click at [735, 377] on label "[MEDICAL_DATA]" at bounding box center [732, 384] width 87 height 14
checkbox input "true"
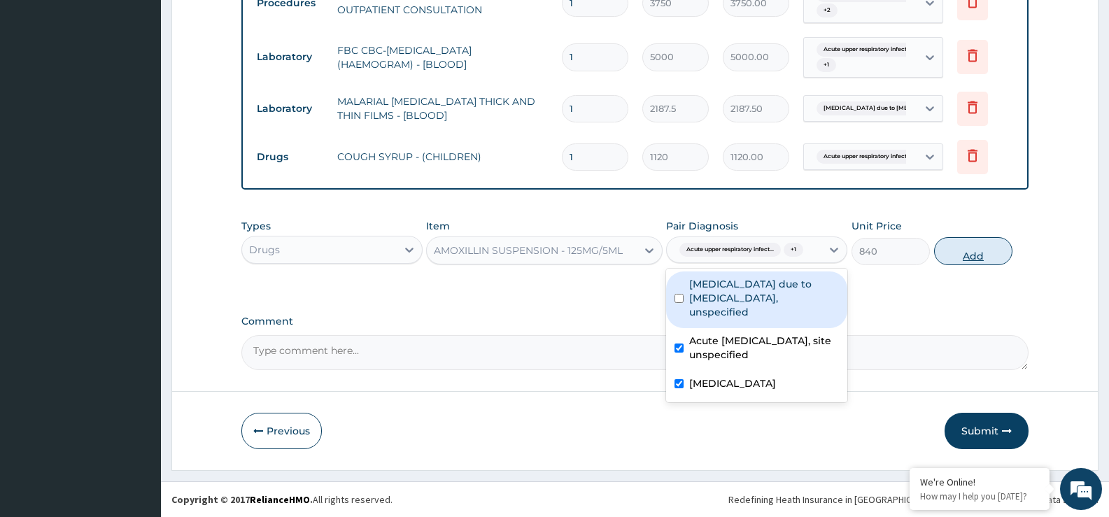
click at [990, 248] on button "Add" at bounding box center [973, 251] width 78 height 28
type input "0"
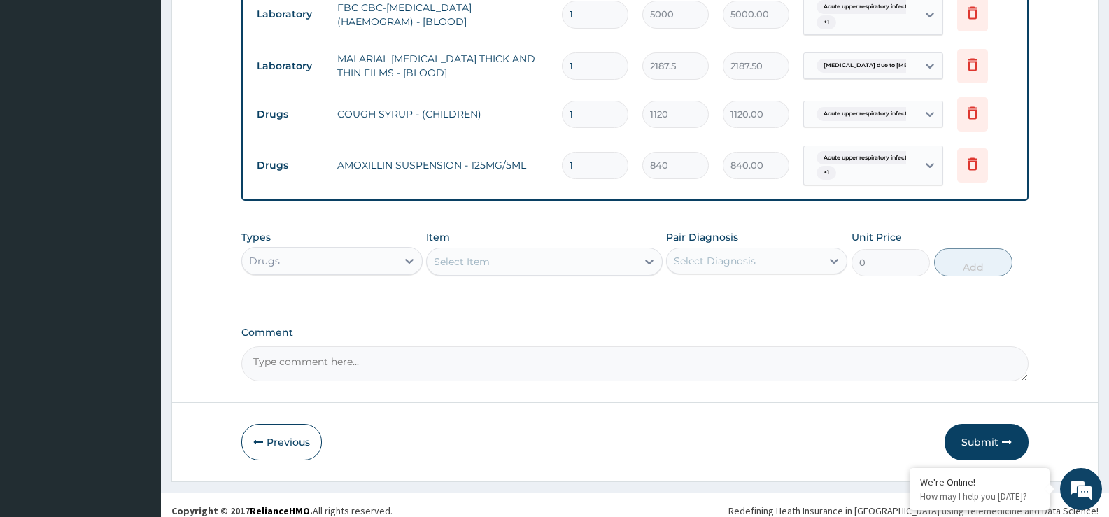
scroll to position [636, 0]
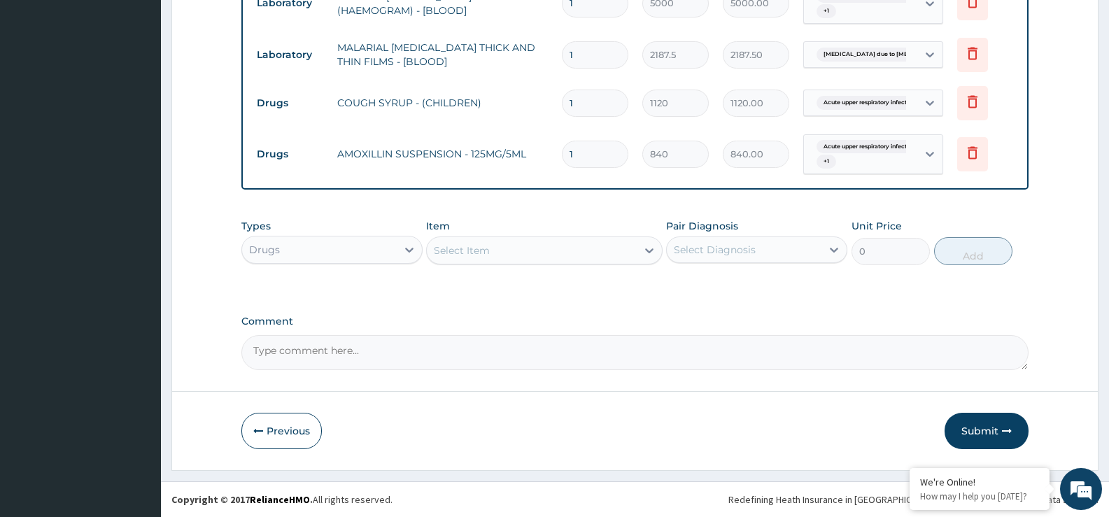
drag, startPoint x: 531, startPoint y: 255, endPoint x: 520, endPoint y: 268, distance: 17.4
click at [532, 252] on div "Select Item" at bounding box center [531, 250] width 209 height 22
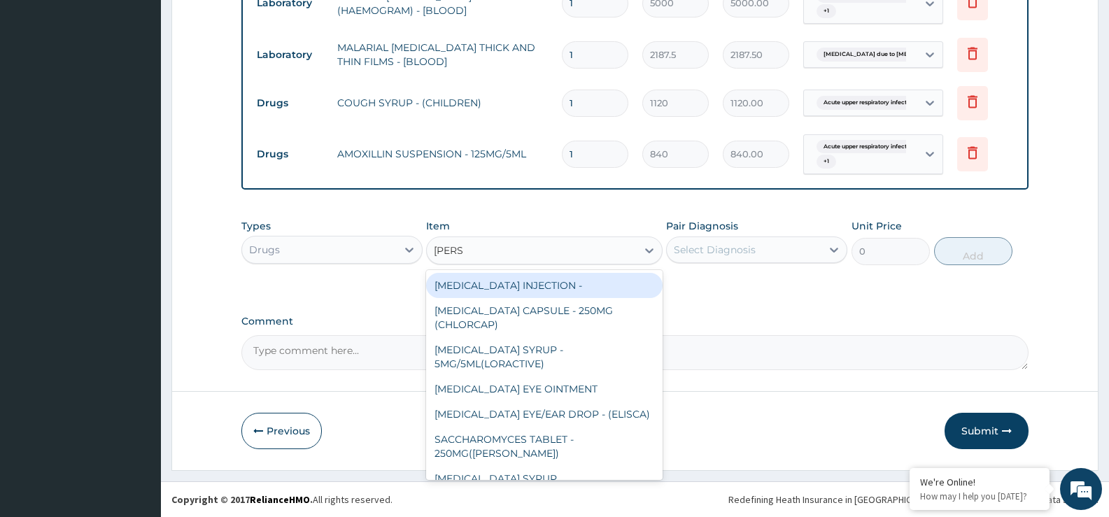
type input "LORAT"
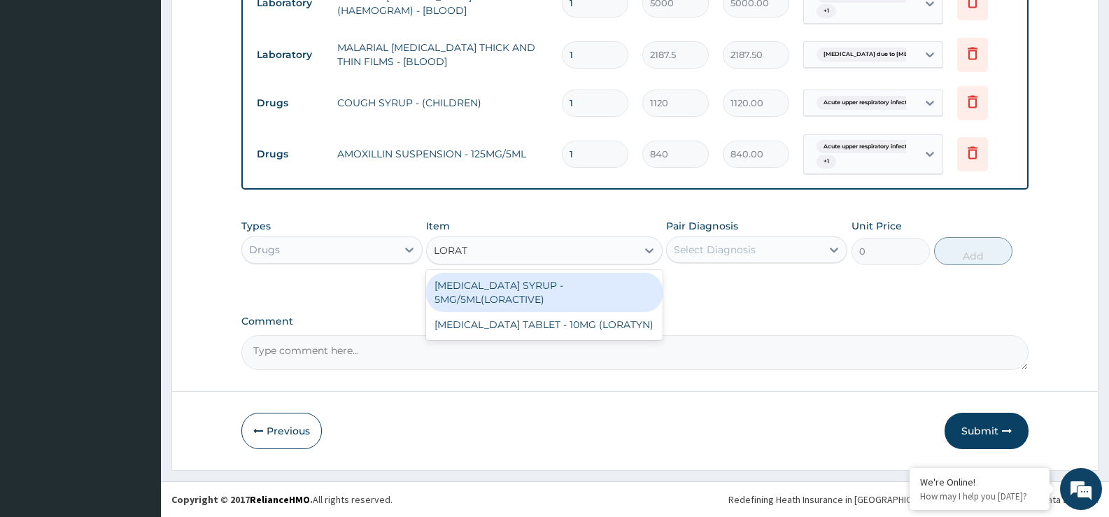
click at [495, 288] on div "LORATADINE SYRUP - 5MG/5ML(LORACTIVE)" at bounding box center [544, 292] width 236 height 39
type input "1232"
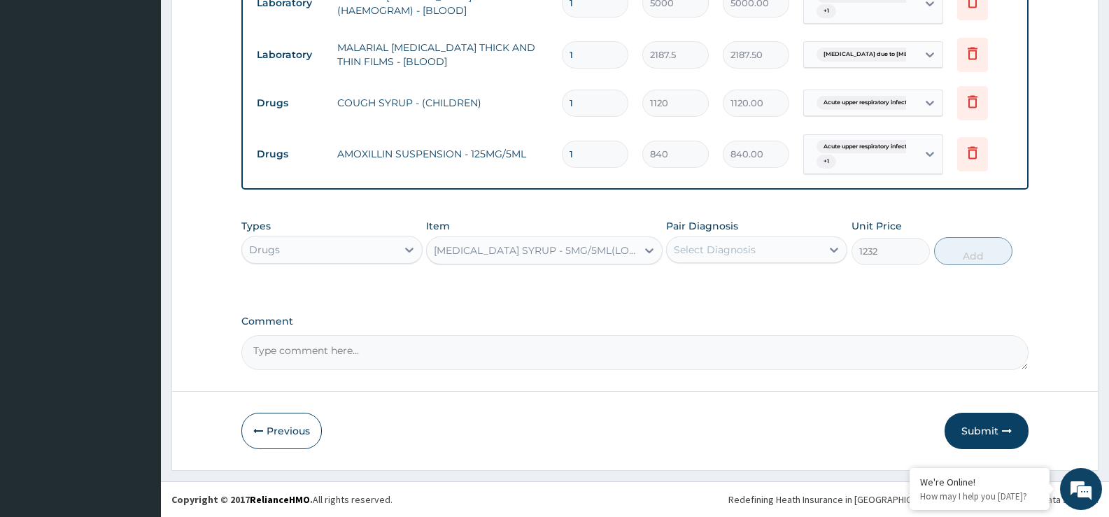
click at [710, 257] on div "Select Diagnosis" at bounding box center [715, 250] width 82 height 14
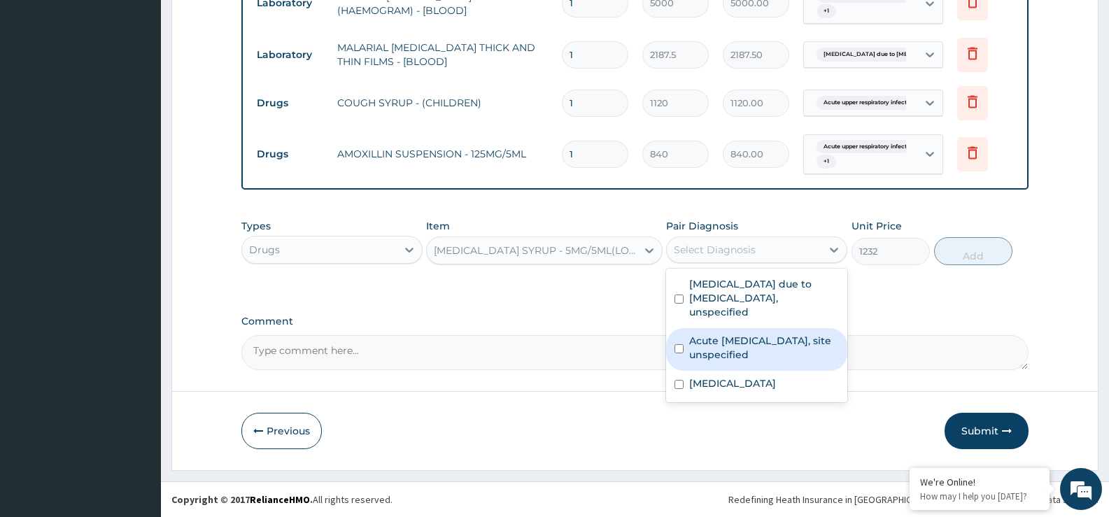
click at [742, 340] on label "Acute [MEDICAL_DATA], site unspecified" at bounding box center [764, 348] width 150 height 28
checkbox input "true"
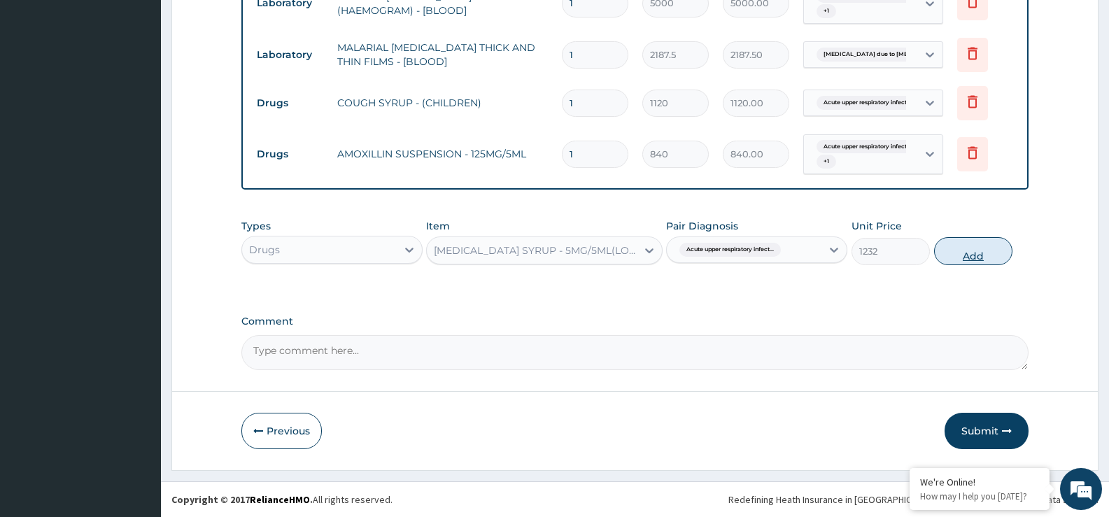
drag, startPoint x: 977, startPoint y: 258, endPoint x: 979, endPoint y: 249, distance: 9.2
click at [979, 249] on button "Add" at bounding box center [973, 251] width 78 height 28
type input "0"
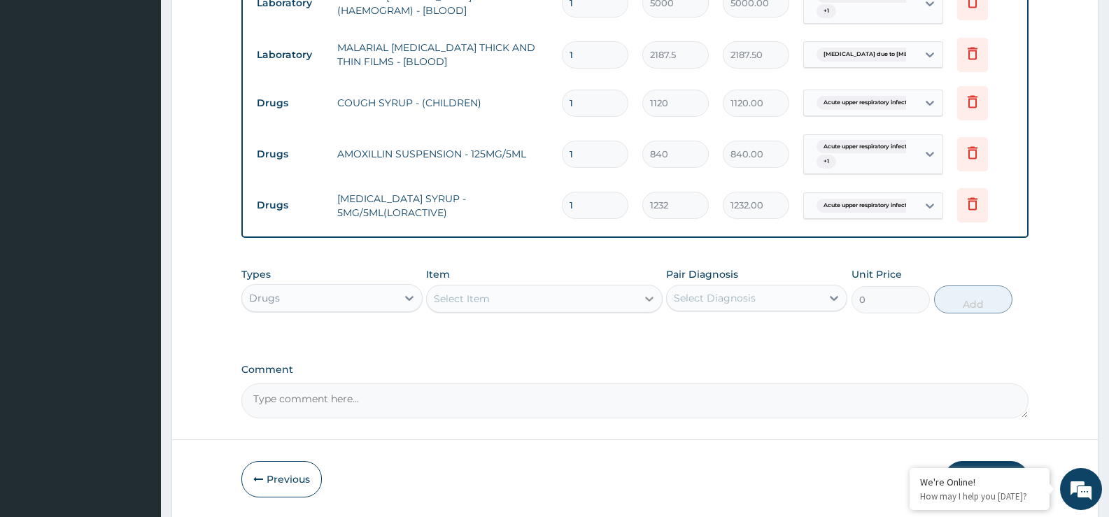
click at [641, 301] on div at bounding box center [649, 298] width 25 height 25
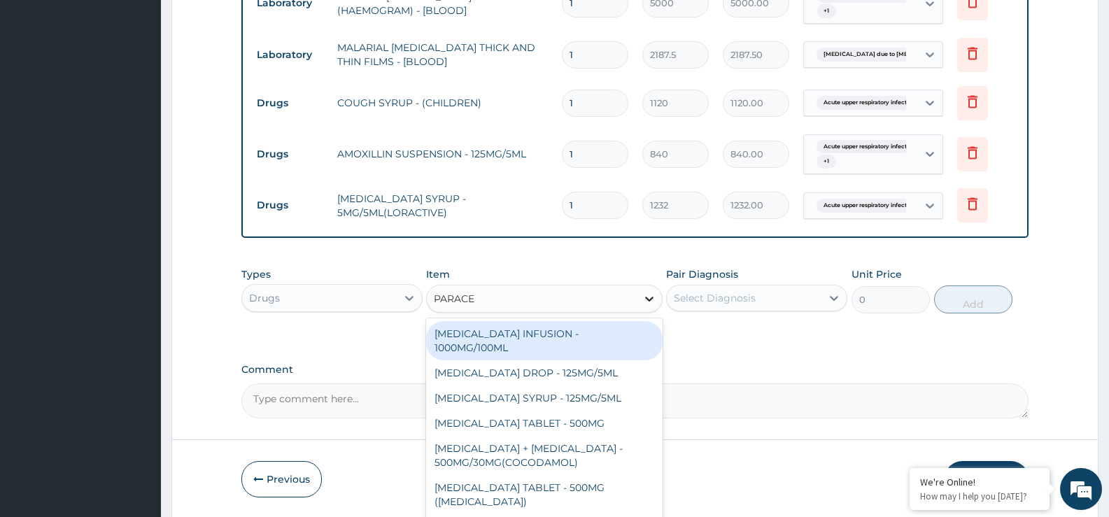
type input "PARACET"
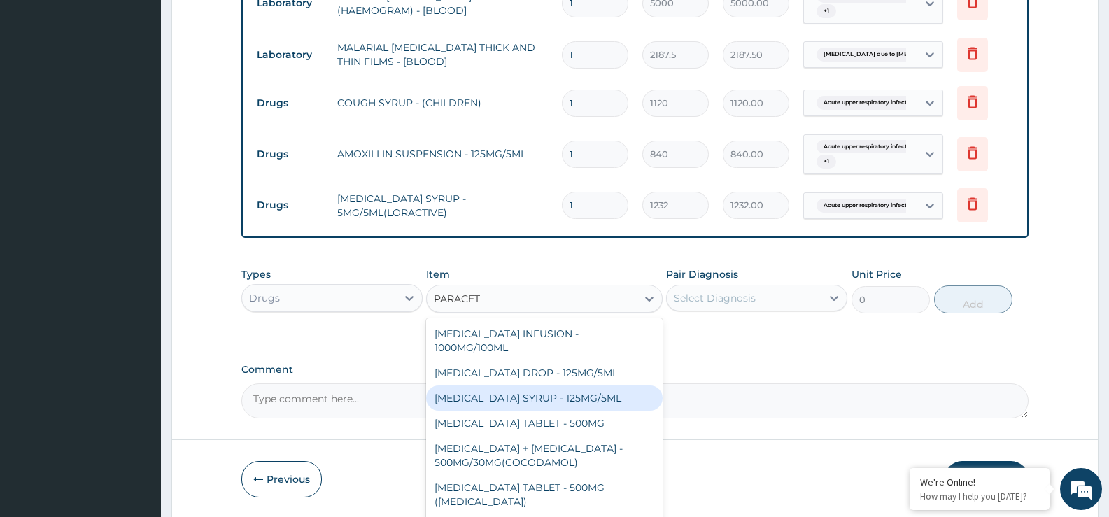
click at [528, 408] on div "PARACETAMOL SYRUP - 125MG/5ML" at bounding box center [544, 398] width 236 height 25
type input "840"
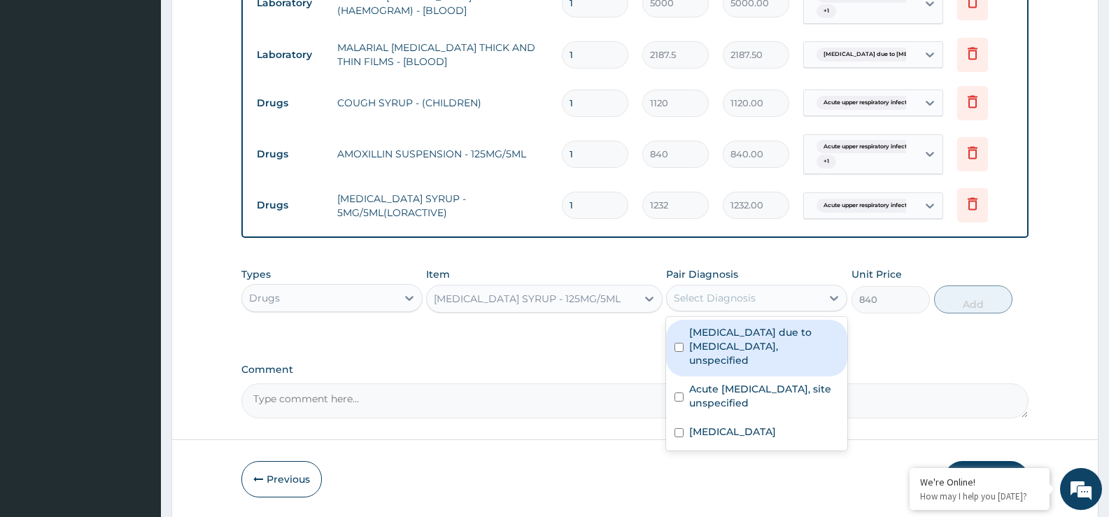
click at [722, 311] on div "Select Diagnosis" at bounding box center [756, 298] width 181 height 27
click at [727, 351] on label "Malaria due to Plasmodium falciparum, unspecified" at bounding box center [764, 346] width 150 height 42
checkbox input "true"
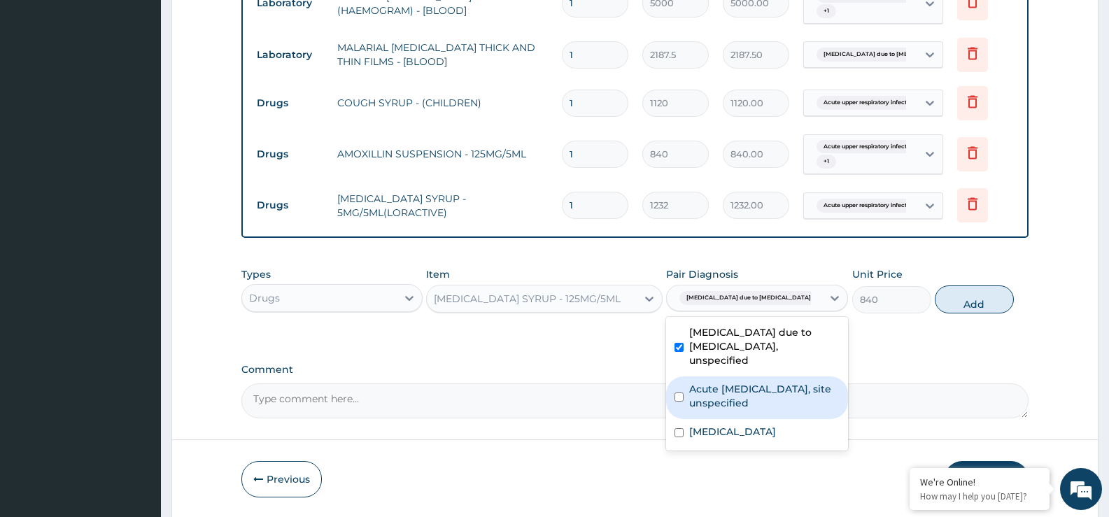
click at [750, 388] on label "Acute [MEDICAL_DATA], site unspecified" at bounding box center [764, 396] width 150 height 28
checkbox input "true"
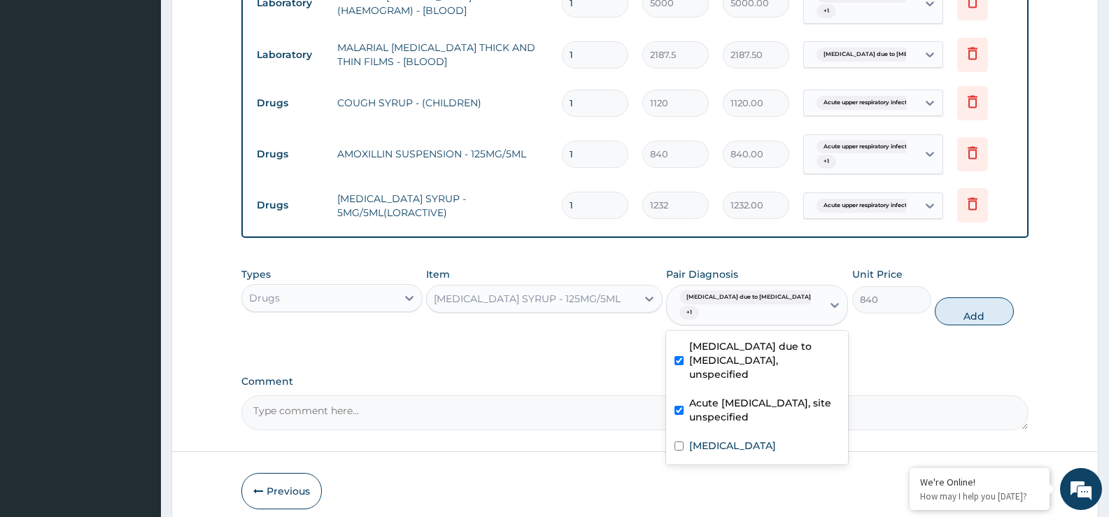
click at [979, 312] on button "Add" at bounding box center [974, 311] width 78 height 28
type input "0"
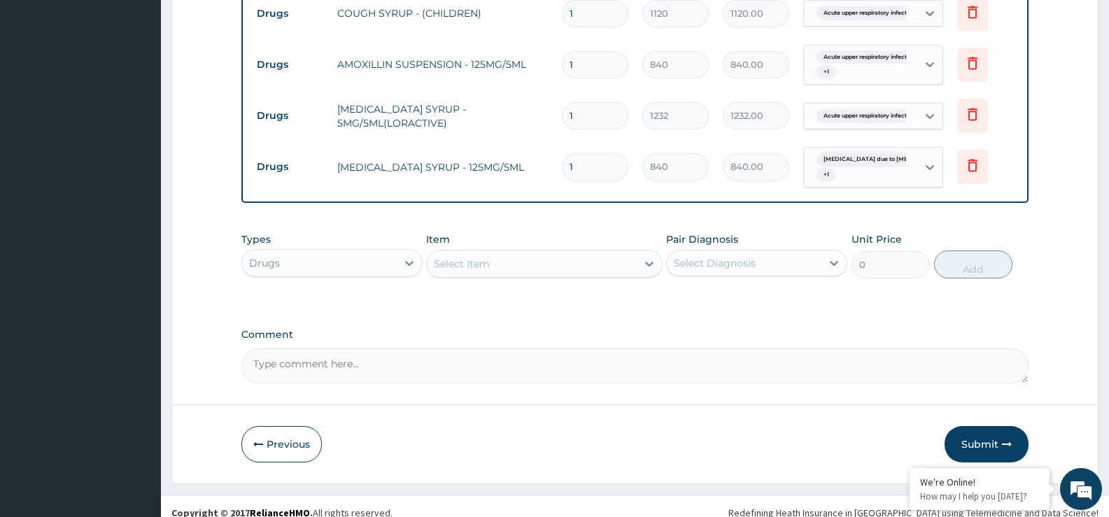
scroll to position [739, 0]
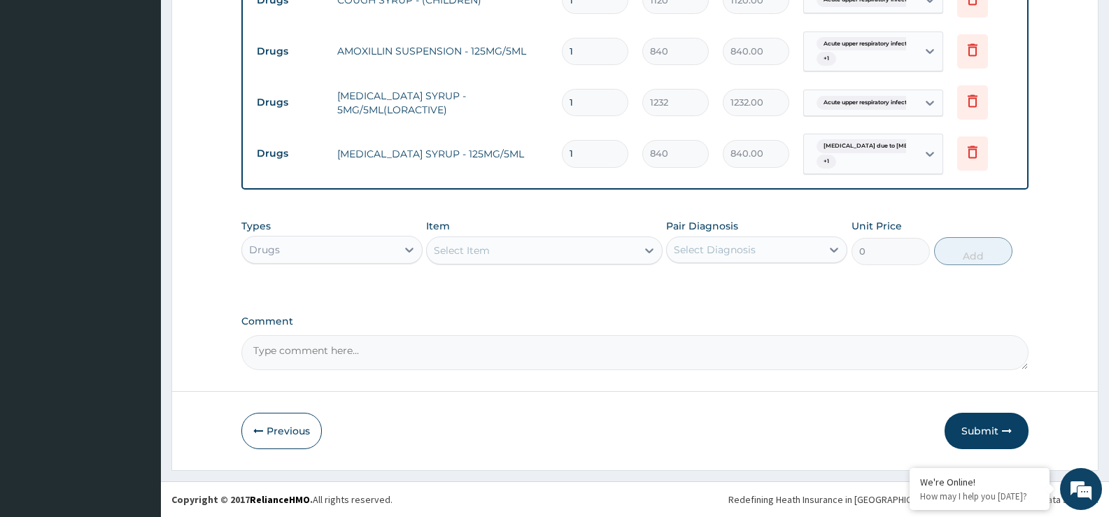
click at [533, 254] on div "Select Item" at bounding box center [531, 250] width 209 height 22
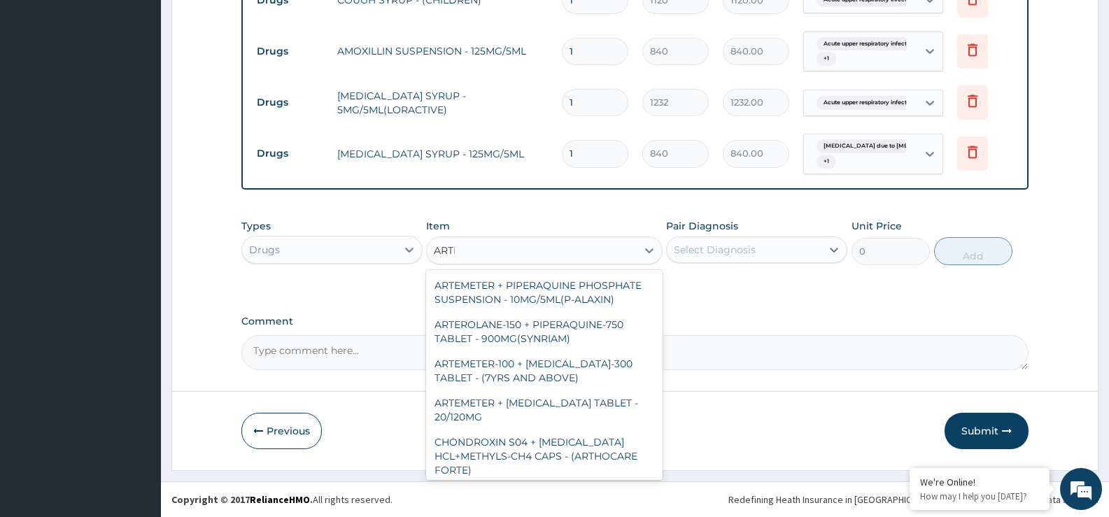
type input "ARTEM"
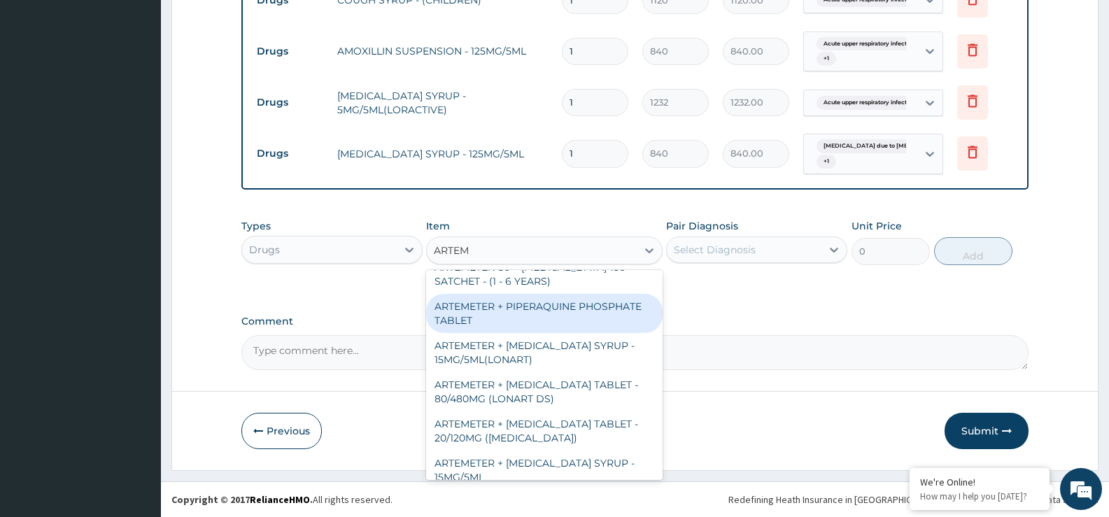
scroll to position [420, 0]
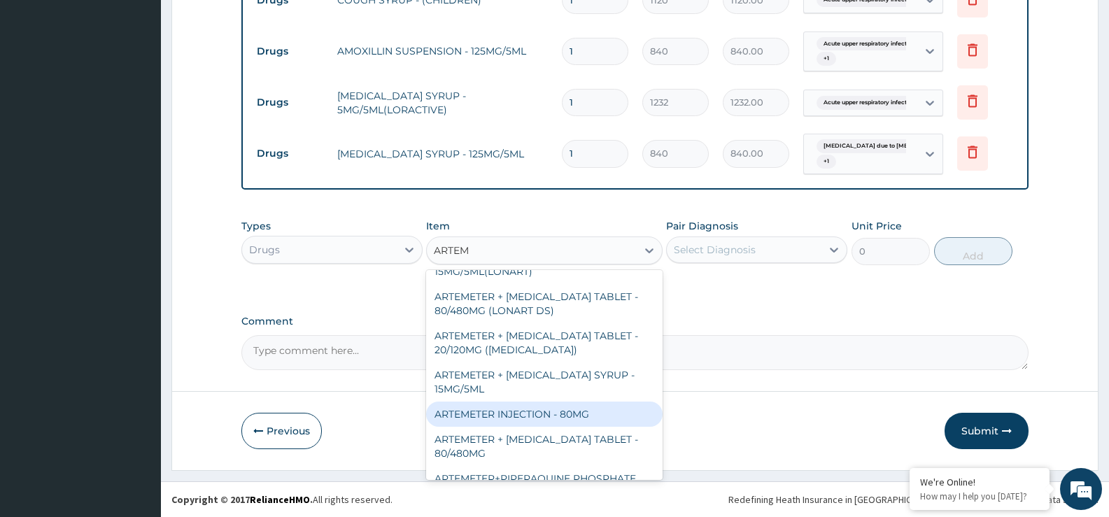
click at [603, 411] on div "ARTEMETER INJECTION - 80MG" at bounding box center [544, 414] width 236 height 25
type input "475.99999999999994"
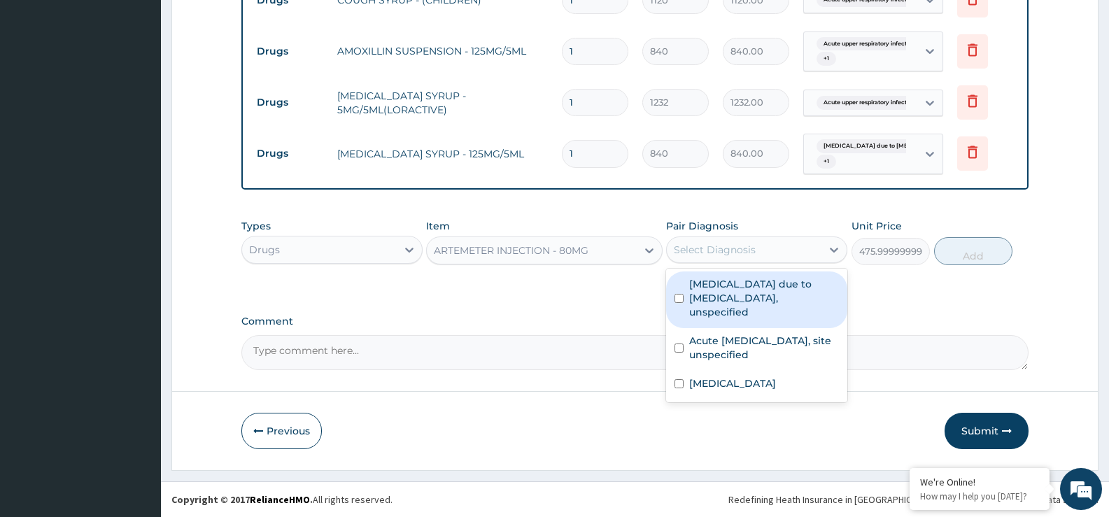
click at [728, 256] on div "Select Diagnosis" at bounding box center [715, 250] width 82 height 14
drag, startPoint x: 744, startPoint y: 292, endPoint x: 979, endPoint y: 283, distance: 234.6
click at [745, 290] on label "Malaria due to Plasmodium falciparum, unspecified" at bounding box center [764, 298] width 150 height 42
checkbox input "true"
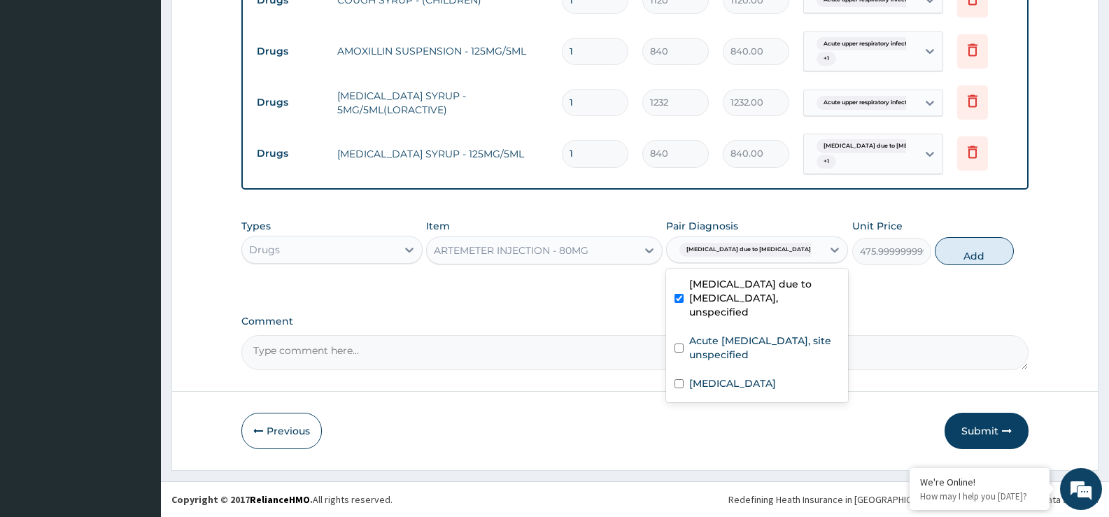
click at [967, 255] on button "Add" at bounding box center [974, 251] width 78 height 28
type input "0"
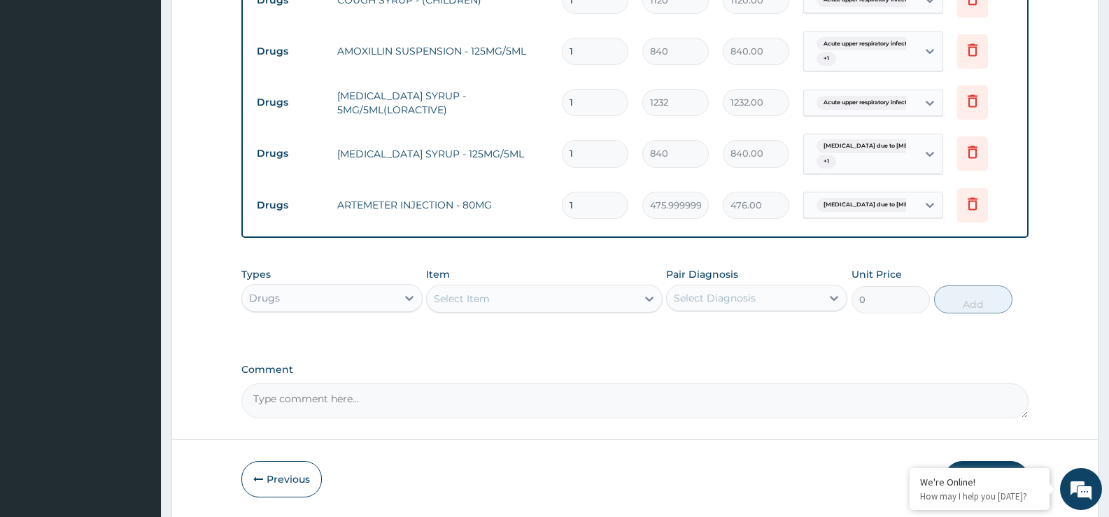
type input "0.00"
type input "3"
type input "1428.00"
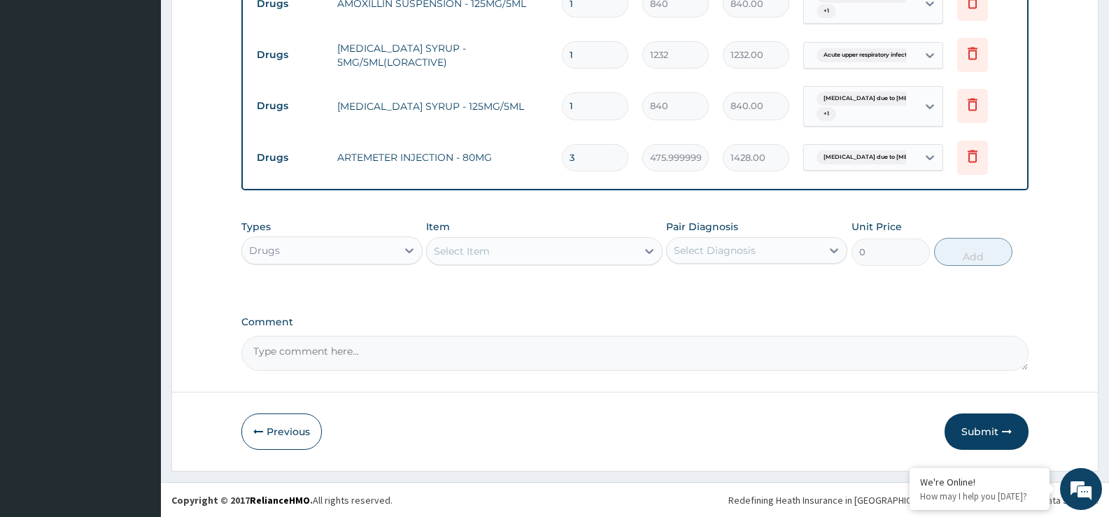
scroll to position [787, 0]
type input "3"
drag, startPoint x: 989, startPoint y: 433, endPoint x: 984, endPoint y: 407, distance: 26.4
click at [989, 431] on button "Submit" at bounding box center [987, 431] width 84 height 36
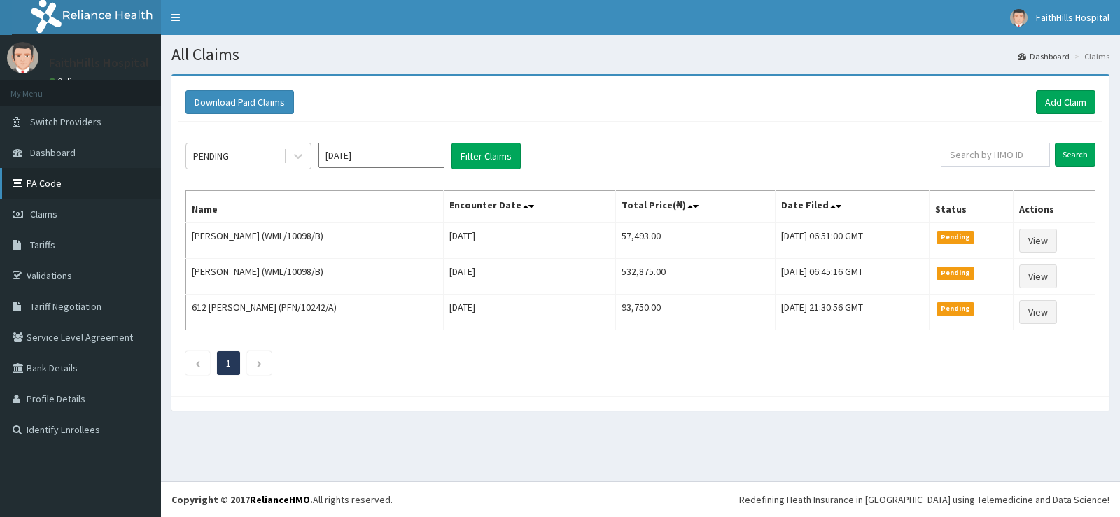
click at [59, 179] on link "PA Code" at bounding box center [80, 183] width 161 height 31
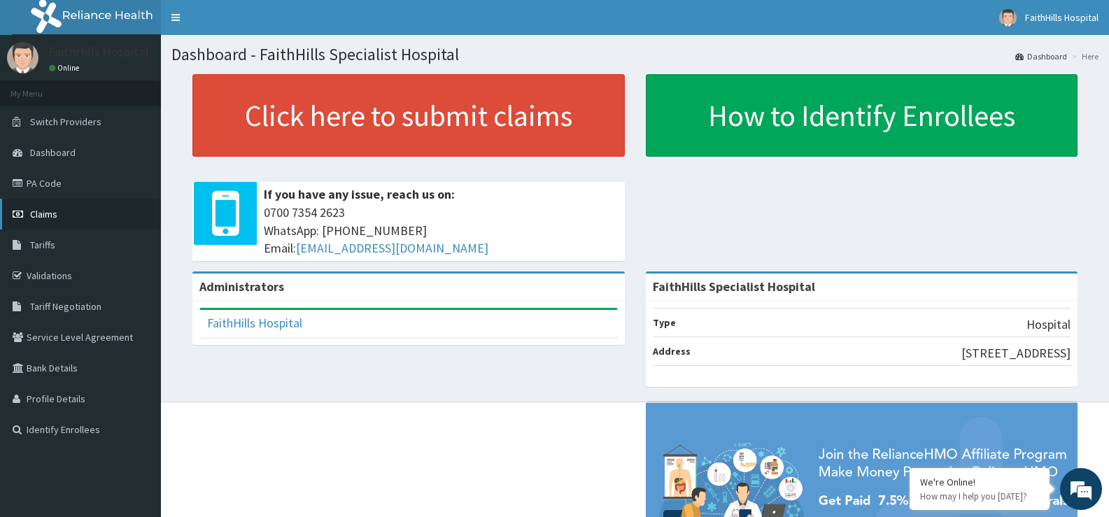
click at [51, 212] on span "Claims" at bounding box center [43, 214] width 27 height 13
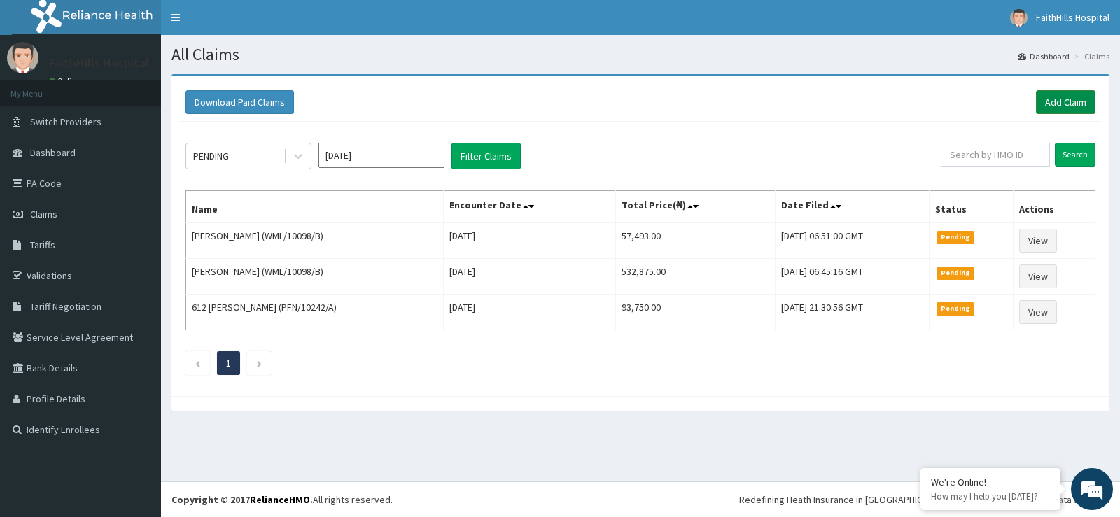
click at [1088, 100] on link "Add Claim" at bounding box center [1065, 102] width 59 height 24
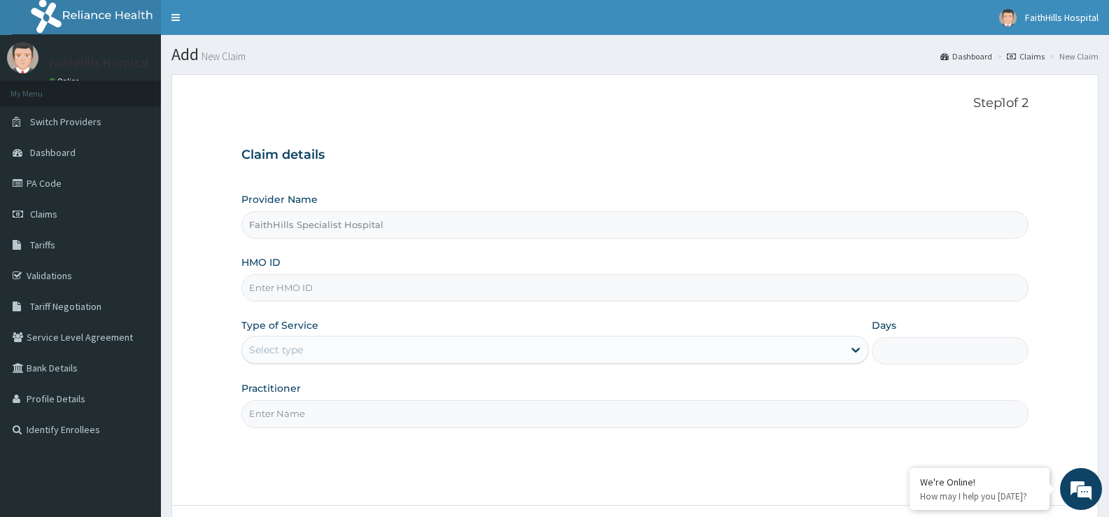
click at [480, 277] on input "HMO ID" at bounding box center [634, 287] width 787 height 27
paste input "RFL/10135/C"
type input "RFL/10135/C"
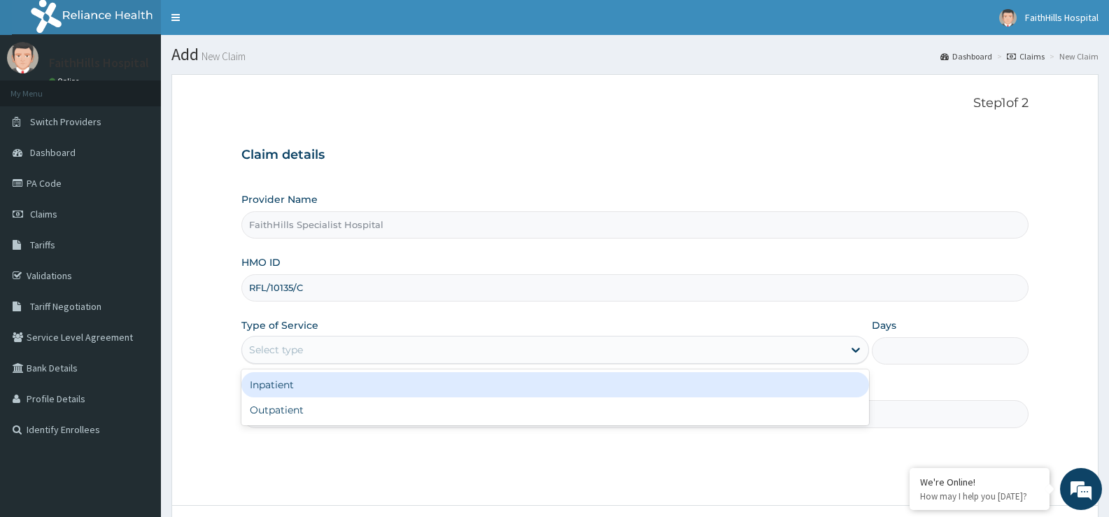
click at [509, 349] on div "Select type" at bounding box center [542, 350] width 601 height 22
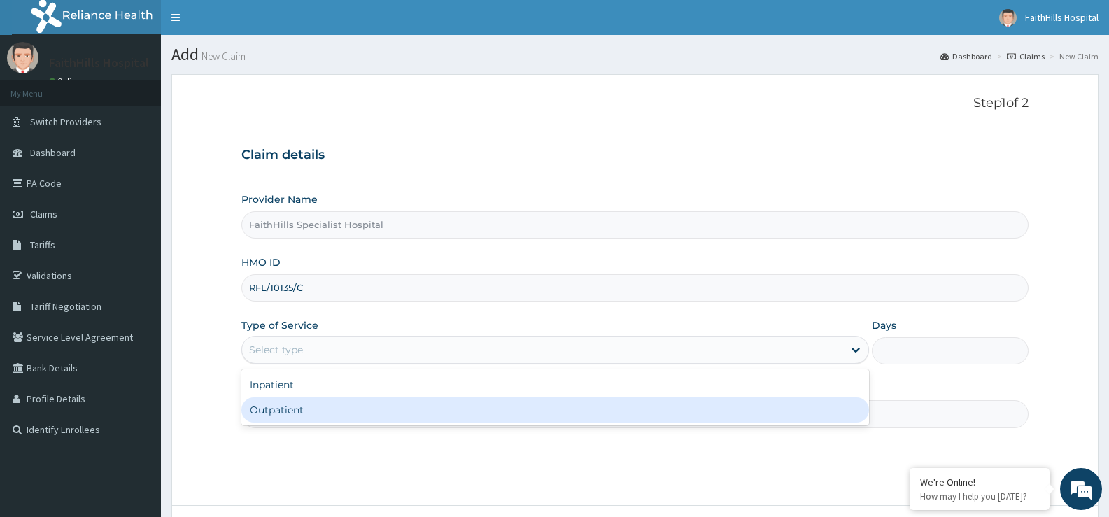
click at [413, 414] on div "Outpatient" at bounding box center [554, 410] width 627 height 25
type input "1"
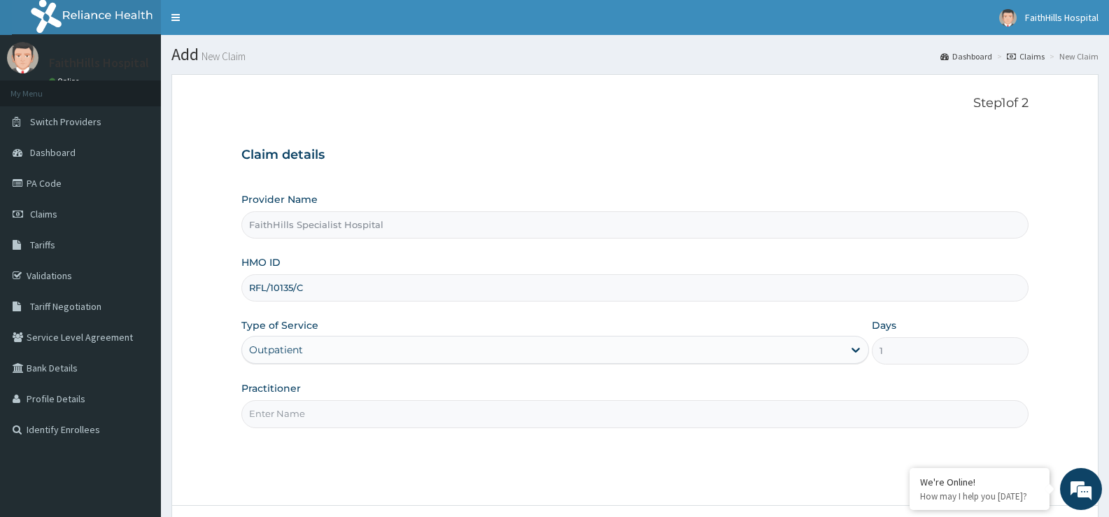
click at [442, 406] on input "Practitioner" at bounding box center [634, 413] width 787 height 27
type input "DR. [GEOGRAPHIC_DATA]"
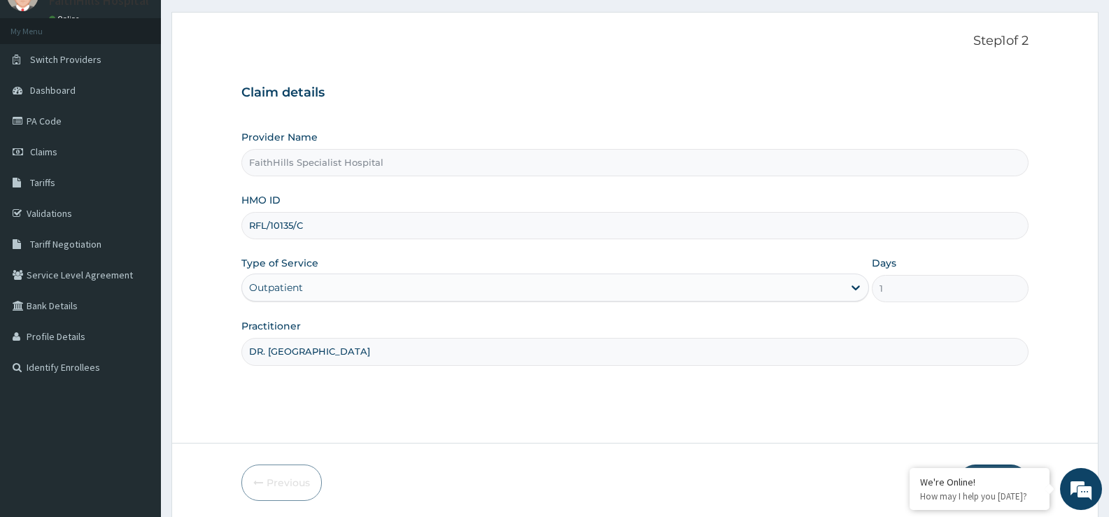
scroll to position [114, 0]
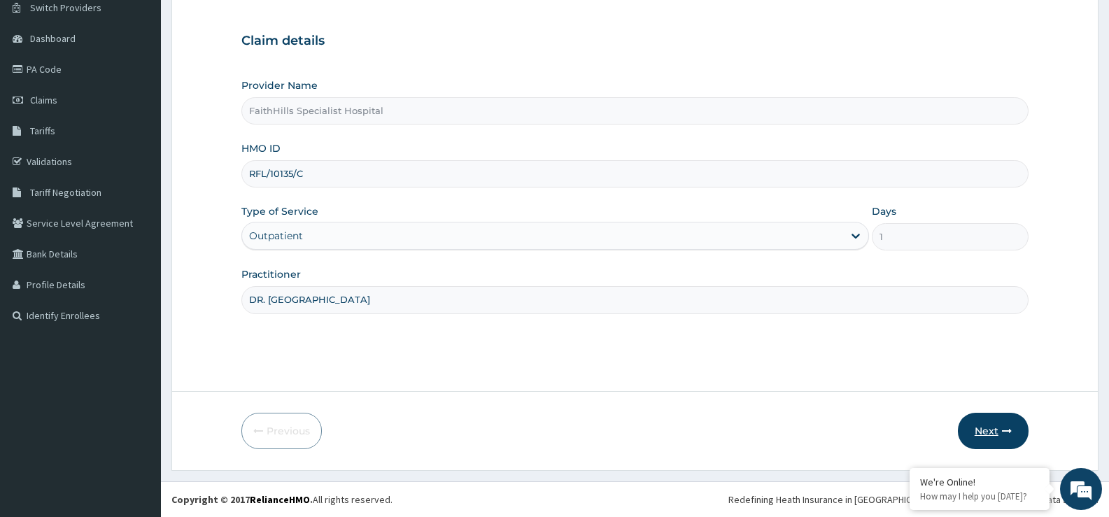
click at [978, 437] on button "Next" at bounding box center [993, 431] width 71 height 36
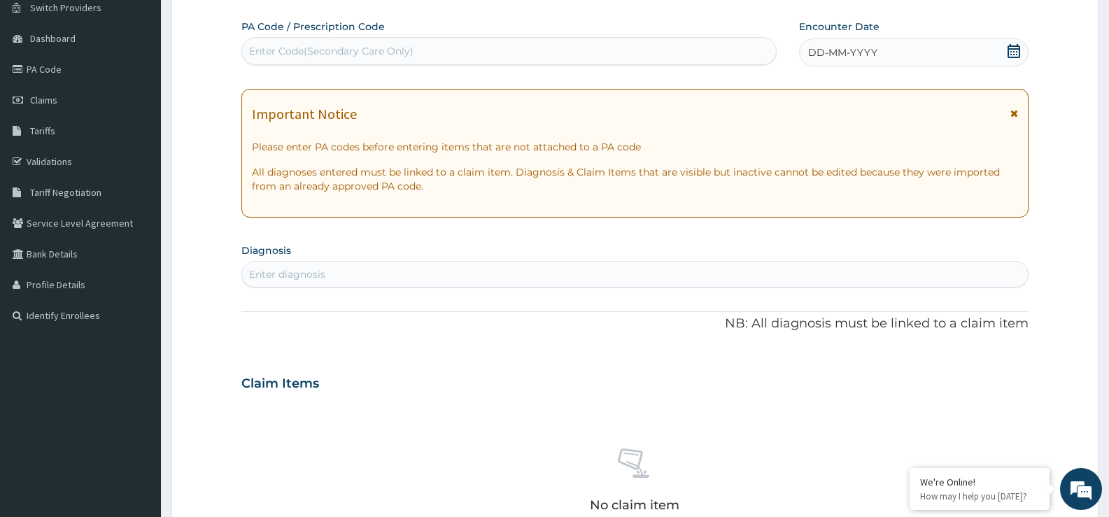
click at [441, 60] on div "Enter Code(Secondary Care Only)" at bounding box center [509, 51] width 534 height 22
paste input "PA/BFDB05"
type input "PA/BFDB05"
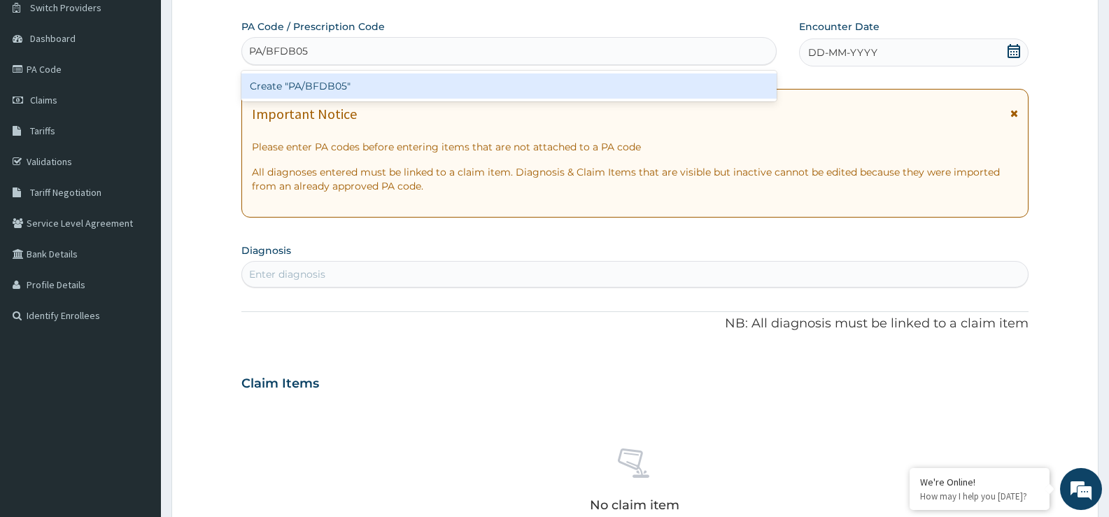
click at [321, 90] on div "Create "PA/BFDB05"" at bounding box center [508, 85] width 535 height 25
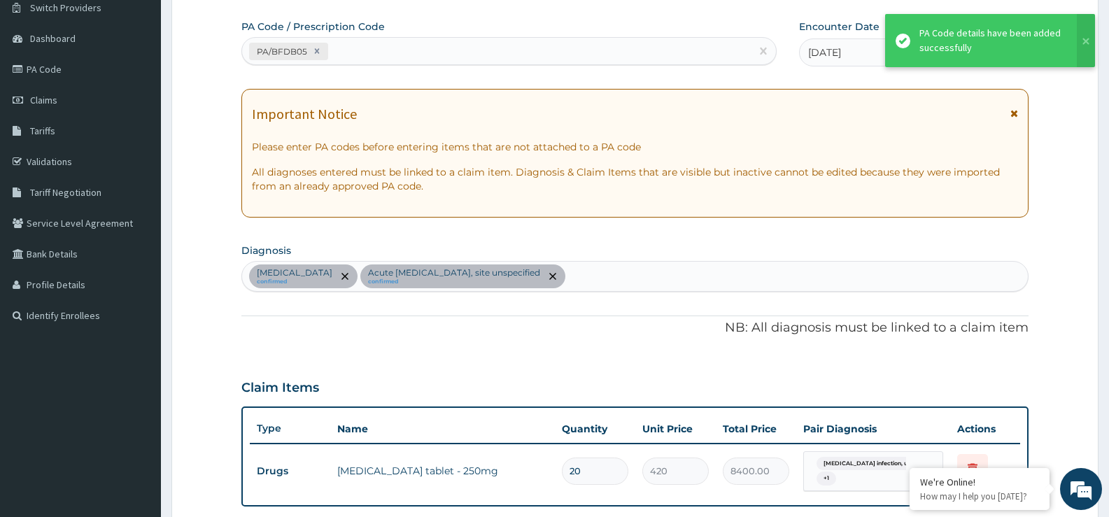
click at [759, 282] on div "[MEDICAL_DATA] confirmed Acute [MEDICAL_DATA], site unspecified confirmed" at bounding box center [635, 276] width 786 height 29
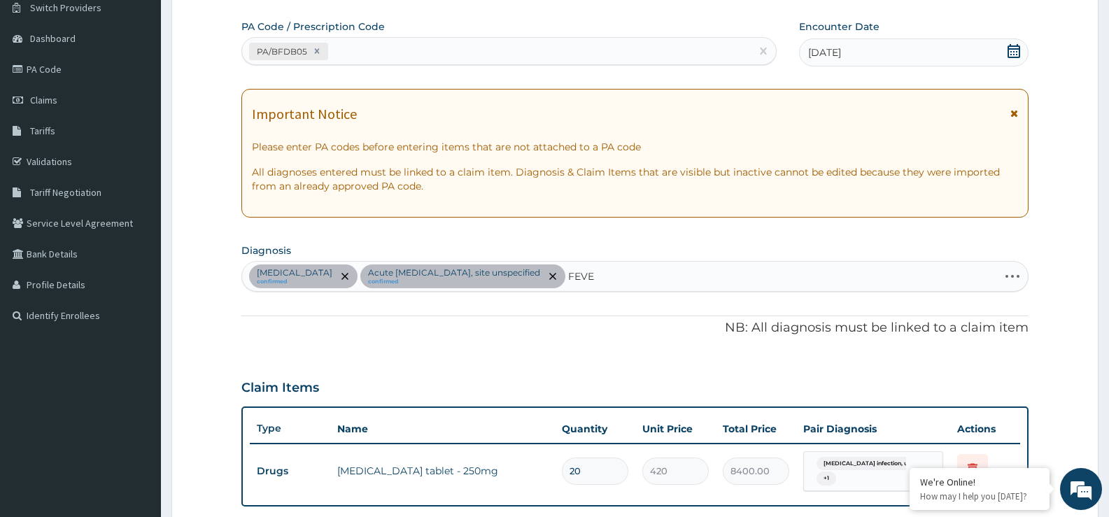
type input "FEVER"
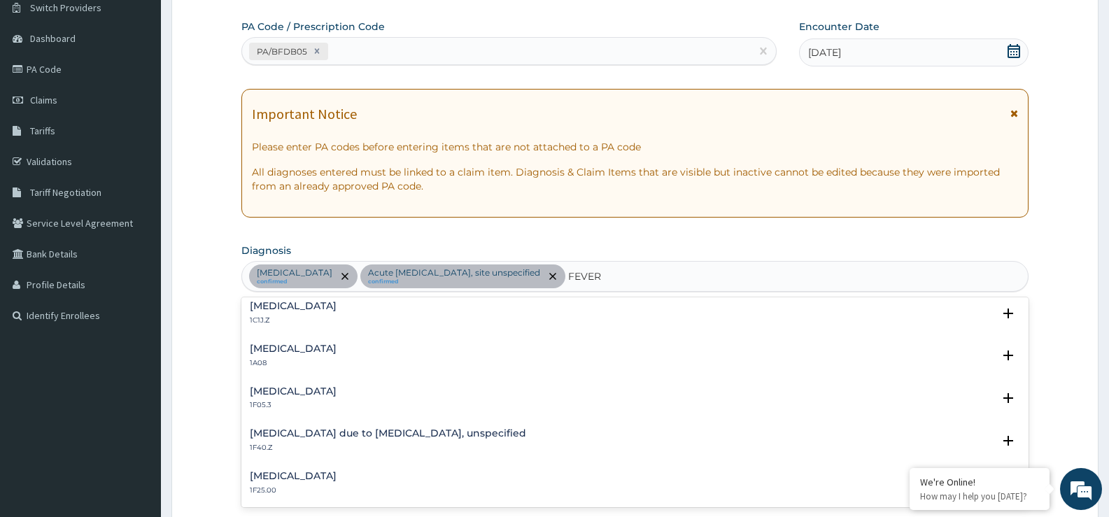
scroll to position [490, 0]
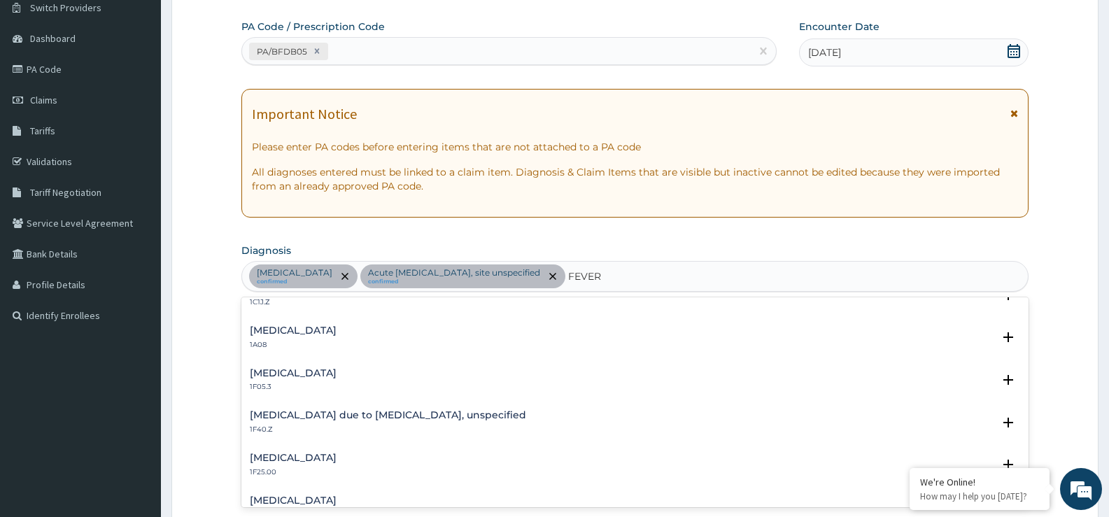
click at [510, 420] on div "[MEDICAL_DATA] due to [MEDICAL_DATA], unspecified 1F40.Z" at bounding box center [635, 422] width 771 height 24
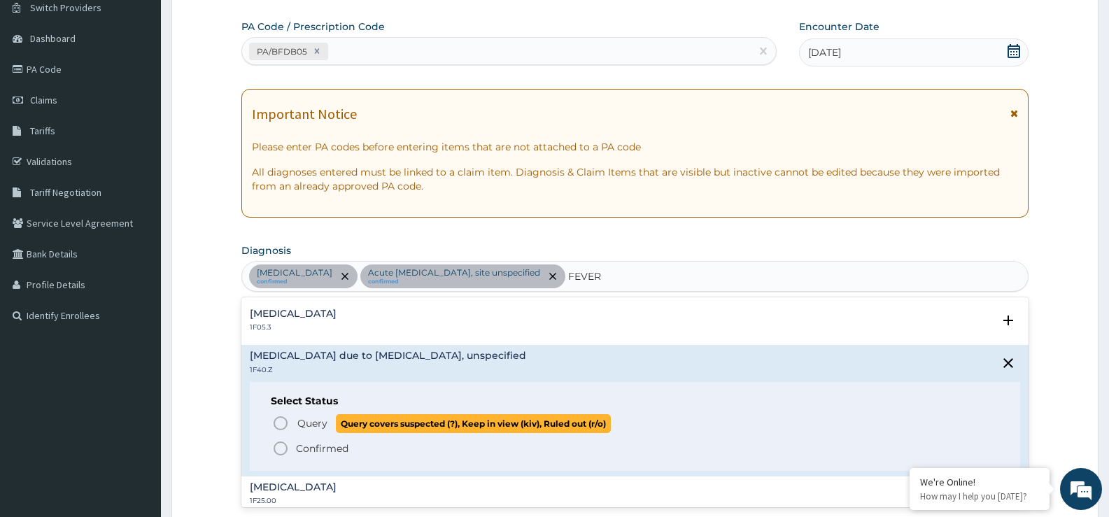
scroll to position [560, 0]
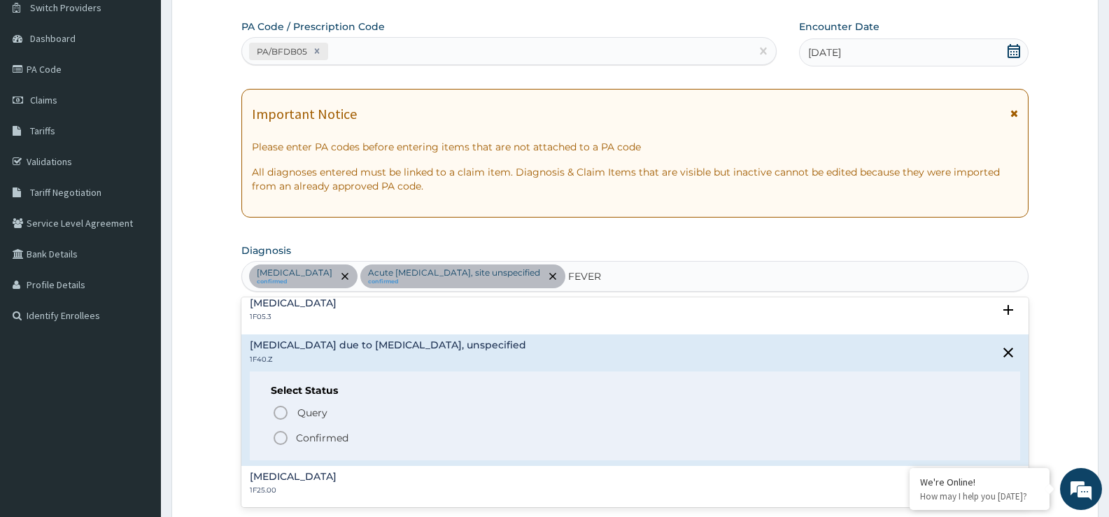
click at [337, 432] on p "Confirmed" at bounding box center [322, 438] width 52 height 14
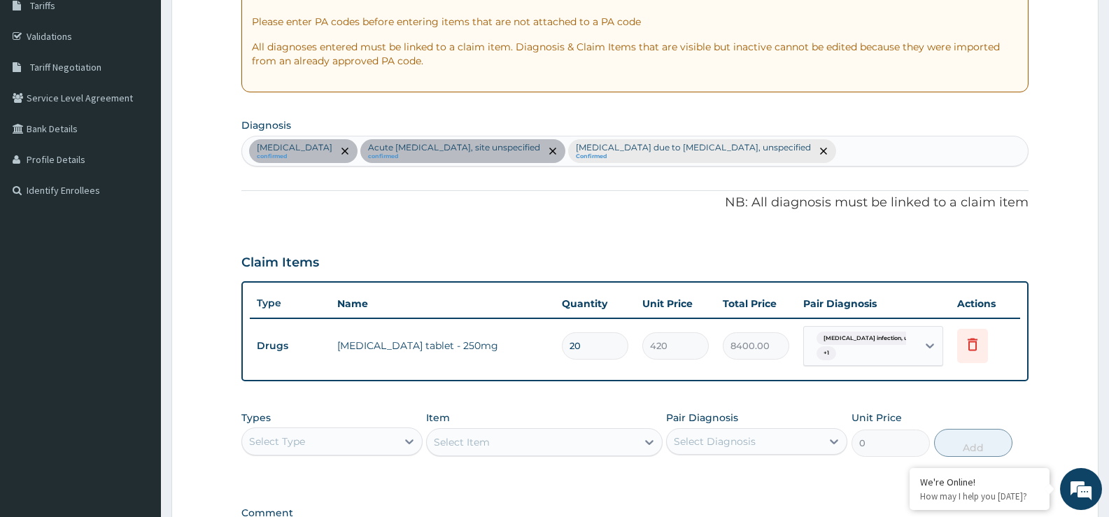
scroll to position [431, 0]
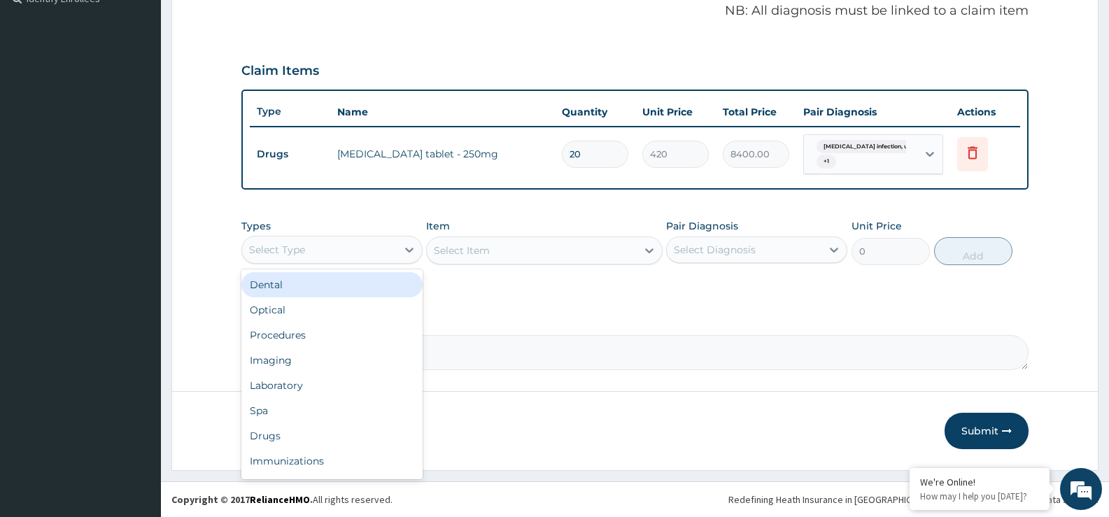
click at [396, 246] on div "Select Type" at bounding box center [319, 250] width 155 height 22
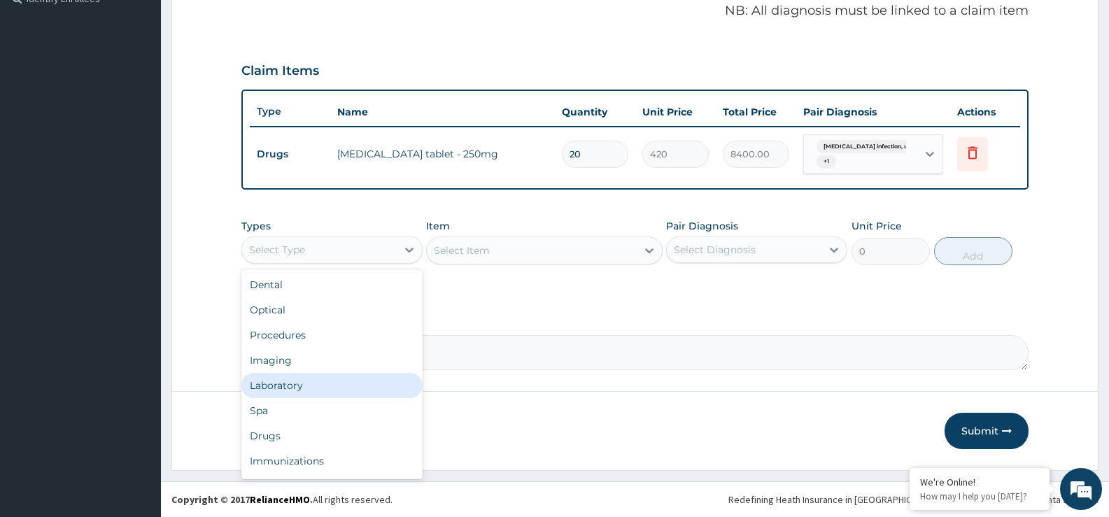
click at [315, 391] on div "Laboratory" at bounding box center [331, 385] width 181 height 25
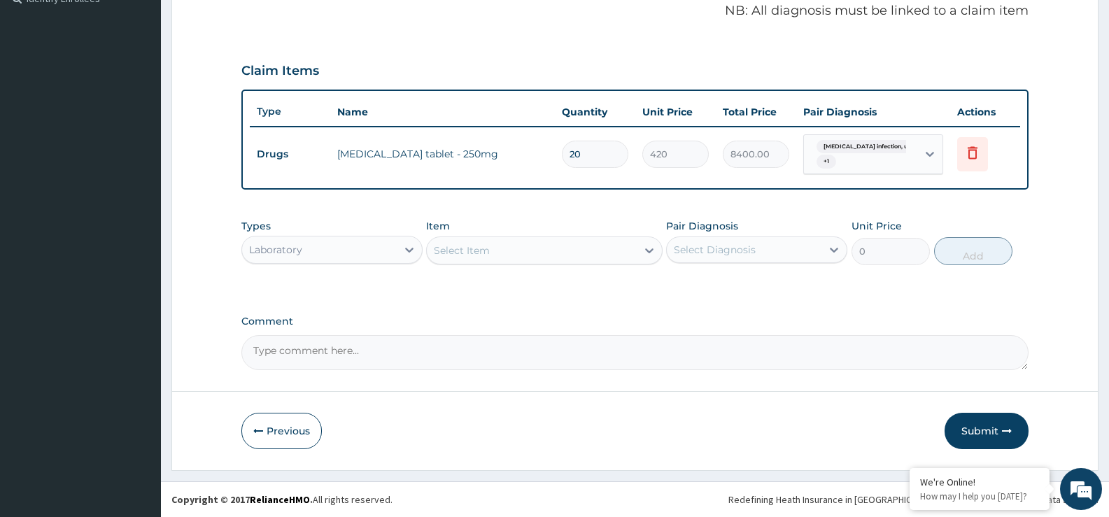
click at [622, 239] on div "Select Item" at bounding box center [531, 250] width 209 height 22
click at [622, 260] on div "Select Item" at bounding box center [531, 250] width 209 height 22
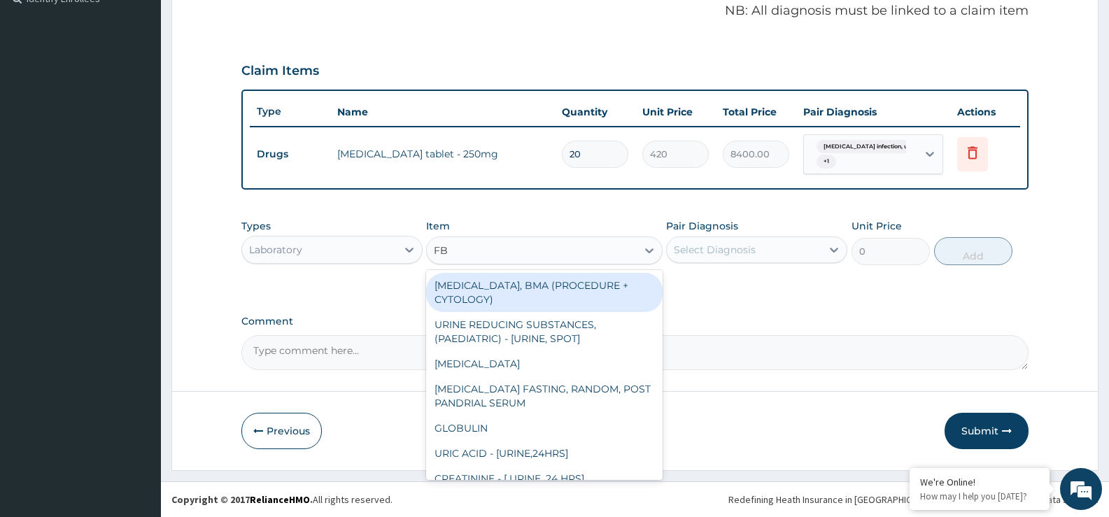
type input "FBC"
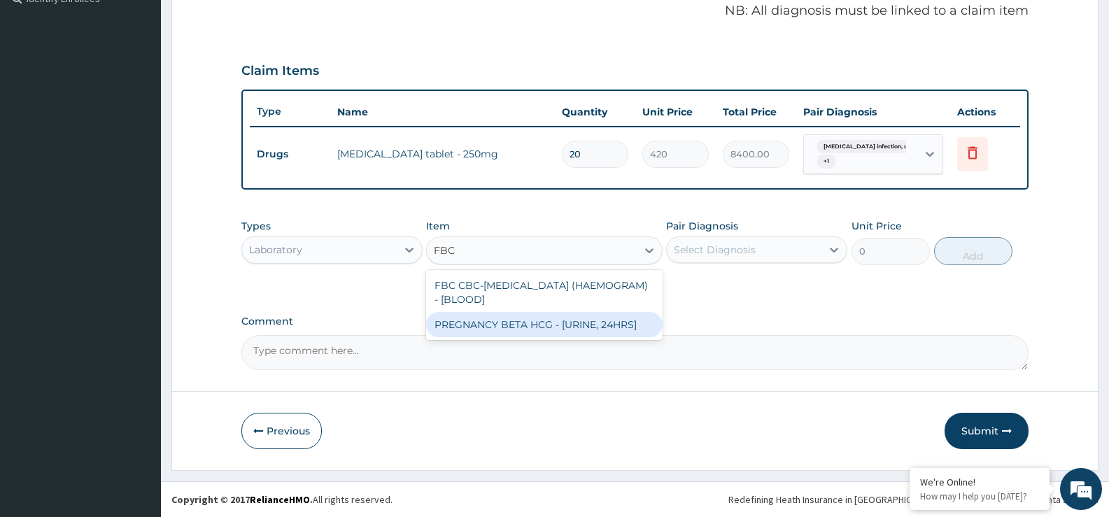
click at [610, 314] on div "PREGNANCY BETA HCG - [URINE, 24HRS]" at bounding box center [544, 324] width 236 height 25
type input "2500"
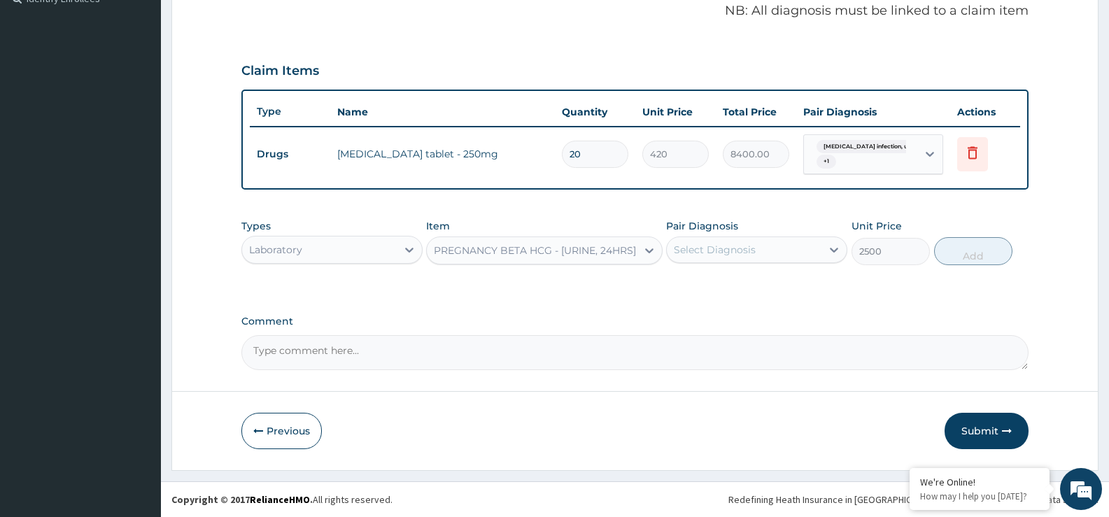
click at [600, 249] on div "PREGNANCY BETA HCG - [URINE, 24HRS]" at bounding box center [535, 251] width 202 height 14
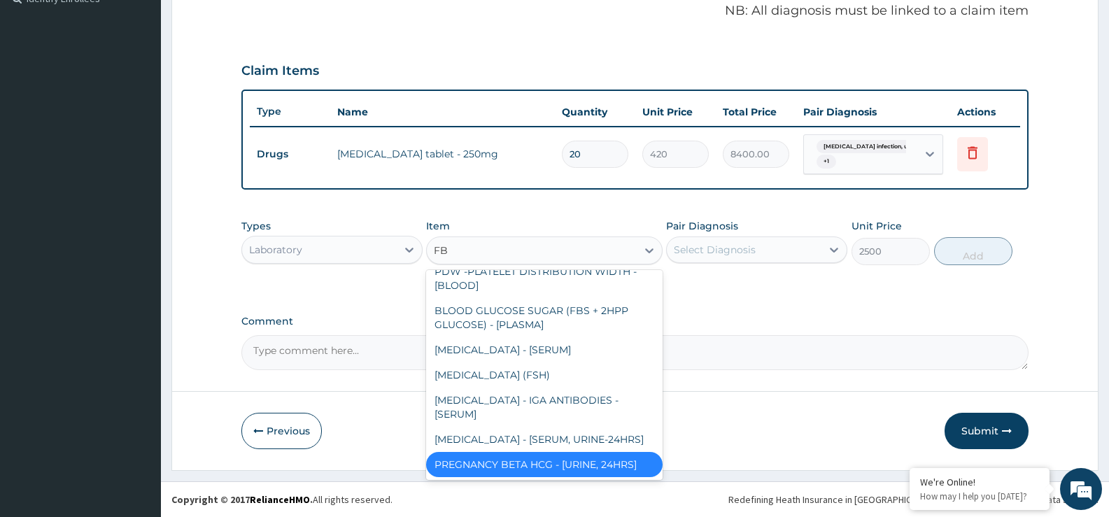
scroll to position [932, 0]
type input "FBC"
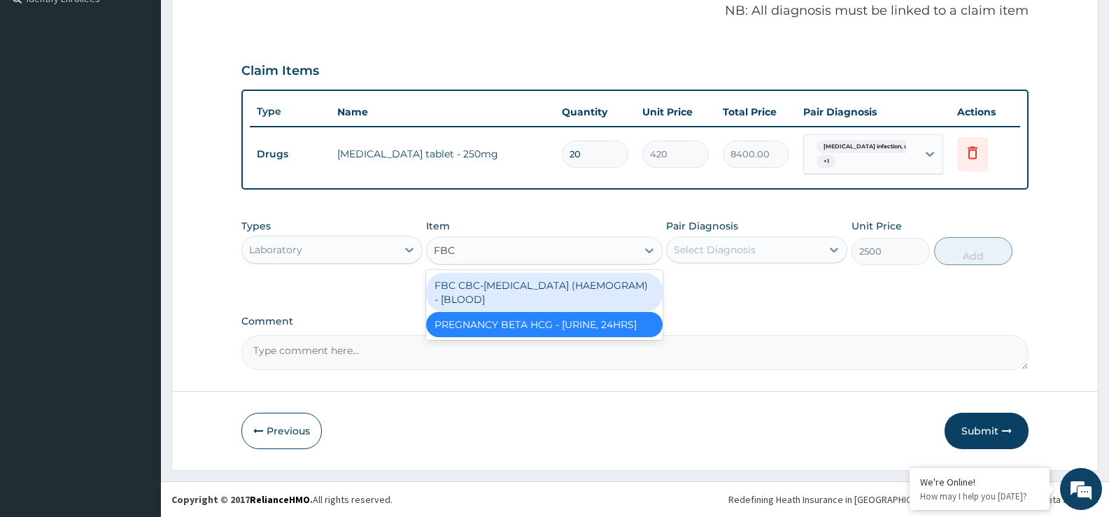
click at [588, 283] on div "FBC CBC-[MEDICAL_DATA] (HAEMOGRAM) - [BLOOD]" at bounding box center [544, 292] width 236 height 39
type input "5000"
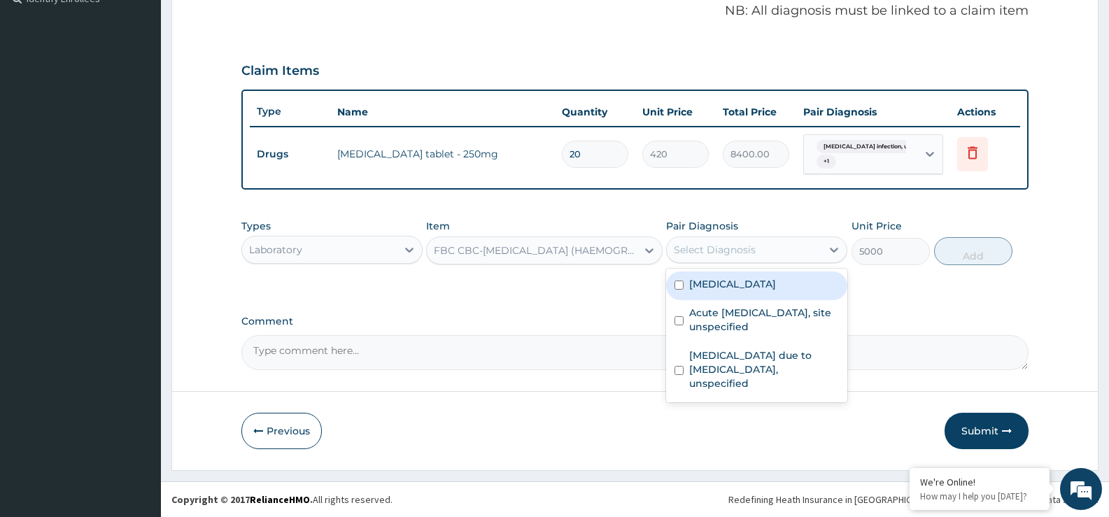
click at [761, 244] on div "Select Diagnosis" at bounding box center [744, 250] width 155 height 22
click at [751, 291] on label "[MEDICAL_DATA]" at bounding box center [732, 284] width 87 height 14
checkbox input "true"
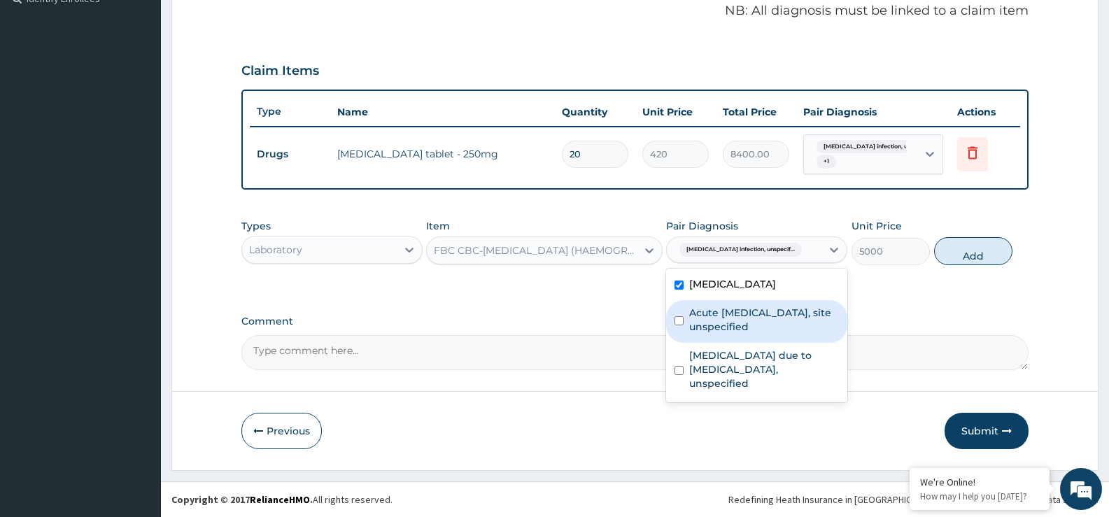
click at [750, 332] on label "Acute [MEDICAL_DATA], site unspecified" at bounding box center [764, 320] width 150 height 28
checkbox input "true"
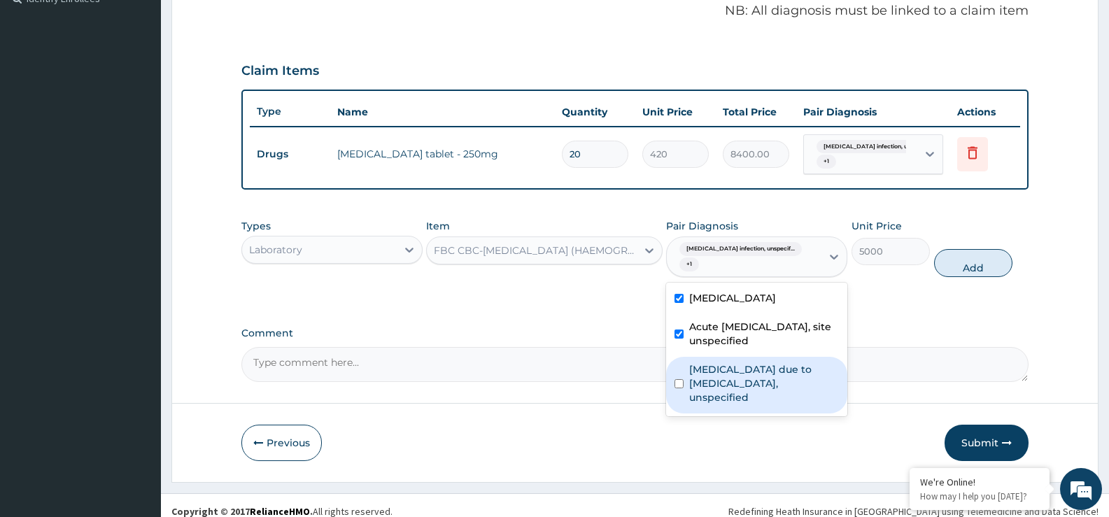
click at [755, 377] on label "[MEDICAL_DATA] due to [MEDICAL_DATA], unspecified" at bounding box center [764, 384] width 150 height 42
checkbox input "true"
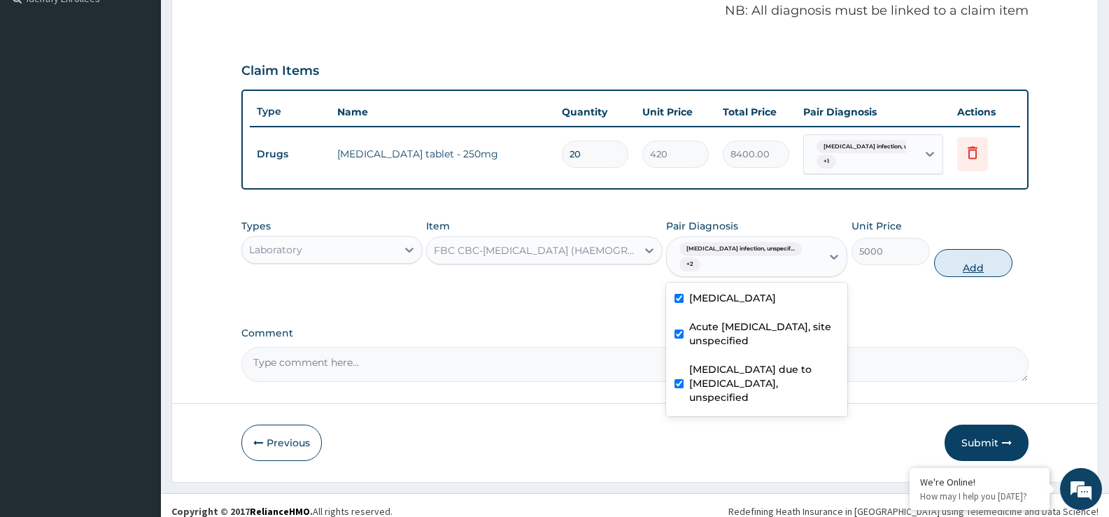
click at [977, 249] on button "Add" at bounding box center [973, 263] width 78 height 28
type input "0"
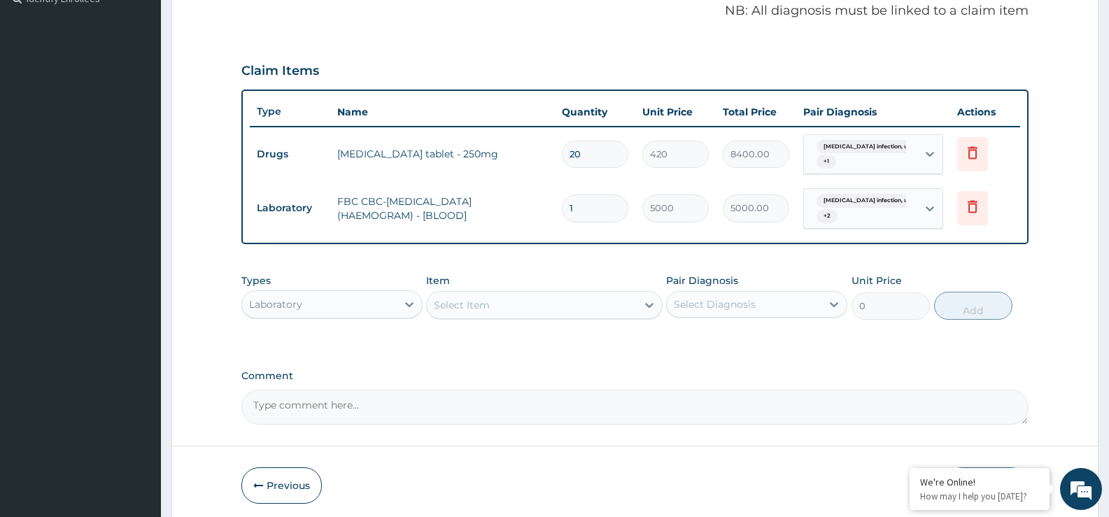
click at [517, 304] on div "Select Item" at bounding box center [531, 305] width 209 height 22
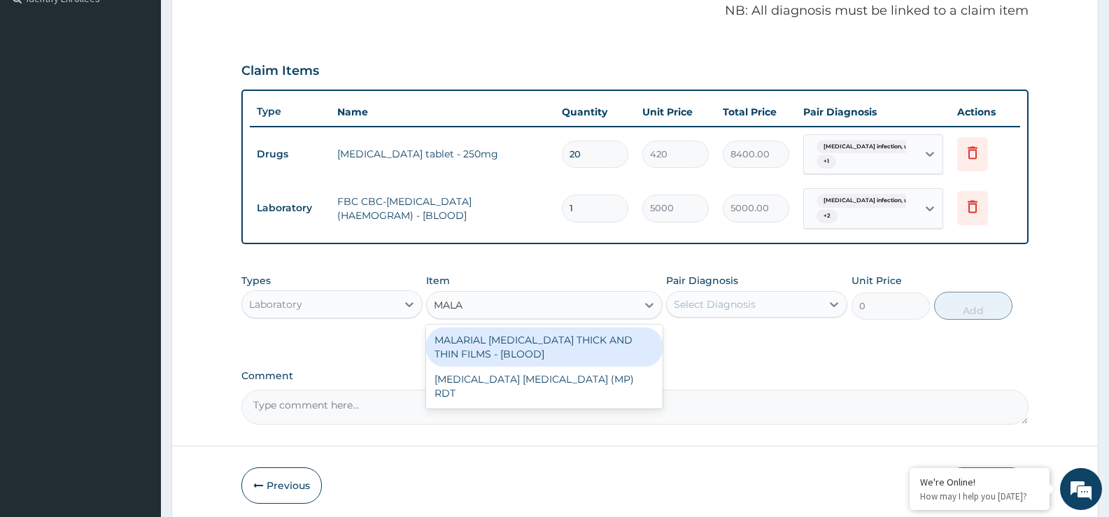
type input "MALAR"
click at [548, 346] on div "MALARIAL [MEDICAL_DATA] THICK AND THIN FILMS - [BLOOD]" at bounding box center [544, 347] width 236 height 39
type input "2187.5"
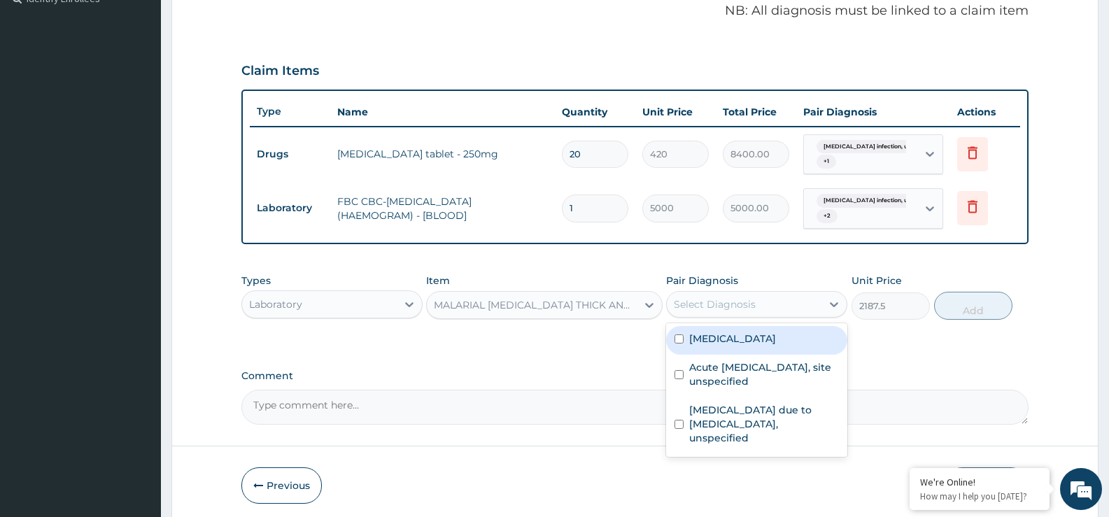
click at [676, 300] on div "Select Diagnosis" at bounding box center [715, 304] width 82 height 14
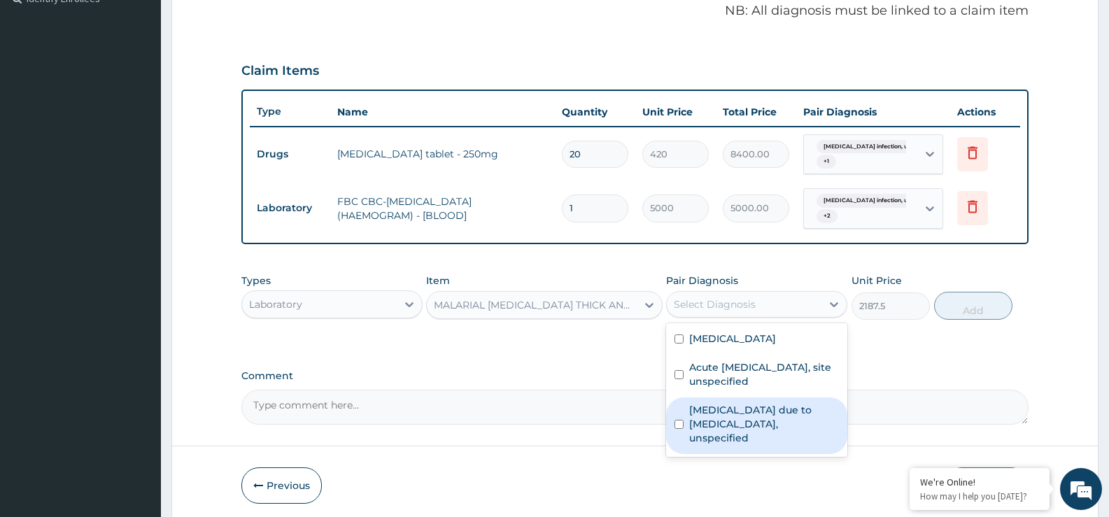
click at [739, 440] on label "[MEDICAL_DATA] due to [MEDICAL_DATA], unspecified" at bounding box center [764, 424] width 150 height 42
checkbox input "true"
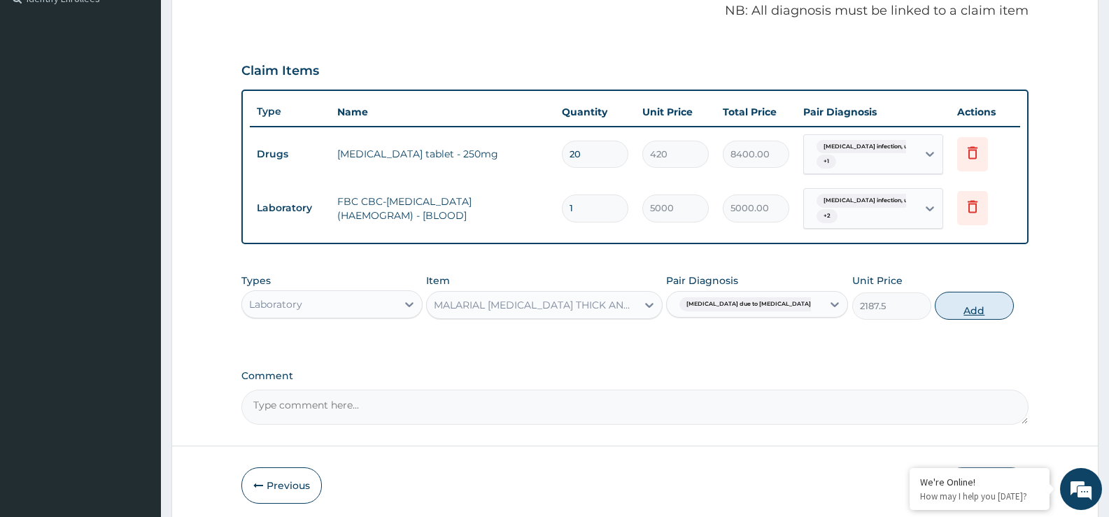
click at [965, 298] on button "Add" at bounding box center [974, 306] width 78 height 28
type input "0"
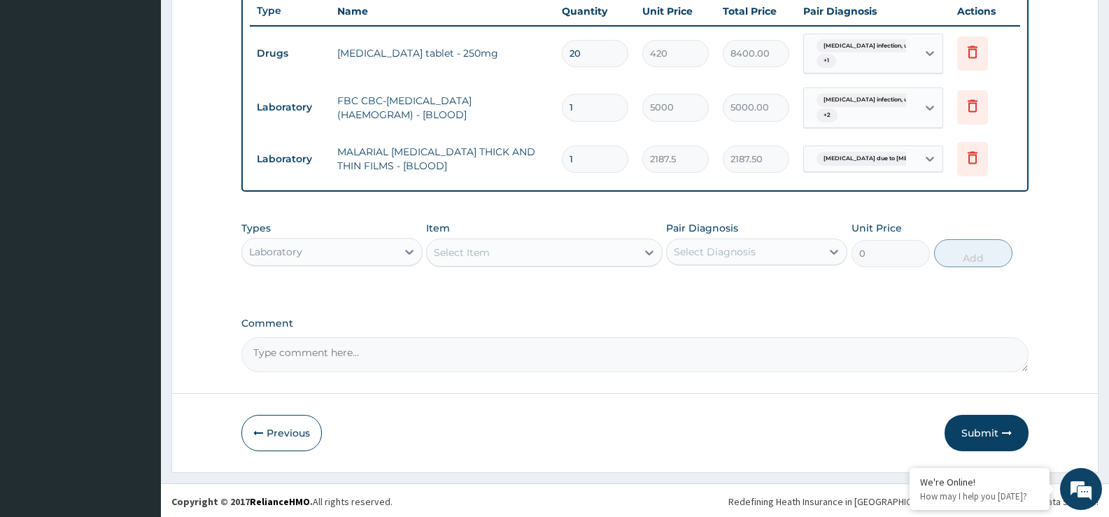
scroll to position [534, 0]
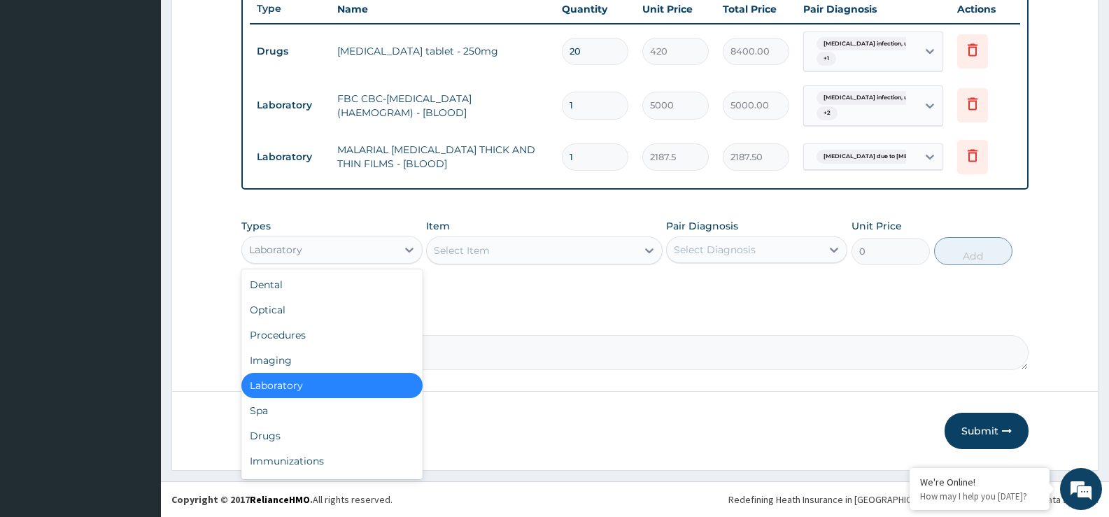
drag, startPoint x: 344, startPoint y: 253, endPoint x: 343, endPoint y: 262, distance: 9.9
click at [344, 253] on div "Laboratory" at bounding box center [319, 250] width 155 height 22
click at [286, 330] on div "Procedures" at bounding box center [331, 335] width 181 height 25
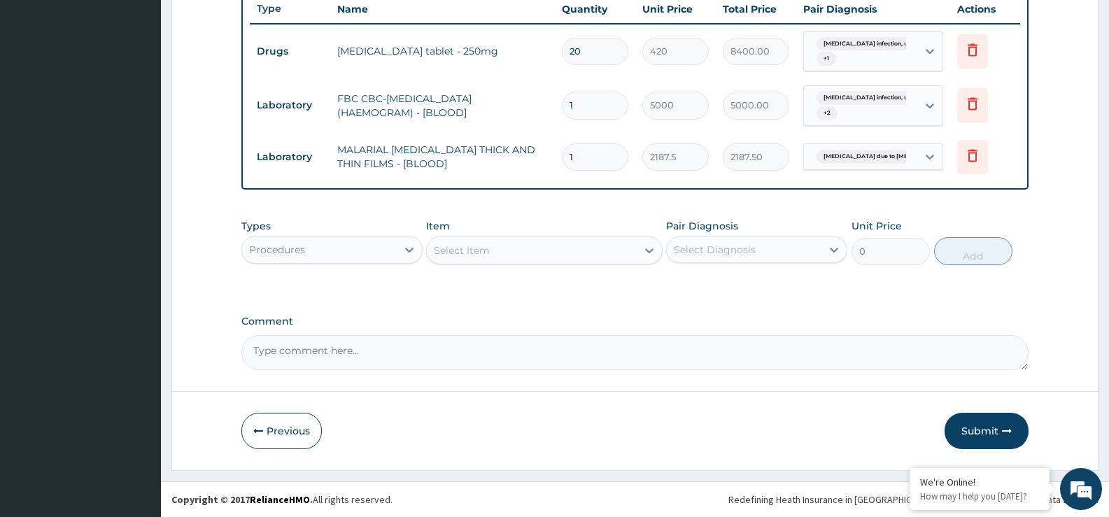
click at [554, 252] on div "Select Item" at bounding box center [531, 250] width 209 height 22
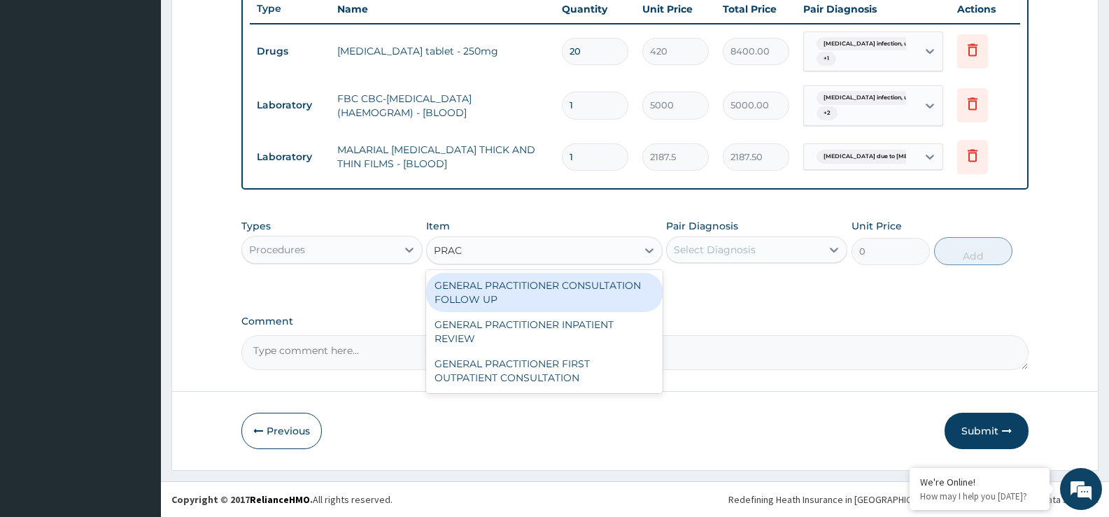
type input "PRACT"
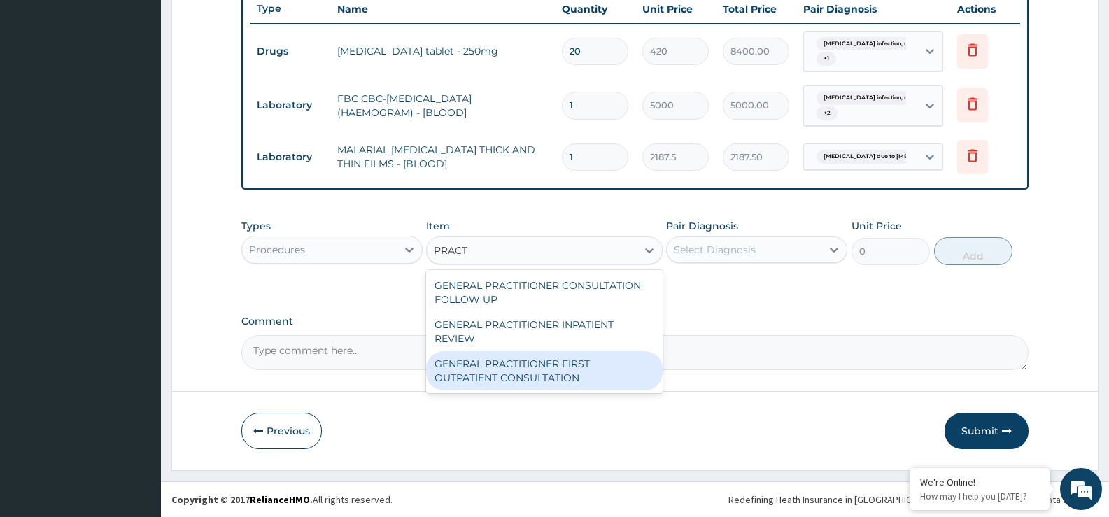
click at [527, 372] on div "GENERAL PRACTITIONER FIRST OUTPATIENT CONSULTATION" at bounding box center [544, 370] width 236 height 39
type input "3750"
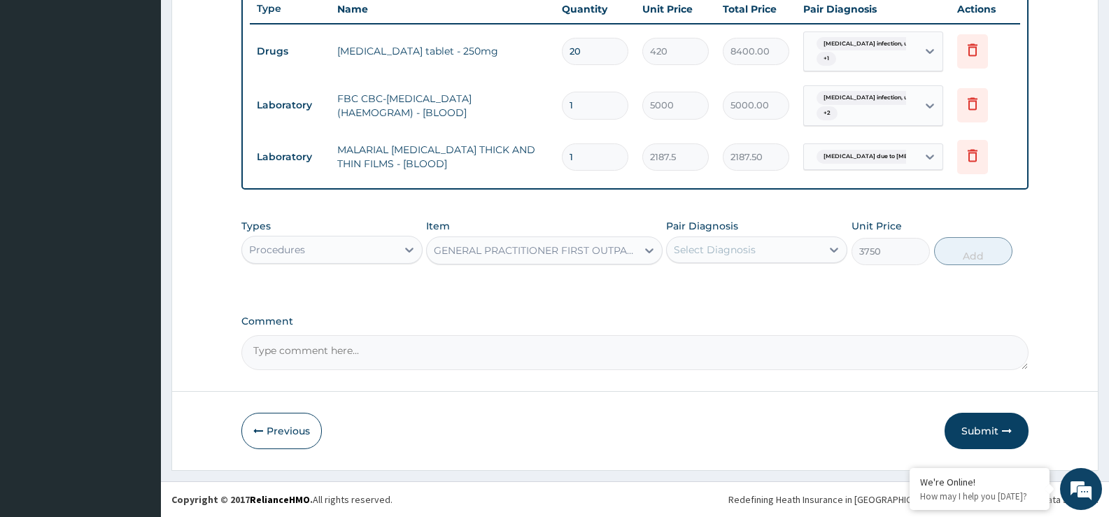
click at [729, 251] on div "Select Diagnosis" at bounding box center [715, 250] width 82 height 14
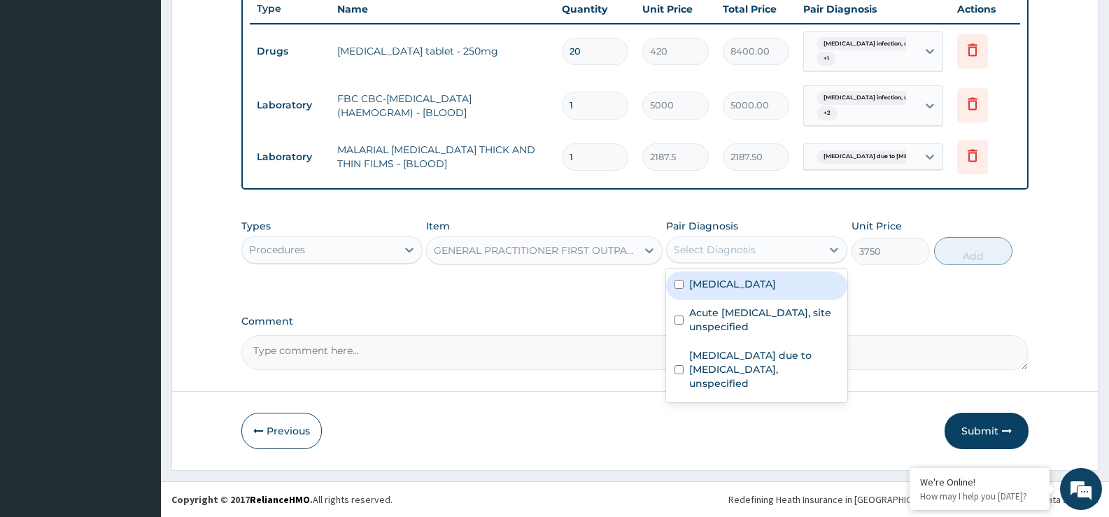
click at [735, 300] on div "[MEDICAL_DATA]" at bounding box center [756, 286] width 181 height 29
checkbox input "true"
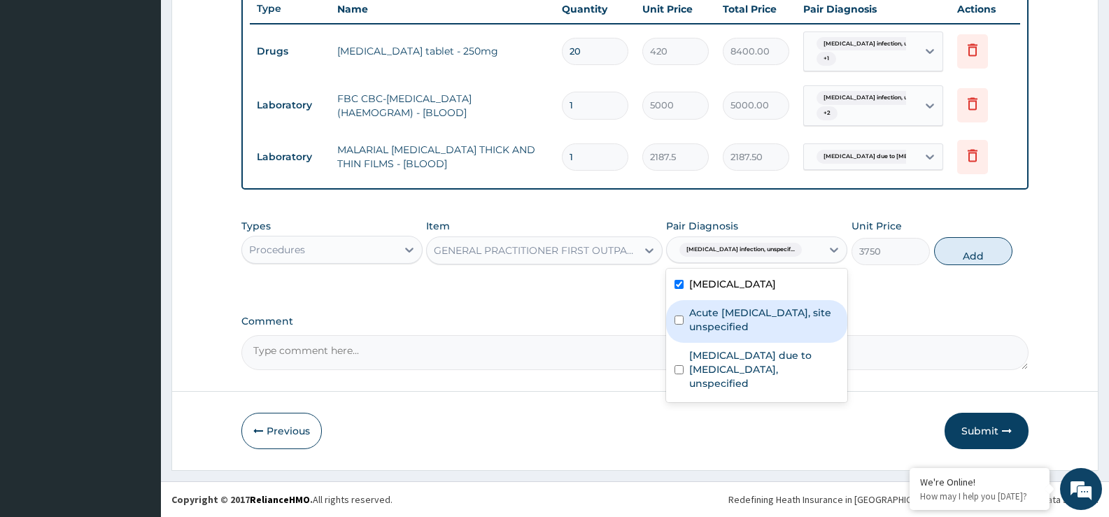
drag, startPoint x: 736, startPoint y: 322, endPoint x: 743, endPoint y: 344, distance: 22.6
click at [736, 323] on label "Acute [MEDICAL_DATA], site unspecified" at bounding box center [764, 320] width 150 height 28
checkbox input "true"
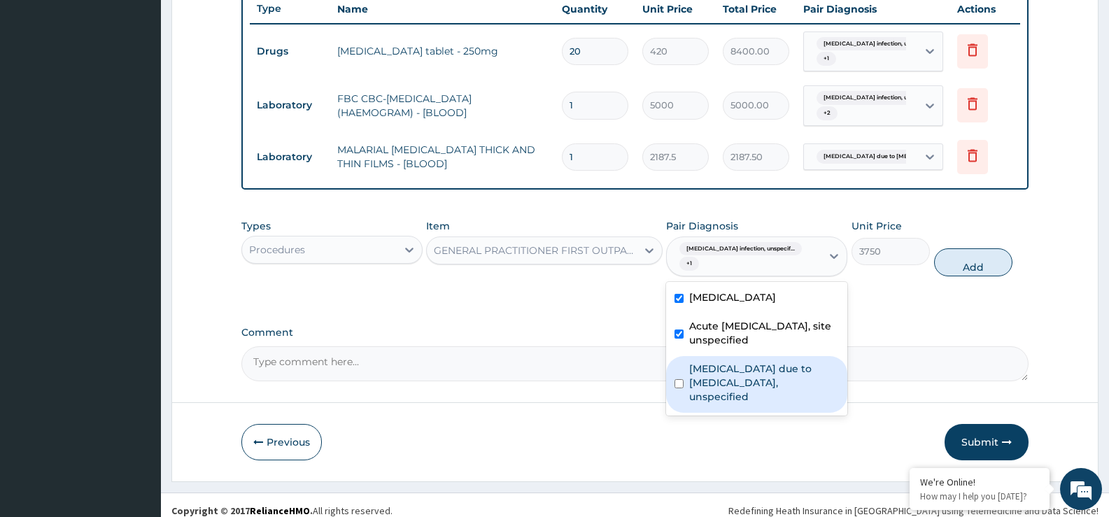
click at [741, 387] on label "[MEDICAL_DATA] due to [MEDICAL_DATA], unspecified" at bounding box center [764, 383] width 150 height 42
checkbox input "true"
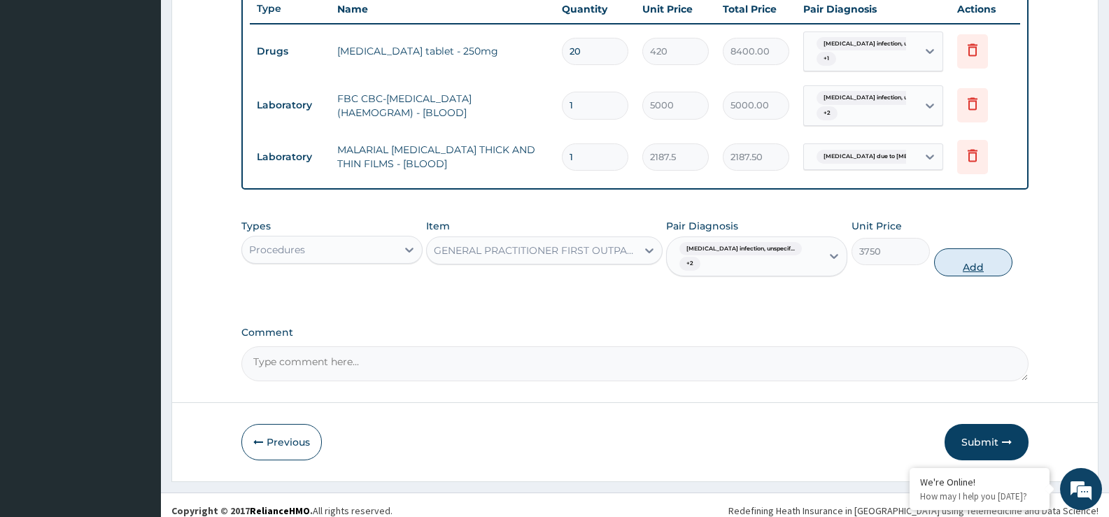
click at [990, 248] on button "Add" at bounding box center [973, 262] width 78 height 28
type input "0"
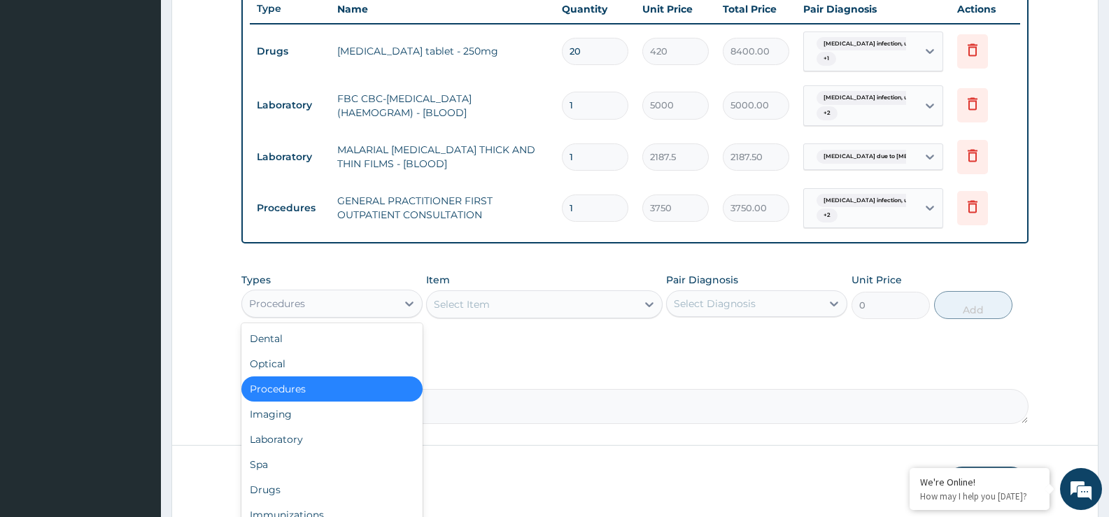
click at [379, 304] on div "Procedures" at bounding box center [319, 304] width 155 height 22
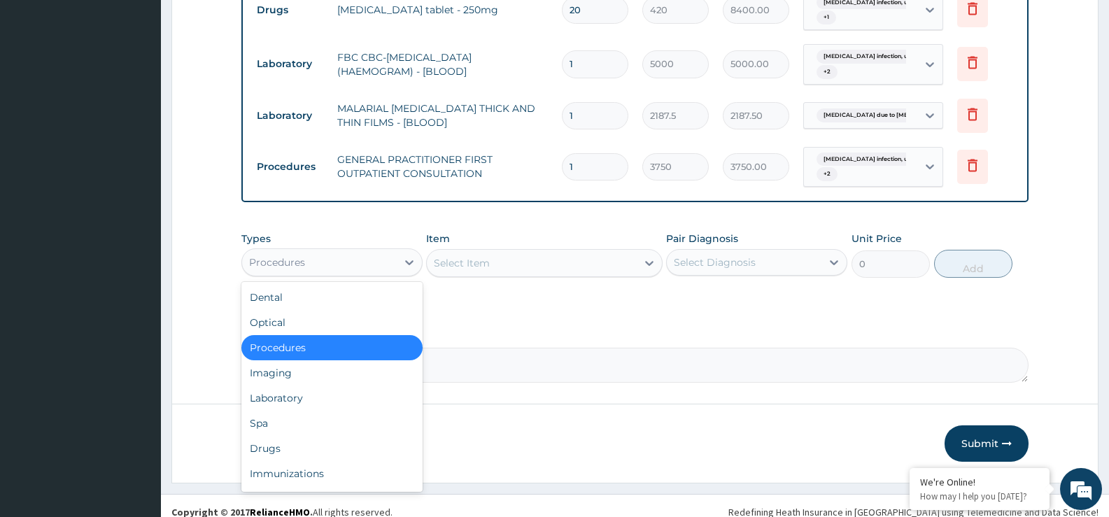
scroll to position [588, 0]
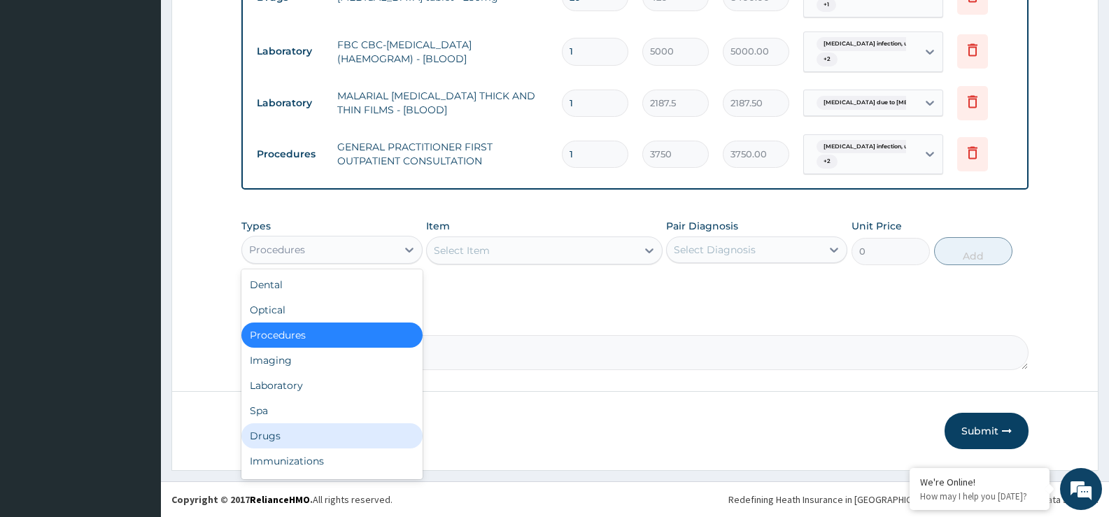
click at [274, 437] on div "Drugs" at bounding box center [331, 435] width 181 height 25
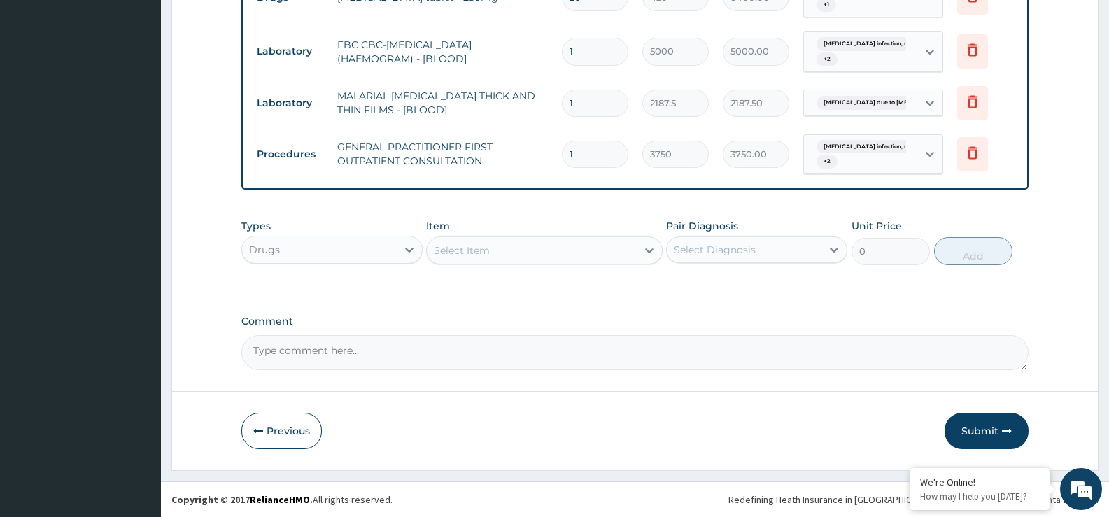
click at [623, 244] on div "Select Item" at bounding box center [531, 250] width 209 height 22
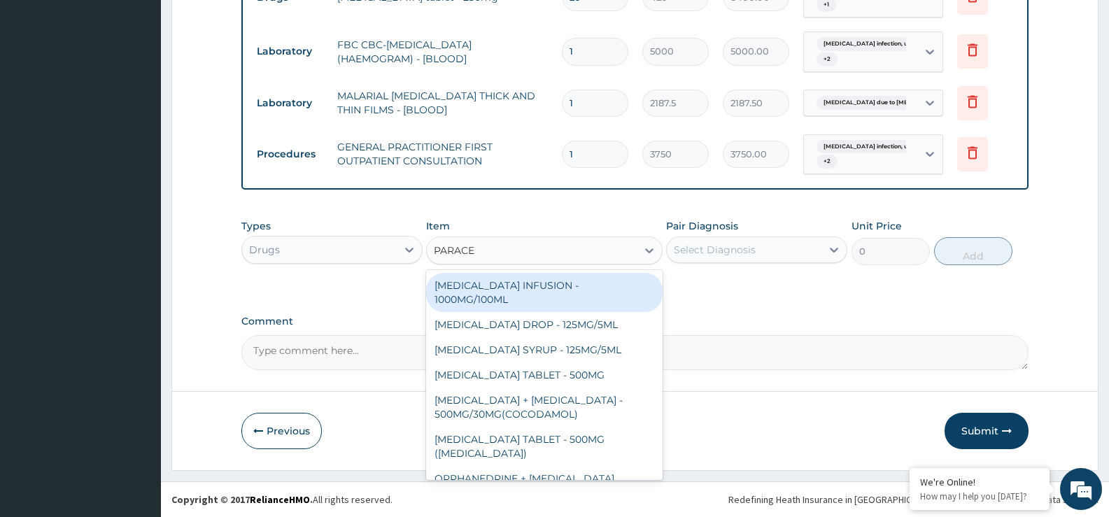
type input "PARACET"
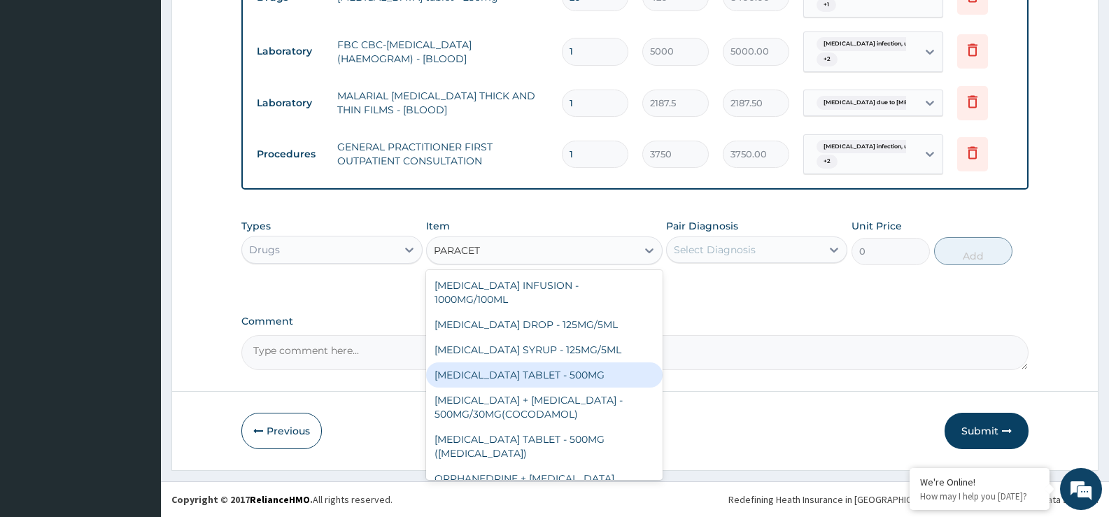
click at [547, 367] on div "[MEDICAL_DATA] TABLET - 500MG" at bounding box center [544, 375] width 236 height 25
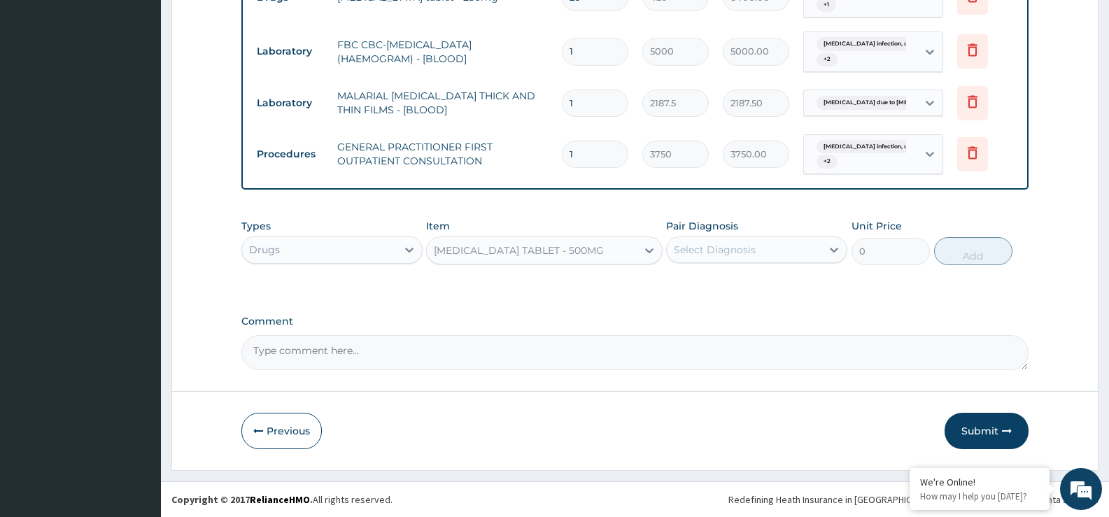
type input "33.599999999999994"
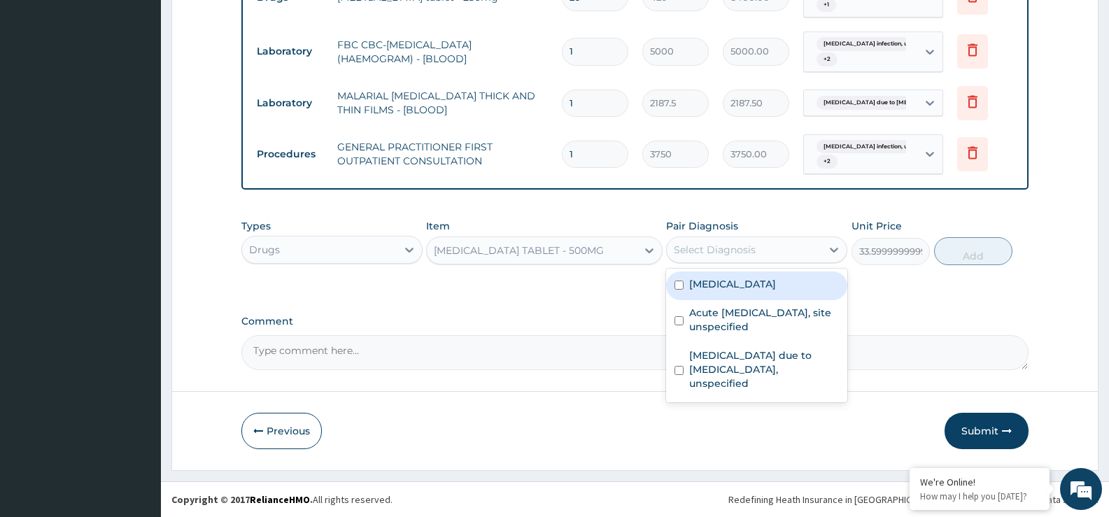
click at [726, 251] on div "Select Diagnosis" at bounding box center [715, 250] width 82 height 14
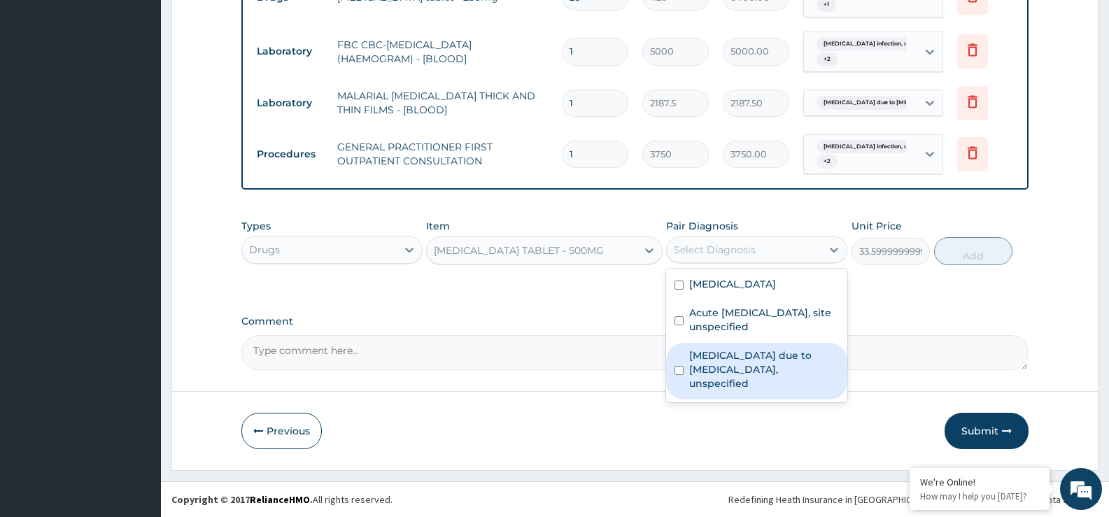
click at [752, 382] on label "[MEDICAL_DATA] due to [MEDICAL_DATA], unspecified" at bounding box center [764, 370] width 150 height 42
checkbox input "true"
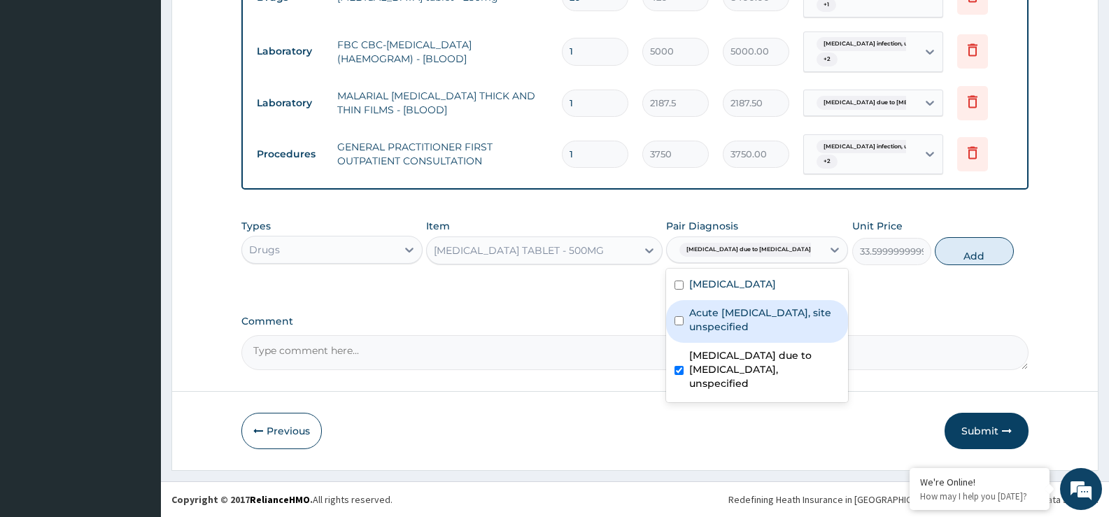
click at [758, 328] on label "Acute [MEDICAL_DATA], site unspecified" at bounding box center [764, 320] width 150 height 28
checkbox input "true"
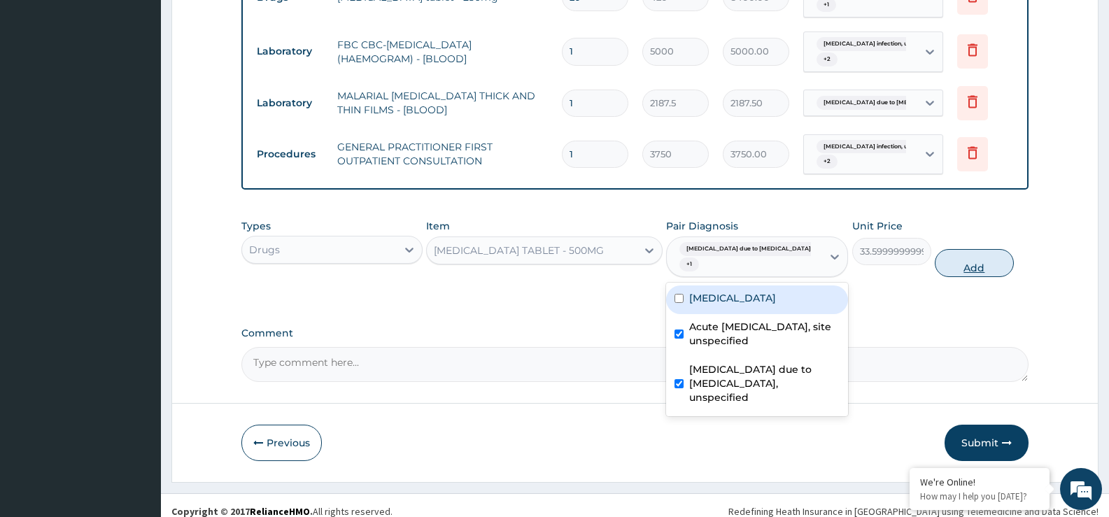
click at [981, 269] on button "Add" at bounding box center [974, 263] width 78 height 28
type input "0"
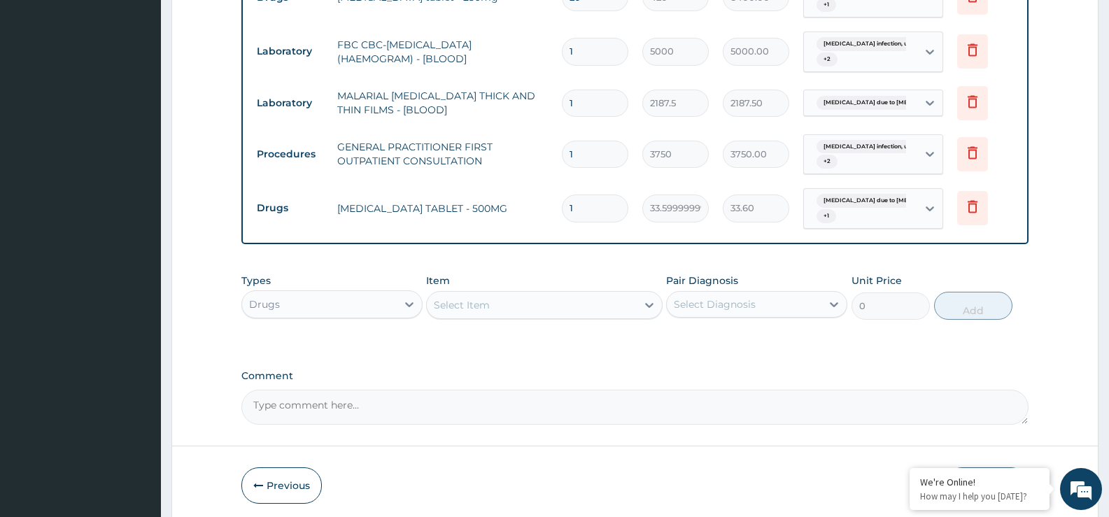
type input "18"
type input "604.80"
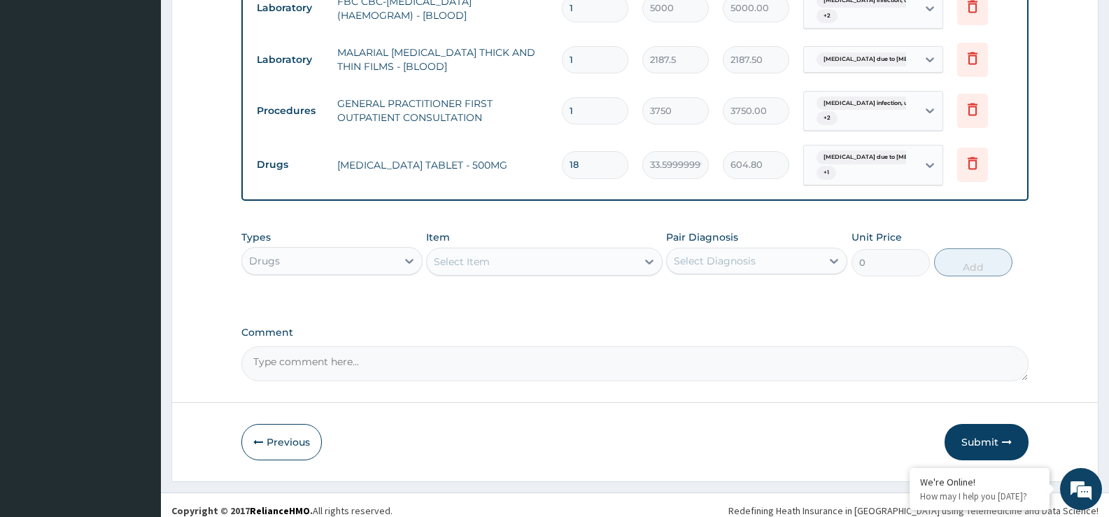
scroll to position [643, 0]
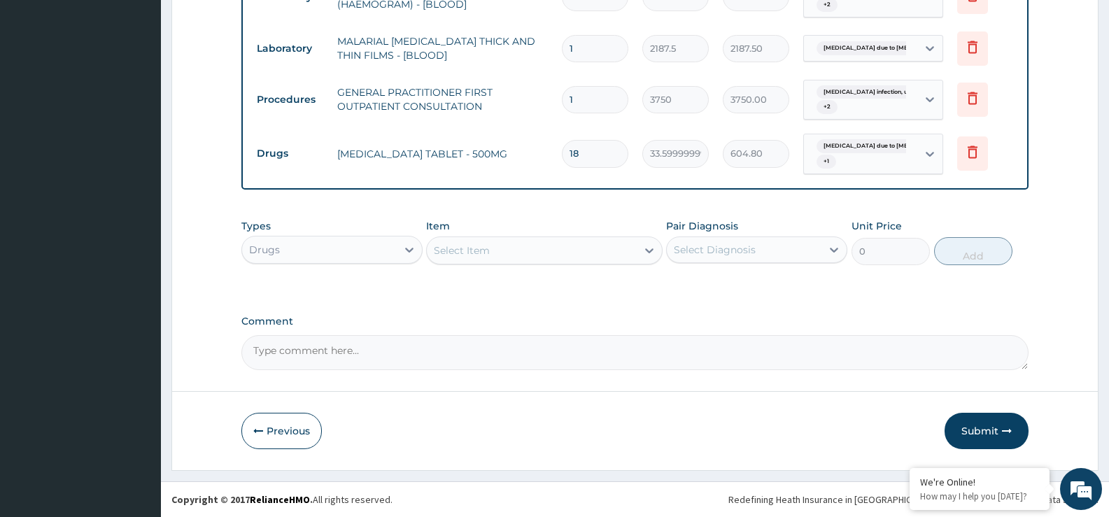
type input "18"
click at [511, 257] on div "Select Item" at bounding box center [531, 250] width 209 height 22
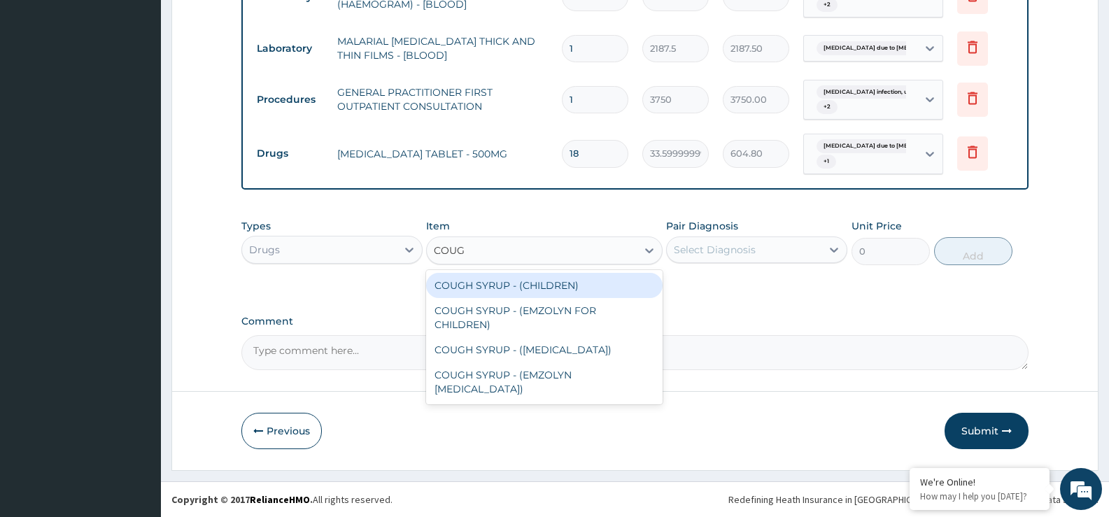
type input "COUGH"
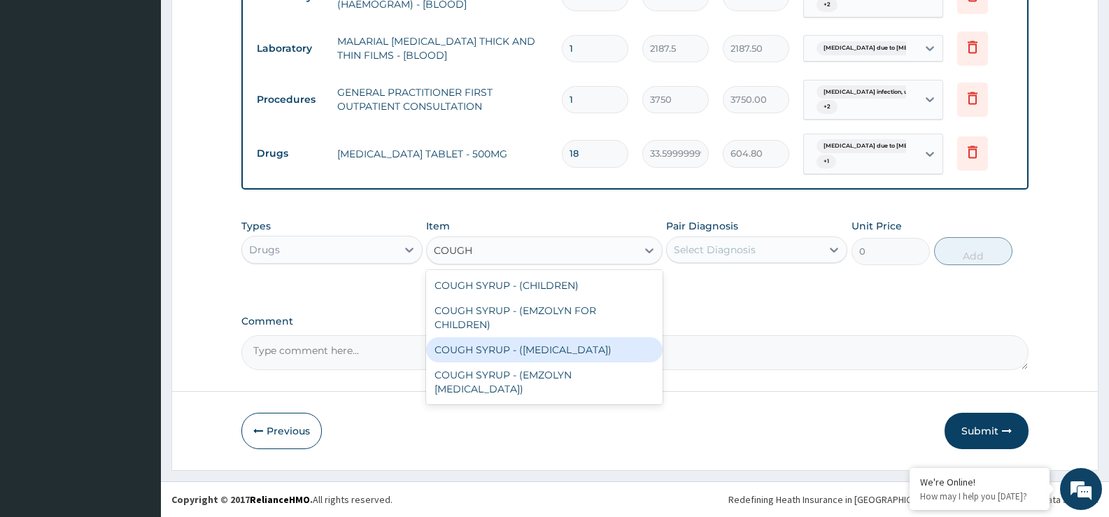
click at [543, 342] on div "COUGH SYRUP - ([MEDICAL_DATA])" at bounding box center [544, 349] width 236 height 25
type input "1120"
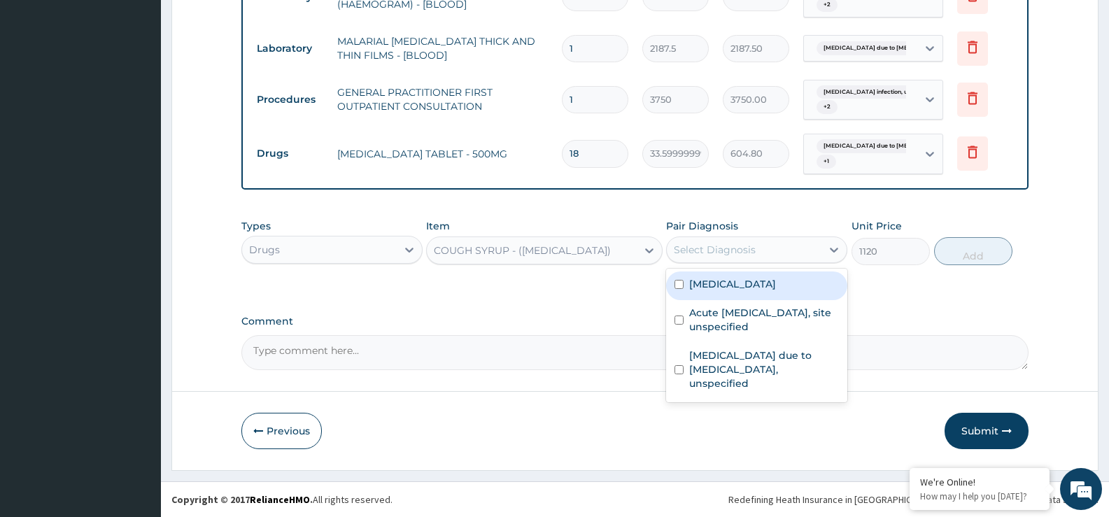
click at [754, 255] on div "Select Diagnosis" at bounding box center [715, 250] width 82 height 14
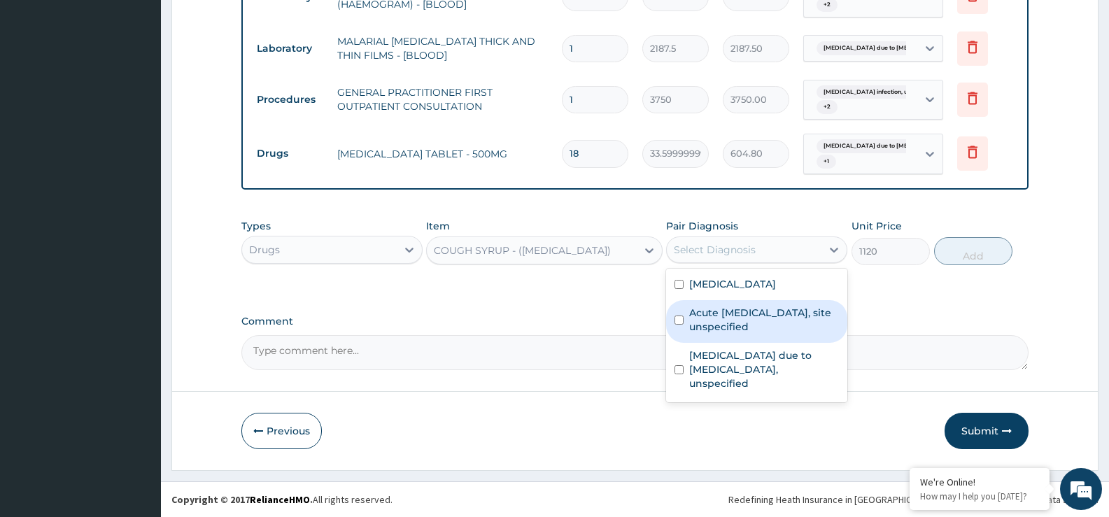
click at [754, 334] on label "Acute [MEDICAL_DATA], site unspecified" at bounding box center [764, 320] width 150 height 28
checkbox input "true"
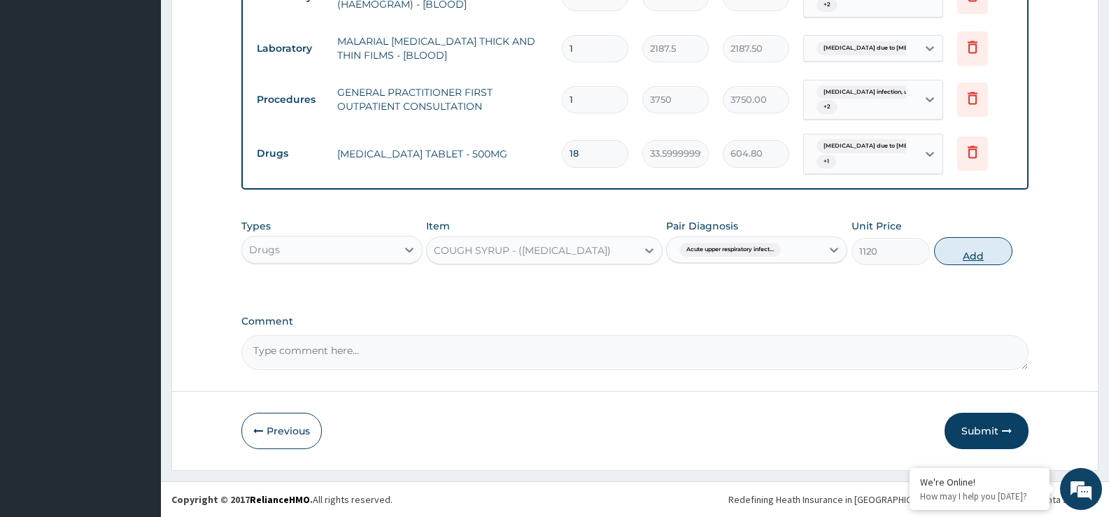
click at [962, 255] on button "Add" at bounding box center [973, 251] width 78 height 28
type input "0"
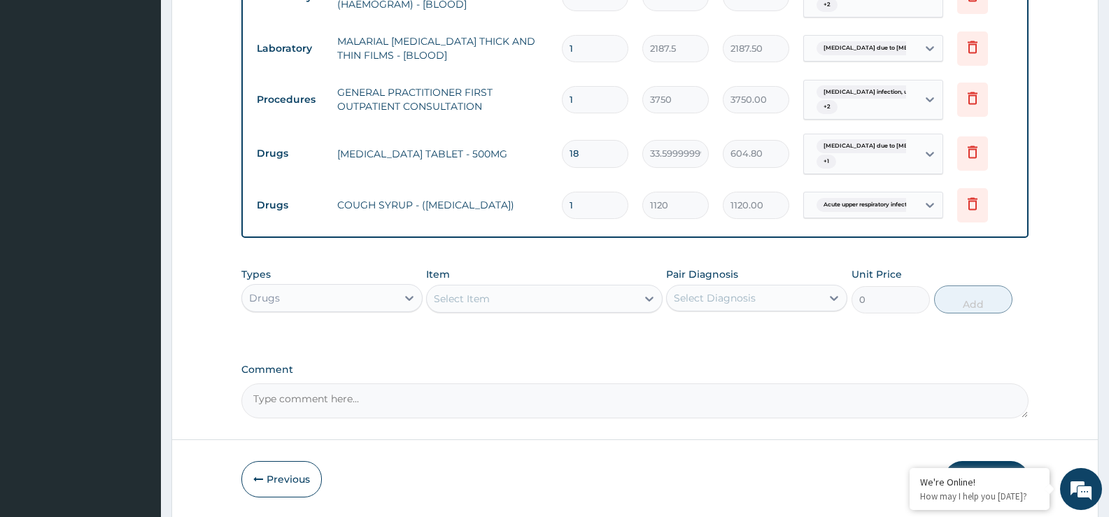
click at [589, 305] on div "Select Item" at bounding box center [531, 299] width 209 height 22
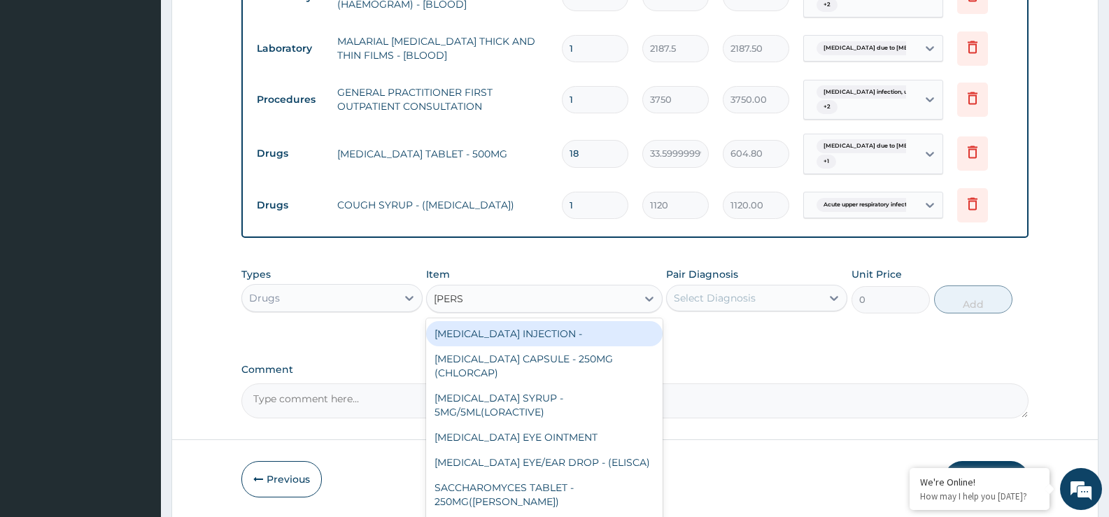
type input "LORAT"
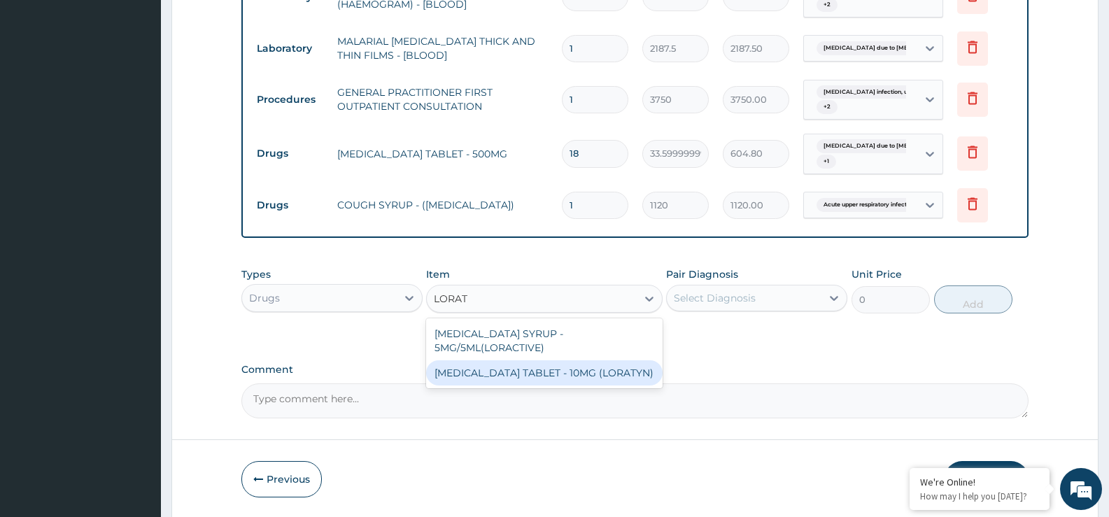
click at [594, 370] on div "[MEDICAL_DATA] TABLET - 10MG (LORATYN)" at bounding box center [544, 372] width 236 height 25
type input "98"
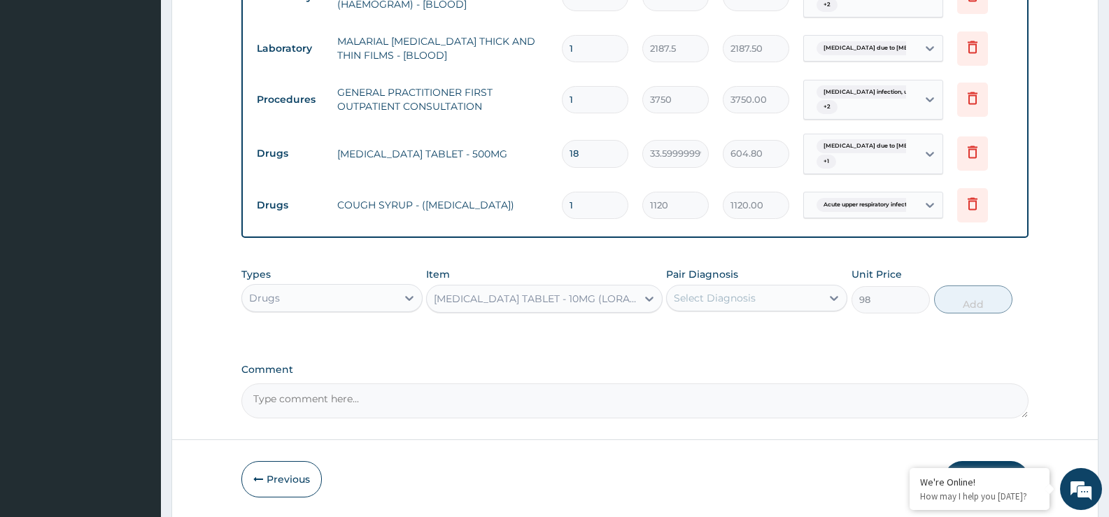
click at [745, 297] on div "Select Diagnosis" at bounding box center [715, 298] width 82 height 14
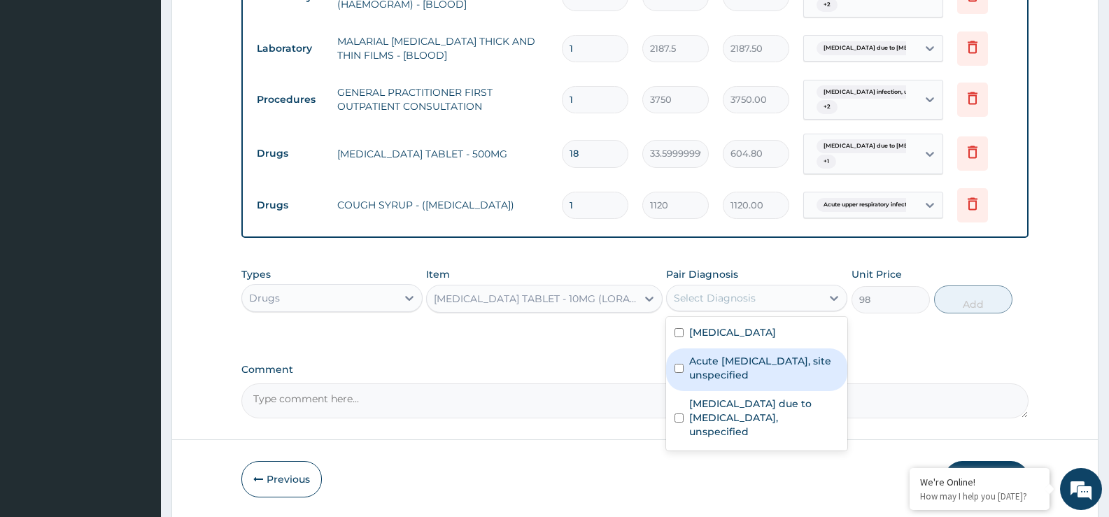
click at [723, 382] on label "Acute [MEDICAL_DATA], site unspecified" at bounding box center [764, 368] width 150 height 28
checkbox input "true"
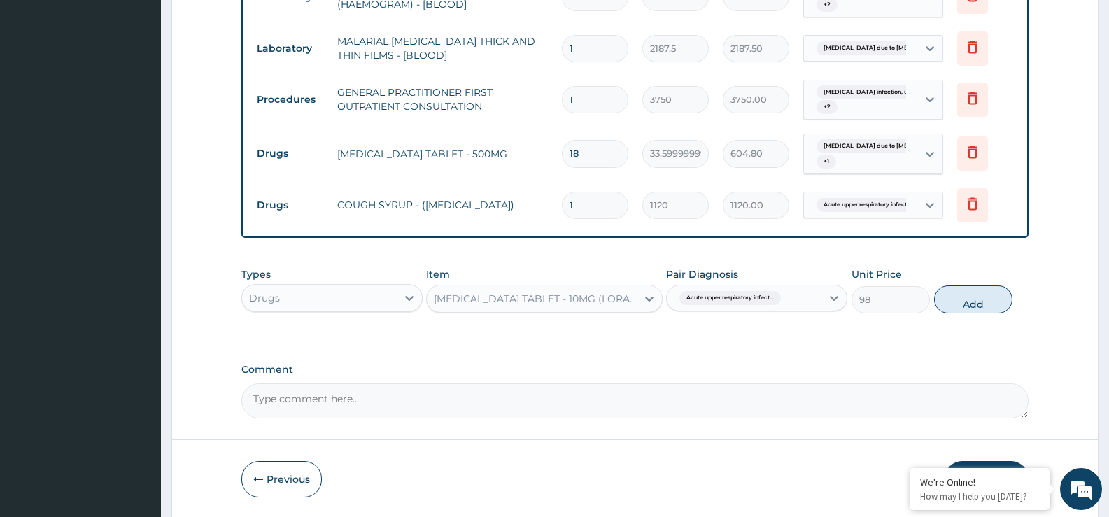
click at [986, 300] on button "Add" at bounding box center [973, 300] width 78 height 28
type input "0"
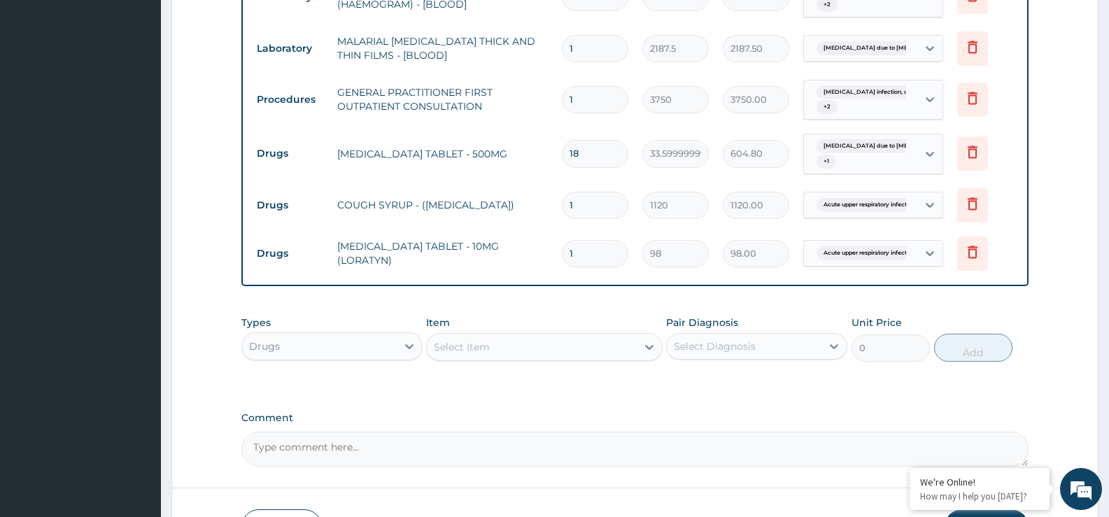
type input "0.00"
type input "5"
type input "490.00"
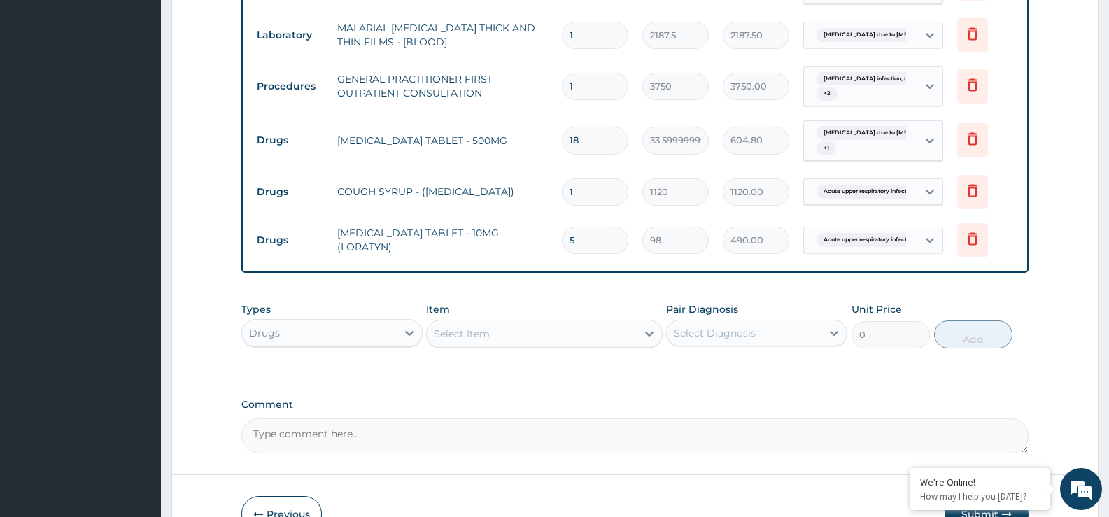
scroll to position [739, 0]
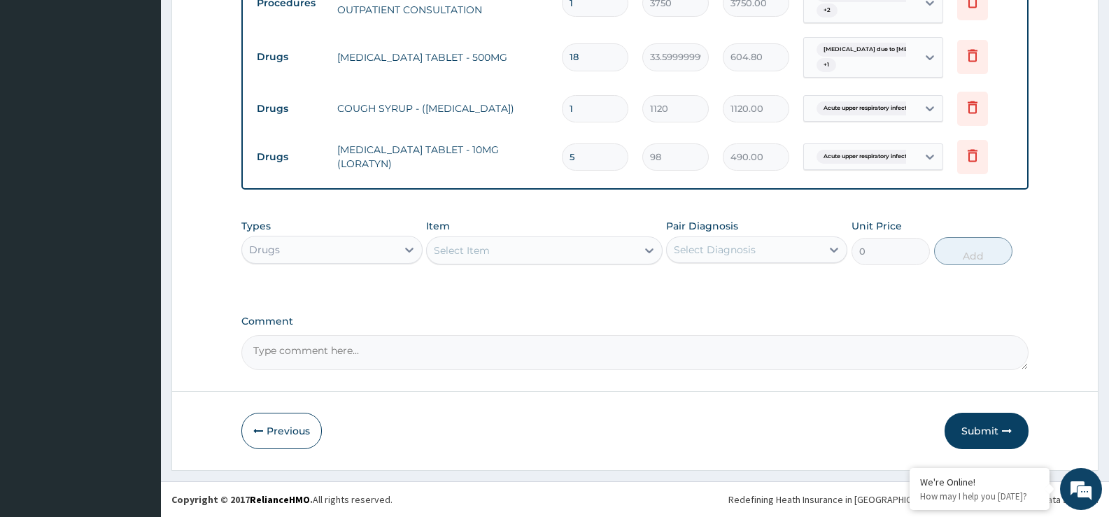
type input "5"
click at [540, 252] on div "Select Item" at bounding box center [531, 250] width 209 height 22
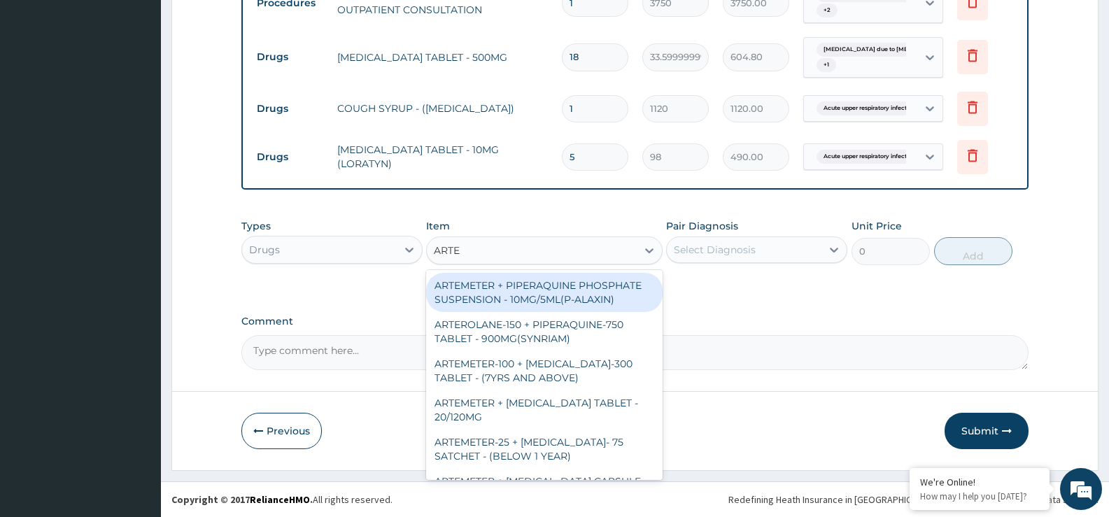
type input "ARTEM"
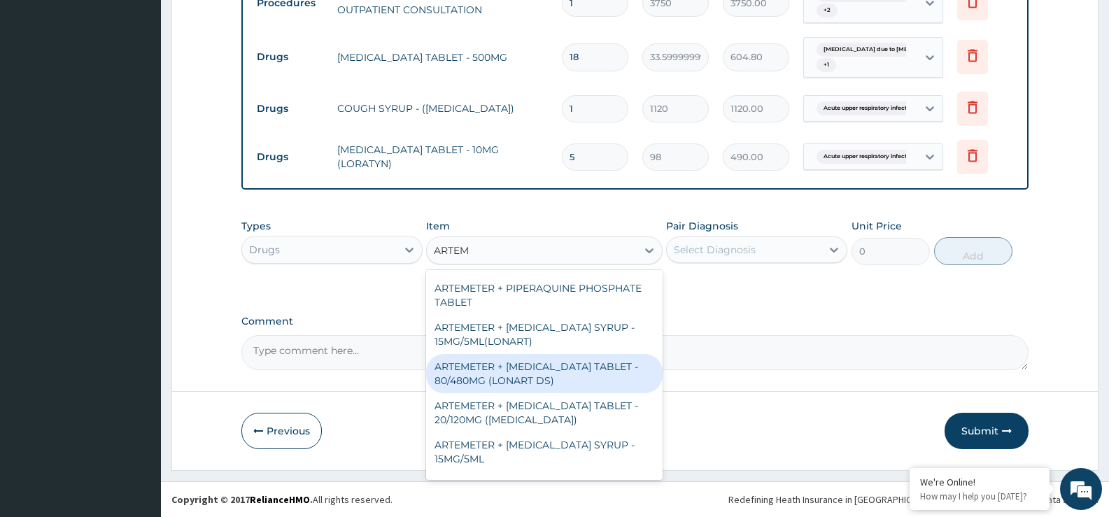
scroll to position [490, 0]
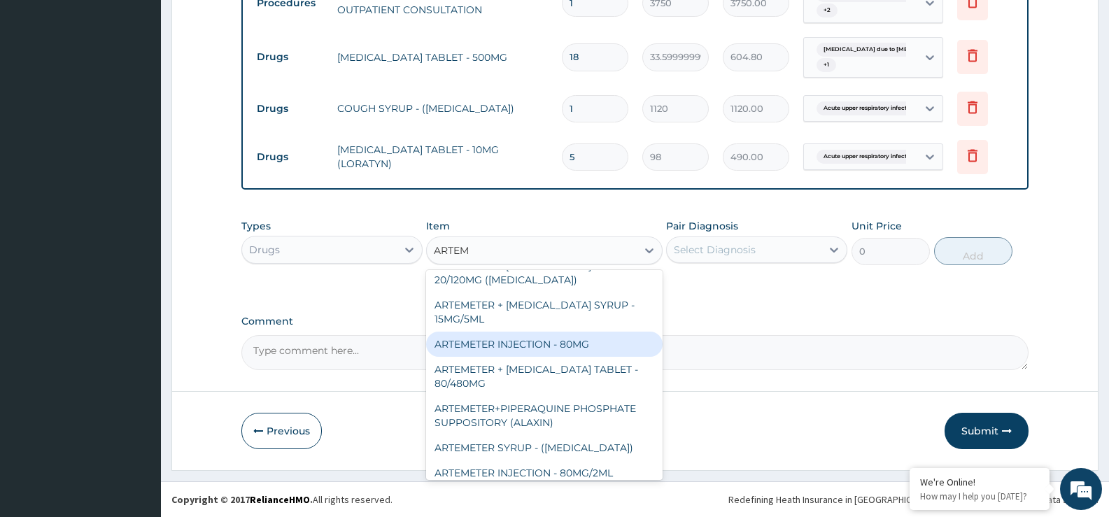
click at [540, 343] on div "ARTEMETER INJECTION - 80MG" at bounding box center [544, 344] width 236 height 25
type input "475.99999999999994"
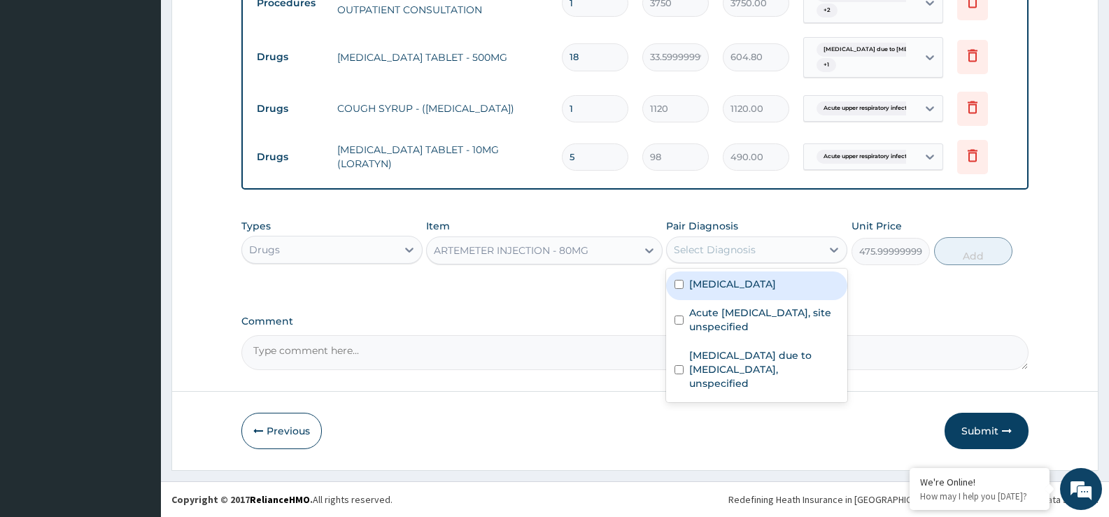
click at [716, 250] on div "Select Diagnosis" at bounding box center [715, 250] width 82 height 14
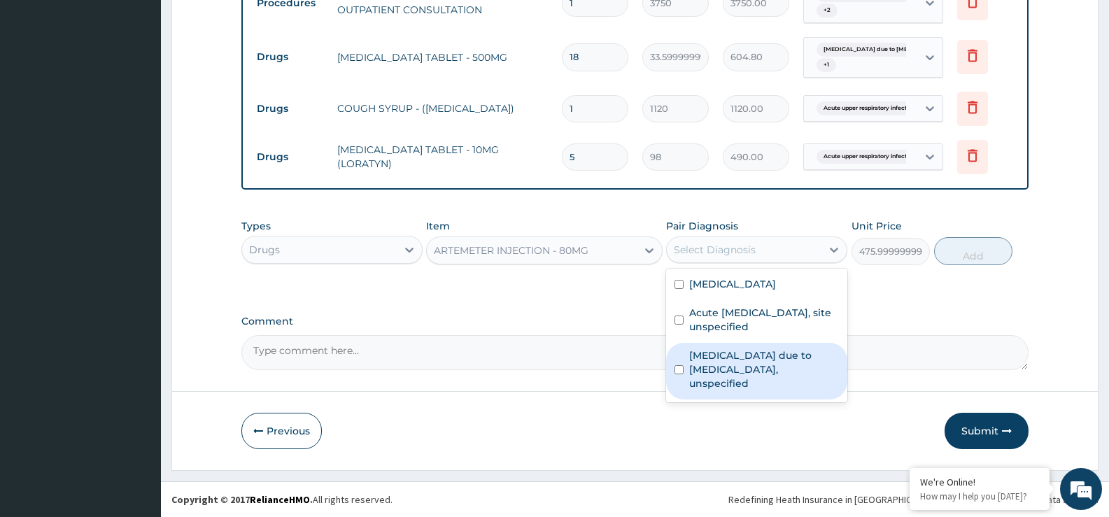
click at [731, 377] on label "Malaria due to Plasmodium falciparum, unspecified" at bounding box center [764, 370] width 150 height 42
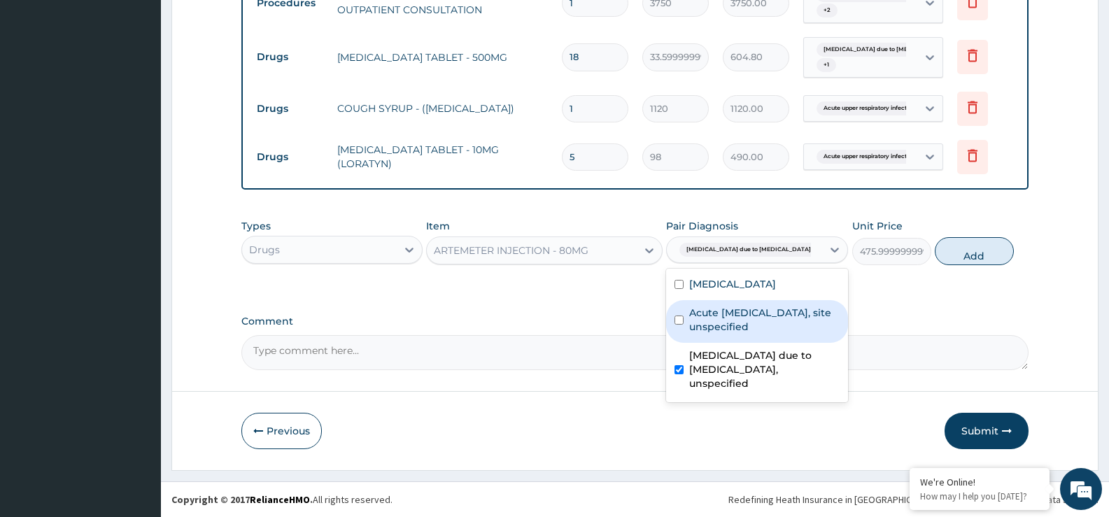
checkbox input "true"
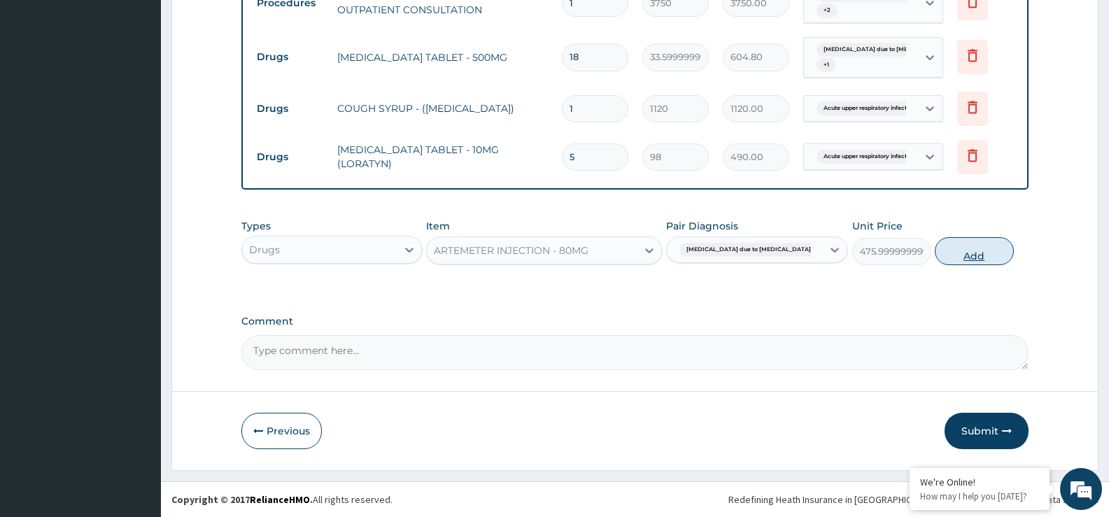
click at [969, 257] on button "Add" at bounding box center [974, 251] width 78 height 28
type input "0"
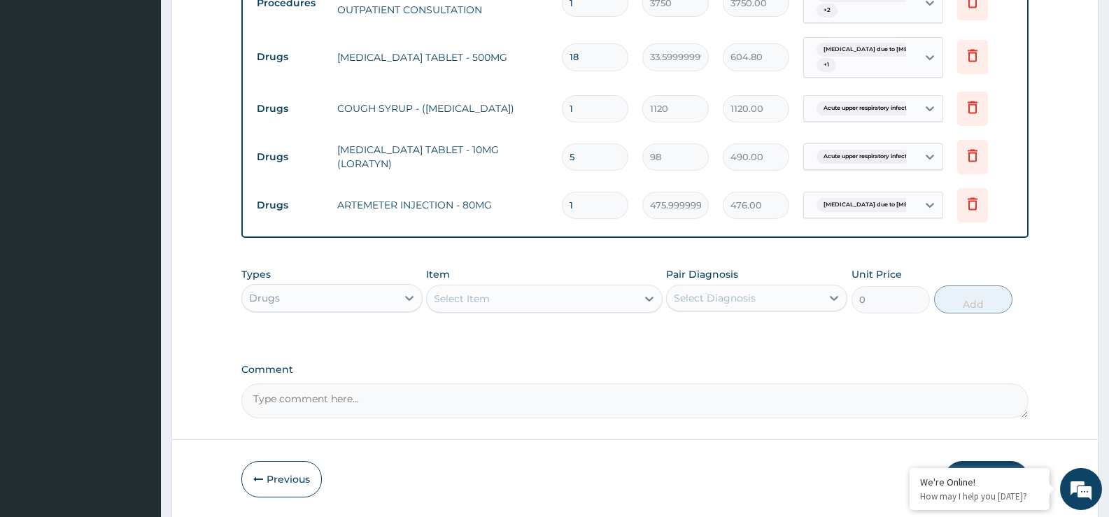
type input "0.00"
type input "6"
type input "2856.00"
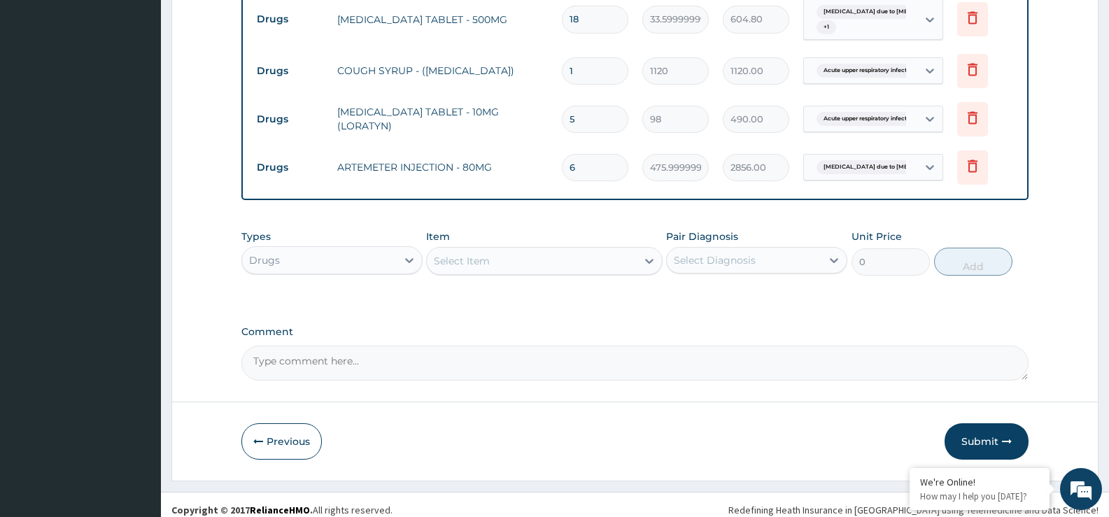
scroll to position [787, 0]
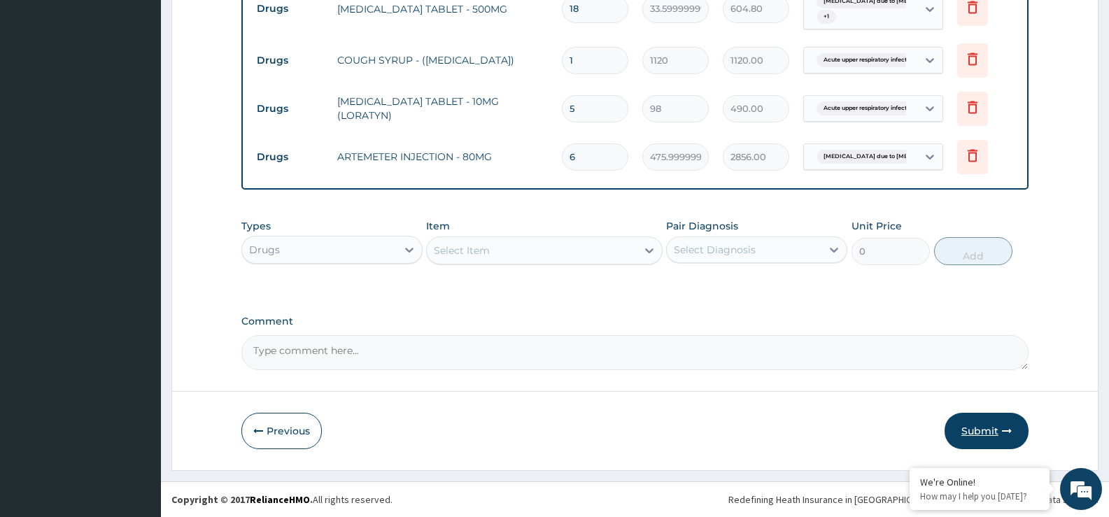
type input "6"
click at [988, 433] on button "Submit" at bounding box center [987, 431] width 84 height 36
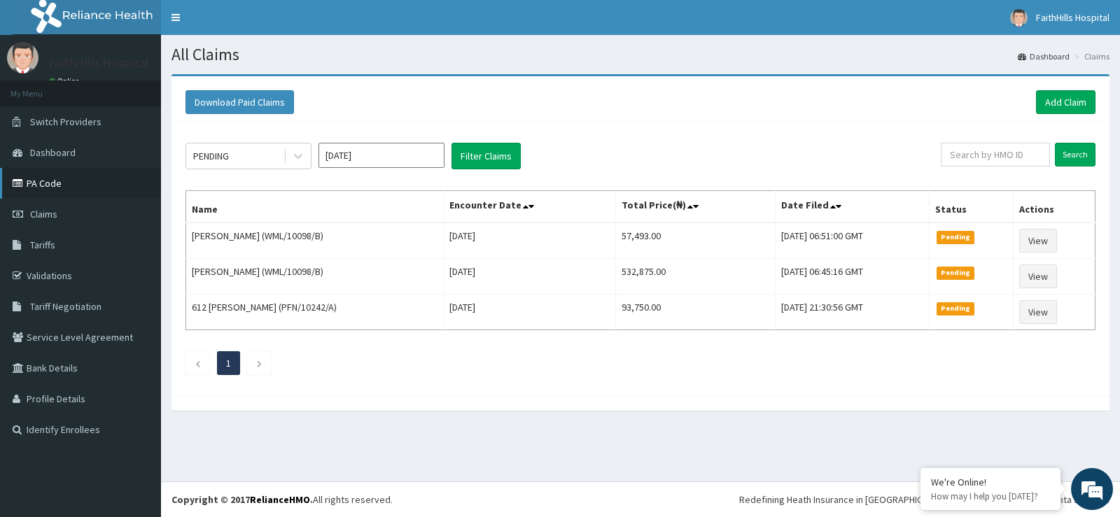
click at [55, 183] on link "PA Code" at bounding box center [80, 183] width 161 height 31
click at [1049, 95] on link "Add Claim" at bounding box center [1065, 102] width 59 height 24
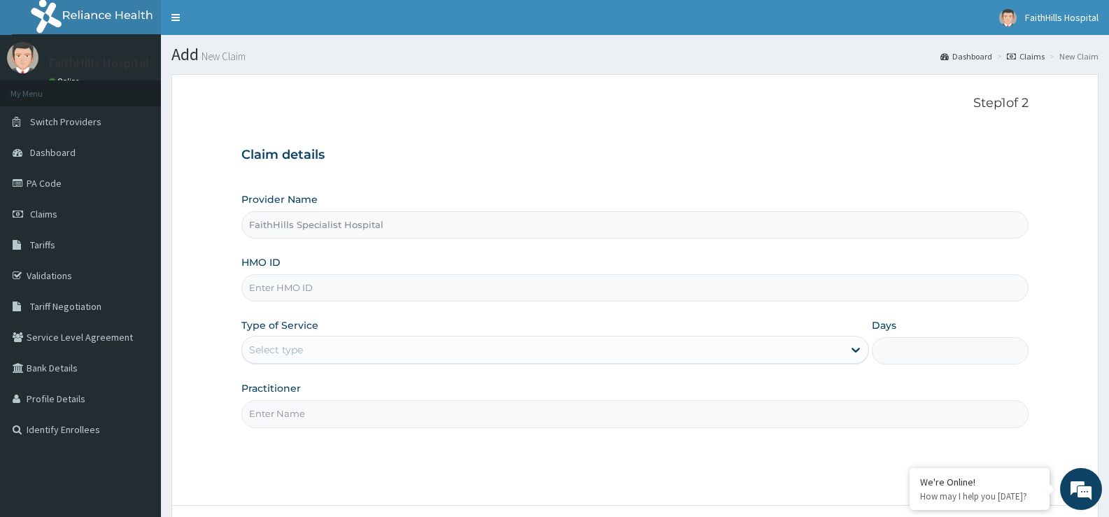
click at [338, 281] on input "HMO ID" at bounding box center [634, 287] width 787 height 27
paste input "HIB/10010/A"
type input "HIB/10010/A"
click at [302, 359] on div "Select type" at bounding box center [542, 350] width 601 height 22
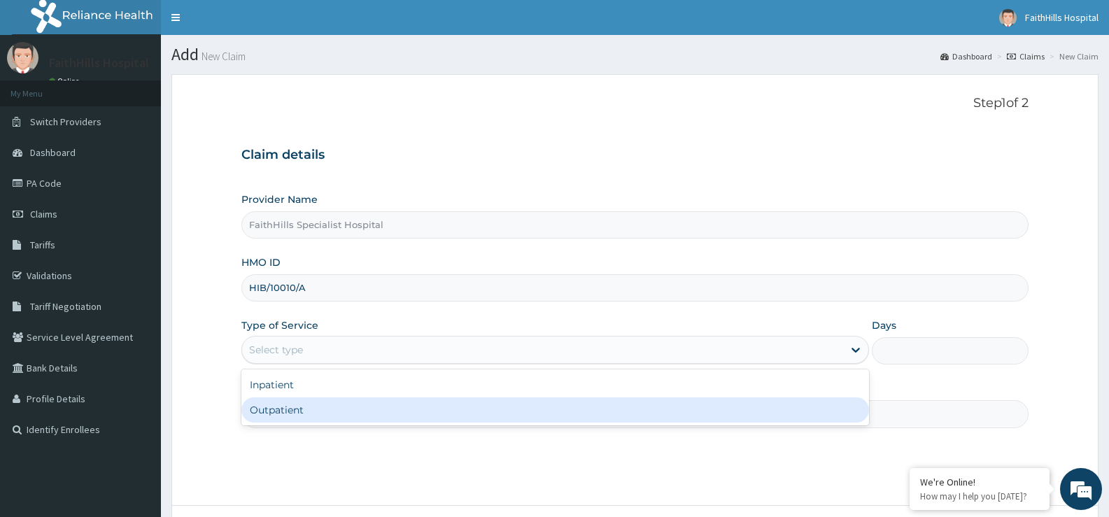
click at [280, 407] on div "Outpatient" at bounding box center [554, 410] width 627 height 25
type input "1"
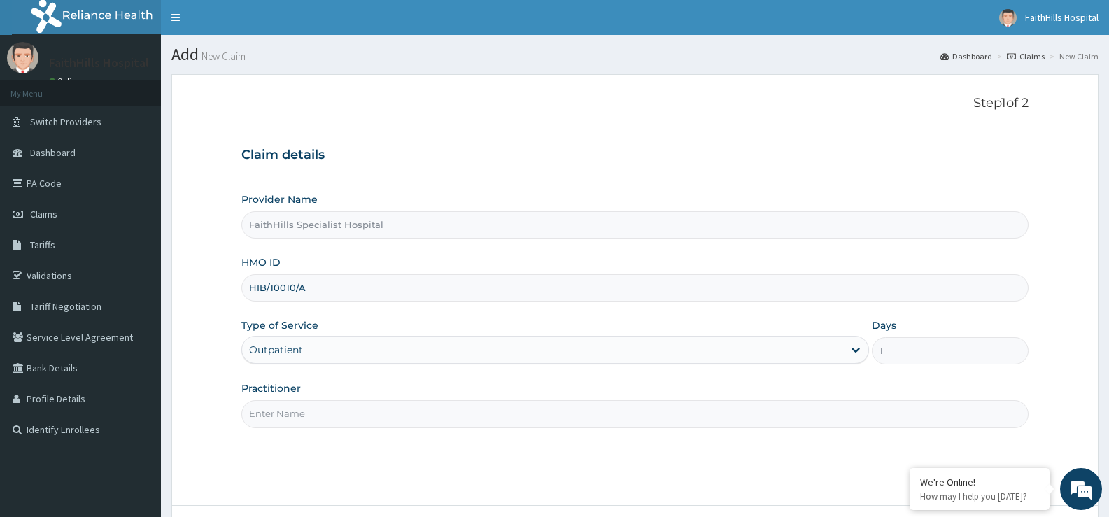
click at [286, 408] on input "Practitioner" at bounding box center [634, 413] width 787 height 27
type input "DR. [PERSON_NAME]"
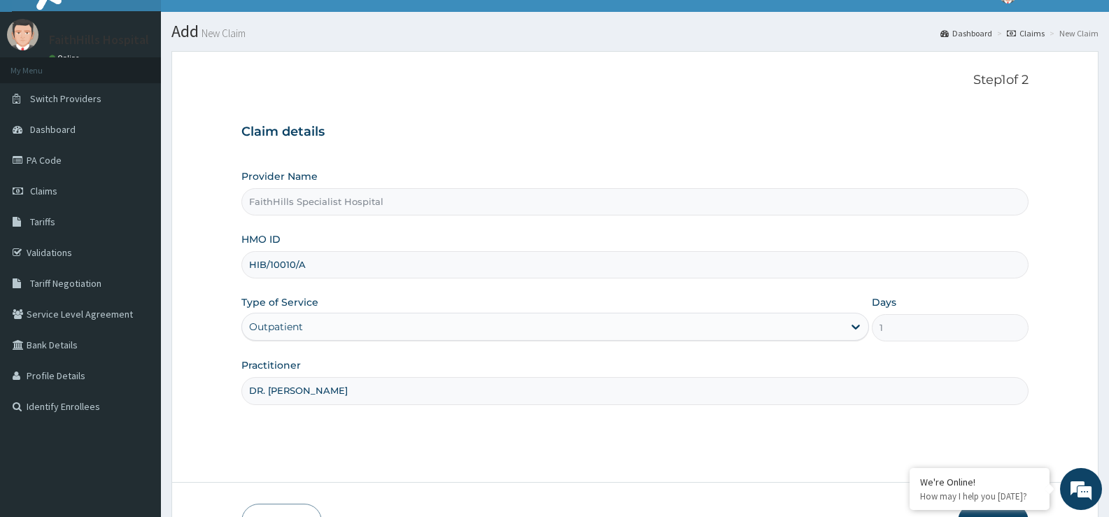
scroll to position [114, 0]
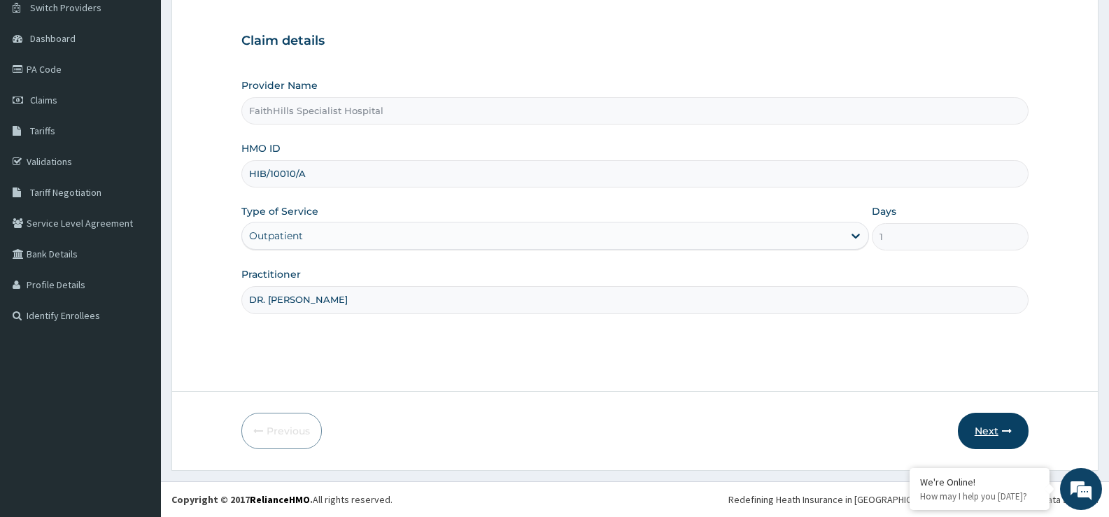
click at [988, 429] on button "Next" at bounding box center [993, 431] width 71 height 36
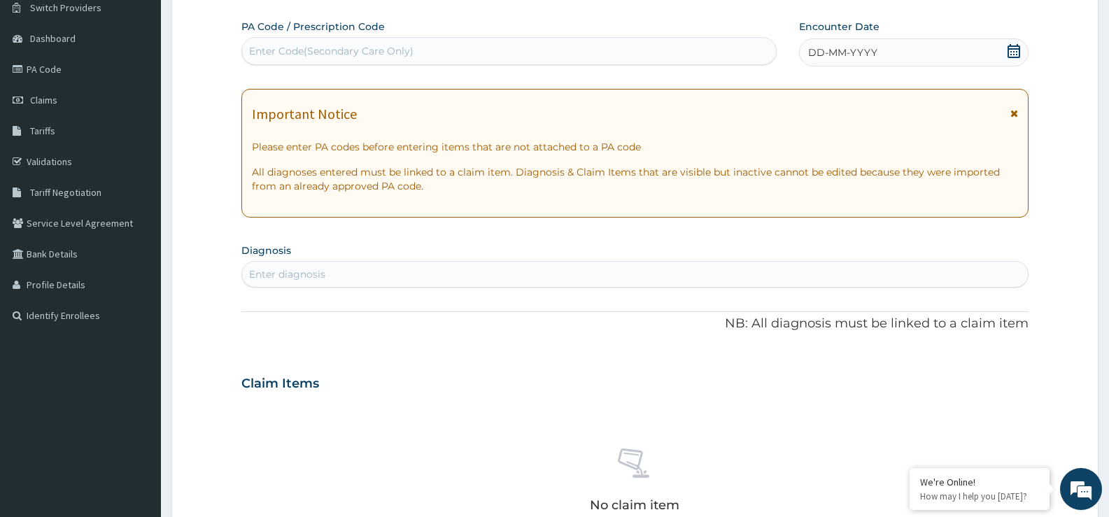
click at [442, 49] on div "Enter Code(Secondary Care Only)" at bounding box center [509, 51] width 534 height 22
paste input "PA/221A7D"
type input "PA/221A7D"
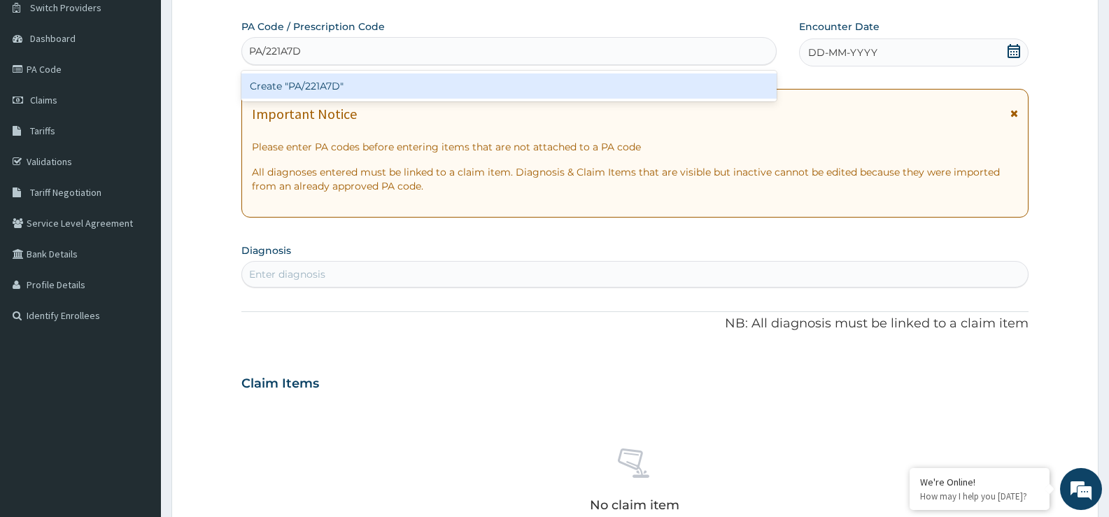
click at [388, 88] on div "Create "PA/221A7D"" at bounding box center [508, 85] width 535 height 25
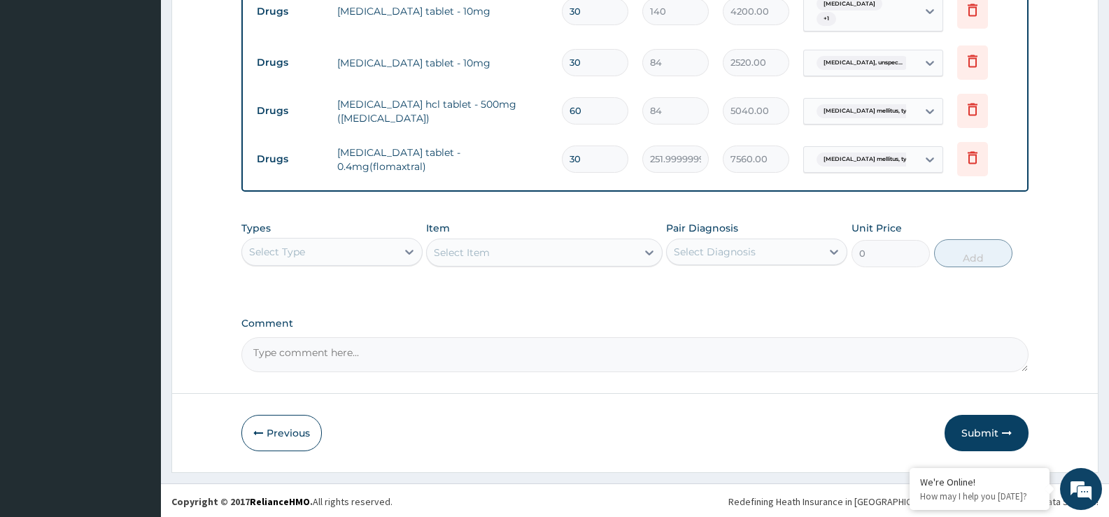
scroll to position [624, 0]
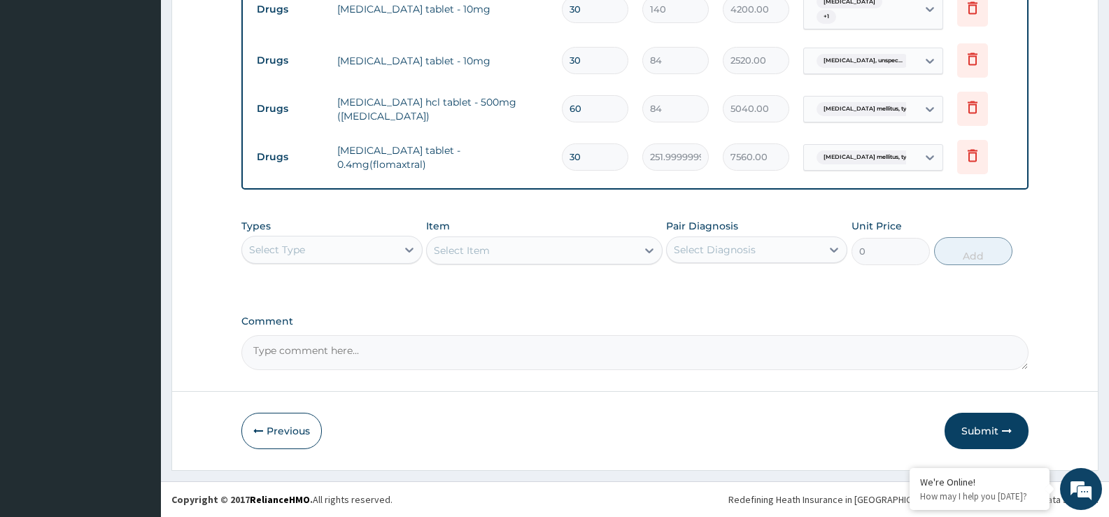
click at [344, 242] on div "Select Type" at bounding box center [319, 250] width 155 height 22
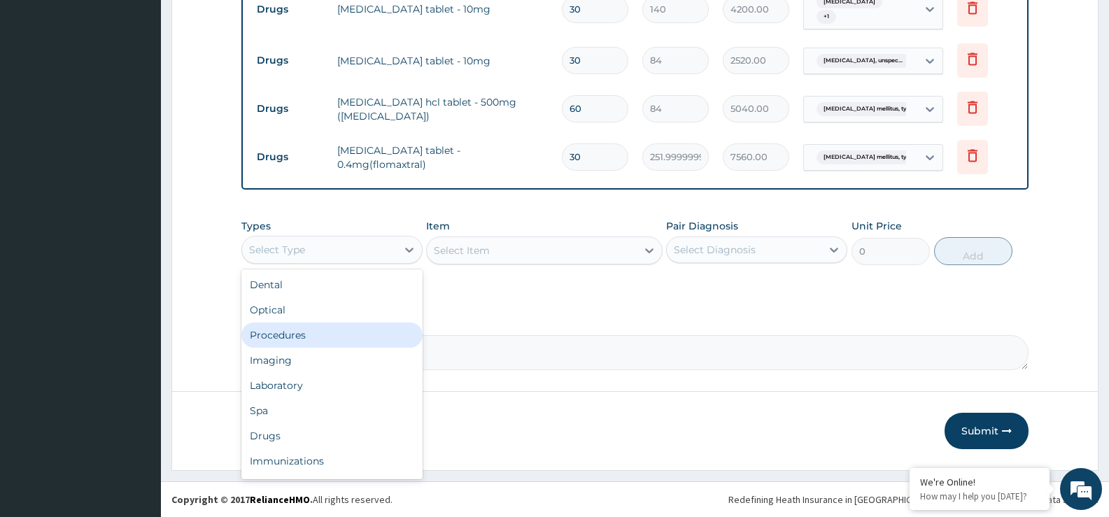
click at [325, 335] on div "Procedures" at bounding box center [331, 335] width 181 height 25
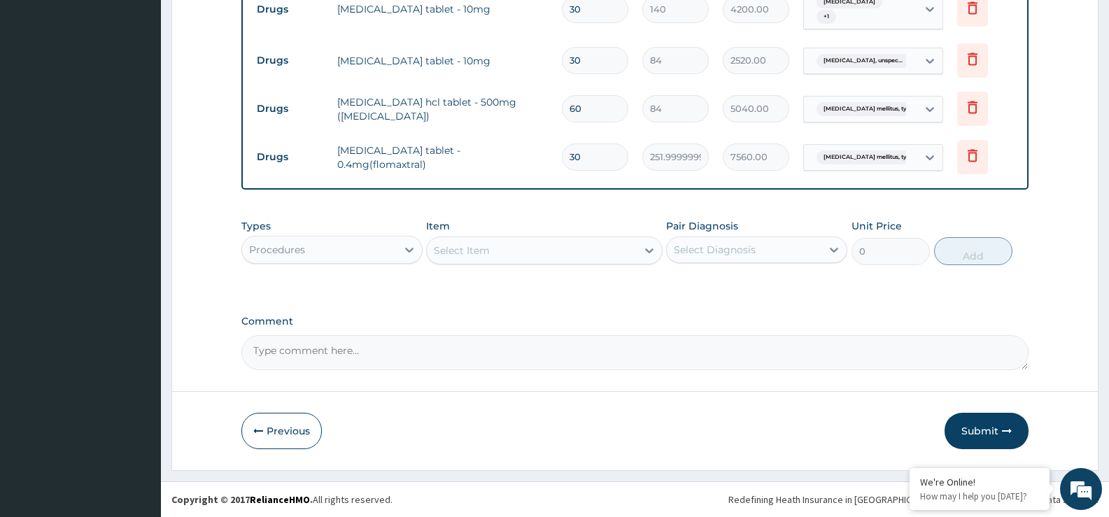
click at [524, 248] on div "Select Item" at bounding box center [531, 250] width 209 height 22
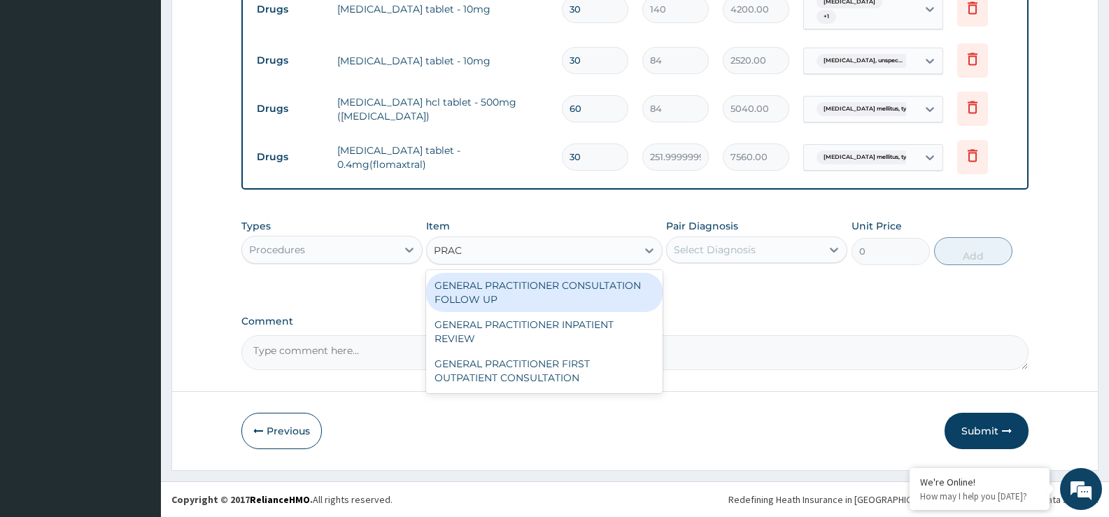
type input "PRACT"
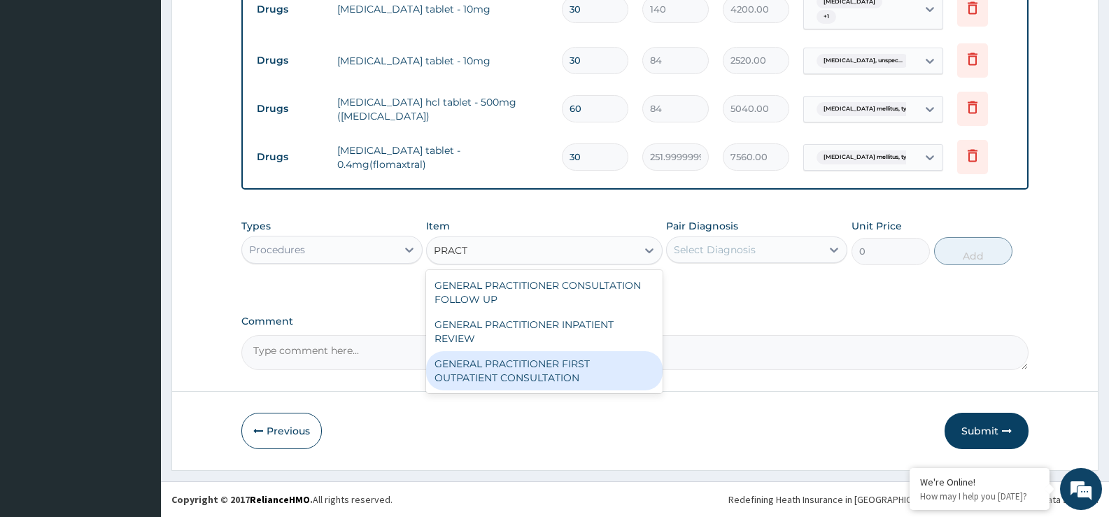
click at [515, 368] on div "GENERAL PRACTITIONER FIRST OUTPATIENT CONSULTATION" at bounding box center [544, 370] width 236 height 39
type input "3750"
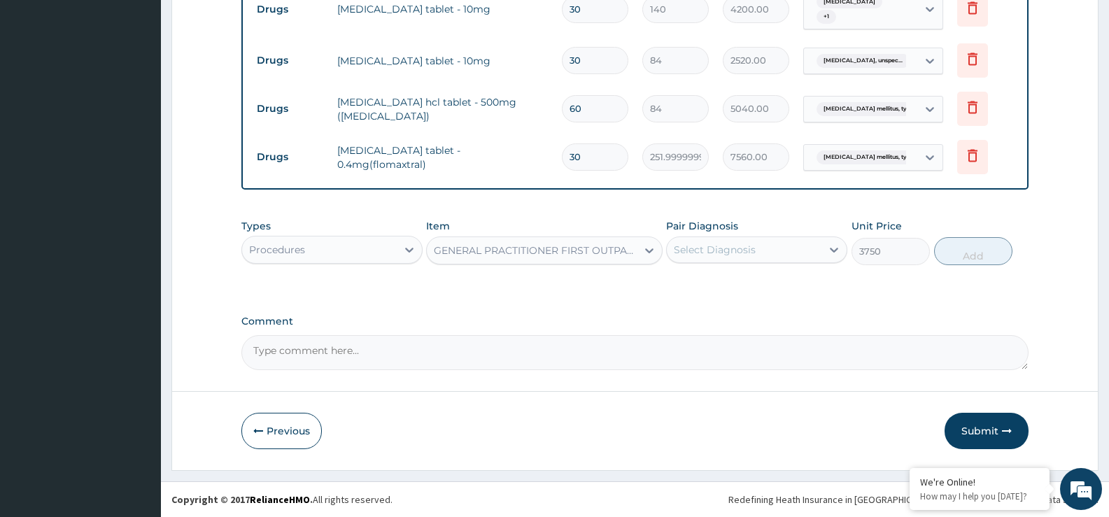
click at [677, 267] on div "Types Procedures Item option GENERAL PRACTITIONER FIRST OUTPATIENT CONSULTATION…" at bounding box center [634, 242] width 787 height 60
click at [703, 259] on div "Select Diagnosis" at bounding box center [744, 250] width 155 height 22
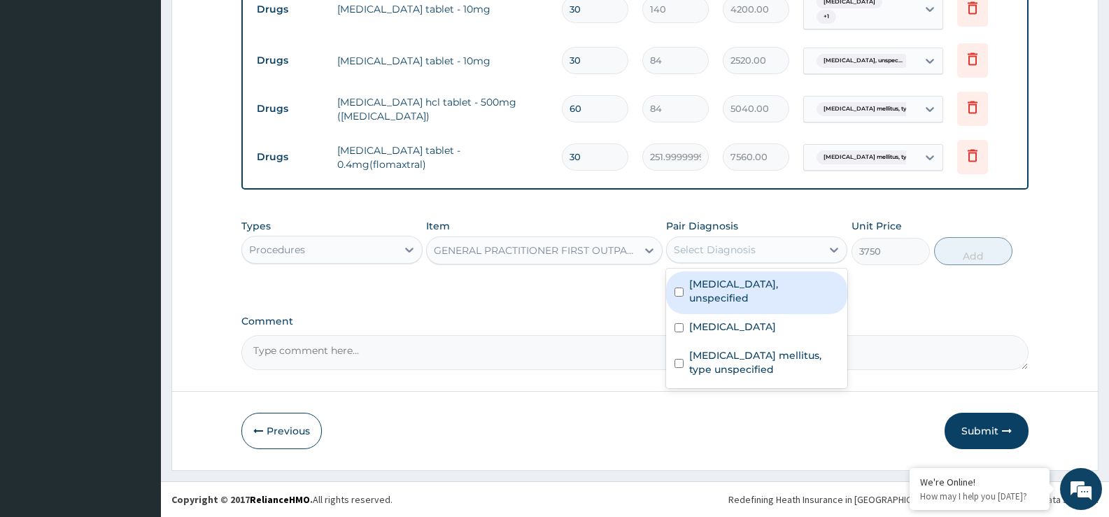
click at [693, 311] on div "[MEDICAL_DATA], unspecified" at bounding box center [756, 293] width 181 height 43
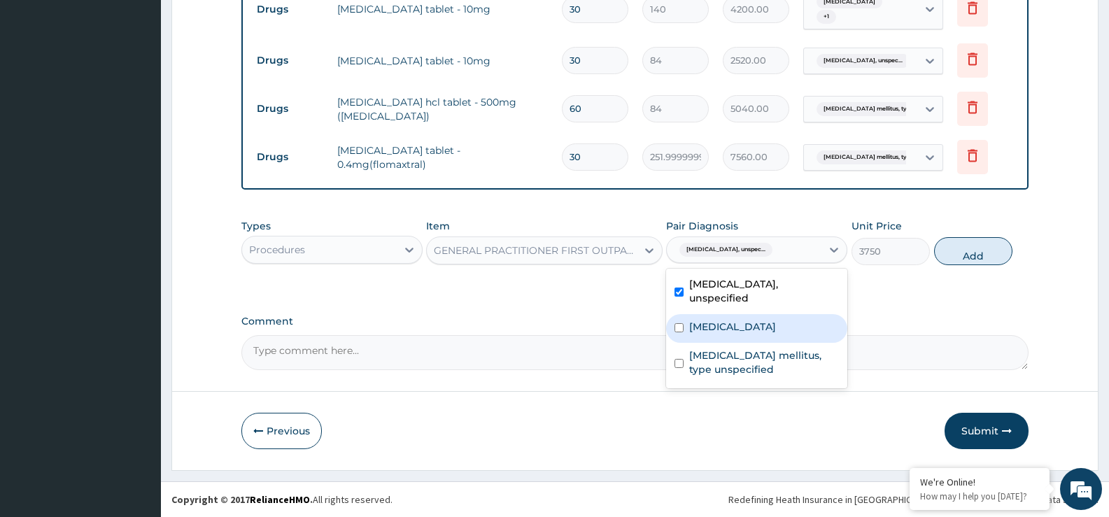
checkbox input "true"
click at [703, 325] on label "[MEDICAL_DATA]" at bounding box center [732, 327] width 87 height 14
checkbox input "true"
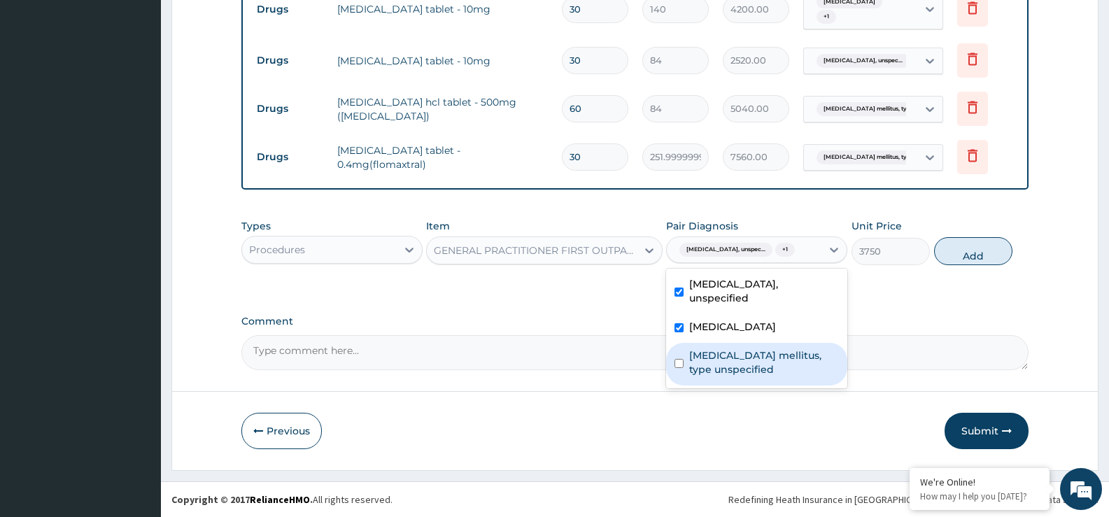
click at [728, 370] on label "[MEDICAL_DATA] mellitus, type unspecified" at bounding box center [764, 363] width 150 height 28
checkbox input "true"
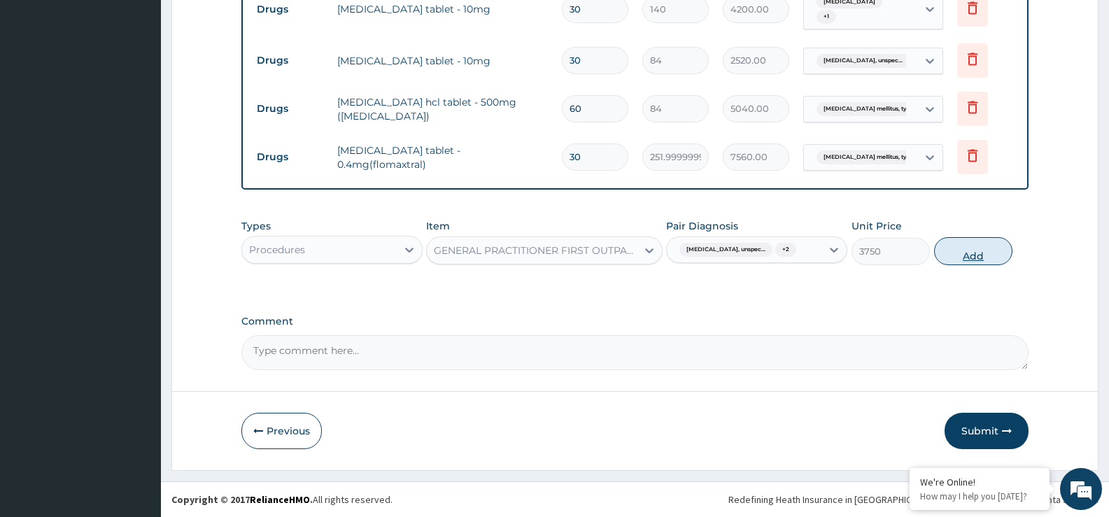
click at [974, 264] on button "Add" at bounding box center [973, 251] width 78 height 28
type input "0"
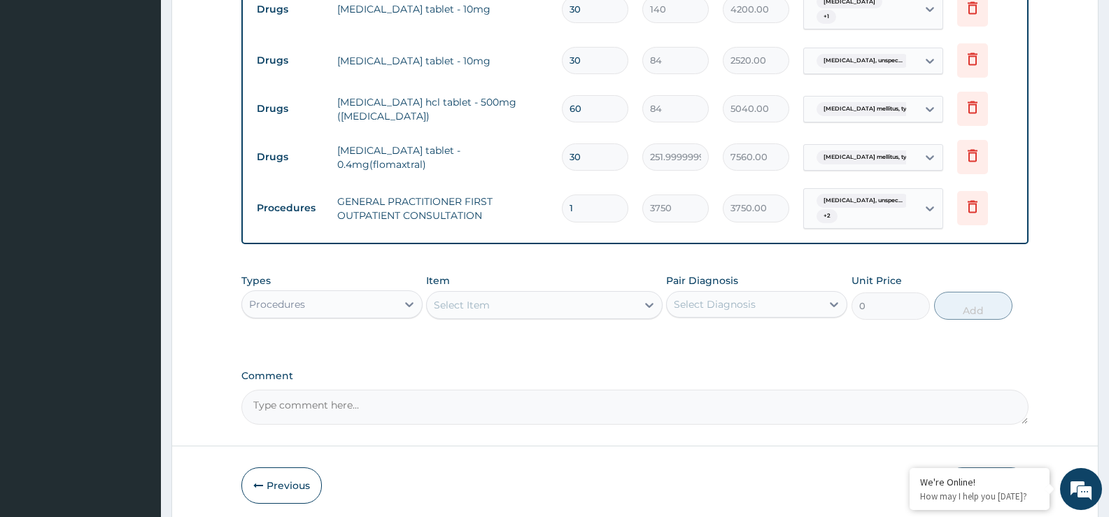
scroll to position [679, 0]
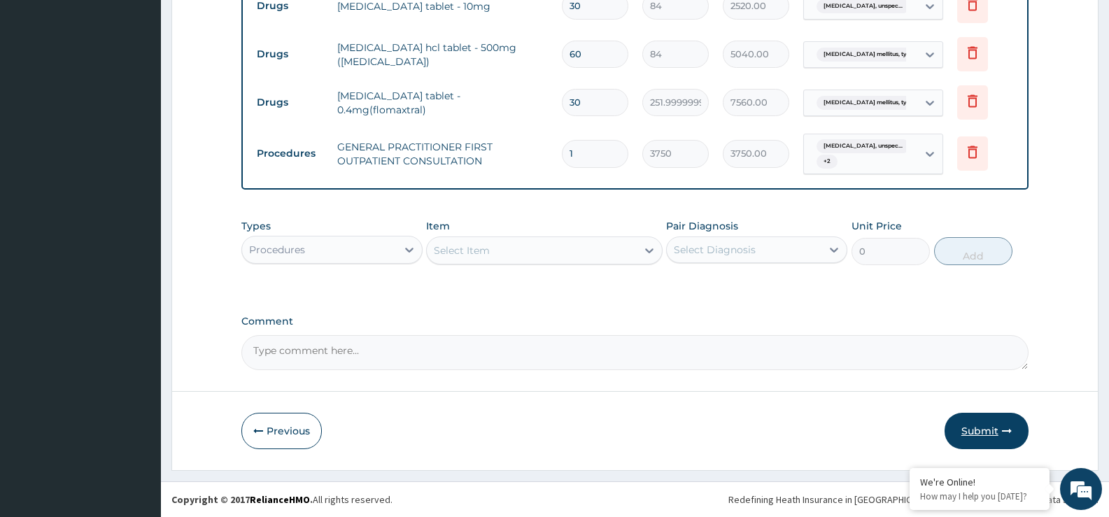
click at [992, 428] on button "Submit" at bounding box center [987, 431] width 84 height 36
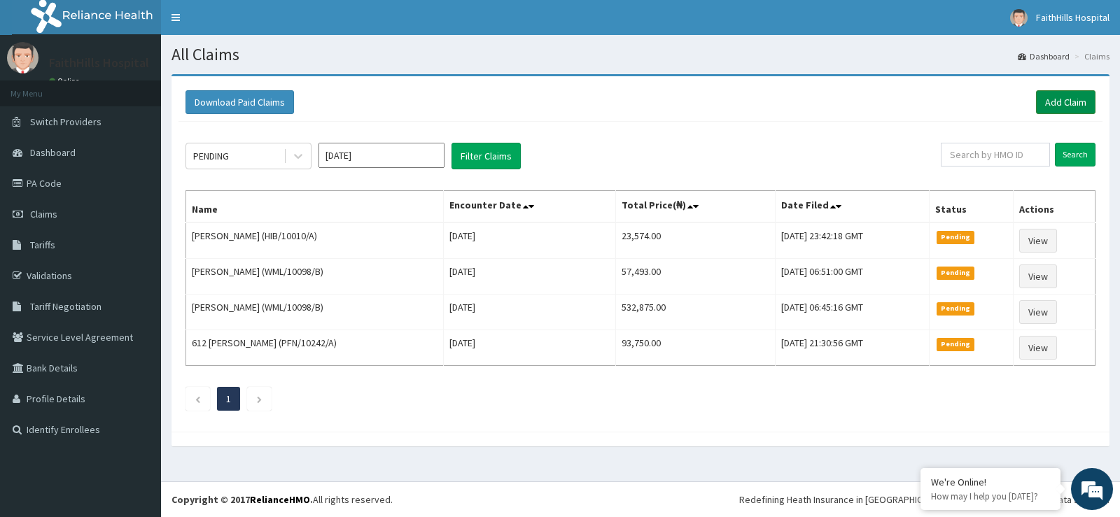
click at [1051, 103] on link "Add Claim" at bounding box center [1065, 102] width 59 height 24
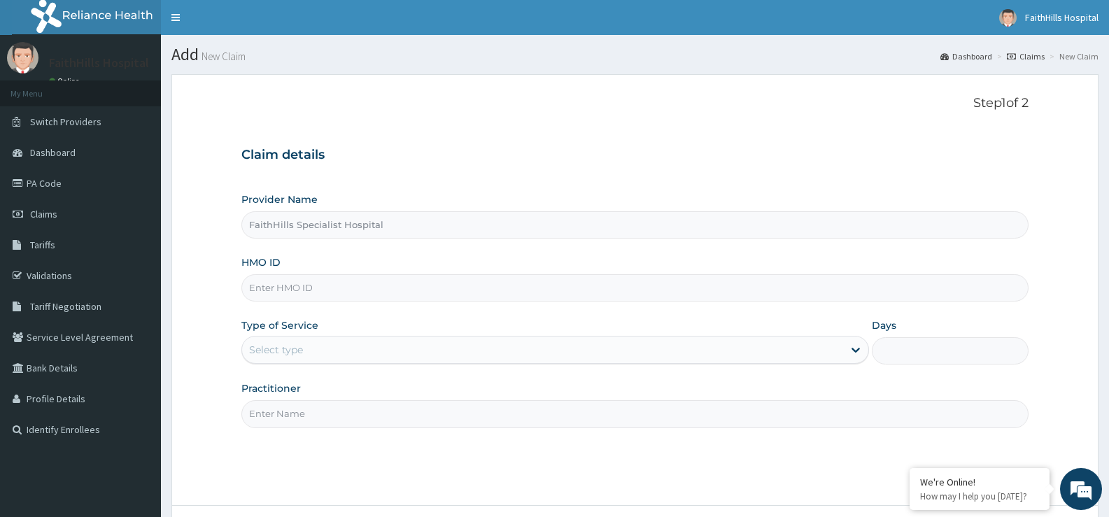
type input "FaithHills Specialist Hospital"
click at [431, 295] on input "HMO ID" at bounding box center [634, 287] width 787 height 27
type input "TFP/10009/A"
click at [357, 335] on div "Type of Service Select type" at bounding box center [554, 341] width 627 height 46
click at [342, 353] on div "Select type" at bounding box center [542, 350] width 601 height 22
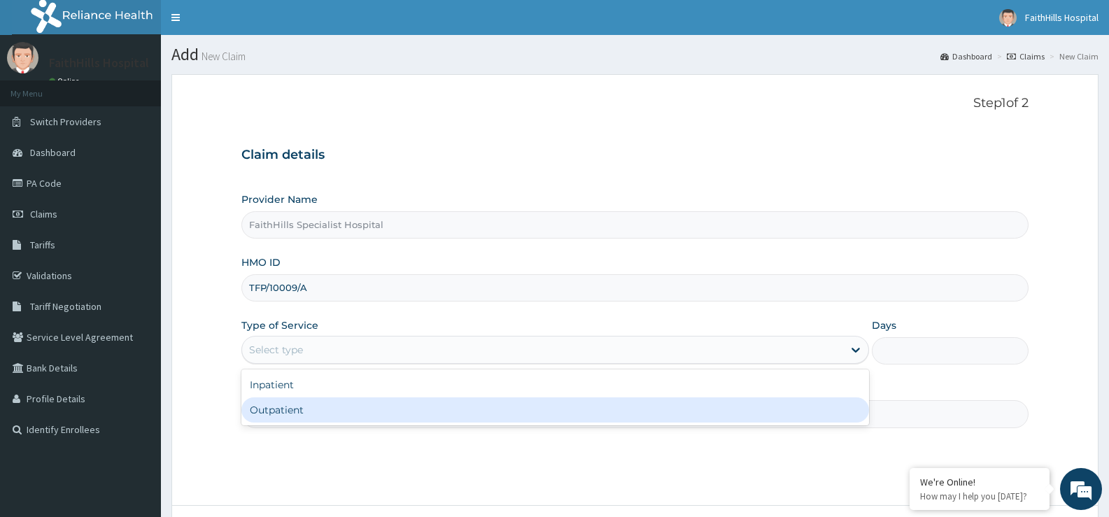
click at [314, 416] on div "Outpatient" at bounding box center [554, 410] width 627 height 25
type input "1"
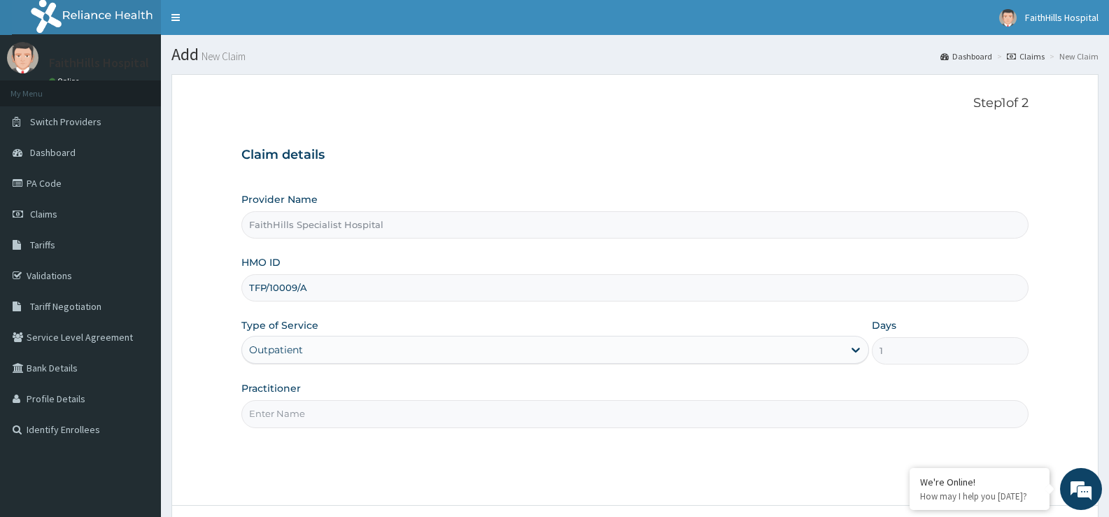
click at [313, 414] on input "Practitioner" at bounding box center [634, 413] width 787 height 27
type input "DR. [GEOGRAPHIC_DATA]"
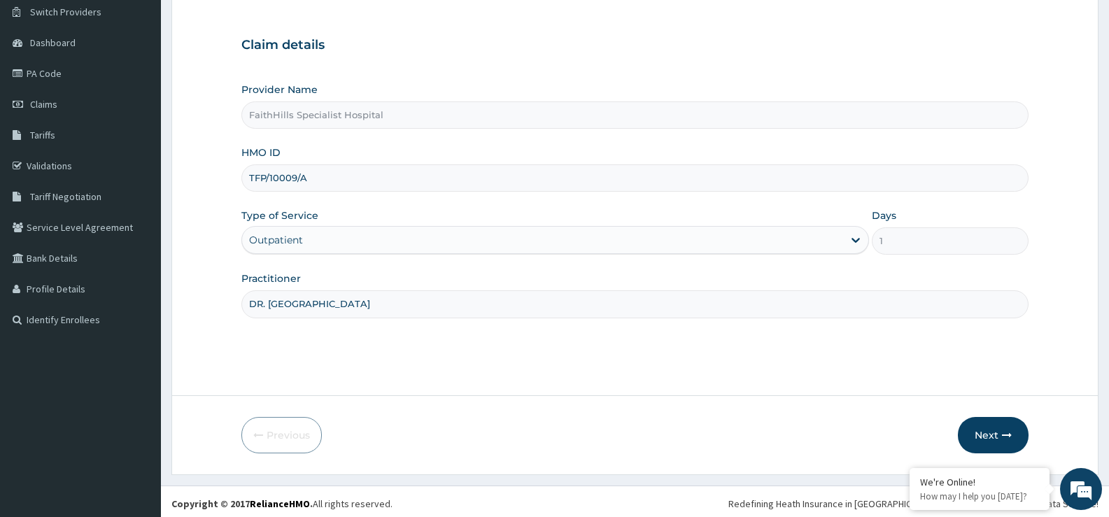
scroll to position [114, 0]
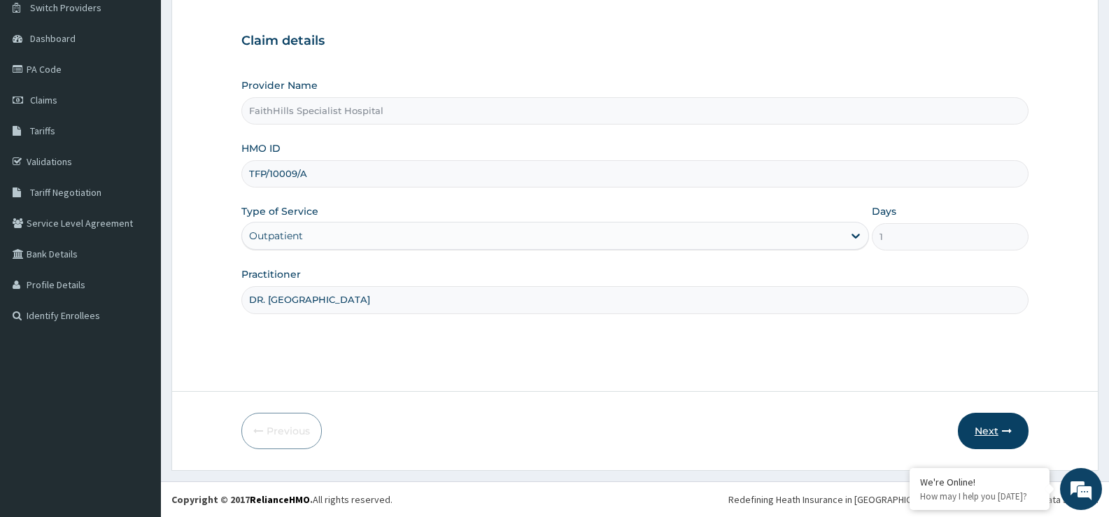
click at [989, 424] on button "Next" at bounding box center [993, 431] width 71 height 36
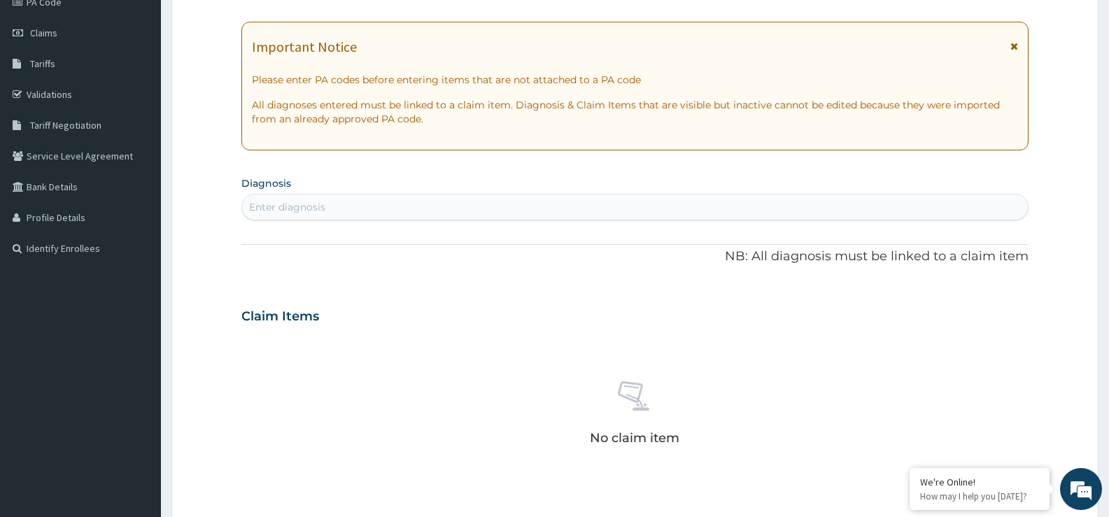
scroll to position [254, 0]
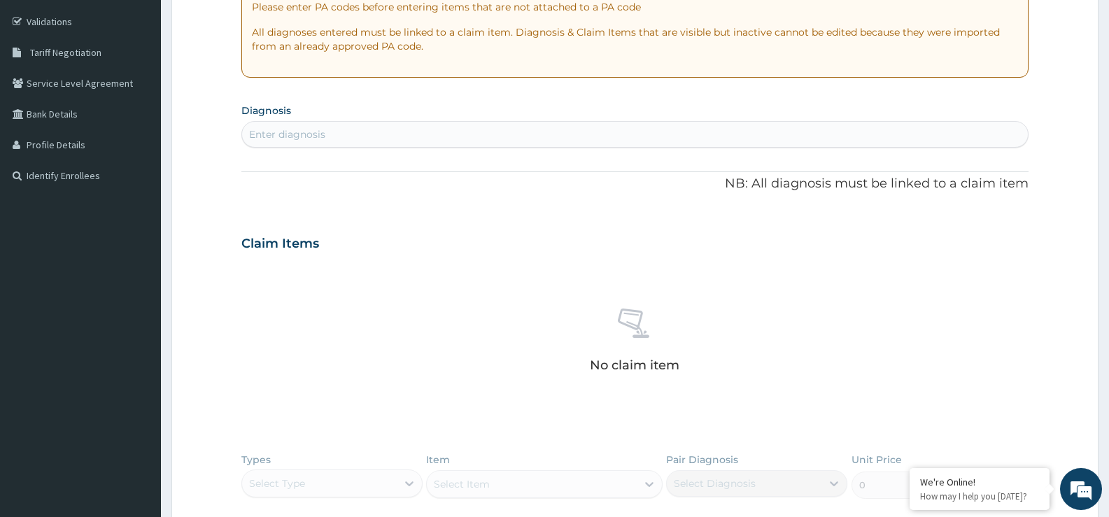
click at [344, 133] on div "Enter diagnosis" at bounding box center [635, 134] width 786 height 22
type input "UPPER"
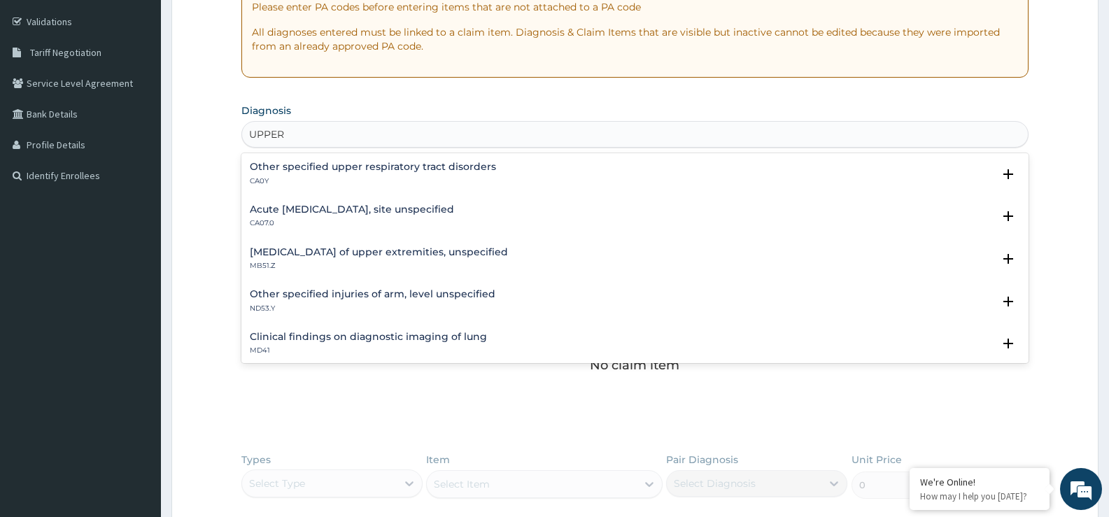
click at [374, 212] on h4 "Acute [MEDICAL_DATA], site unspecified" at bounding box center [352, 209] width 204 height 10
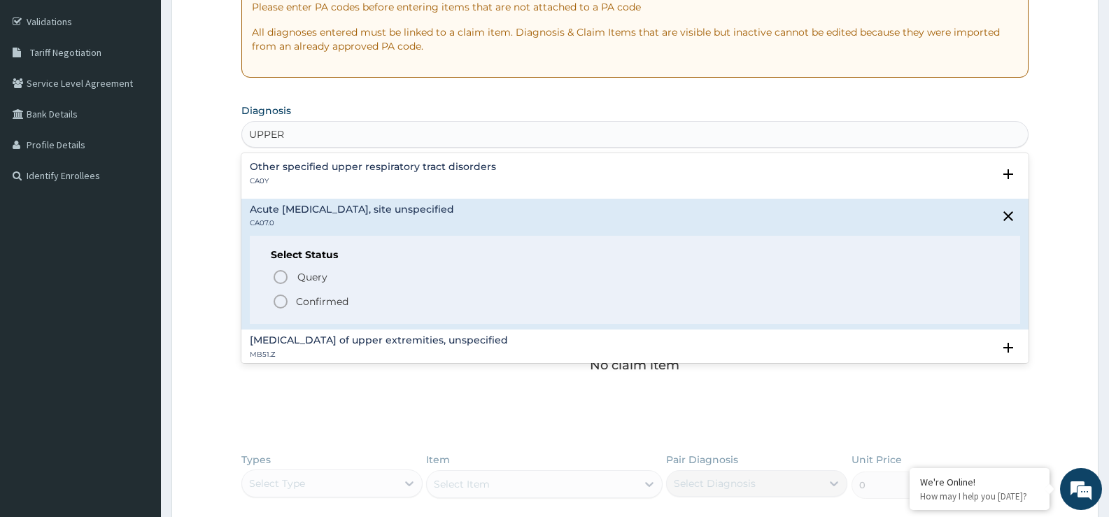
click at [321, 300] on p "Confirmed" at bounding box center [322, 302] width 52 height 14
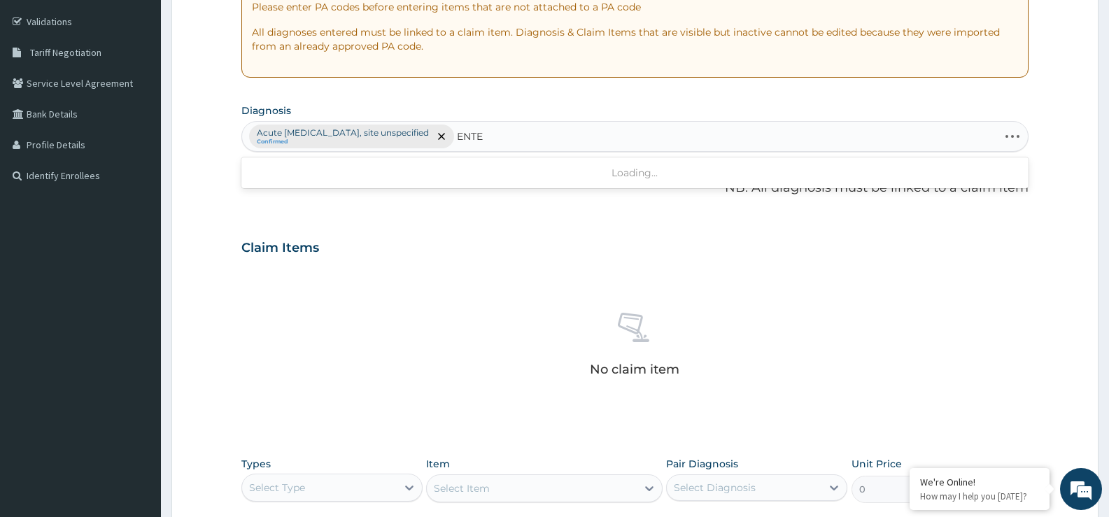
type input "ENTER"
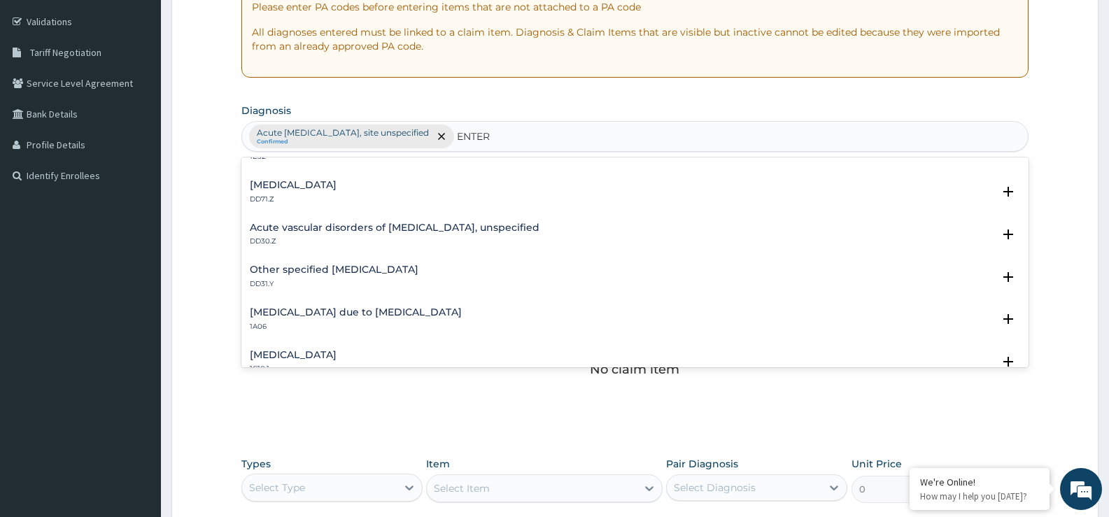
scroll to position [490, 0]
